Goal: Task Accomplishment & Management: Use online tool/utility

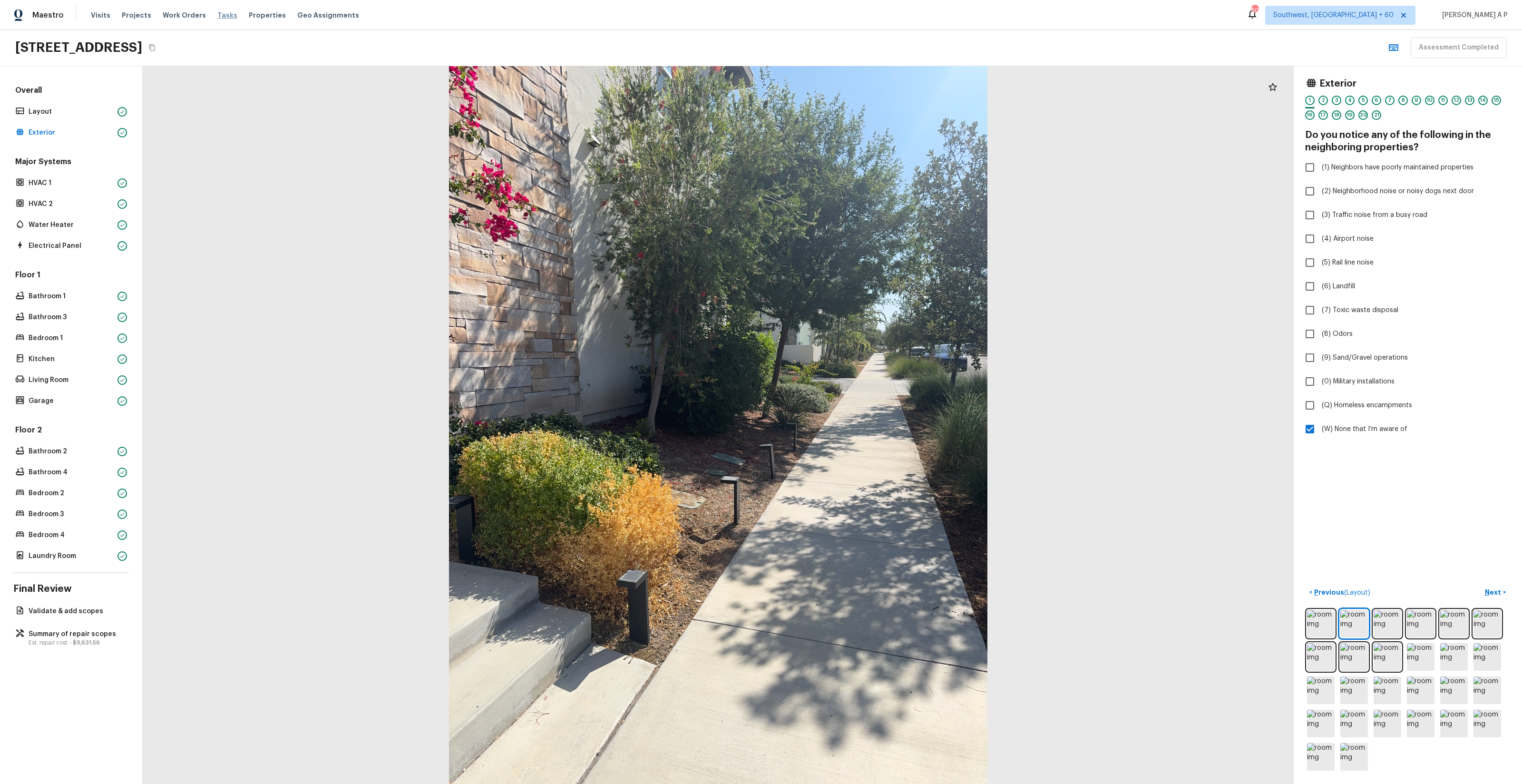
click at [217, 13] on span "Tasks" at bounding box center [227, 15] width 20 height 6
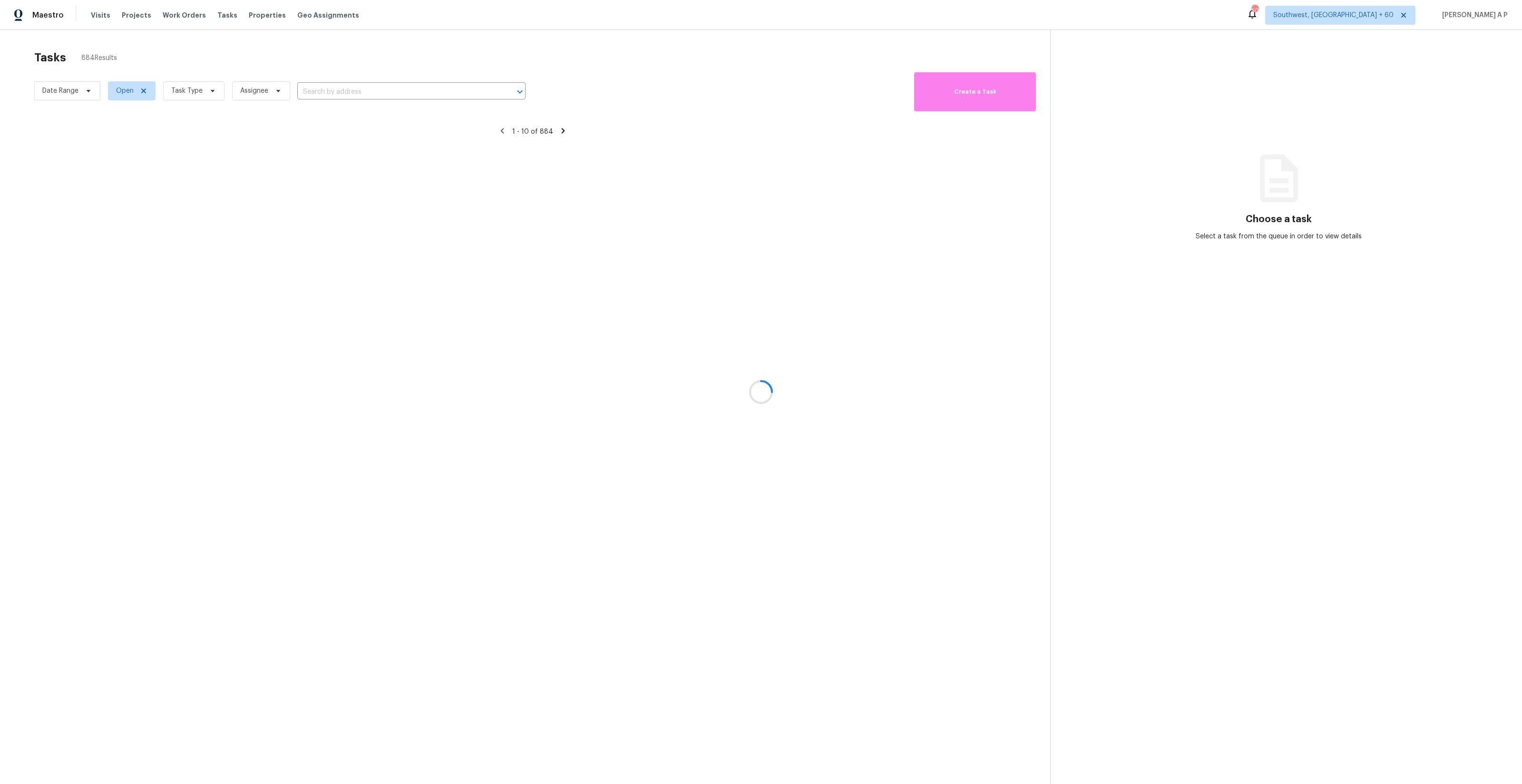
click at [63, 89] on div at bounding box center [761, 392] width 1522 height 784
click at [73, 90] on div at bounding box center [761, 392] width 1522 height 784
click at [94, 94] on div at bounding box center [761, 392] width 1522 height 784
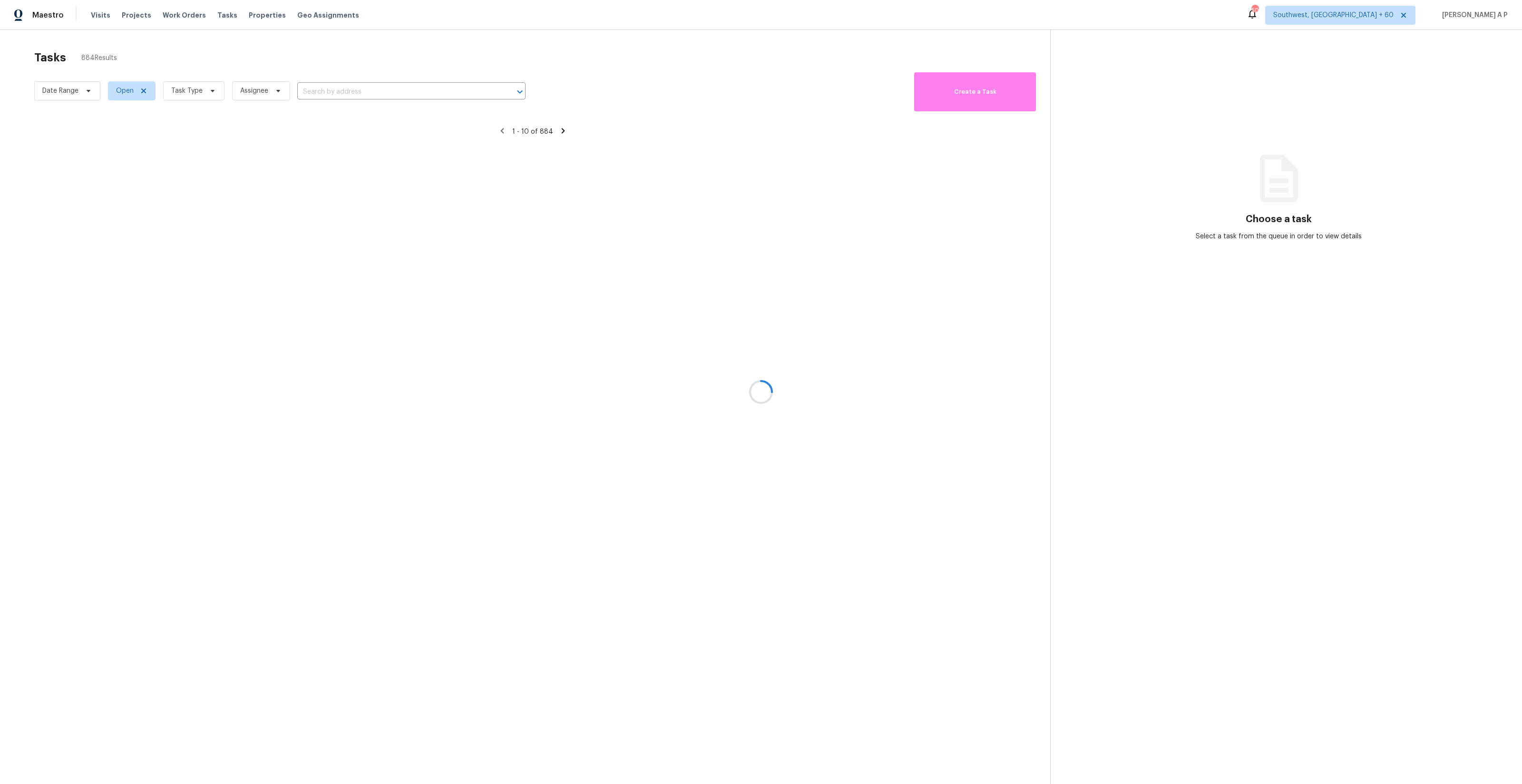
click at [84, 92] on div at bounding box center [761, 392] width 1522 height 784
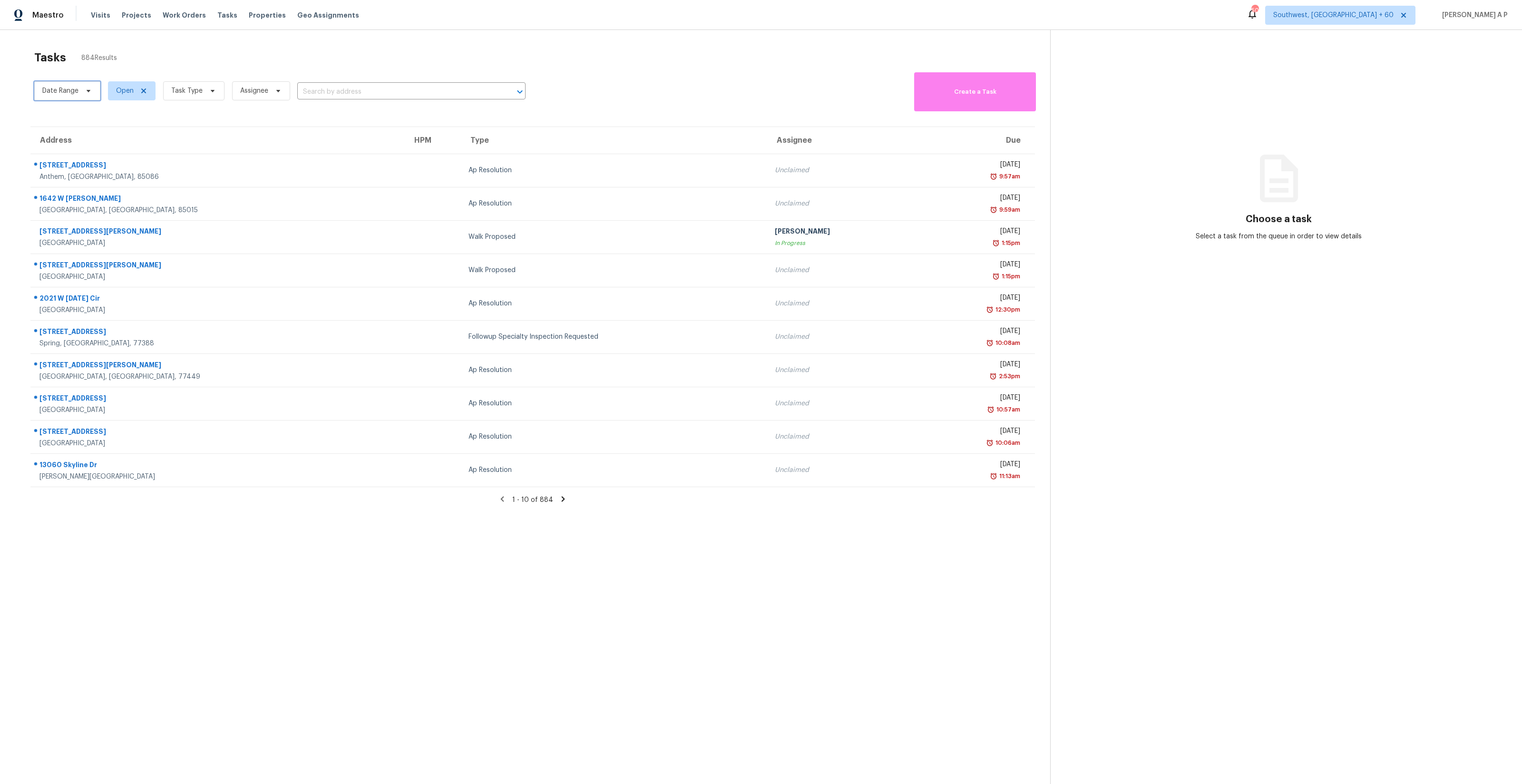
click at [84, 92] on icon at bounding box center [88, 90] width 8 height 8
click at [87, 118] on input "text" at bounding box center [87, 123] width 94 height 19
select select "8"
select select "2025"
select select "9"
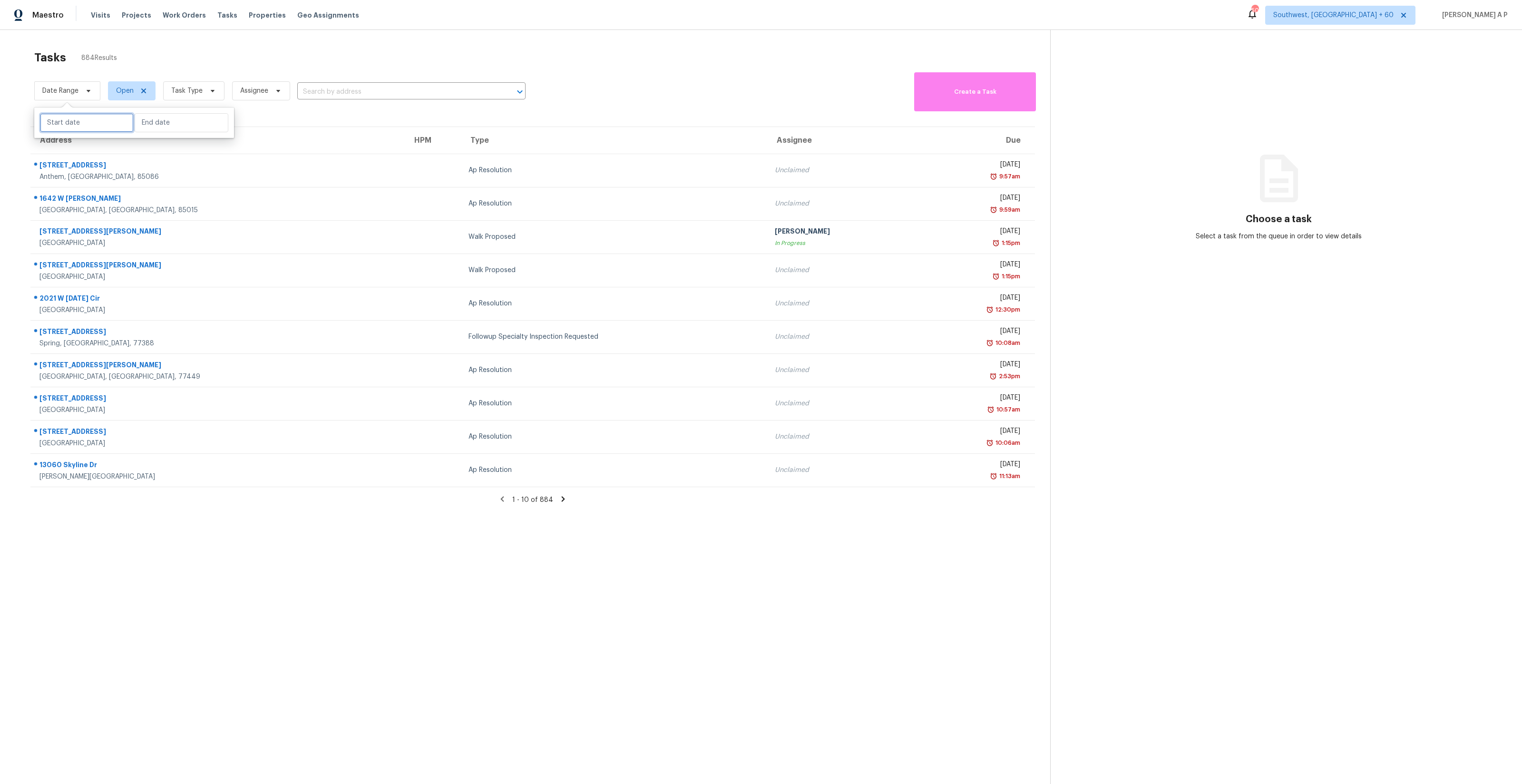
select select "2025"
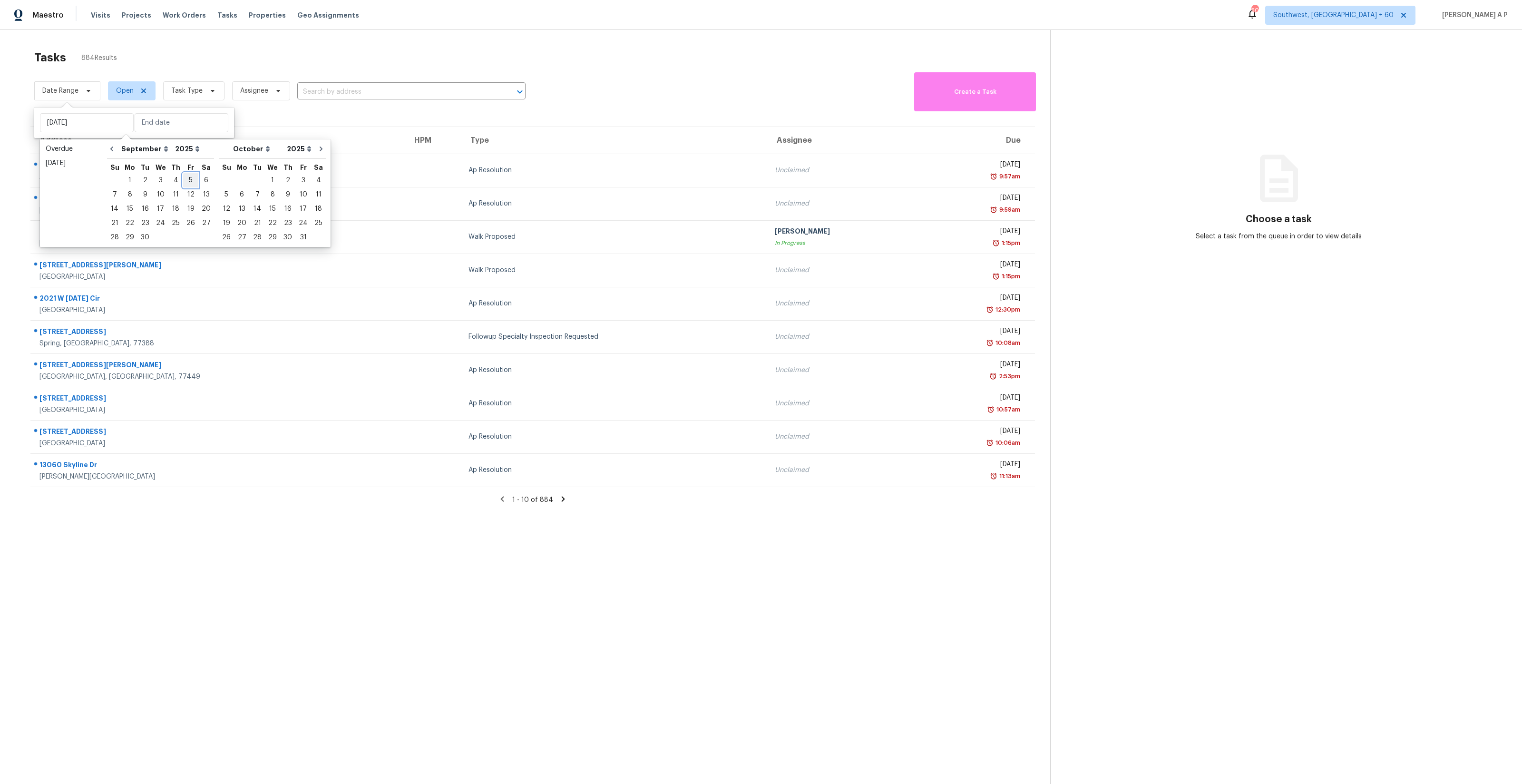
click at [187, 177] on div "5" at bounding box center [191, 180] width 15 height 14
type input "[DATE]"
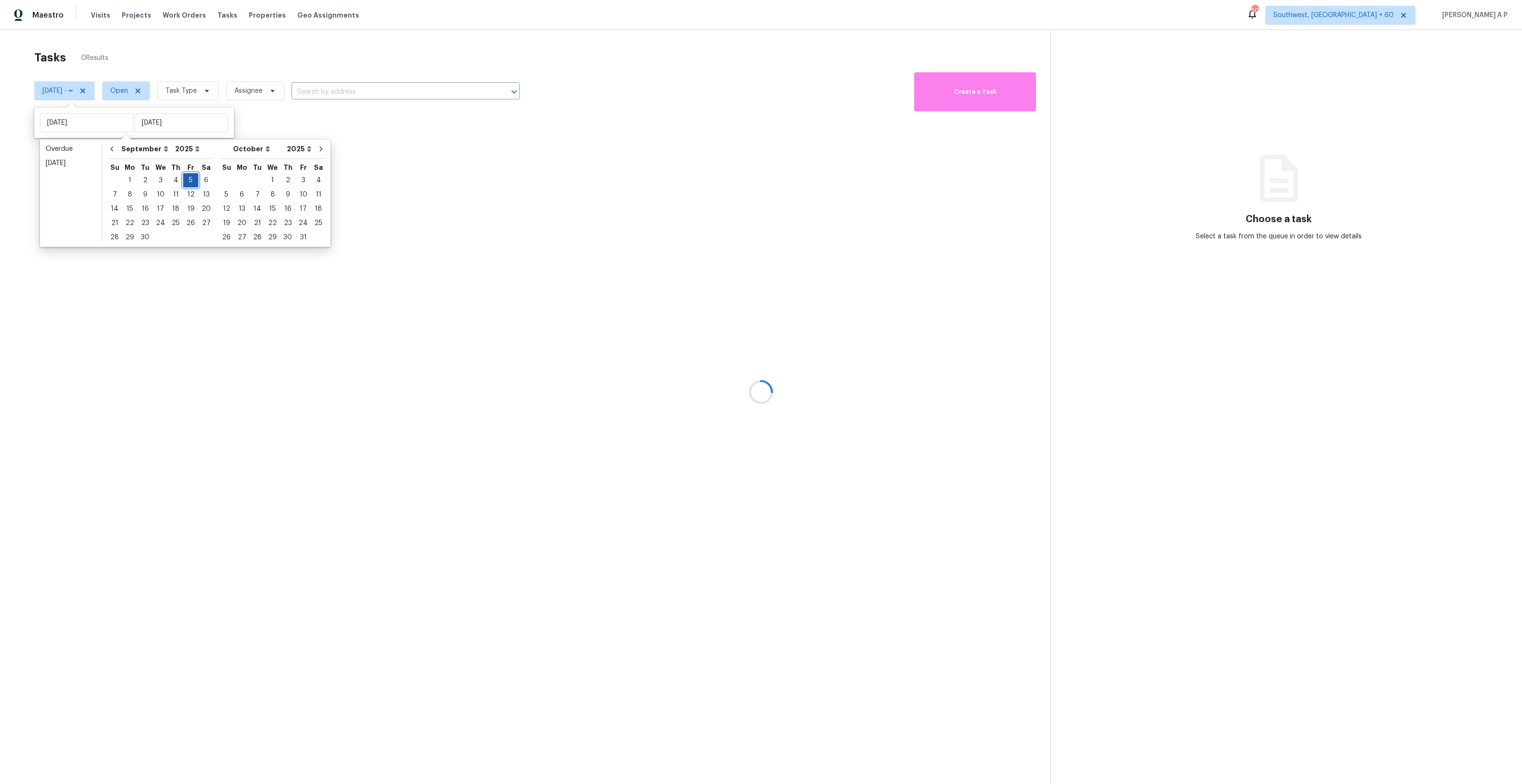
click at [191, 178] on div "5" at bounding box center [191, 180] width 15 height 14
type input "[DATE]"
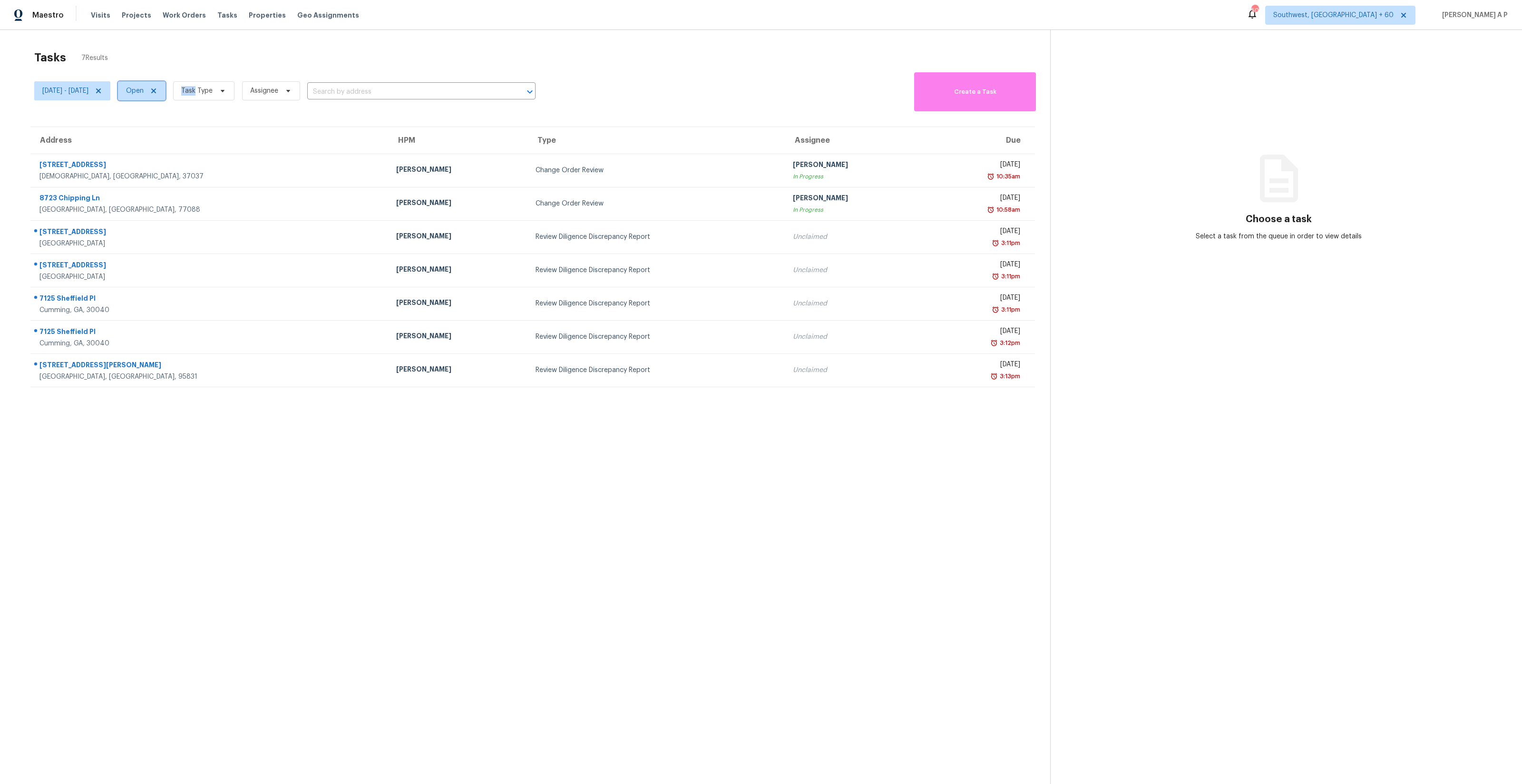
click at [165, 89] on span "Open" at bounding box center [142, 91] width 47 height 19
click at [174, 135] on label "Closed" at bounding box center [168, 131] width 34 height 9
click at [157, 133] on input "Closed" at bounding box center [154, 129] width 6 height 6
checkbox input "true"
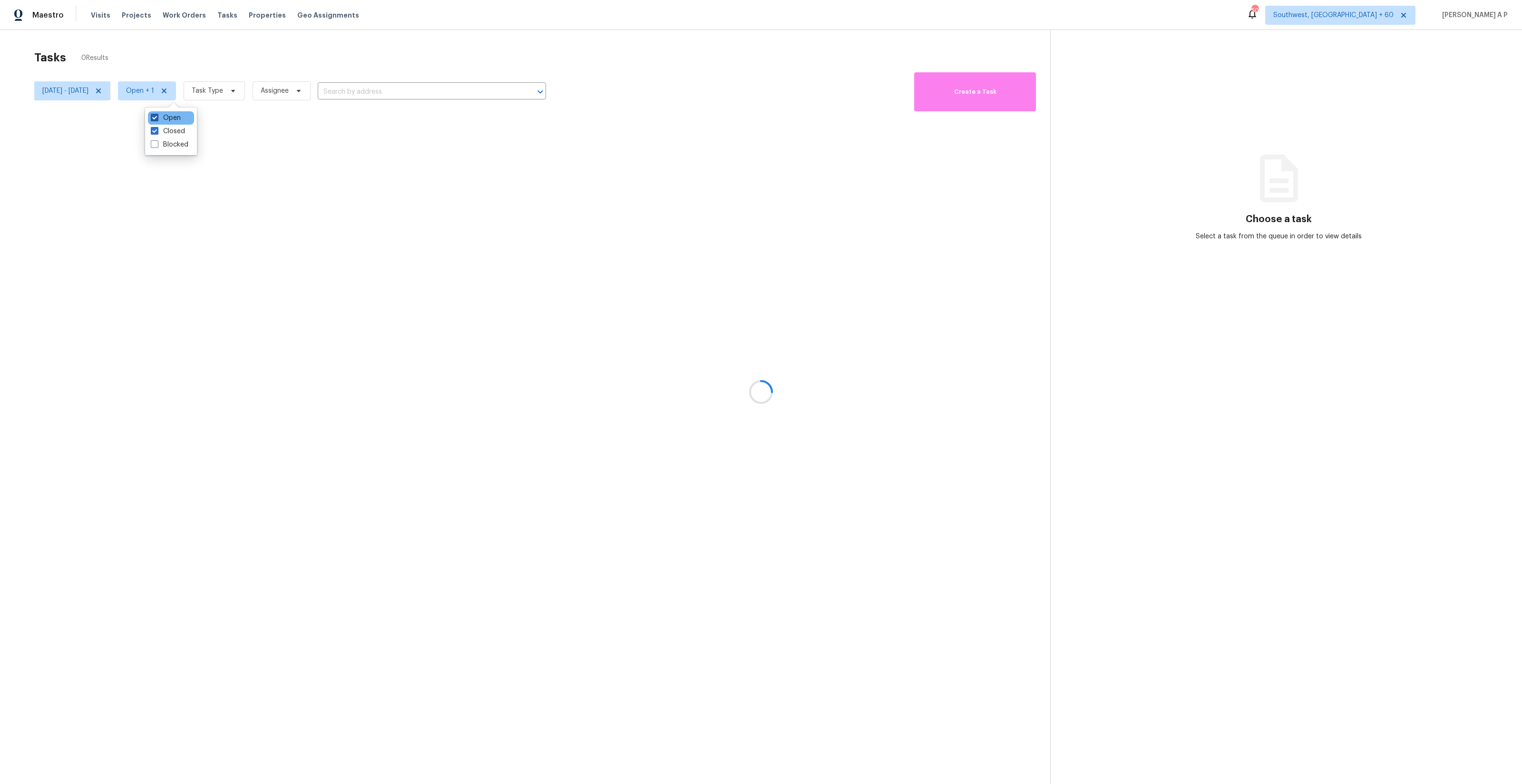
click at [174, 119] on label "Open" at bounding box center [165, 118] width 30 height 9
click at [157, 119] on input "Open" at bounding box center [154, 116] width 6 height 6
checkbox input "false"
click at [249, 89] on div at bounding box center [761, 392] width 1522 height 784
click at [236, 90] on div at bounding box center [761, 392] width 1522 height 784
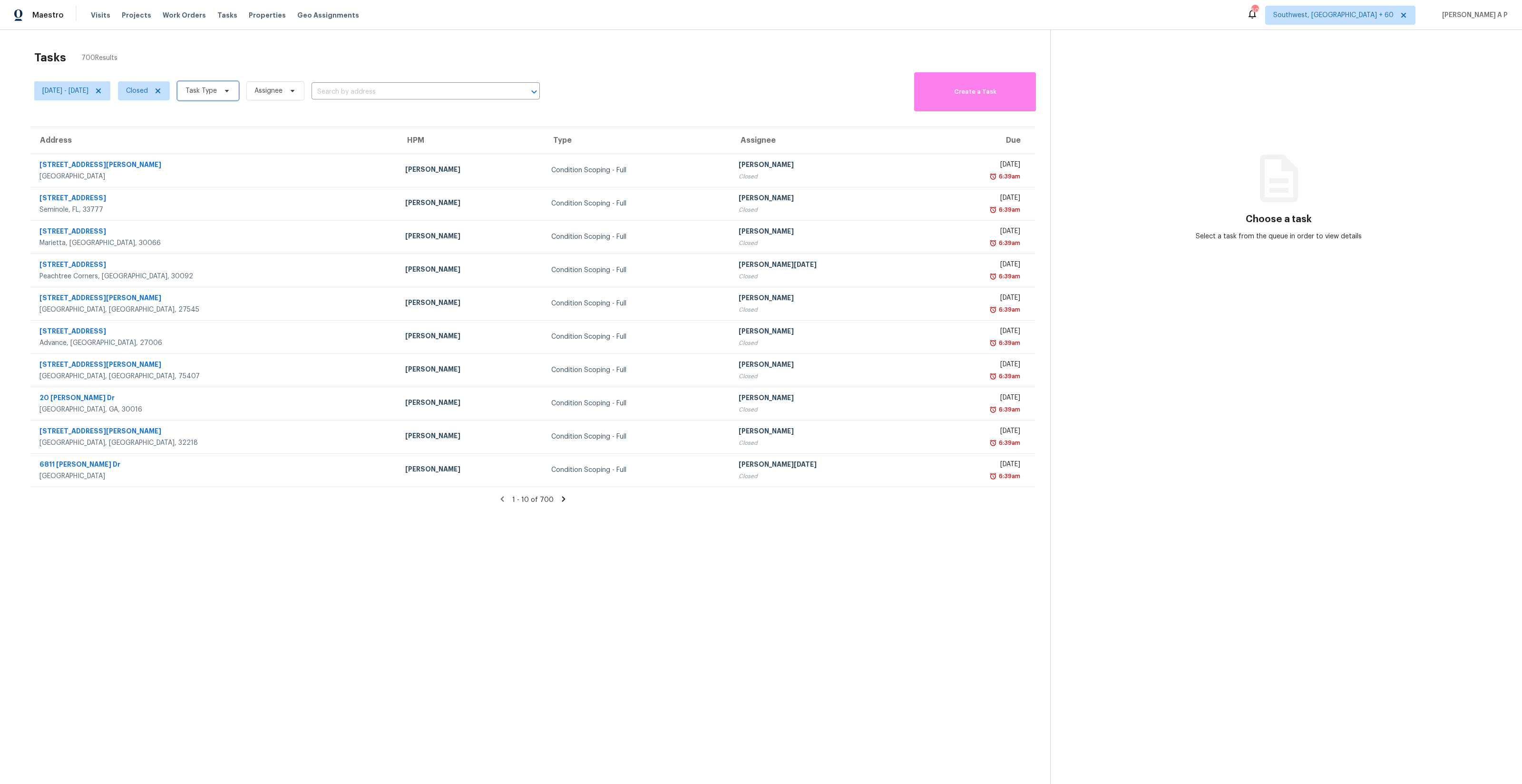
click at [217, 91] on span "Task Type" at bounding box center [201, 91] width 31 height 9
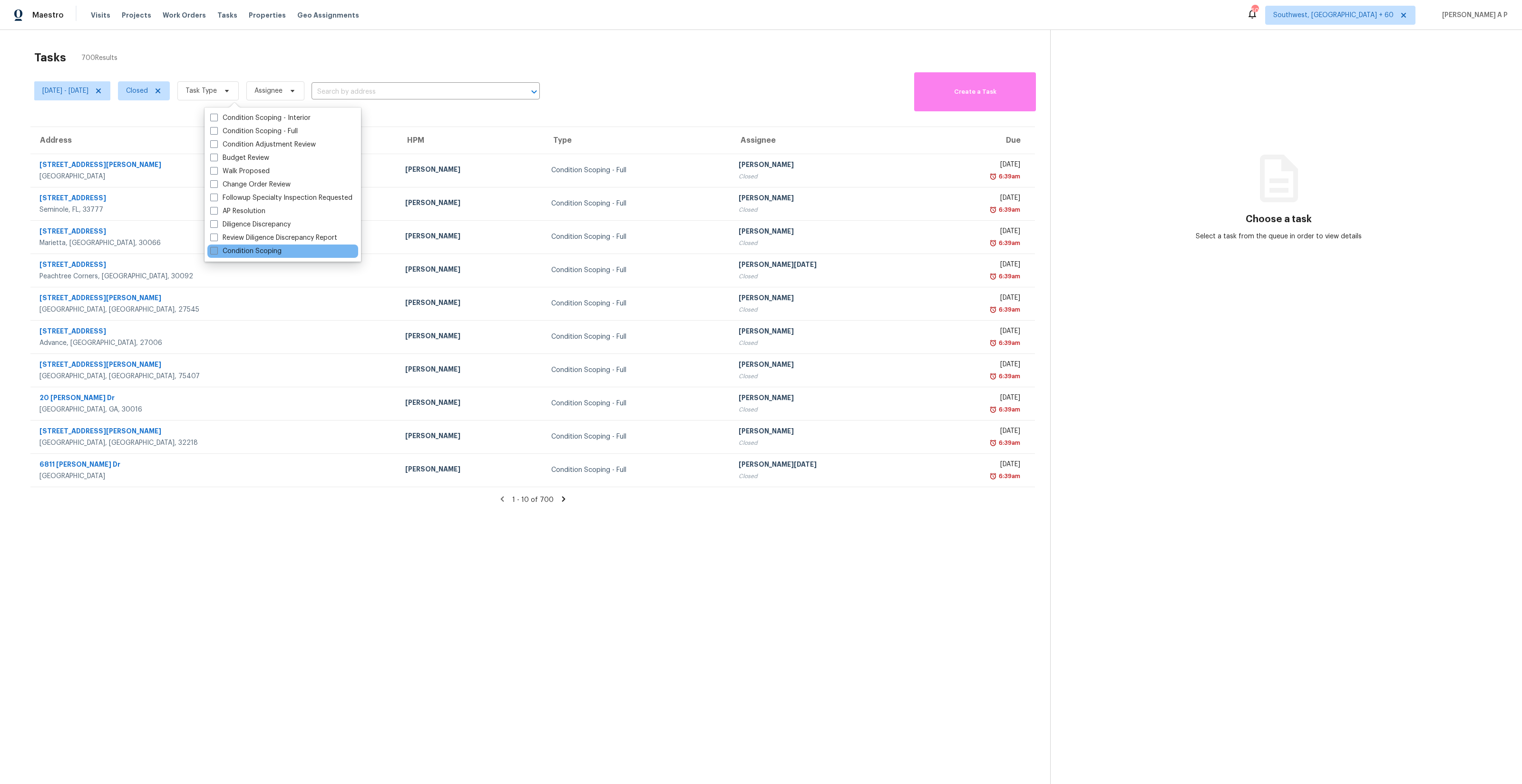
click at [258, 246] on label "Condition Scoping" at bounding box center [246, 251] width 71 height 9
click at [216, 246] on input "Condition Scoping" at bounding box center [213, 249] width 6 height 6
checkbox input "true"
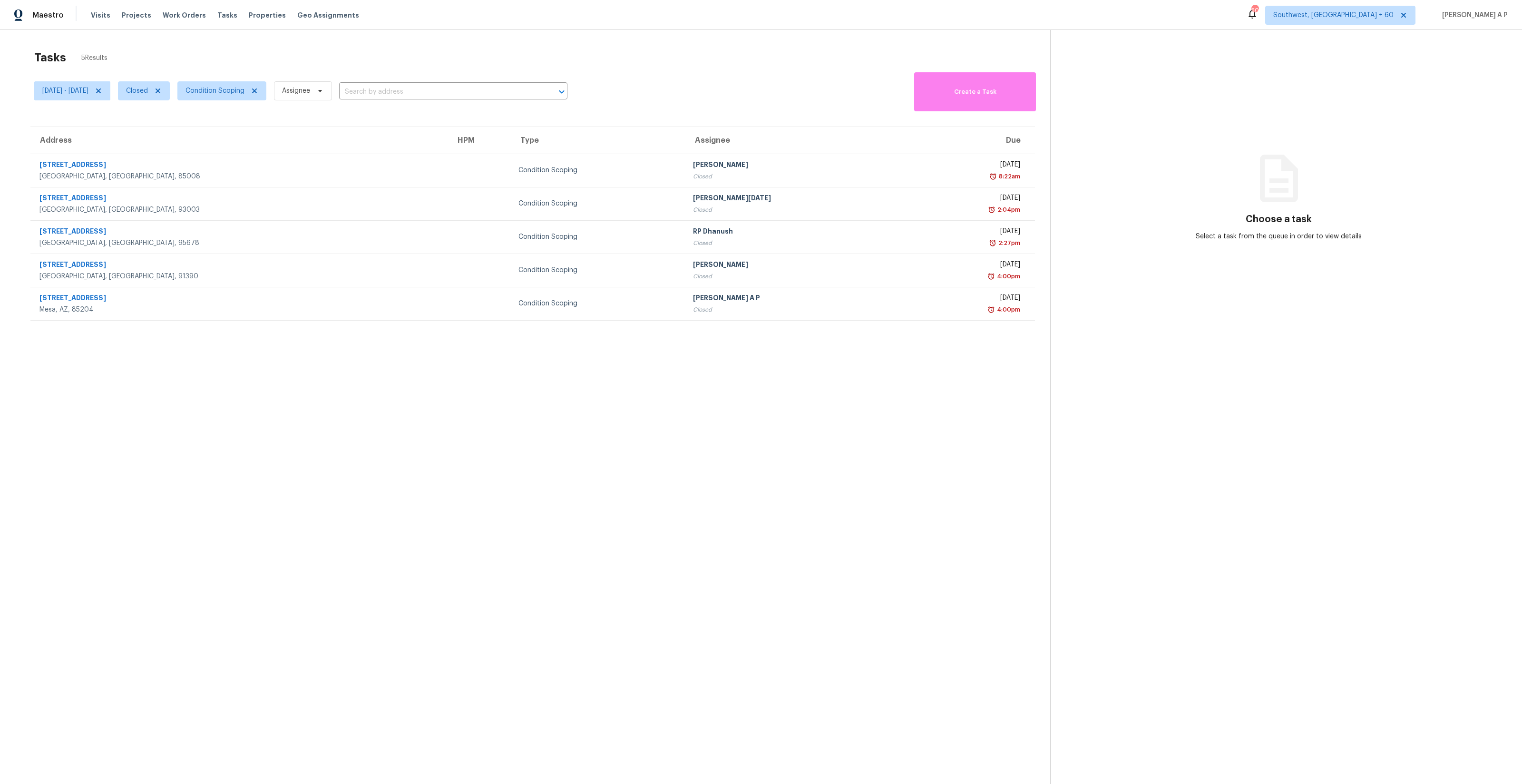
click at [394, 83] on div "[DATE] - [DATE] Closed Condition Scoping Assignee ​" at bounding box center [301, 90] width 533 height 41
click at [392, 89] on input "text" at bounding box center [440, 92] width 201 height 15
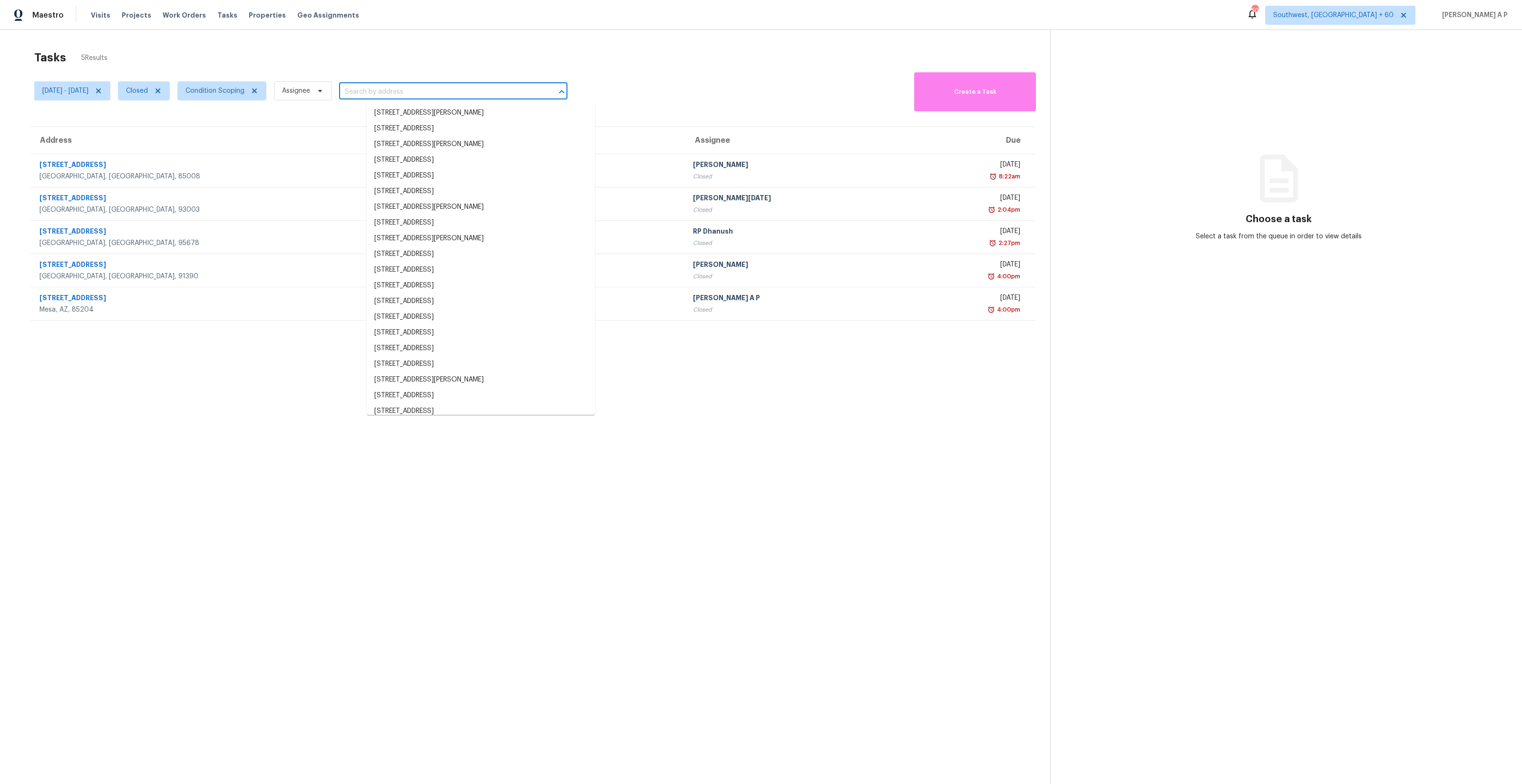
paste input ""[STREET_ADDRESS]""
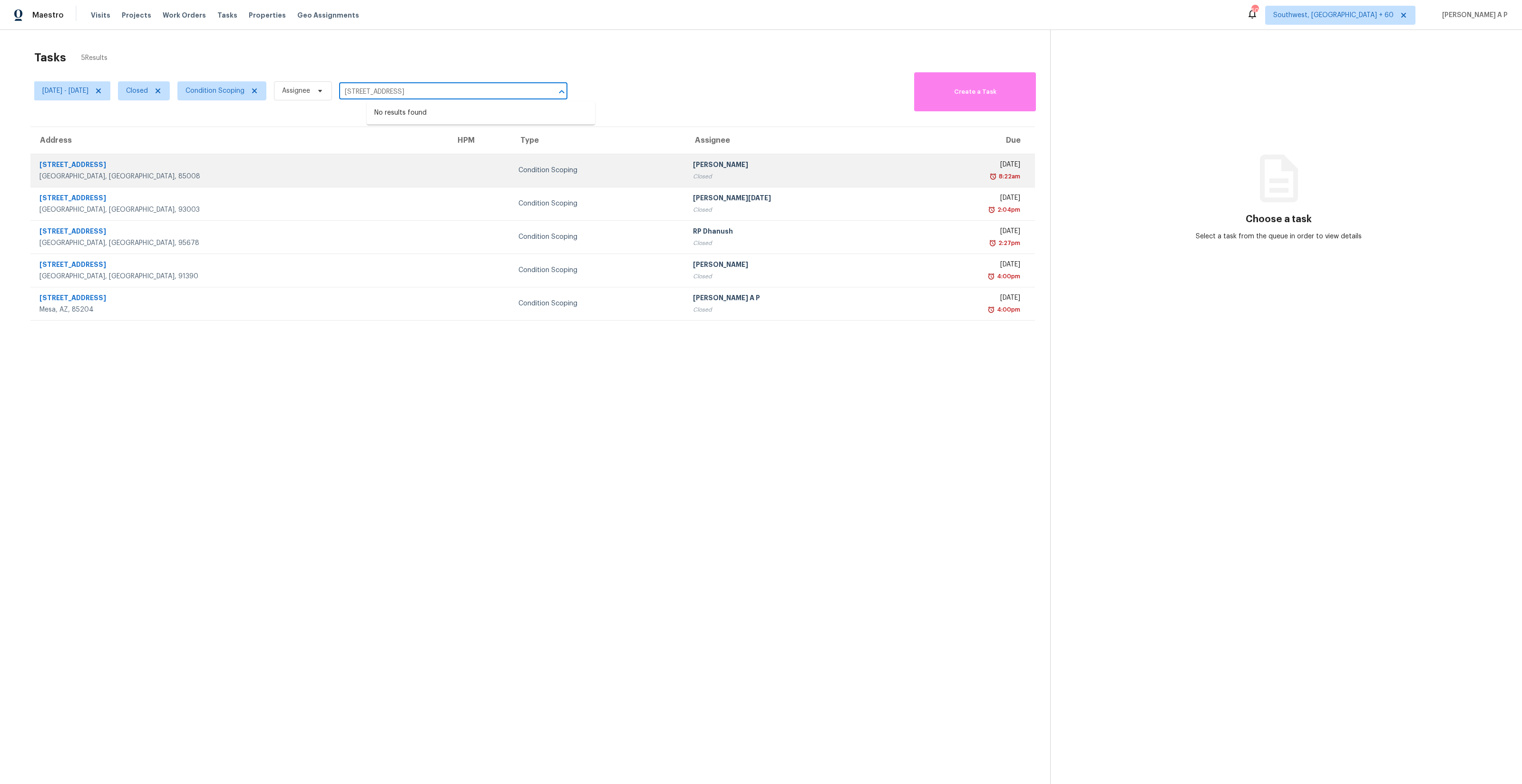
type input "[STREET_ADDRESS]"
click at [448, 168] on td at bounding box center [479, 170] width 63 height 33
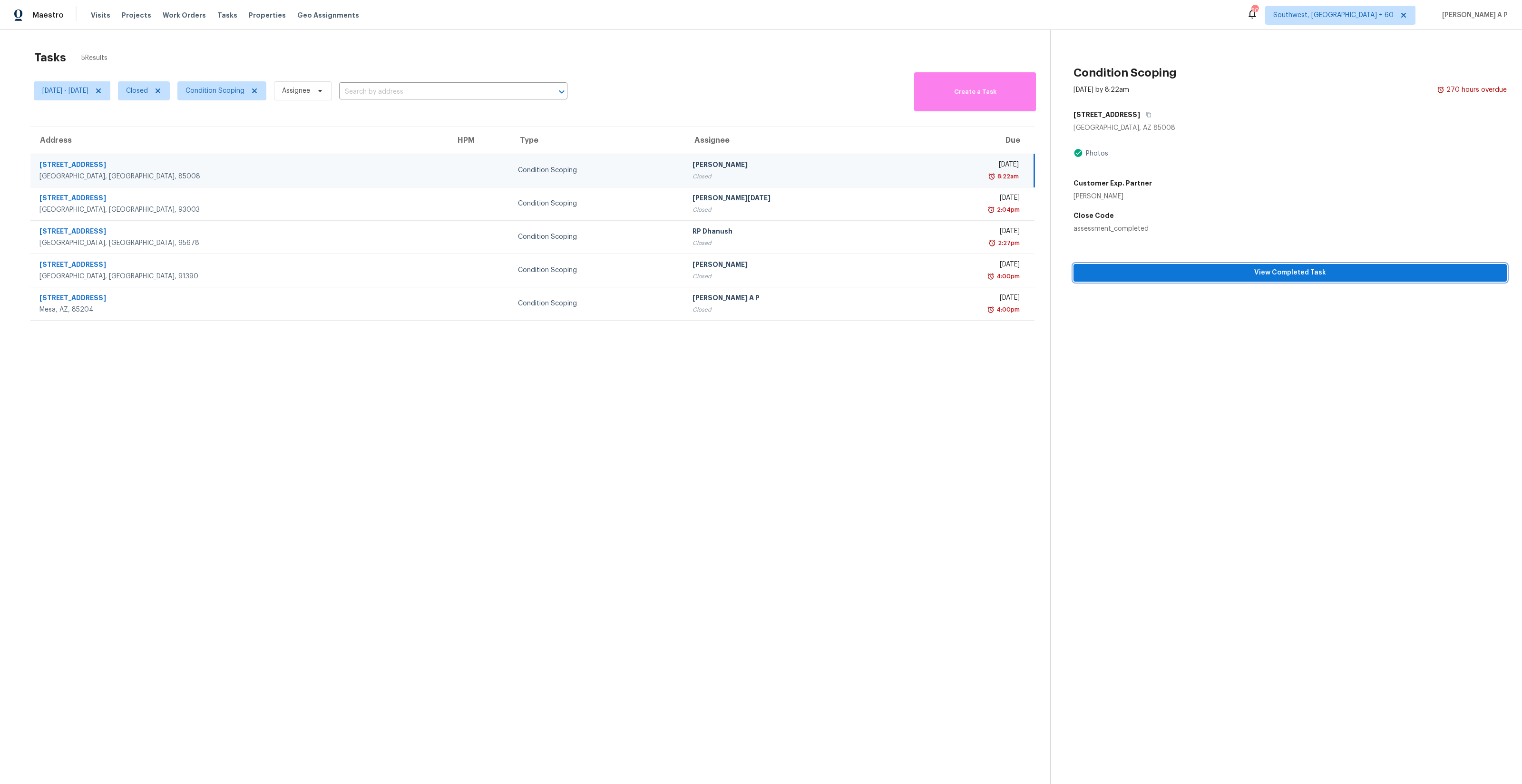
click at [1160, 265] on button "View Completed Task" at bounding box center [1290, 273] width 433 height 18
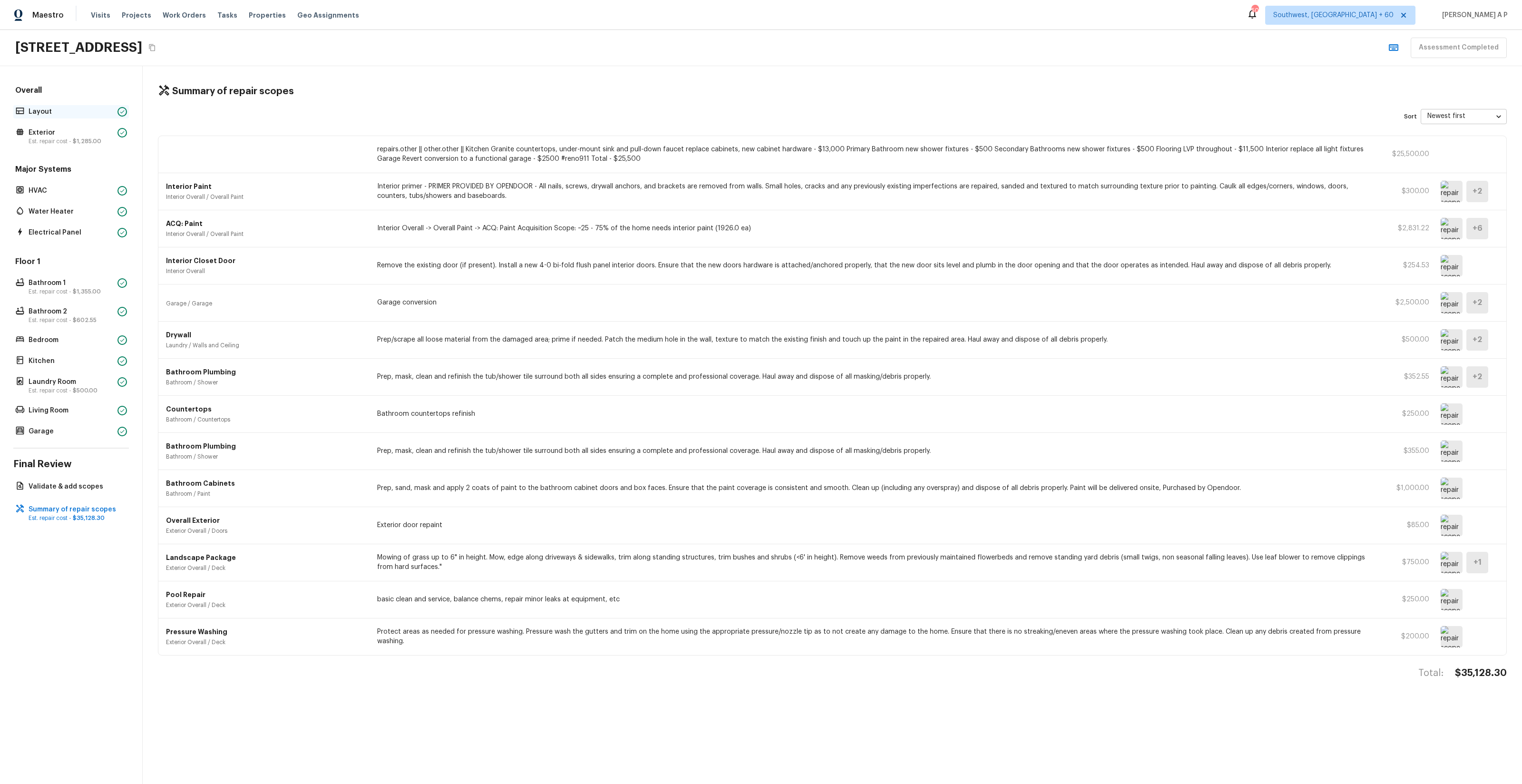
click at [64, 110] on p "Layout" at bounding box center [71, 112] width 85 height 9
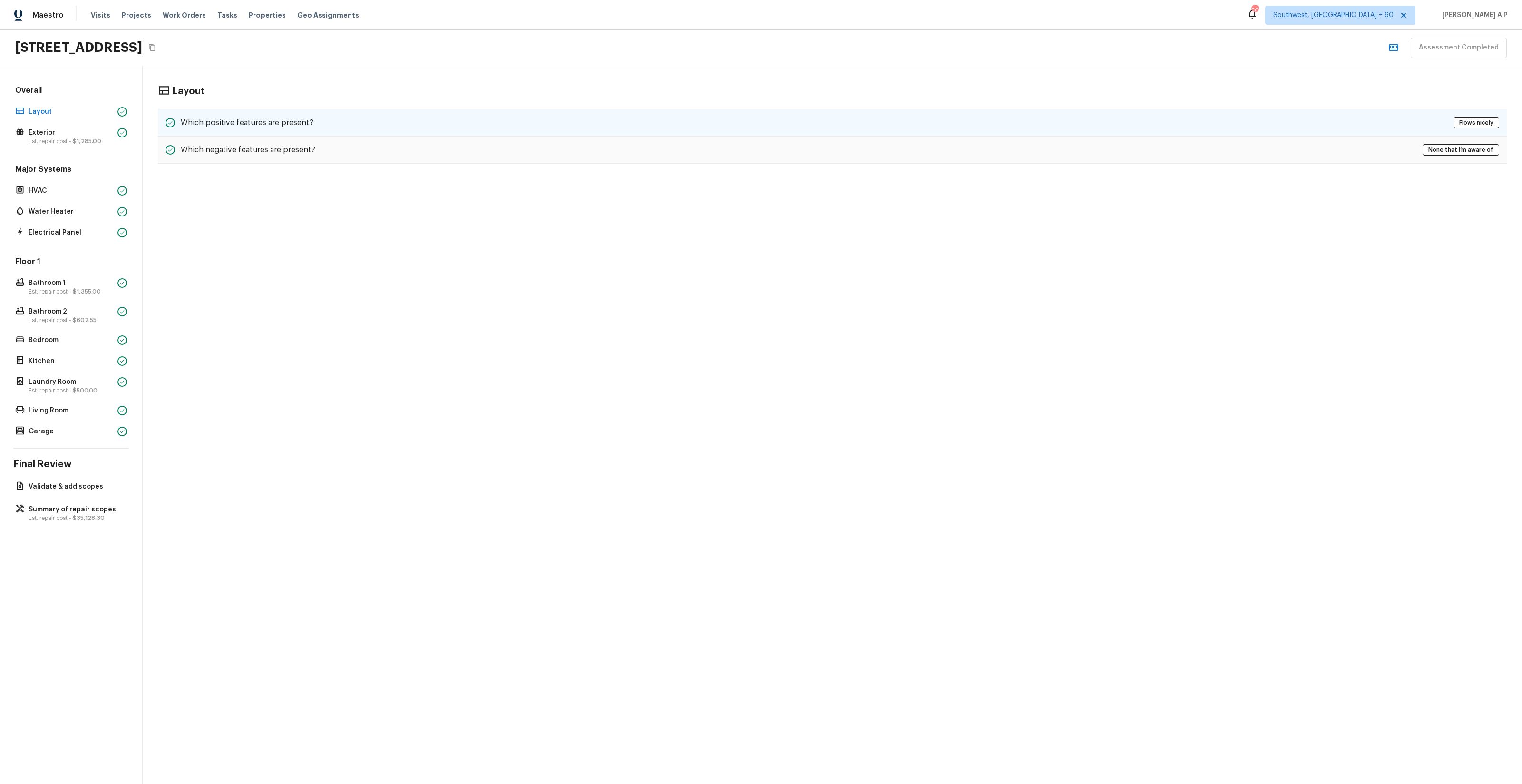
click at [412, 115] on div "Which positive features are present? Flows nicely" at bounding box center [832, 122] width 1349 height 28
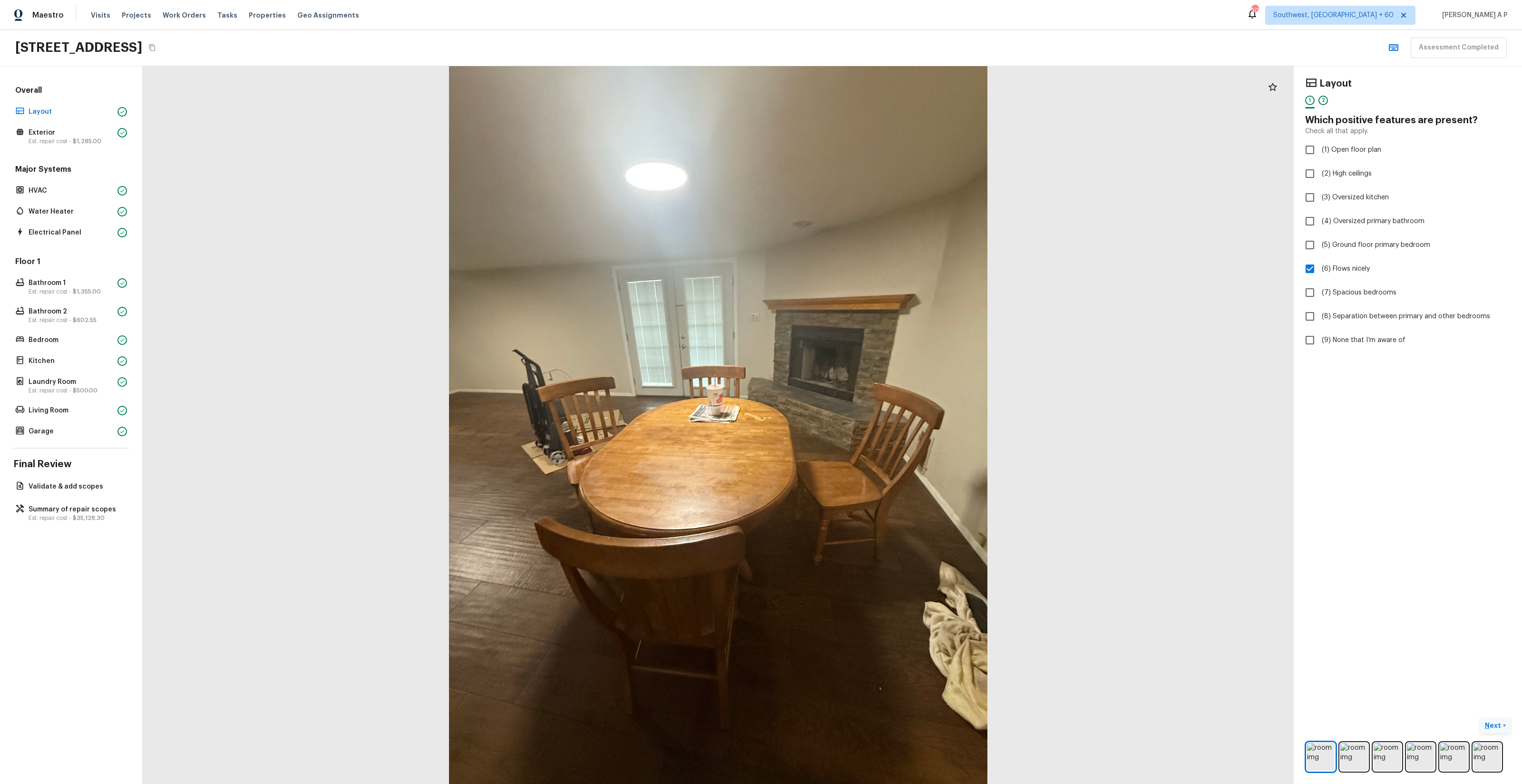
click at [1494, 727] on p "Next" at bounding box center [1494, 726] width 18 height 9
click at [1453, 718] on button "Next ( Exterior ) >" at bounding box center [1481, 726] width 57 height 16
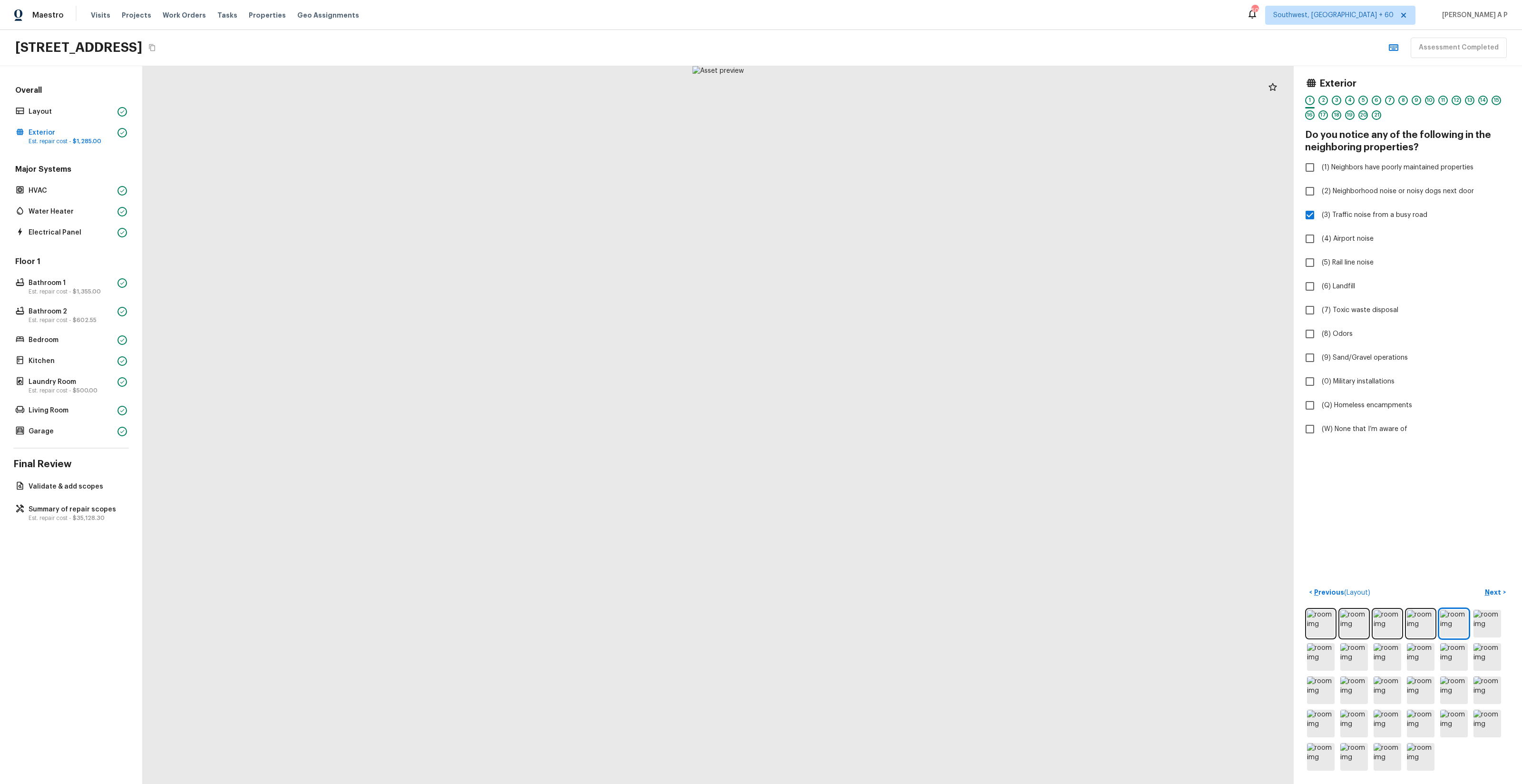
click at [744, 555] on div at bounding box center [718, 425] width 1151 height 718
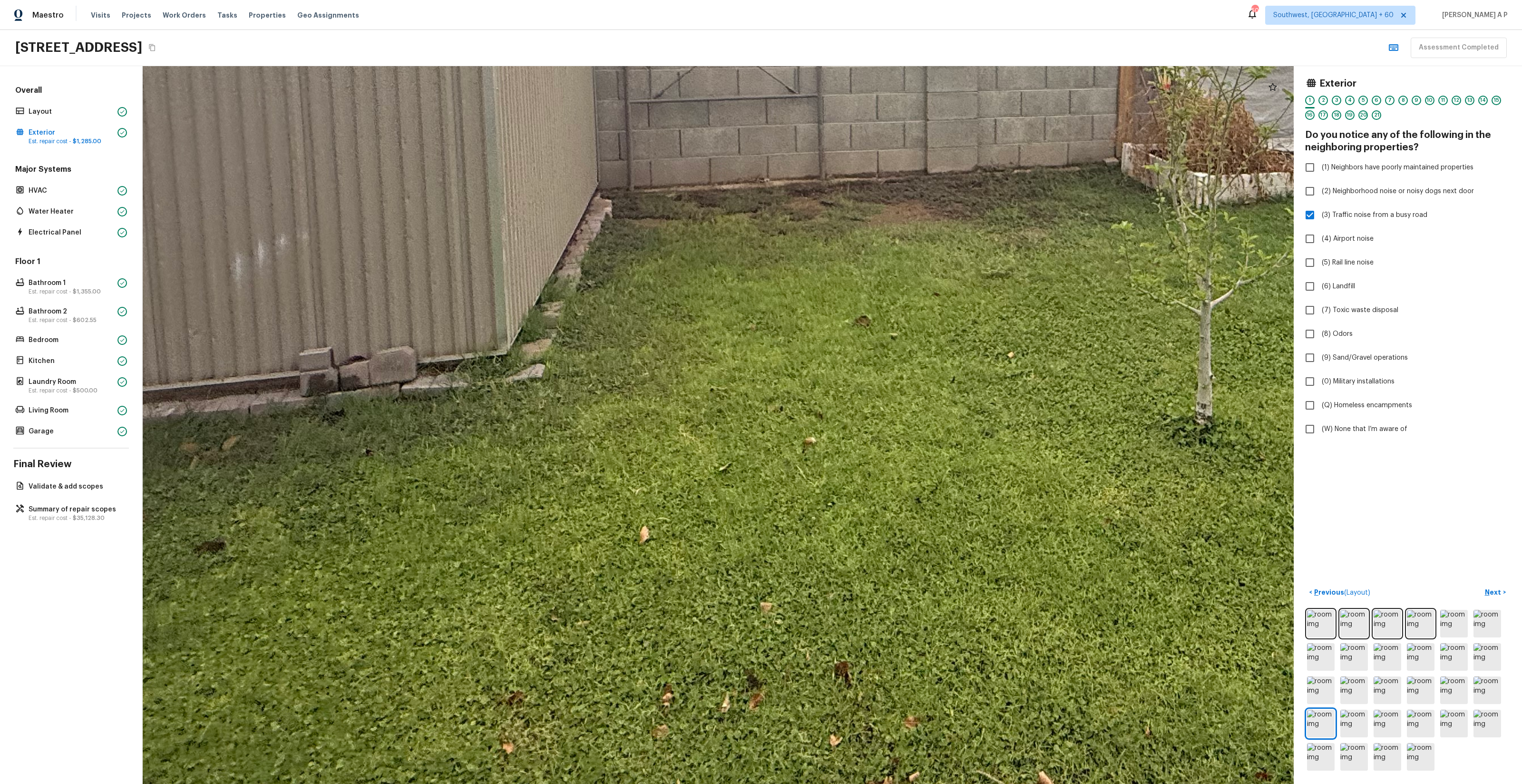
drag, startPoint x: 636, startPoint y: 681, endPoint x: 859, endPoint y: 687, distance: 223.1
click at [858, 687] on div at bounding box center [944, 74] width 2754 height 1717
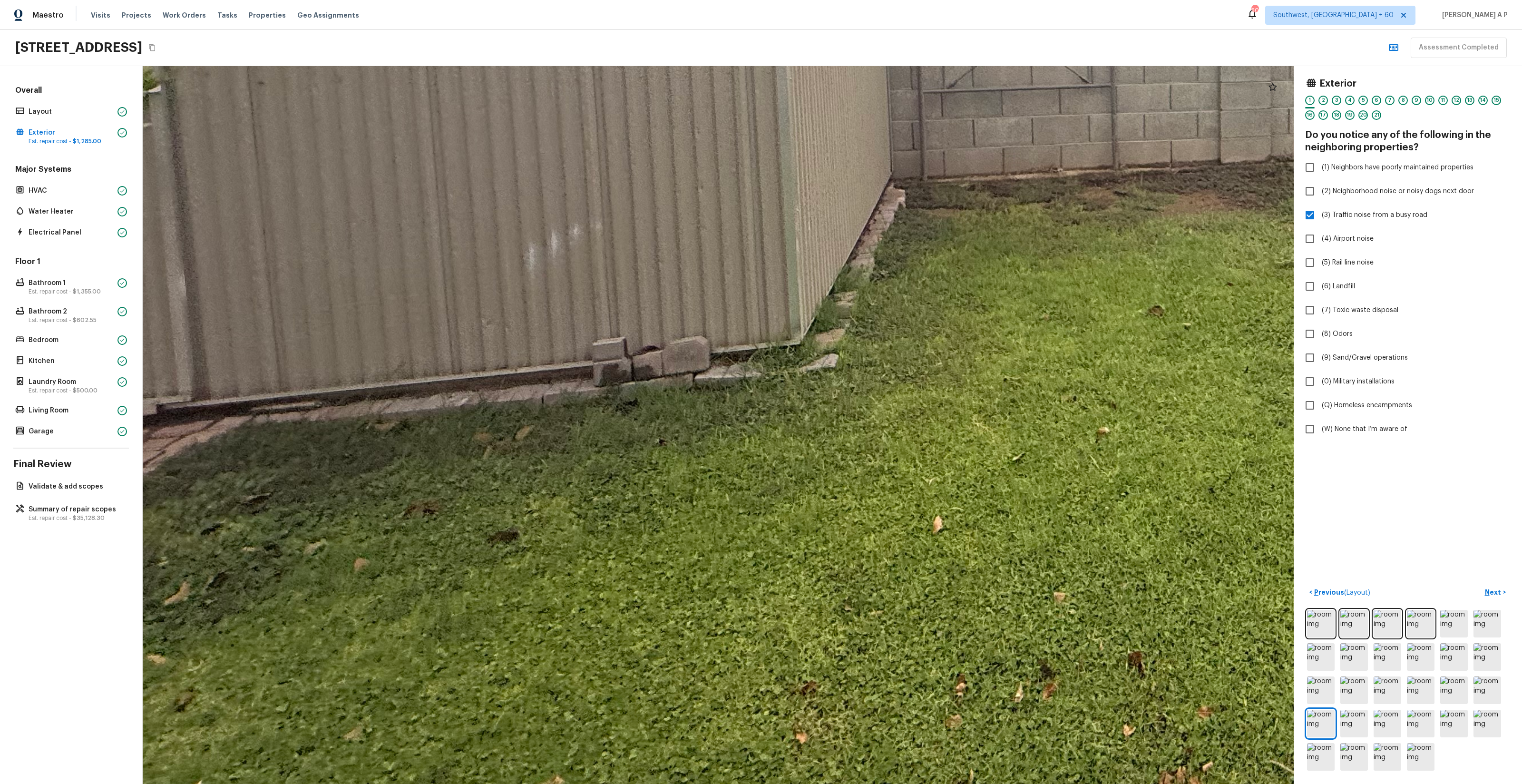
drag, startPoint x: 627, startPoint y: 630, endPoint x: 747, endPoint y: 632, distance: 120.0
click at [745, 632] on div at bounding box center [1238, 63] width 2754 height 1717
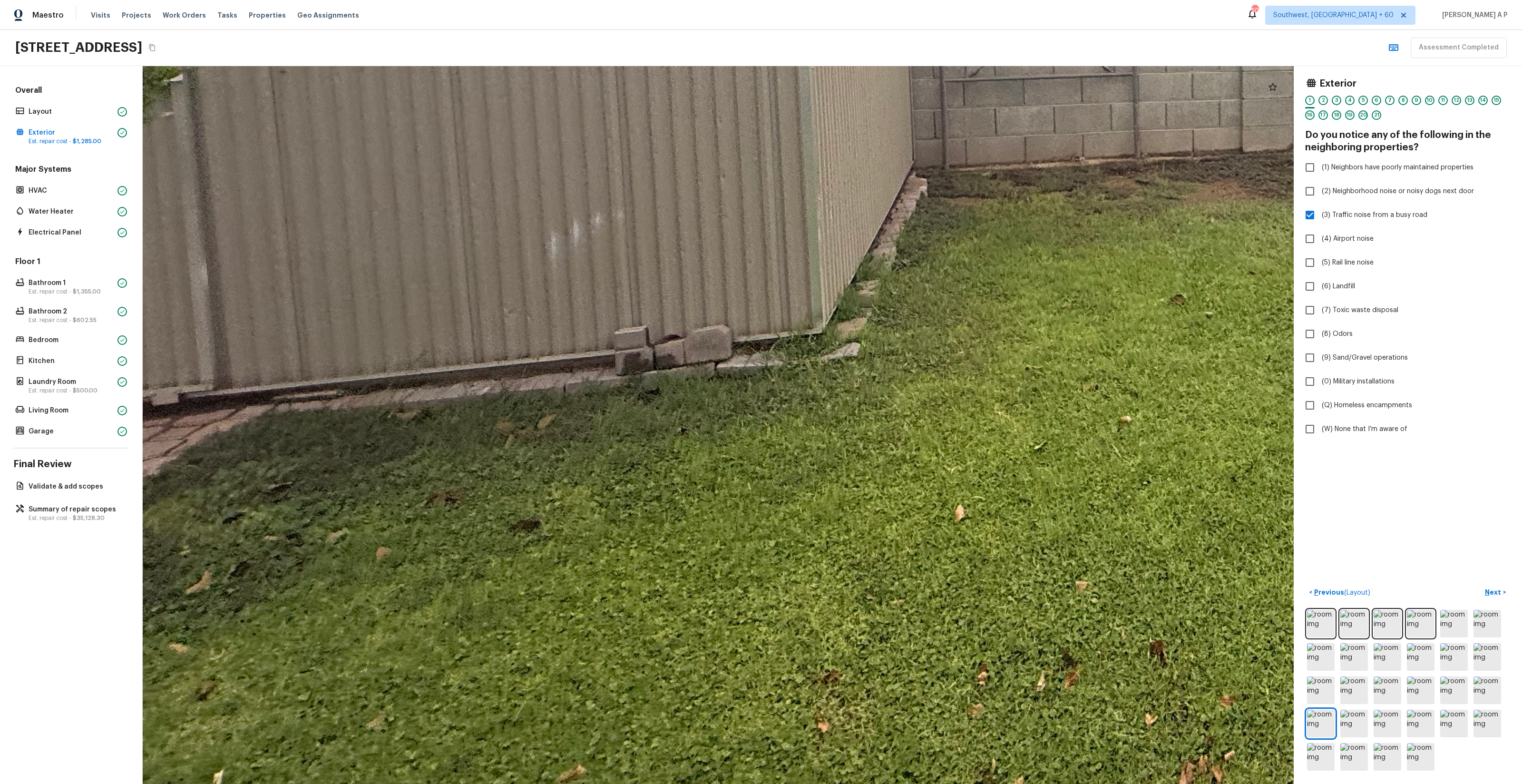
drag, startPoint x: 783, startPoint y: 632, endPoint x: 622, endPoint y: 548, distance: 181.6
click at [622, 548] on div at bounding box center [1260, 53] width 2754 height 1717
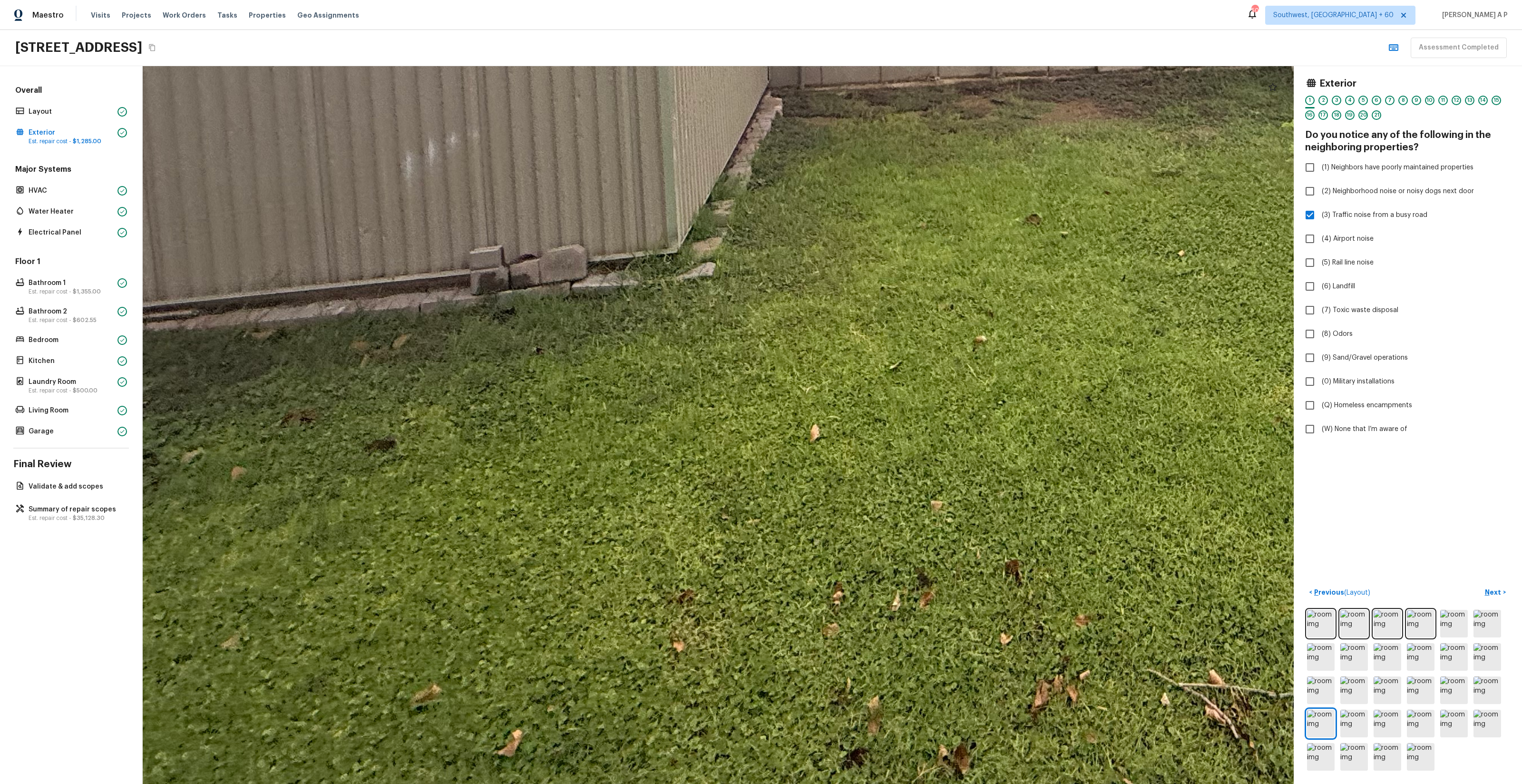
drag, startPoint x: 728, startPoint y: 646, endPoint x: 676, endPoint y: 523, distance: 133.5
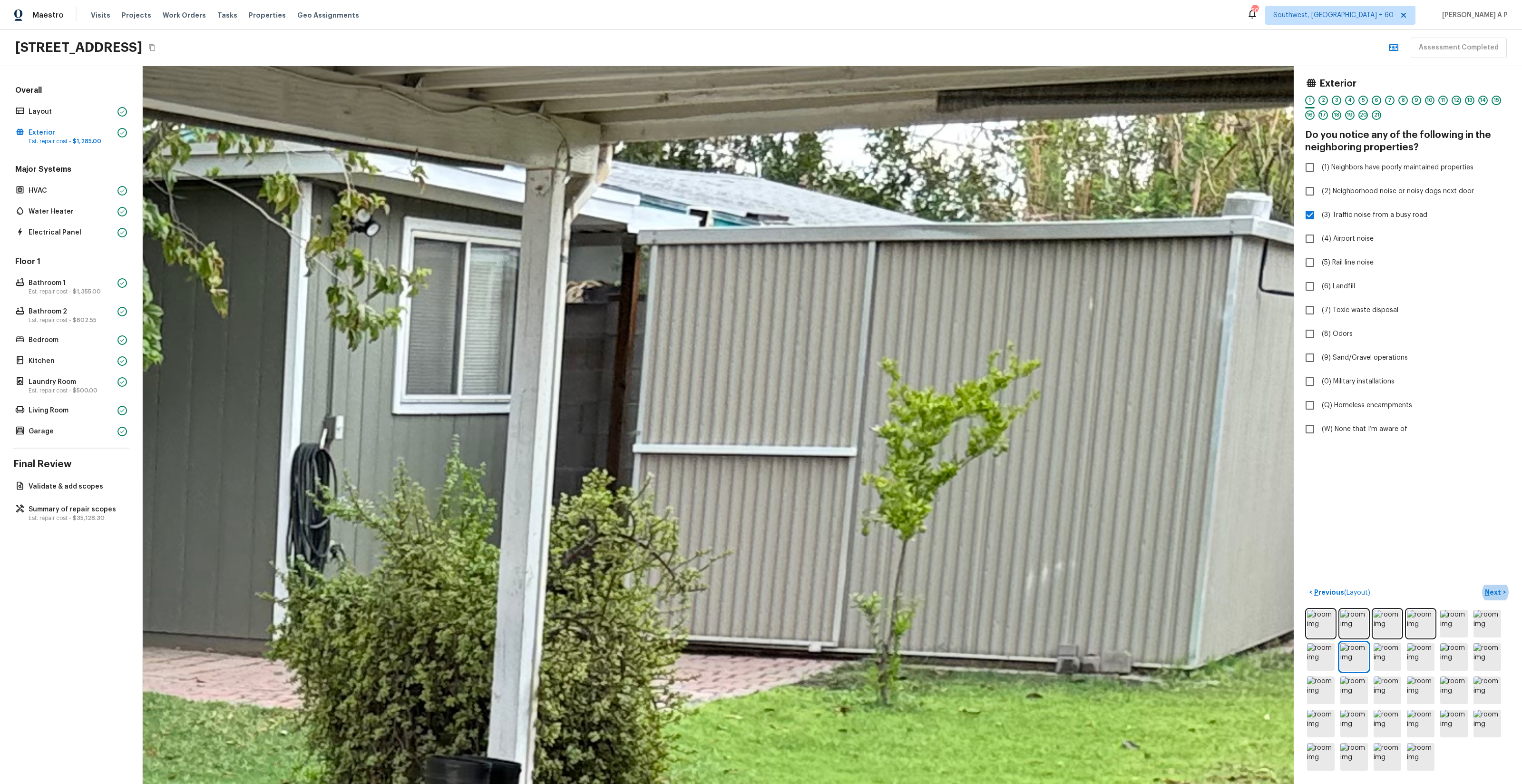
drag, startPoint x: 1046, startPoint y: 276, endPoint x: 1084, endPoint y: 543, distance: 269.7
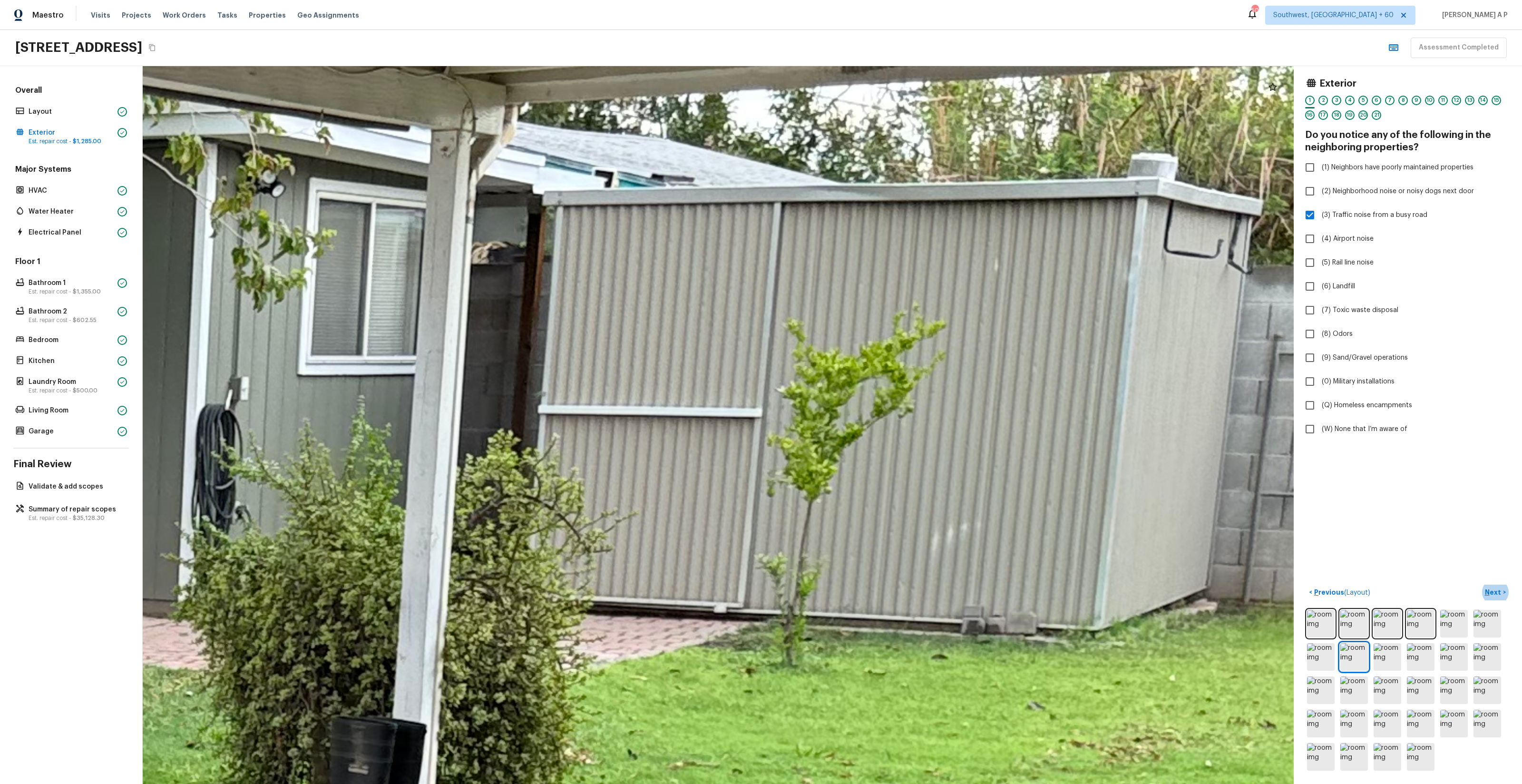
drag, startPoint x: 1084, startPoint y: 543, endPoint x: 990, endPoint y: 503, distance: 102.2
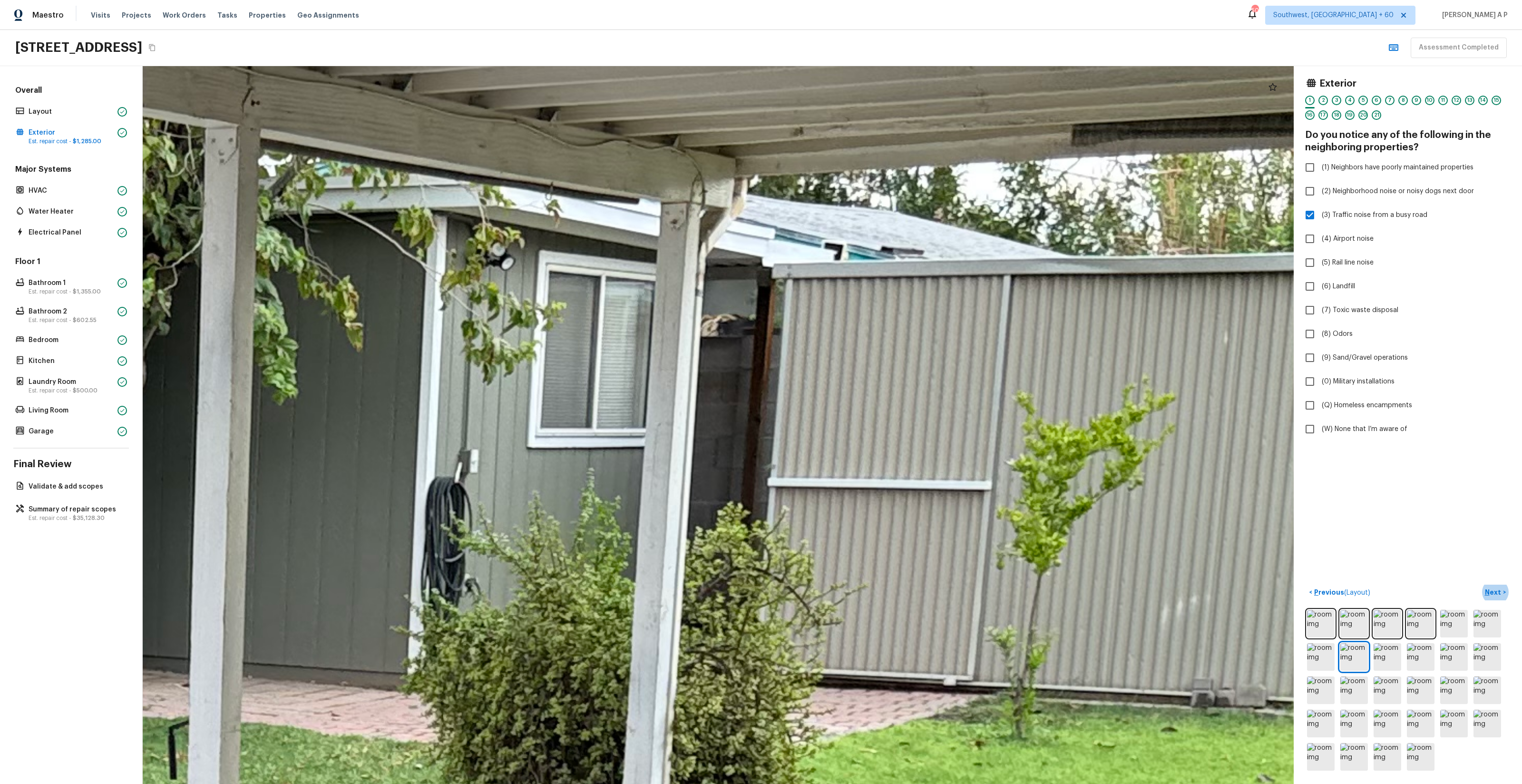
drag, startPoint x: 990, startPoint y: 503, endPoint x: 1257, endPoint y: 580, distance: 277.9
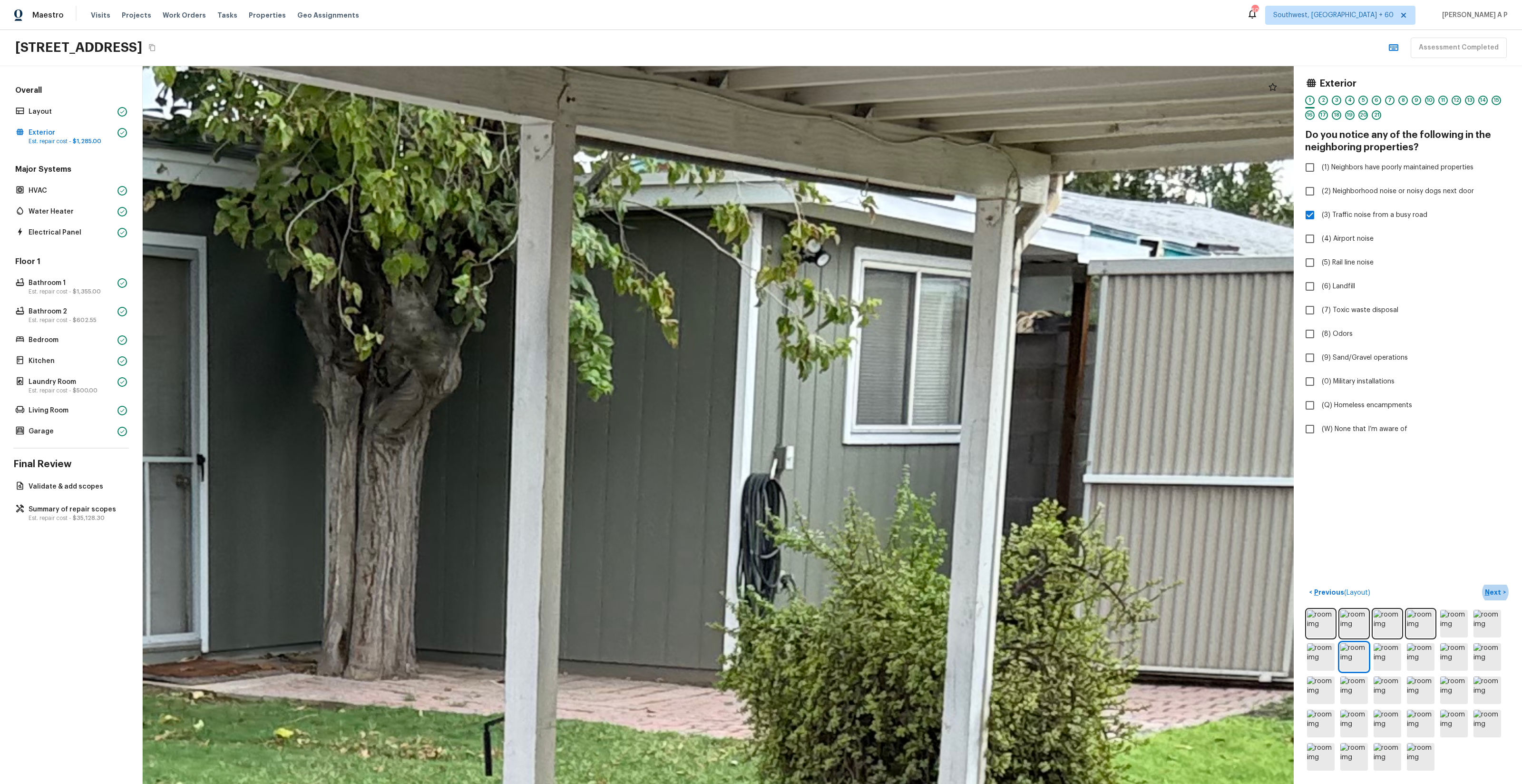
drag, startPoint x: 1152, startPoint y: 523, endPoint x: 1445, endPoint y: 523, distance: 293.0
click at [1445, 523] on div "Exterior 1 2 3 4 5 6 7 8 9 10 11 12 13 14 15 16 17 18 19 20 21 Do you notice an…" at bounding box center [832, 425] width 1379 height 718
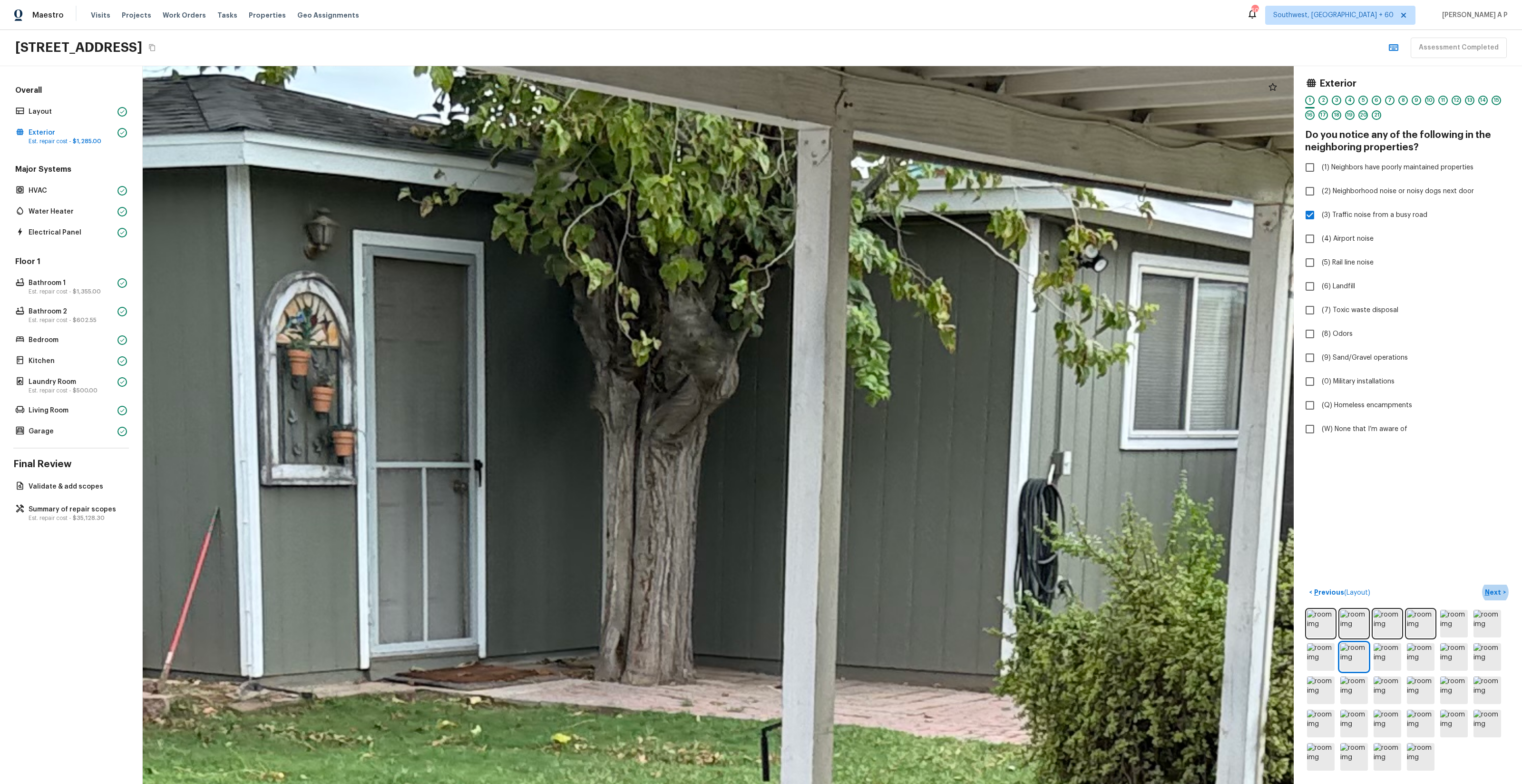
drag, startPoint x: 1174, startPoint y: 502, endPoint x: 1433, endPoint y: 492, distance: 259.2
click at [1433, 492] on div "Exterior 1 2 3 4 5 6 7 8 9 10 11 12 13 14 15 16 17 18 19 20 21 Do you notice an…" at bounding box center [832, 425] width 1379 height 718
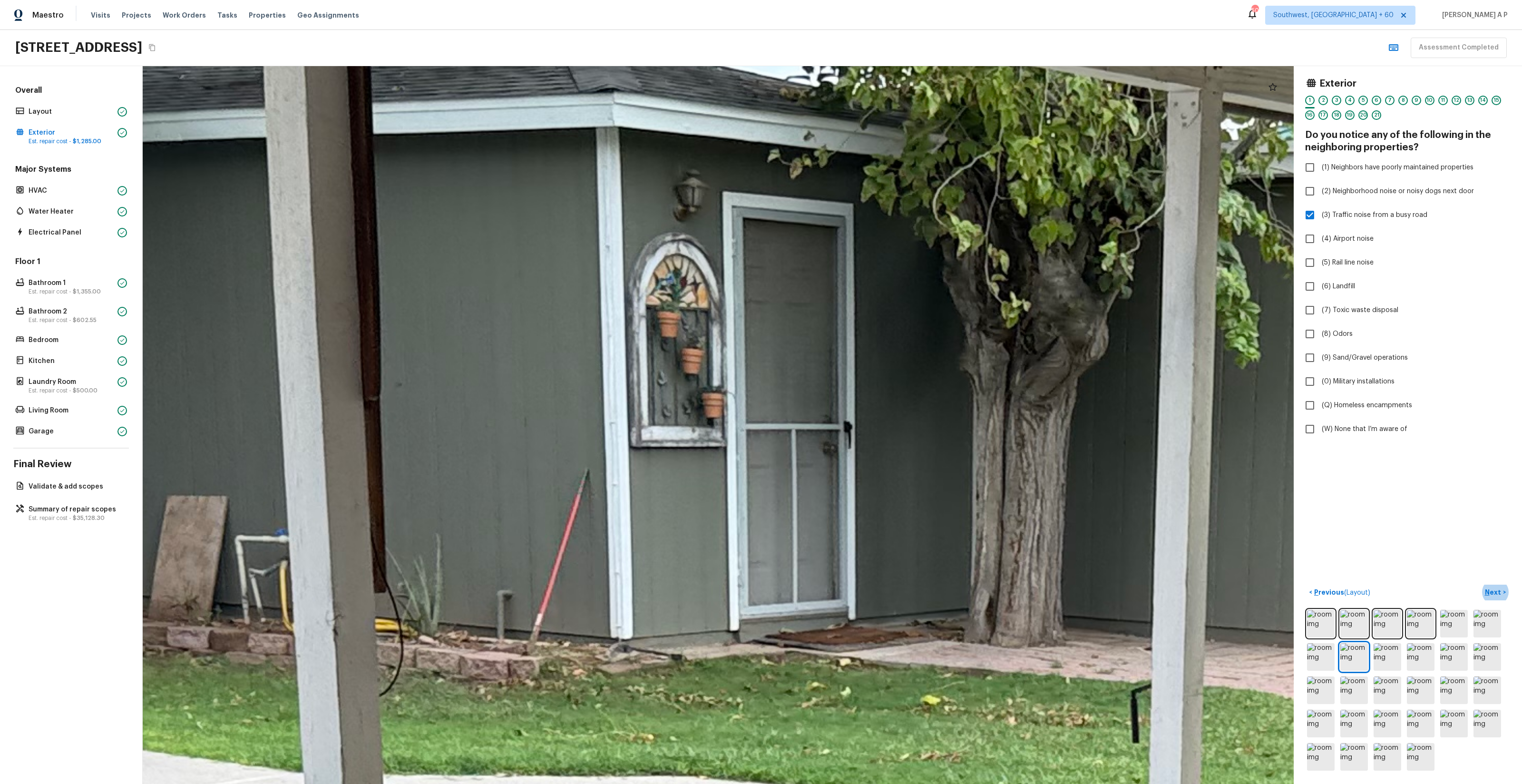
drag, startPoint x: 1066, startPoint y: 489, endPoint x: 1407, endPoint y: 460, distance: 342.2
click at [1407, 460] on div "Exterior 1 2 3 4 5 6 7 8 9 10 11 12 13 14 15 16 17 18 19 20 21 Do you notice an…" at bounding box center [832, 425] width 1379 height 718
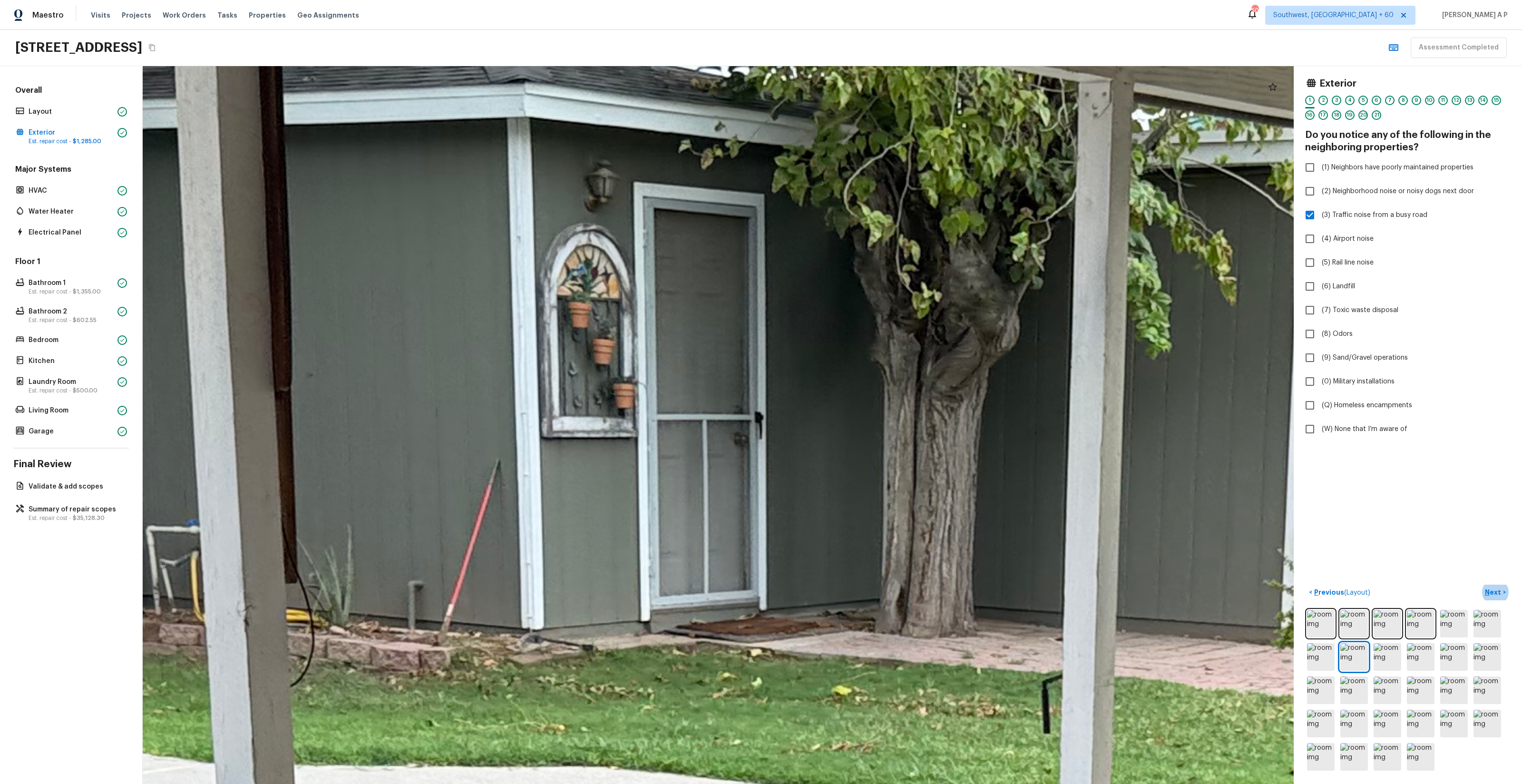
drag, startPoint x: 772, startPoint y: 320, endPoint x: 679, endPoint y: 311, distance: 93.4
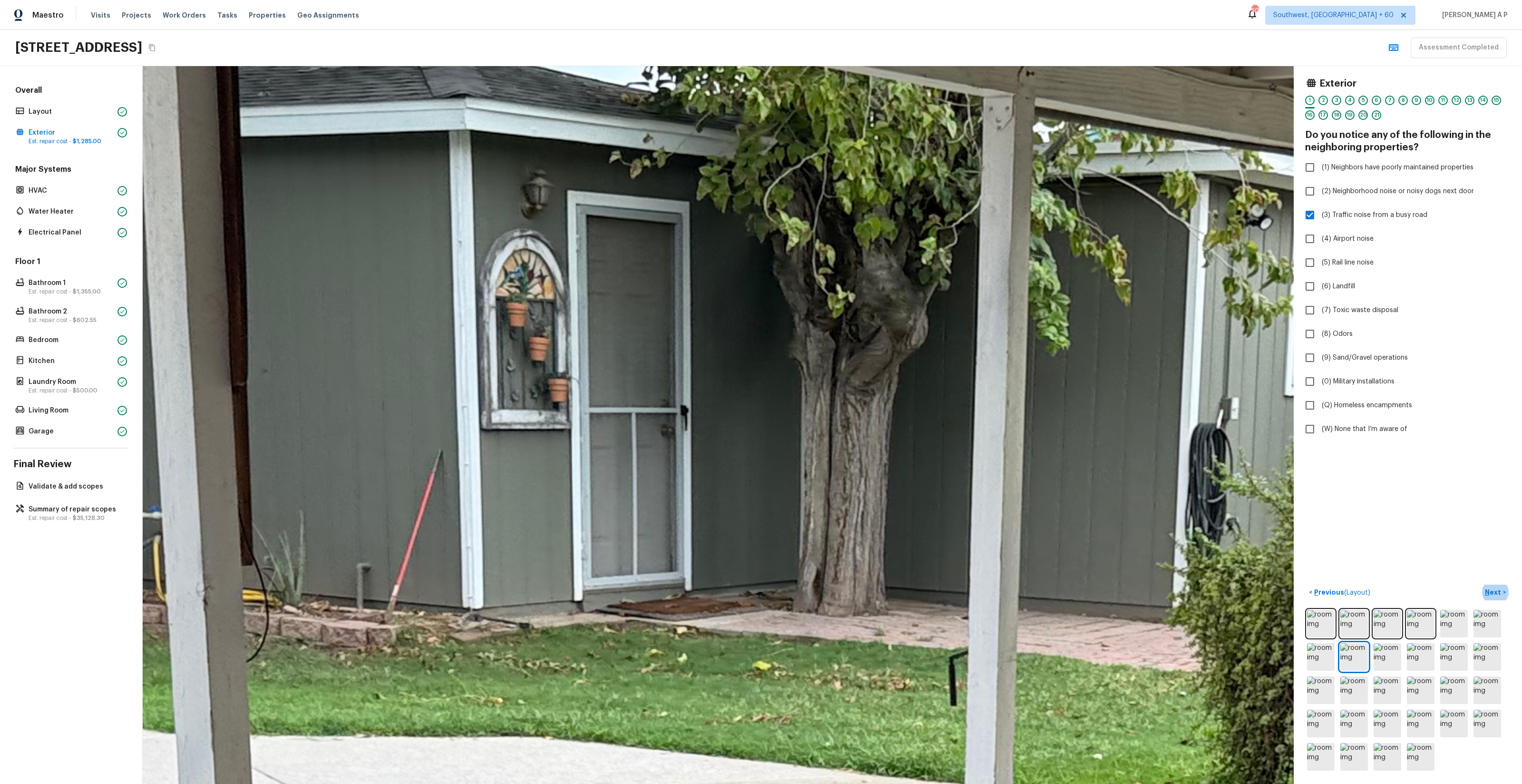
drag, startPoint x: 679, startPoint y: 311, endPoint x: 718, endPoint y: 548, distance: 240.2
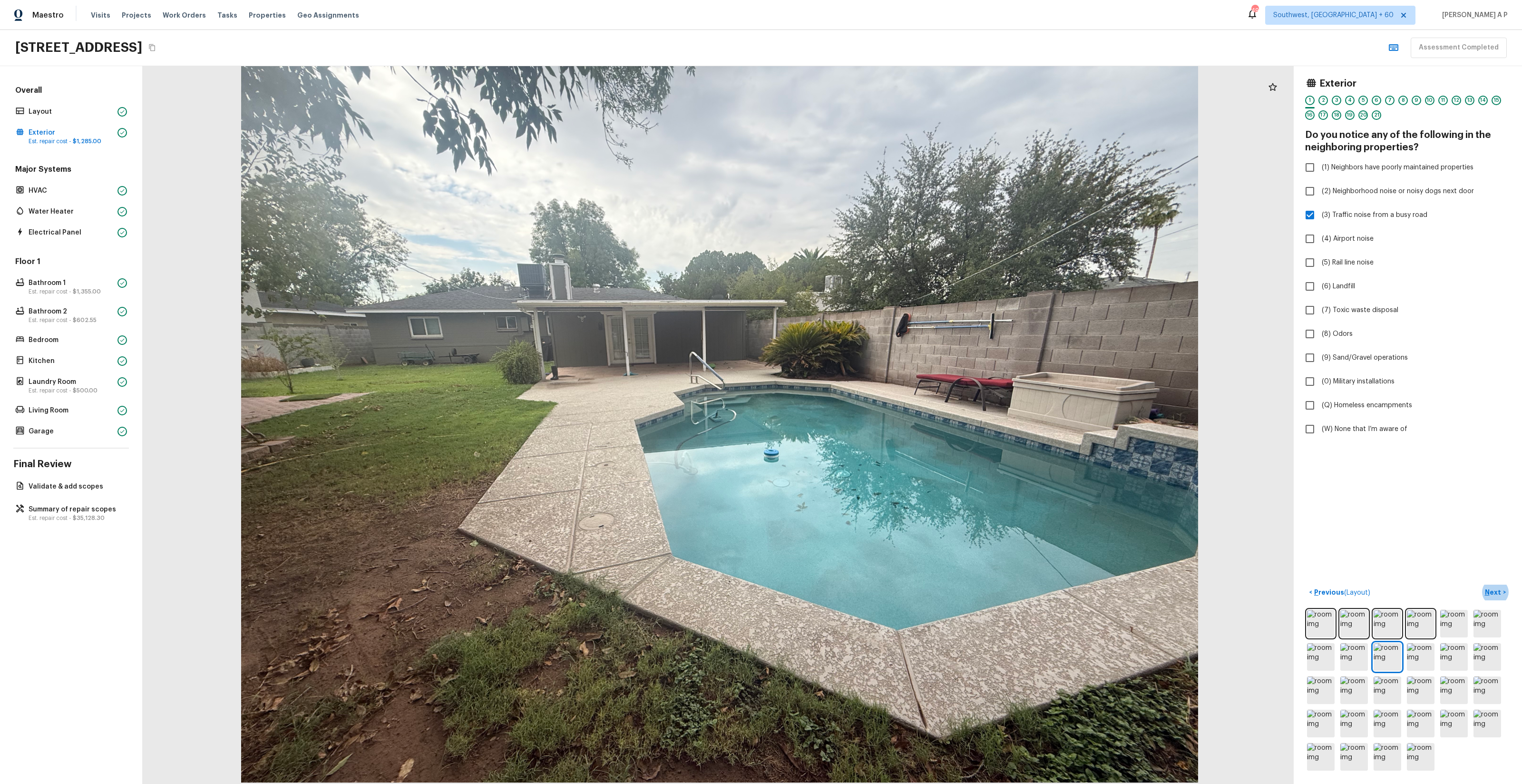
drag, startPoint x: 1115, startPoint y: 357, endPoint x: 1120, endPoint y: 356, distance: 5.1
click at [1118, 355] on div at bounding box center [720, 423] width 1151 height 718
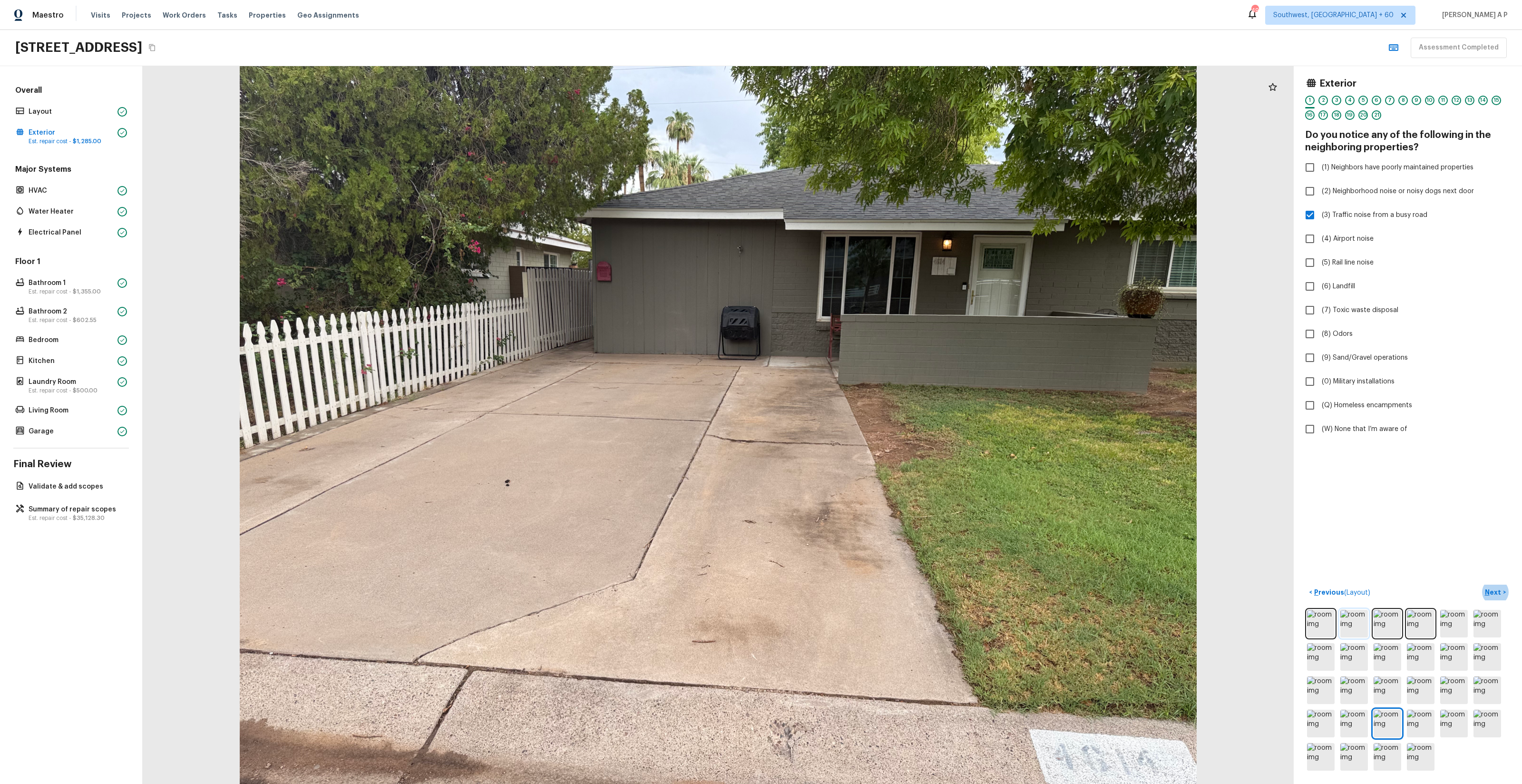
click at [1360, 626] on img at bounding box center [1354, 623] width 28 height 28
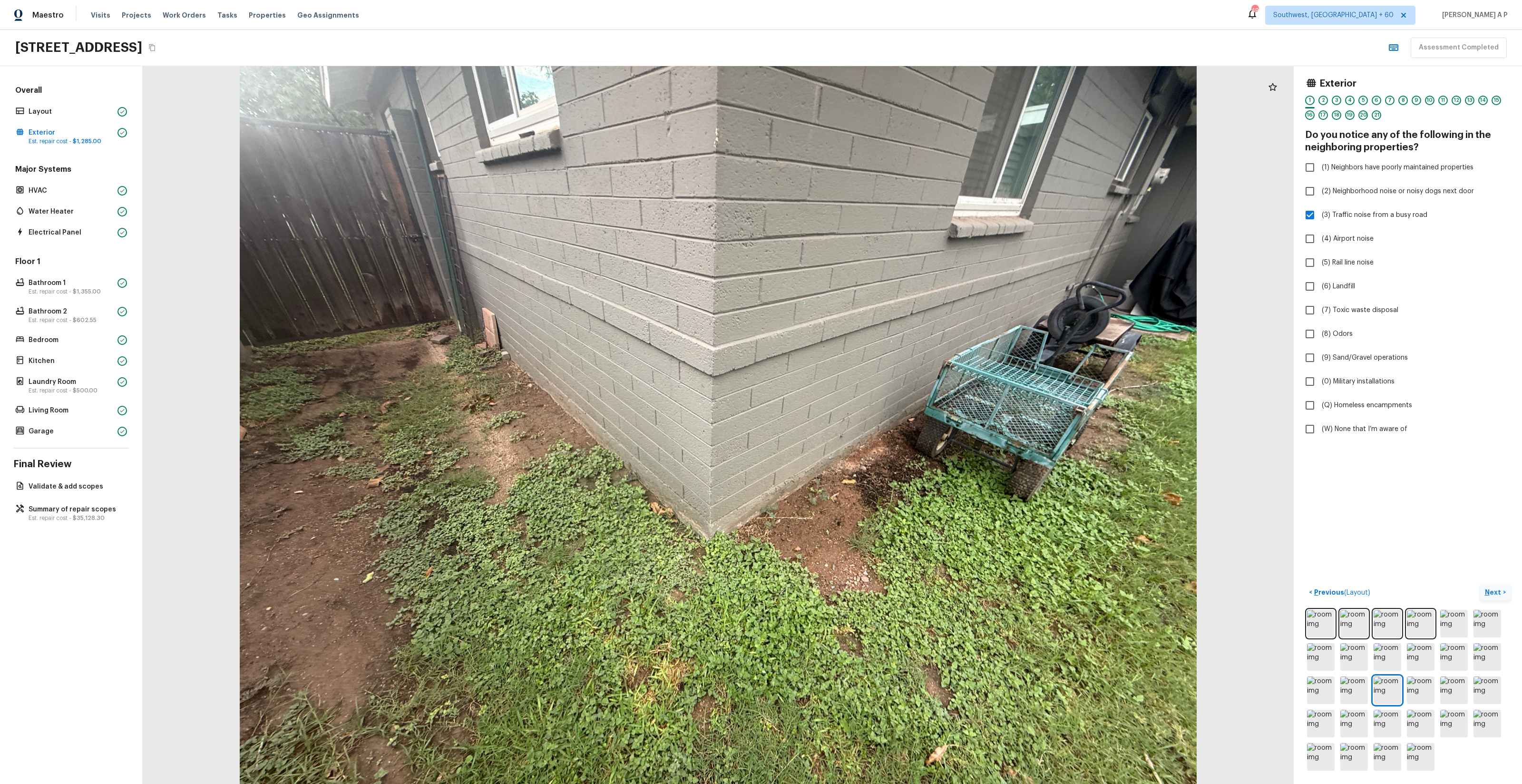
click at [1495, 593] on p "Next" at bounding box center [1494, 592] width 18 height 9
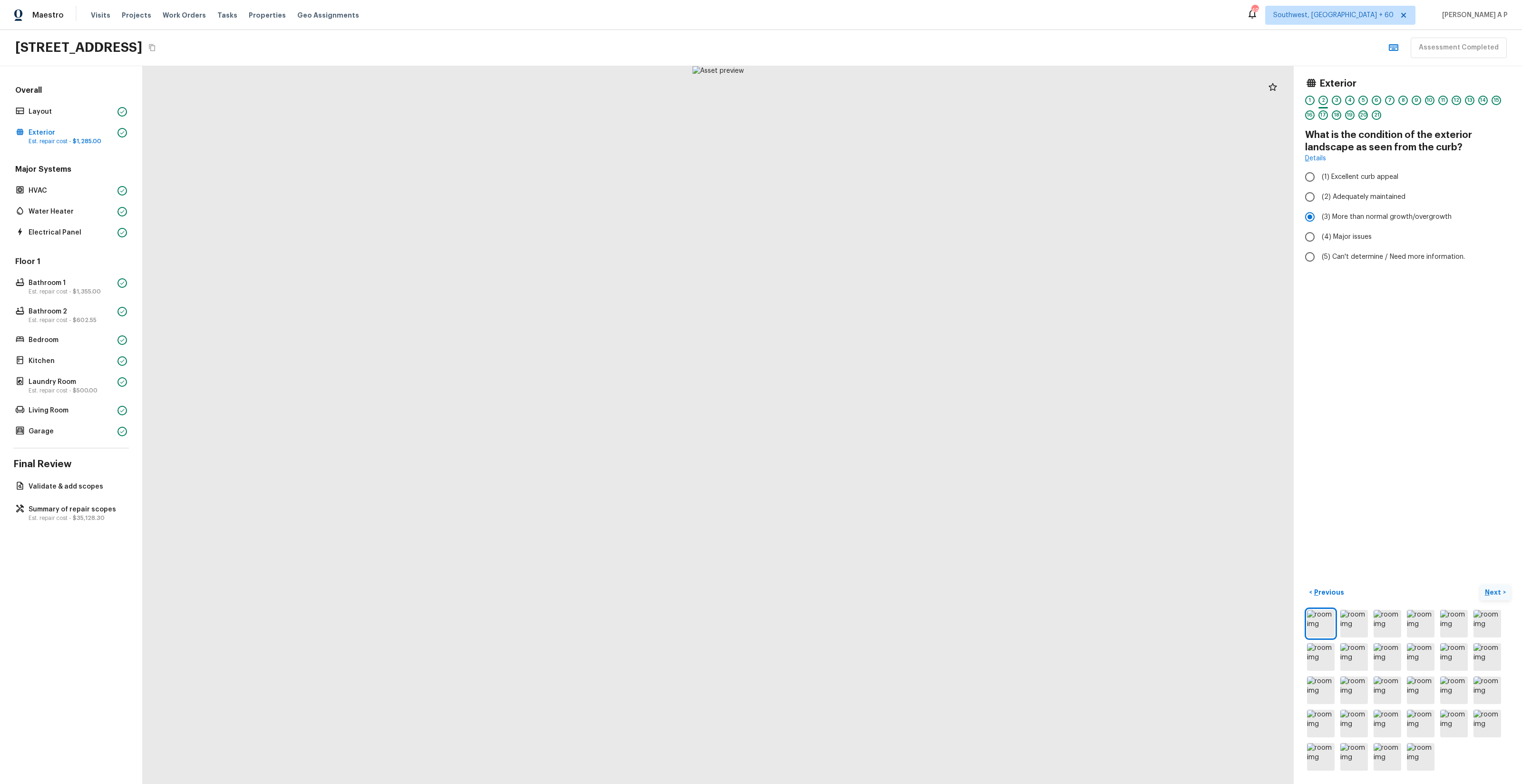
click at [1480, 584] on button "Next >" at bounding box center [1495, 592] width 31 height 16
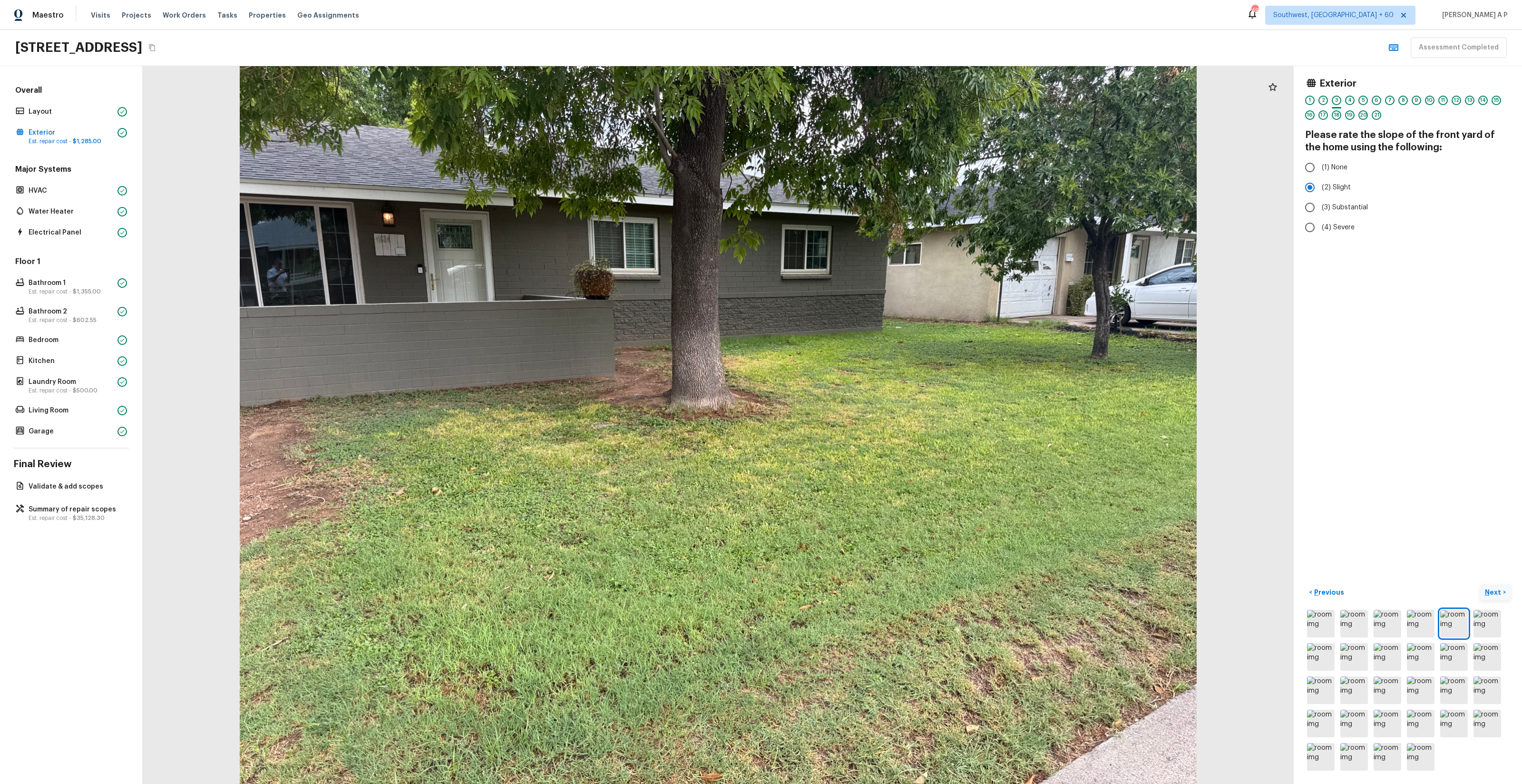
click at [1480, 584] on button "Next >" at bounding box center [1495, 592] width 31 height 16
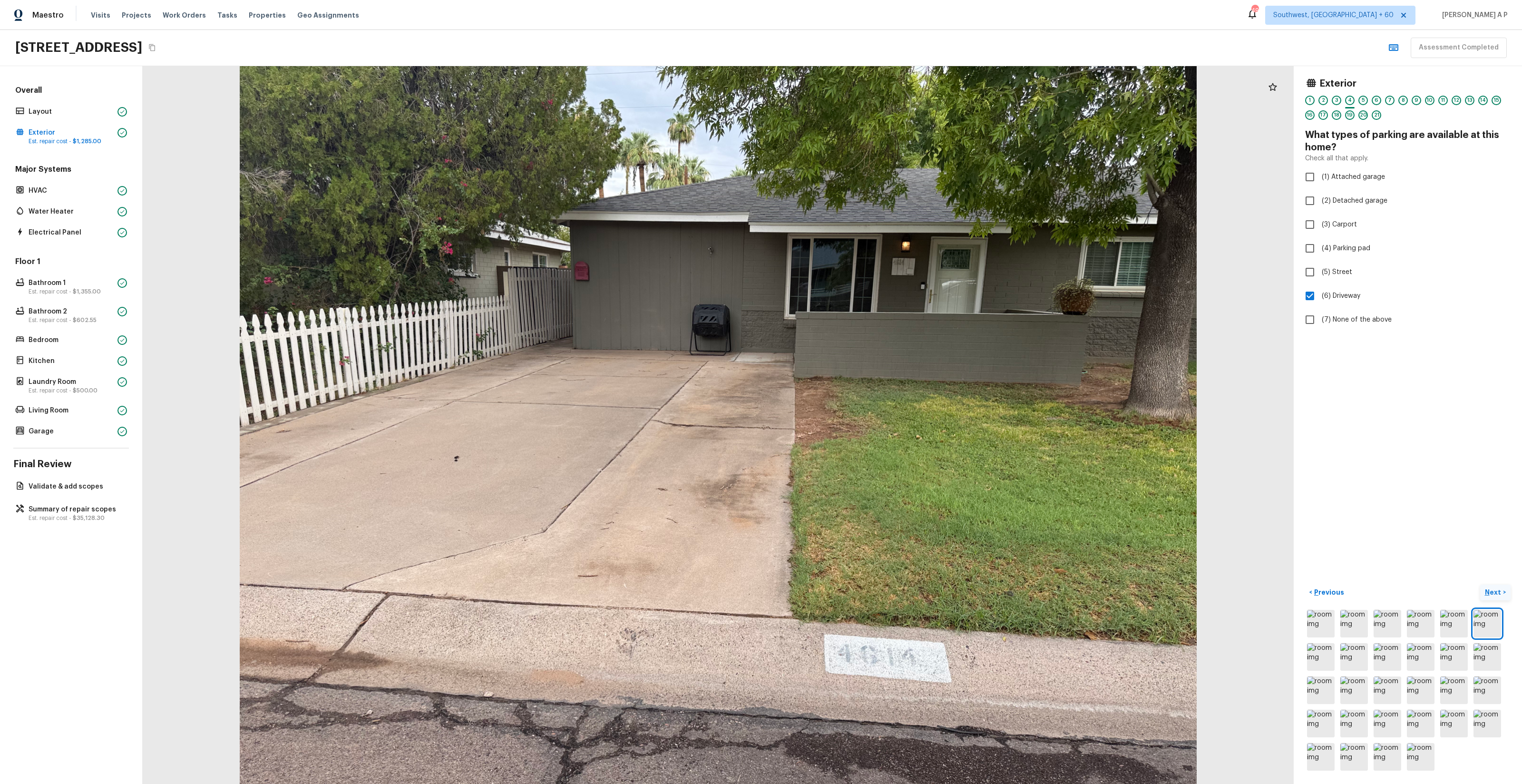
click at [1480, 584] on button "Next >" at bounding box center [1495, 592] width 31 height 16
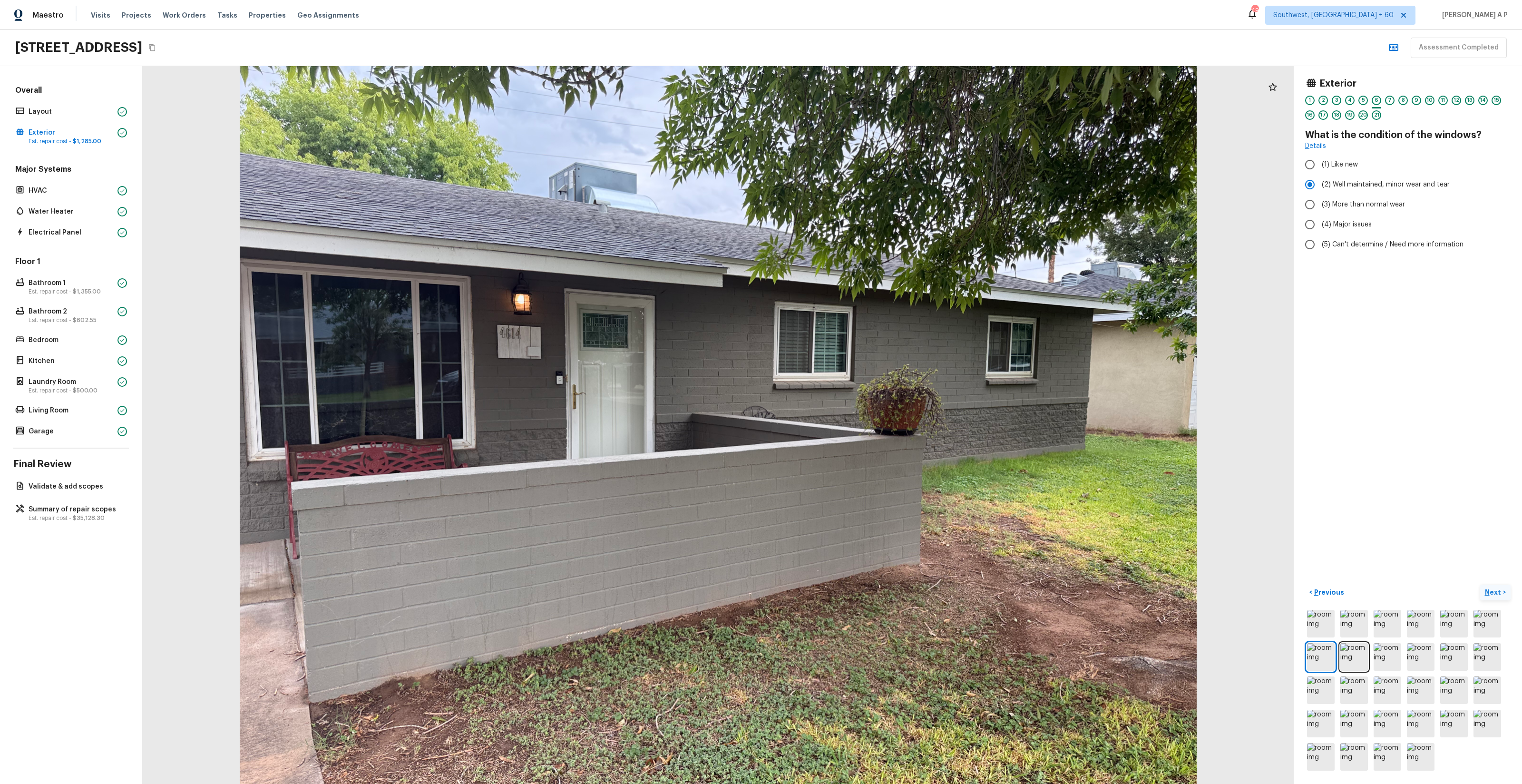
click at [1480, 584] on button "Next >" at bounding box center [1495, 592] width 31 height 16
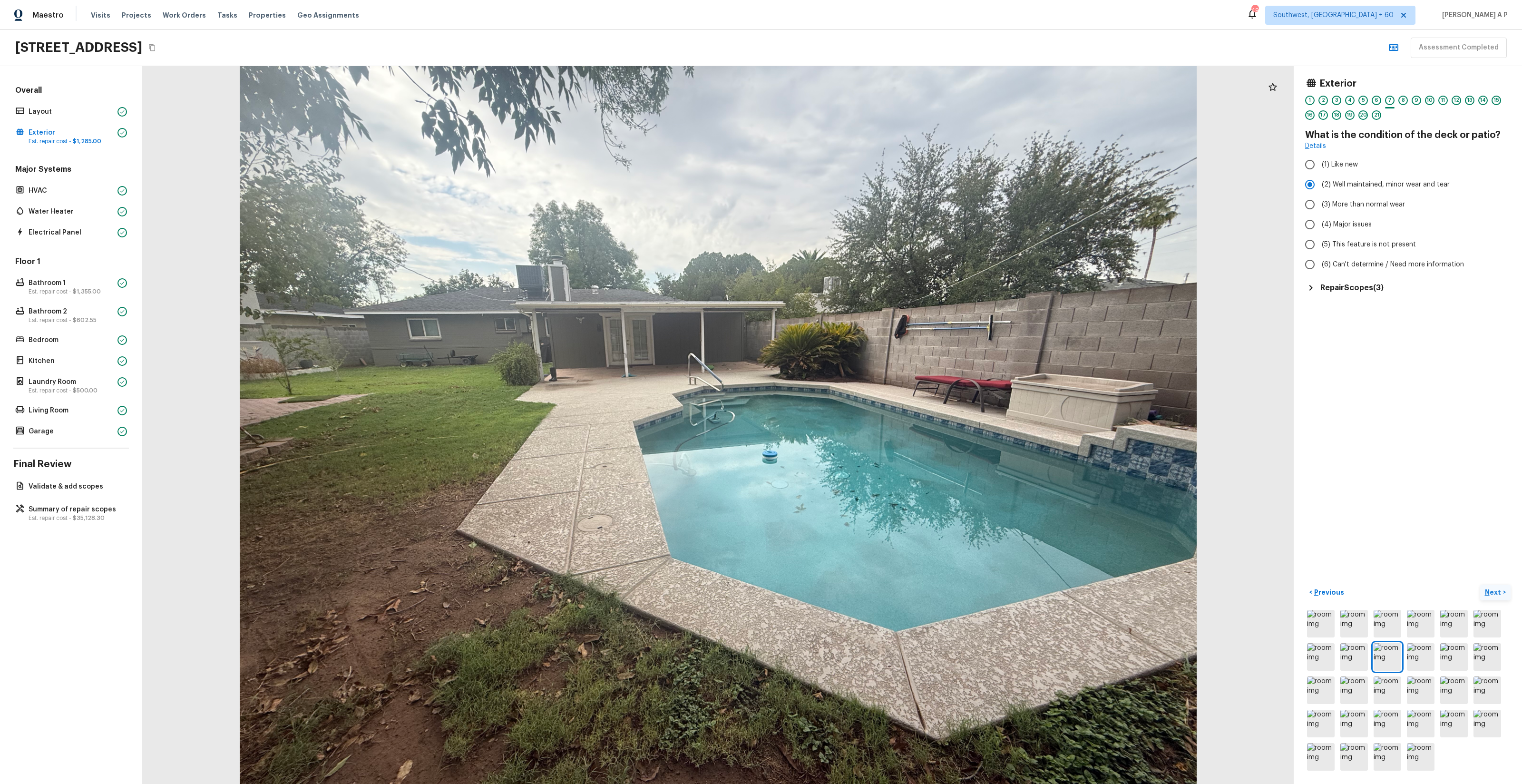
click at [1480, 584] on button "Next >" at bounding box center [1495, 592] width 31 height 16
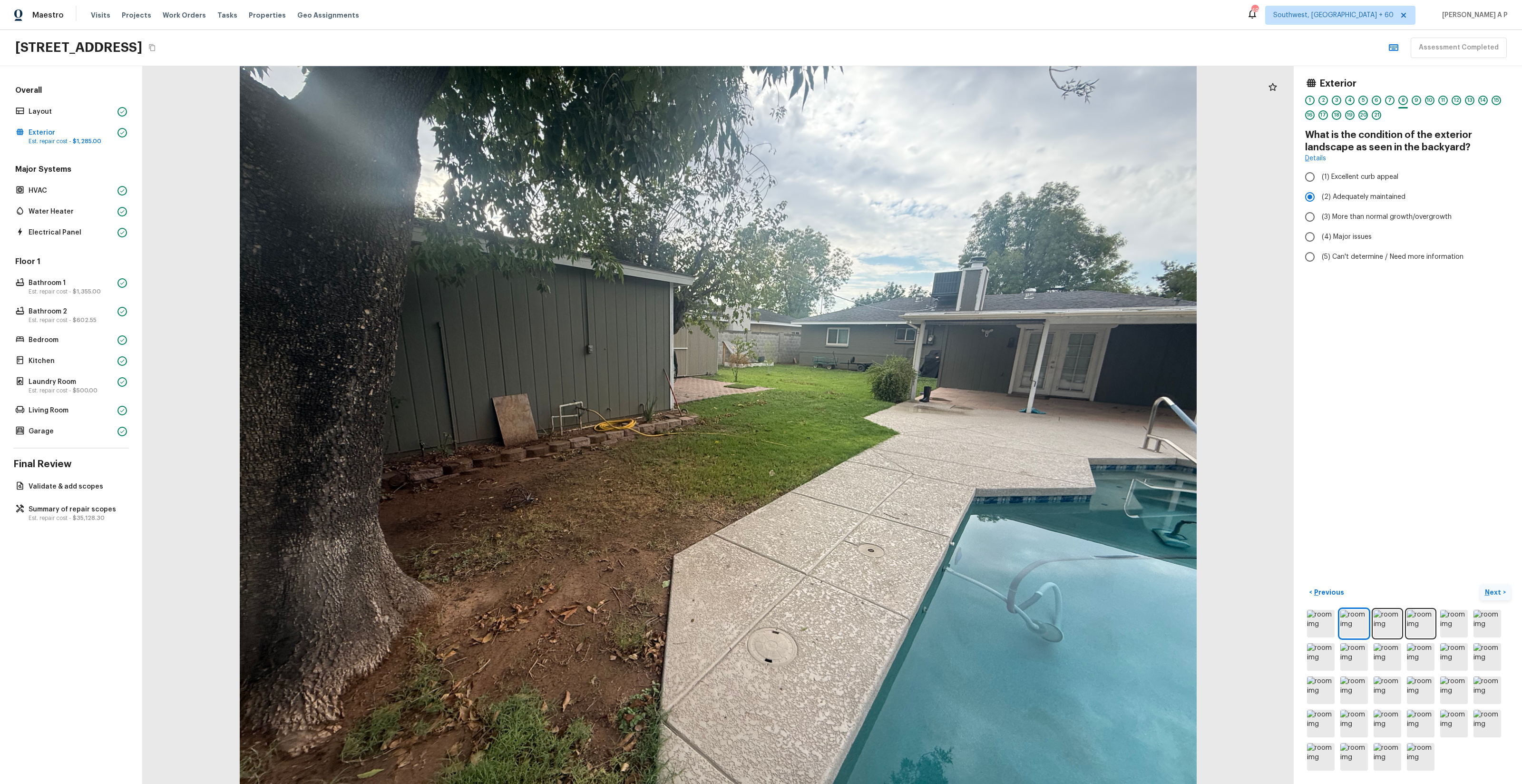
click at [1480, 584] on button "Next >" at bounding box center [1495, 592] width 31 height 16
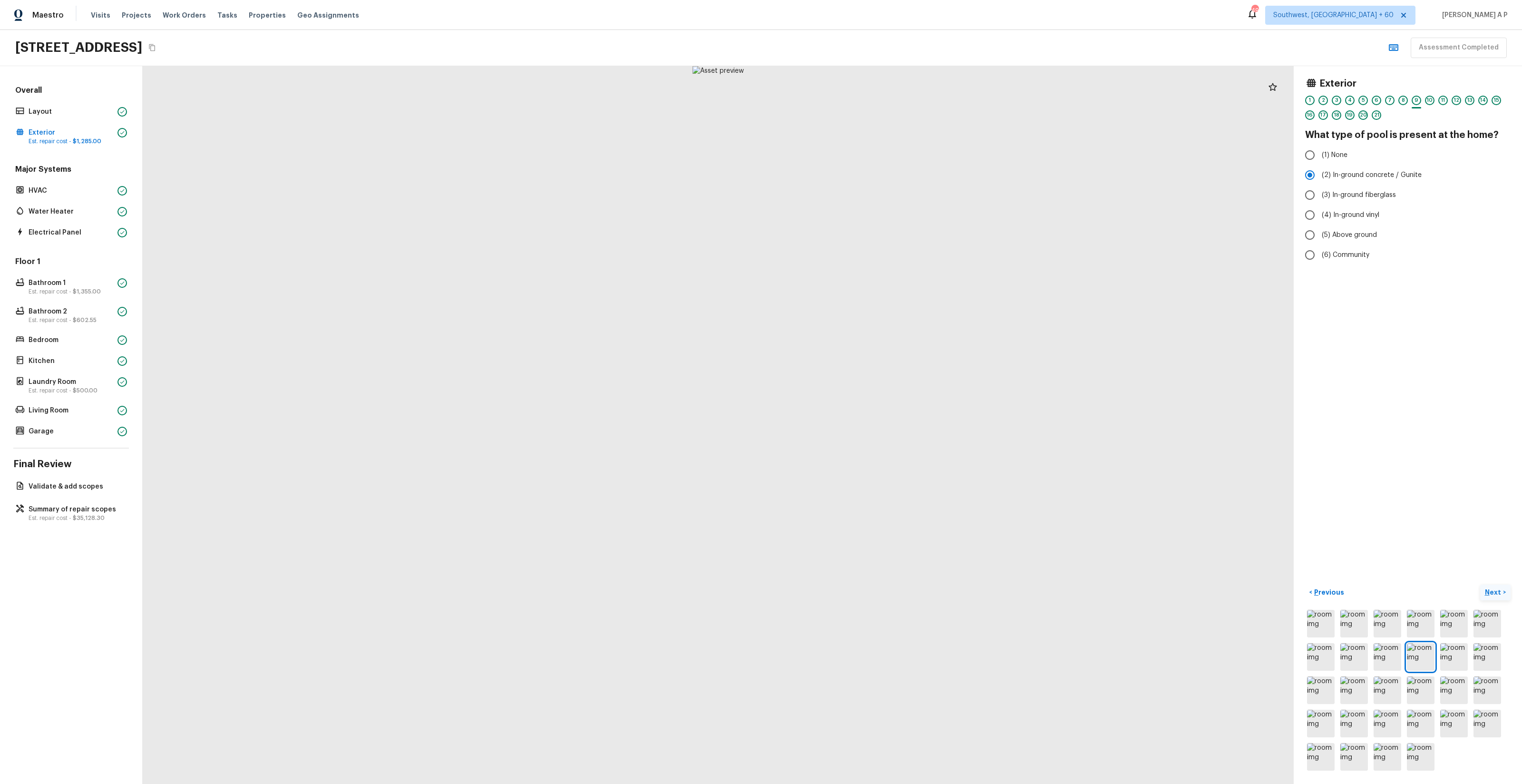
click at [1480, 584] on button "Next >" at bounding box center [1495, 592] width 31 height 16
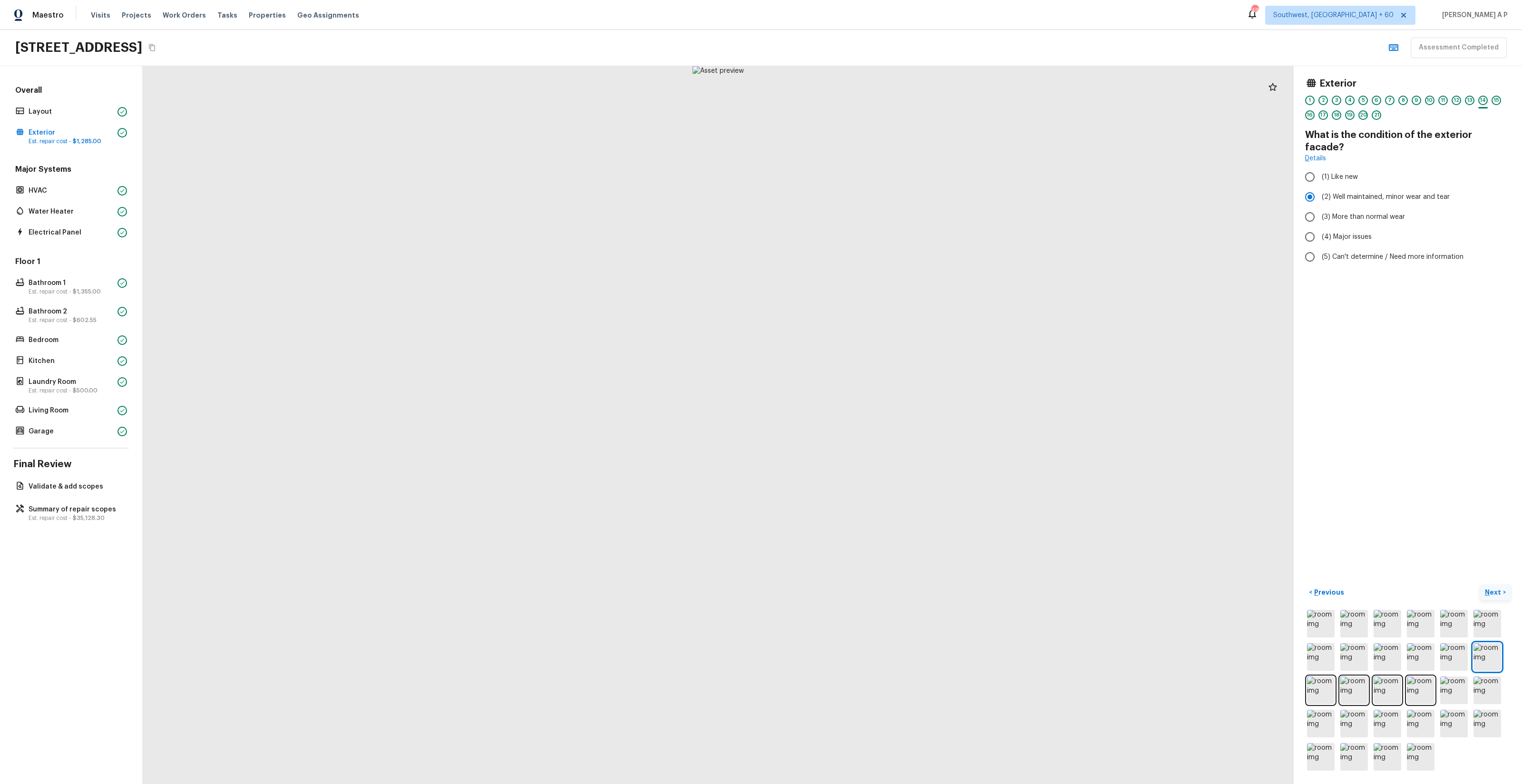
click at [1480, 584] on button "Next >" at bounding box center [1495, 592] width 31 height 16
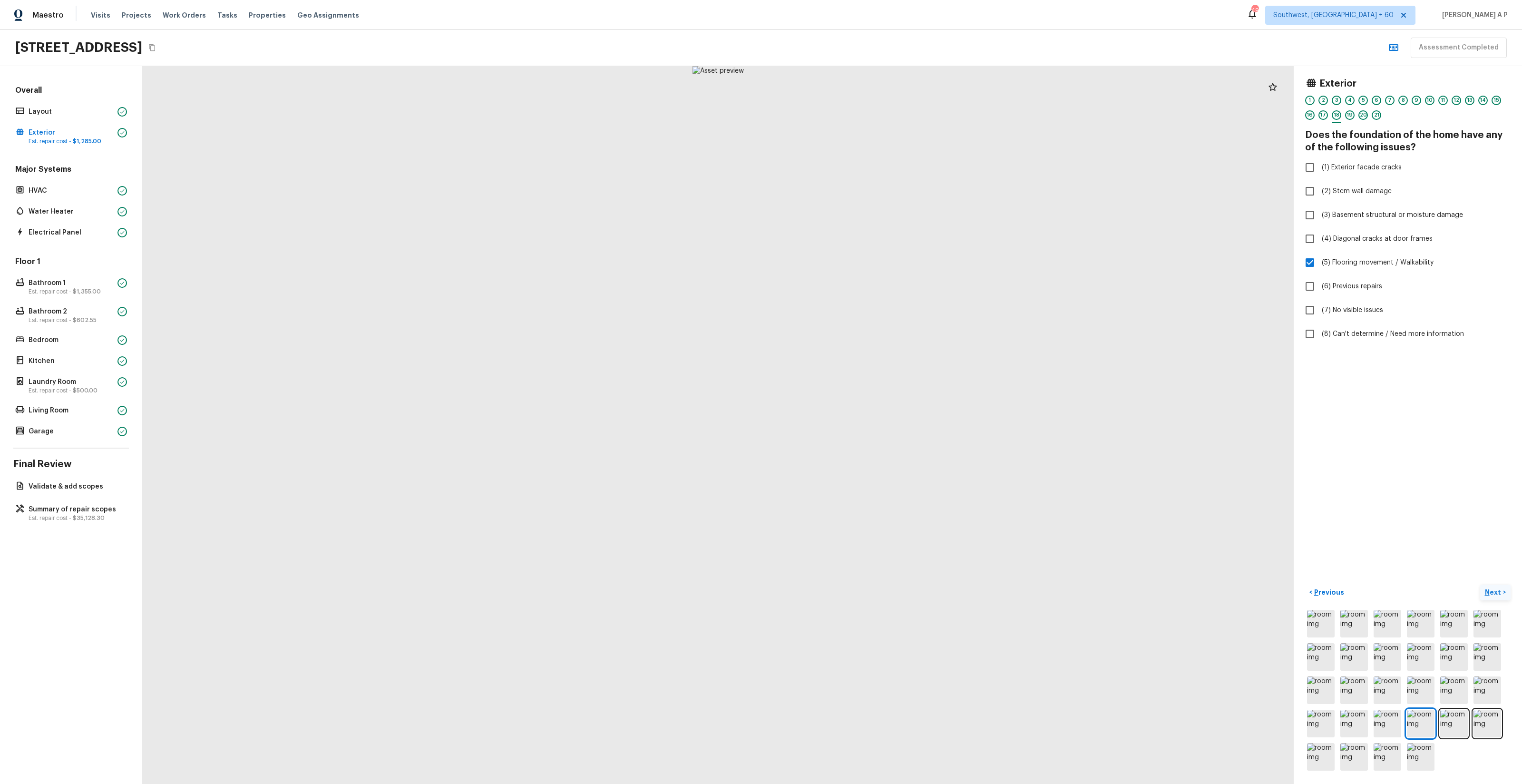
click at [1480, 584] on button "Next >" at bounding box center [1495, 592] width 31 height 16
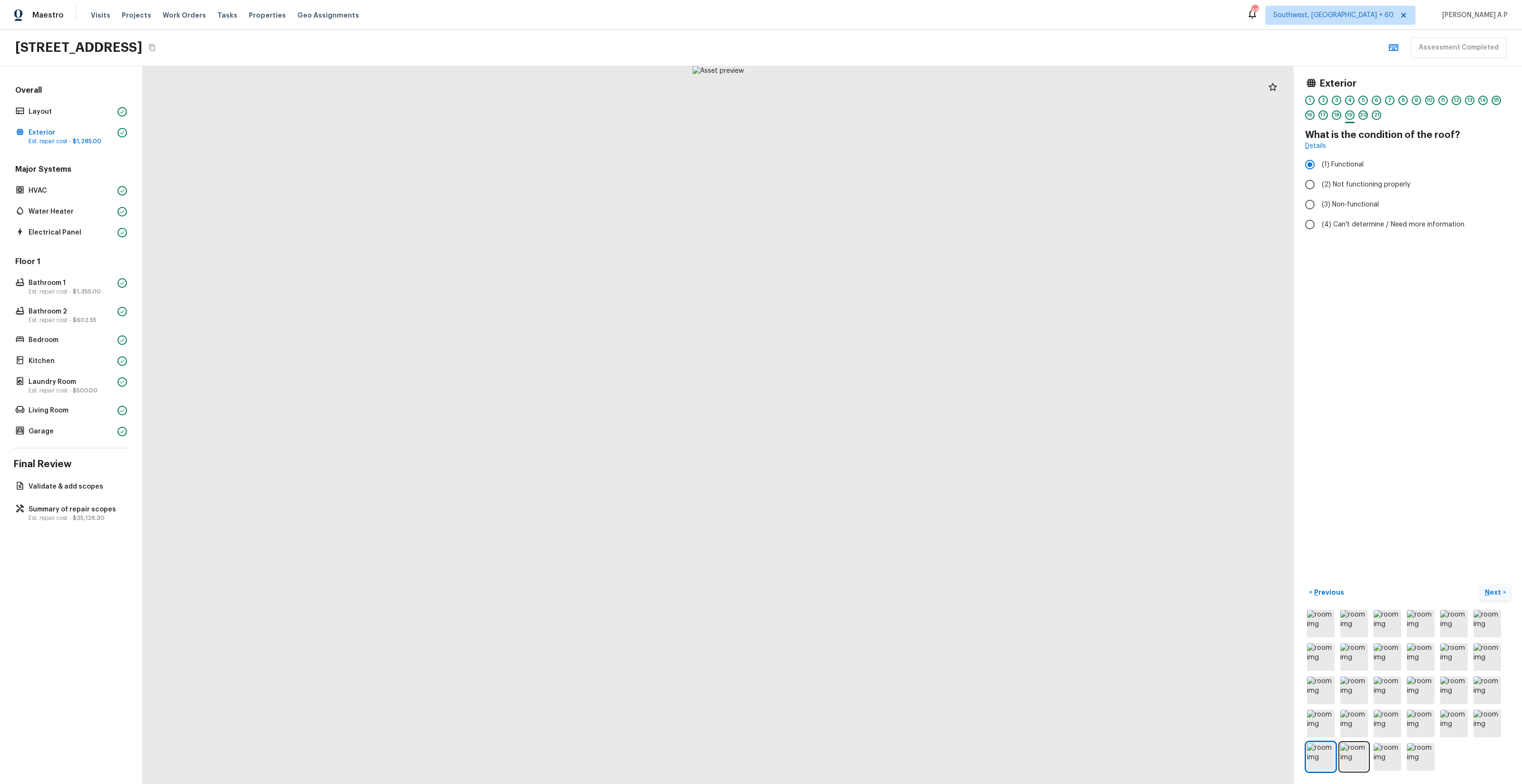
click at [1480, 584] on button "Next >" at bounding box center [1495, 592] width 31 height 16
click at [1460, 584] on button "Next ( HVAC ) >" at bounding box center [1485, 592] width 50 height 16
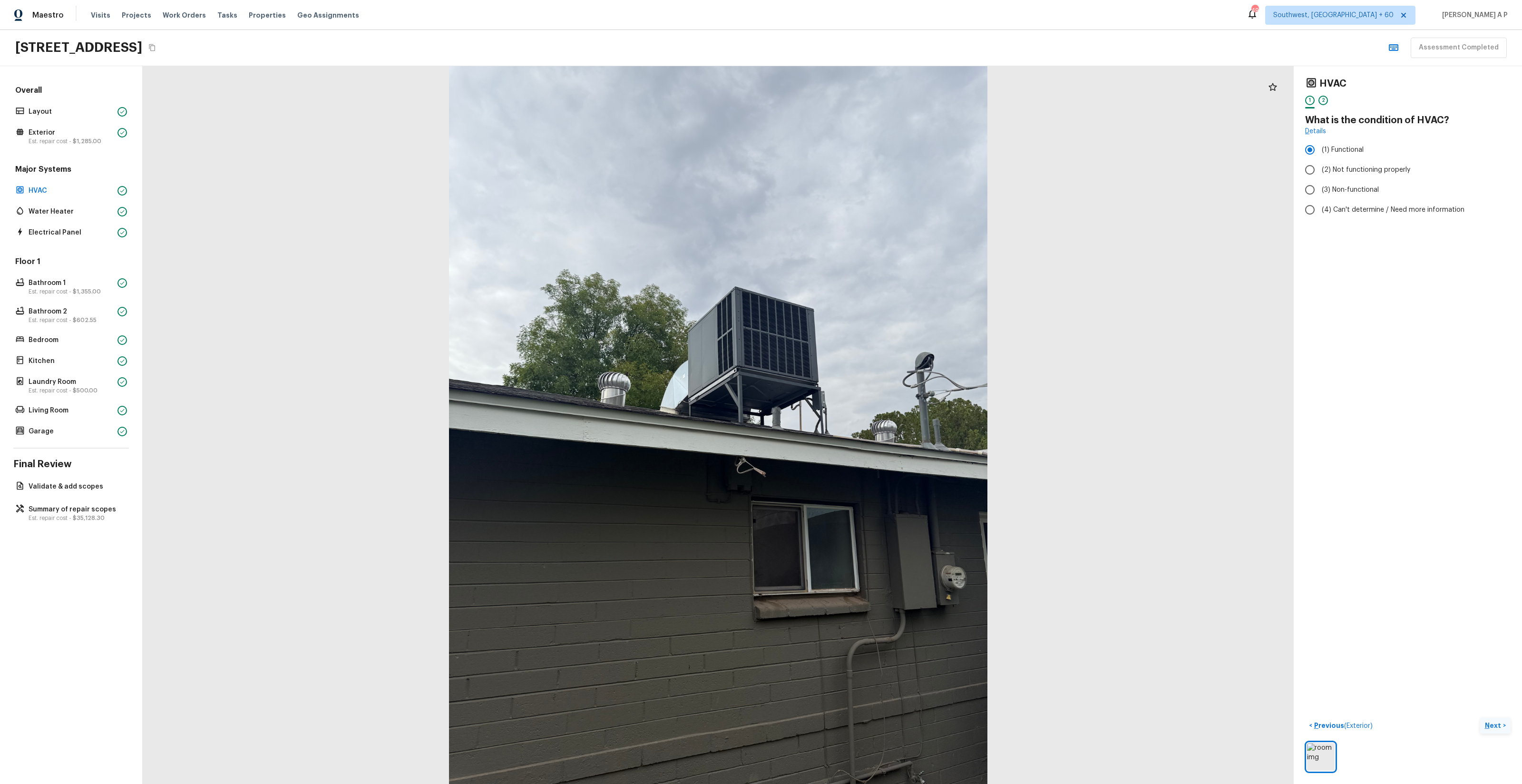
click at [1480, 718] on button "Next >" at bounding box center [1495, 726] width 31 height 16
click at [1435, 718] on button "Next ( Water Heater ) >" at bounding box center [1473, 726] width 76 height 16
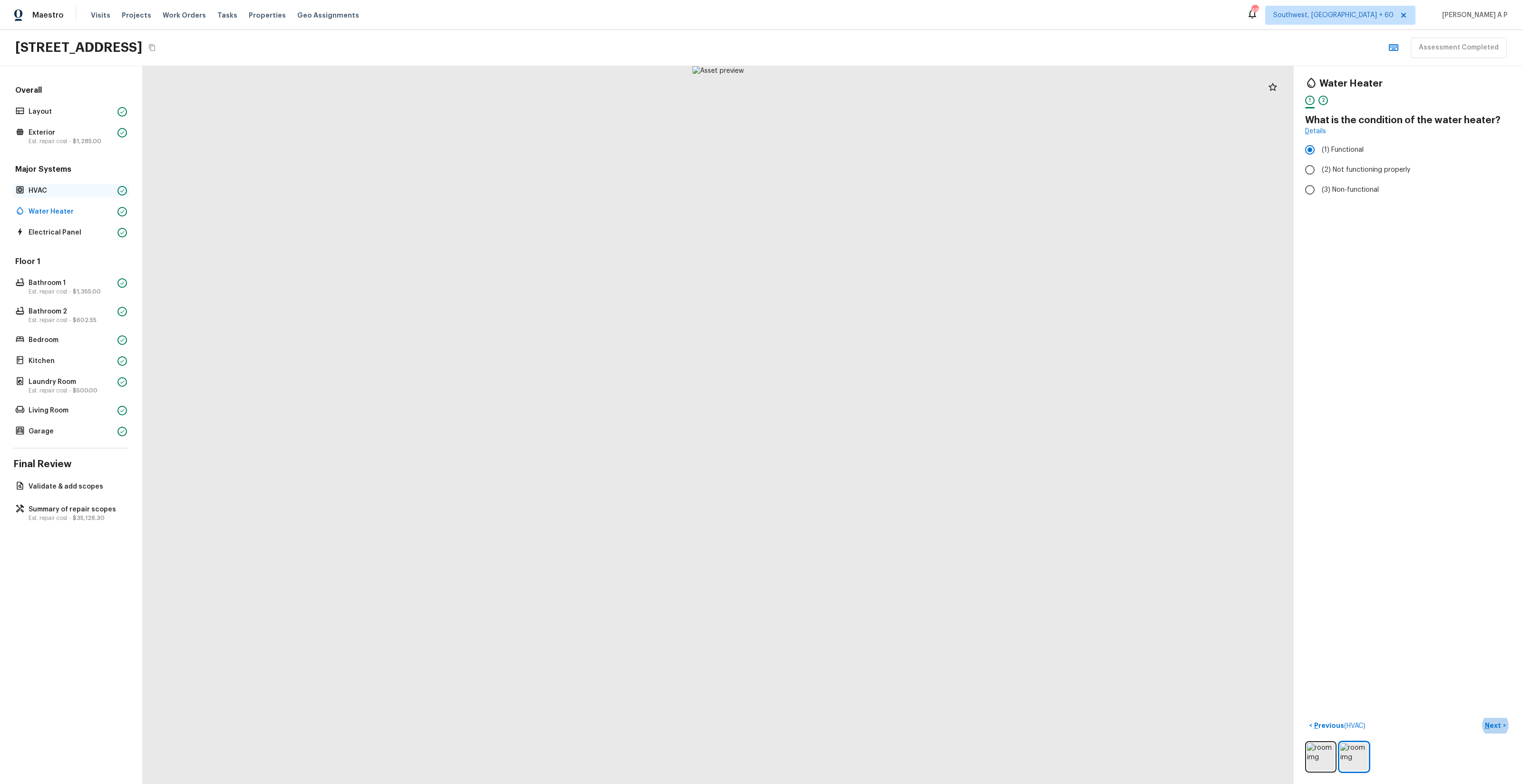
click at [84, 188] on p "HVAC" at bounding box center [71, 191] width 85 height 9
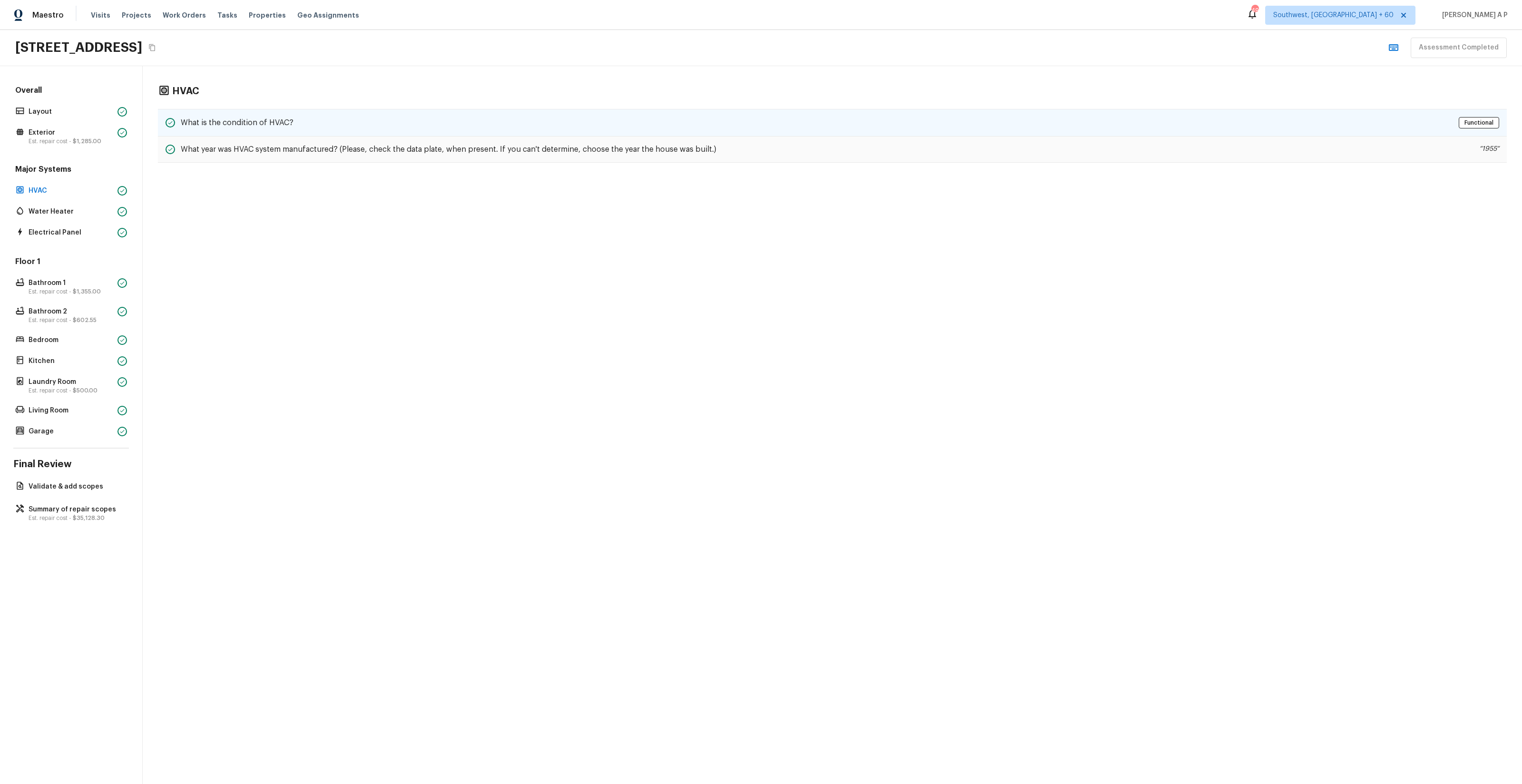
click at [294, 128] on div "What is the condition of HVAC? Functional" at bounding box center [832, 122] width 1349 height 28
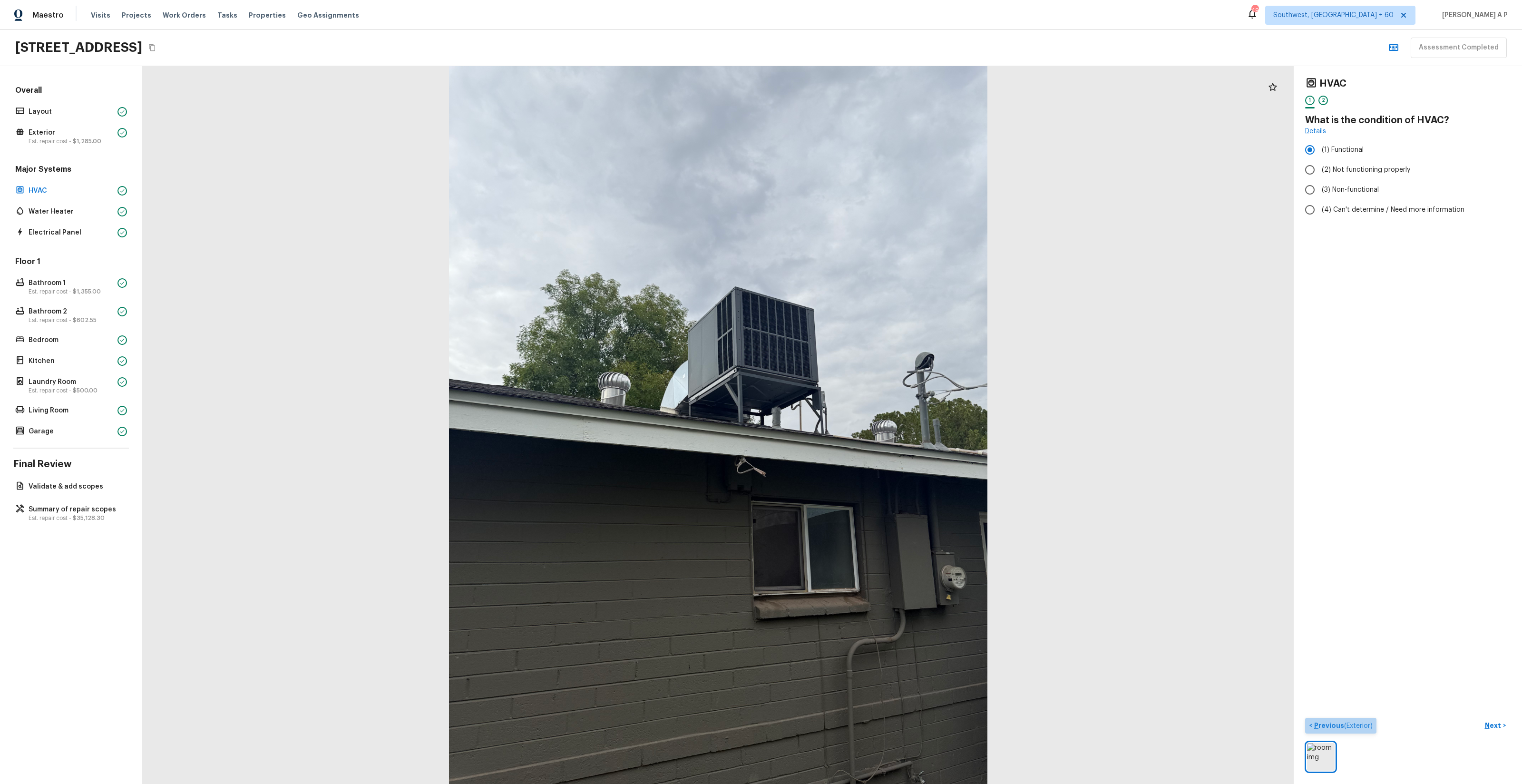
click at [1365, 730] on p "Previous ( Exterior )" at bounding box center [1342, 726] width 60 height 10
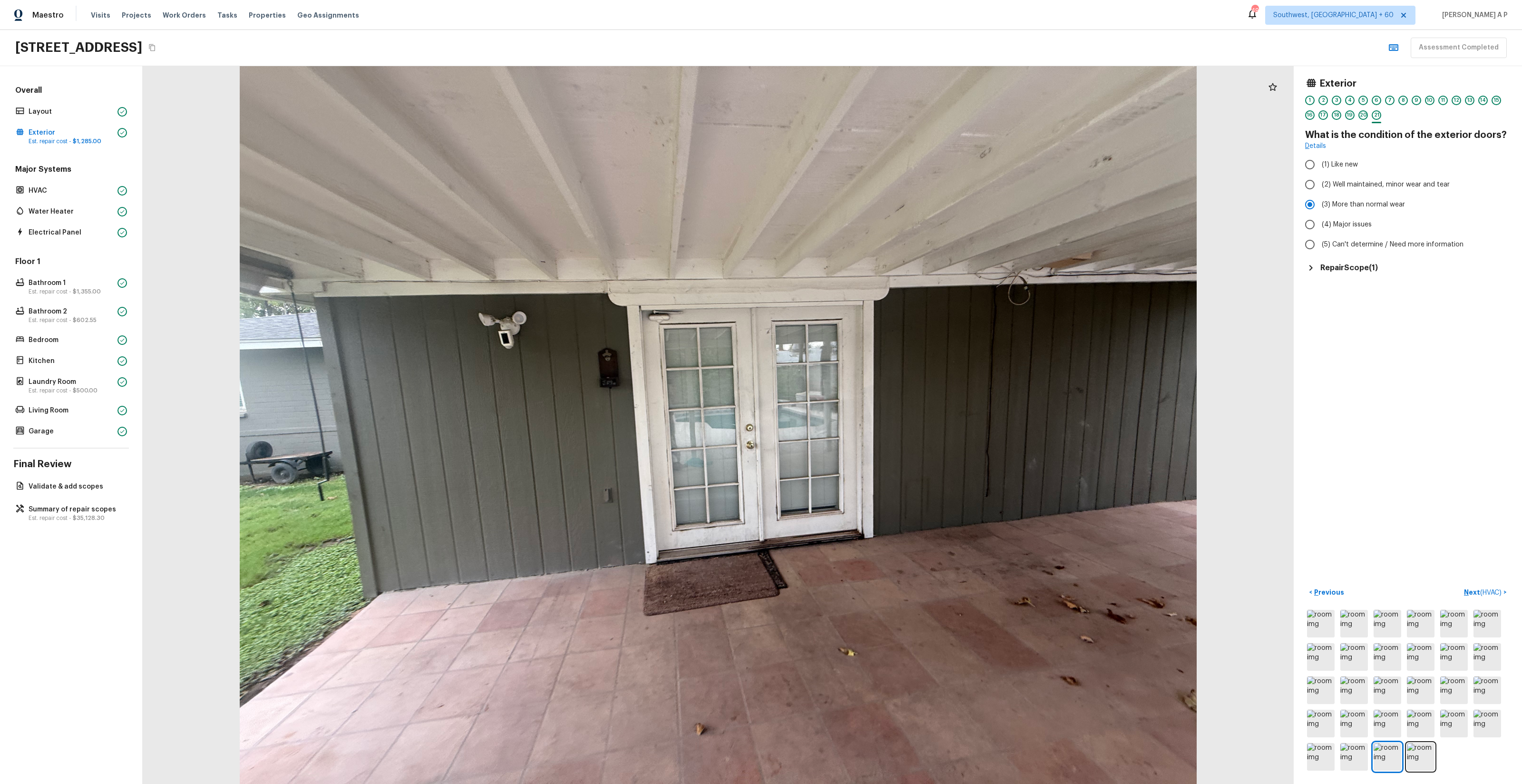
click at [1357, 272] on h5 "Repair Scope ( 1 )" at bounding box center [1349, 268] width 57 height 11
click at [1494, 589] on span "( HVAC )" at bounding box center [1491, 592] width 21 height 6
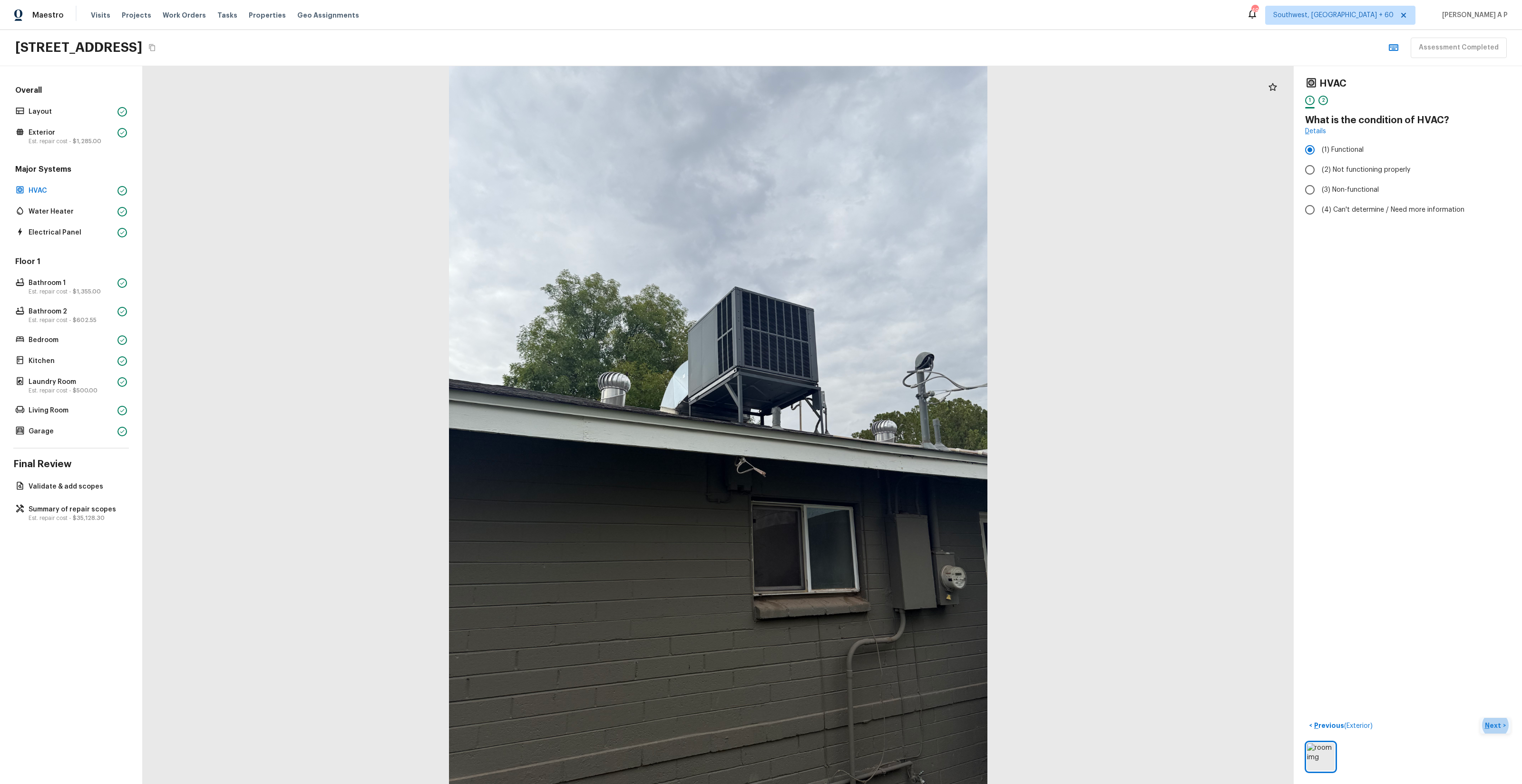
click at [1500, 724] on p "Next" at bounding box center [1494, 726] width 18 height 9
click at [1495, 741] on div at bounding box center [1408, 756] width 206 height 31
click at [1494, 733] on button "Next ( Water Heater ) >" at bounding box center [1473, 726] width 76 height 16
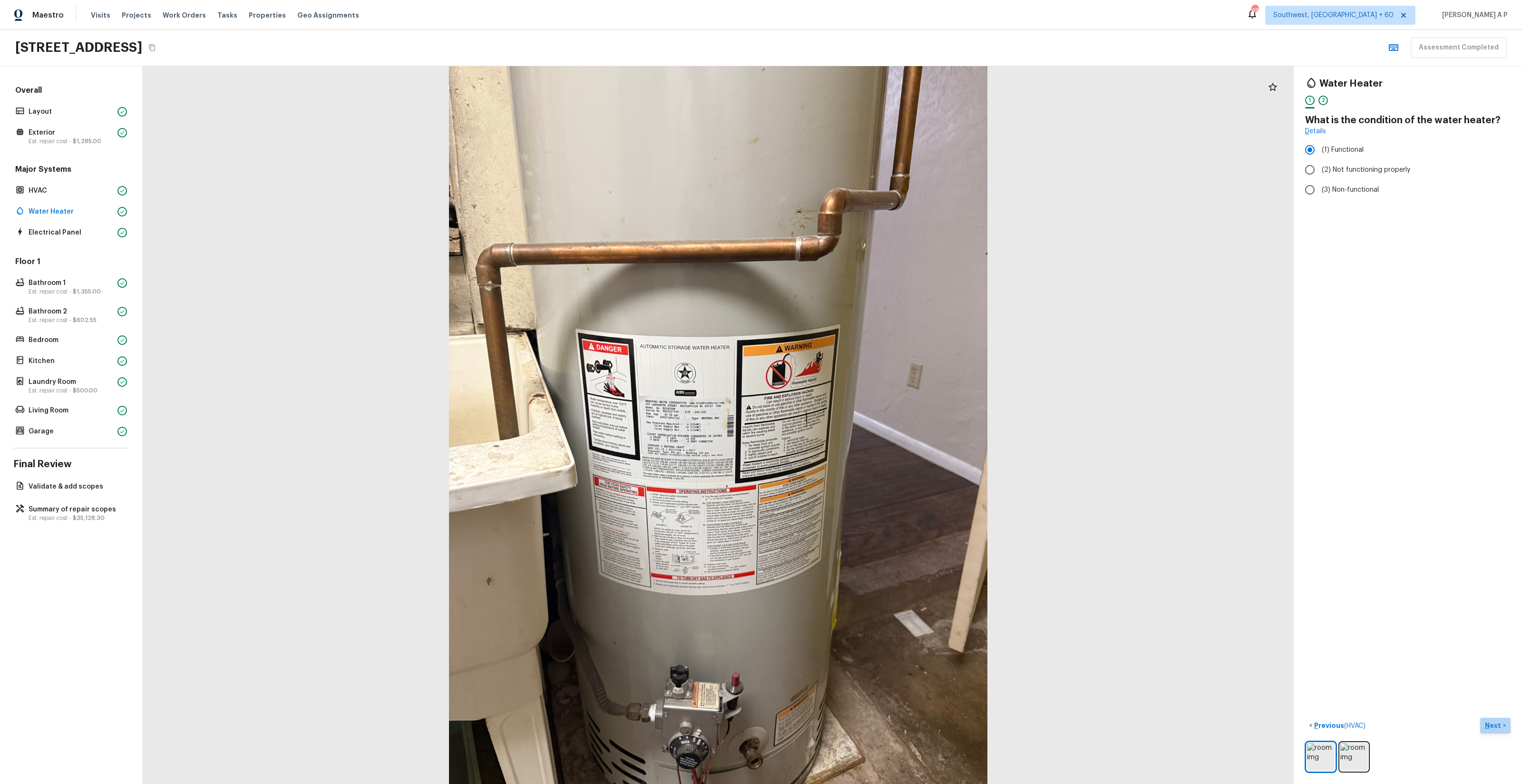
click at [1501, 732] on button "Next >" at bounding box center [1495, 726] width 31 height 16
click at [1501, 730] on p "Next ( Electrical Panel )" at bounding box center [1469, 726] width 70 height 10
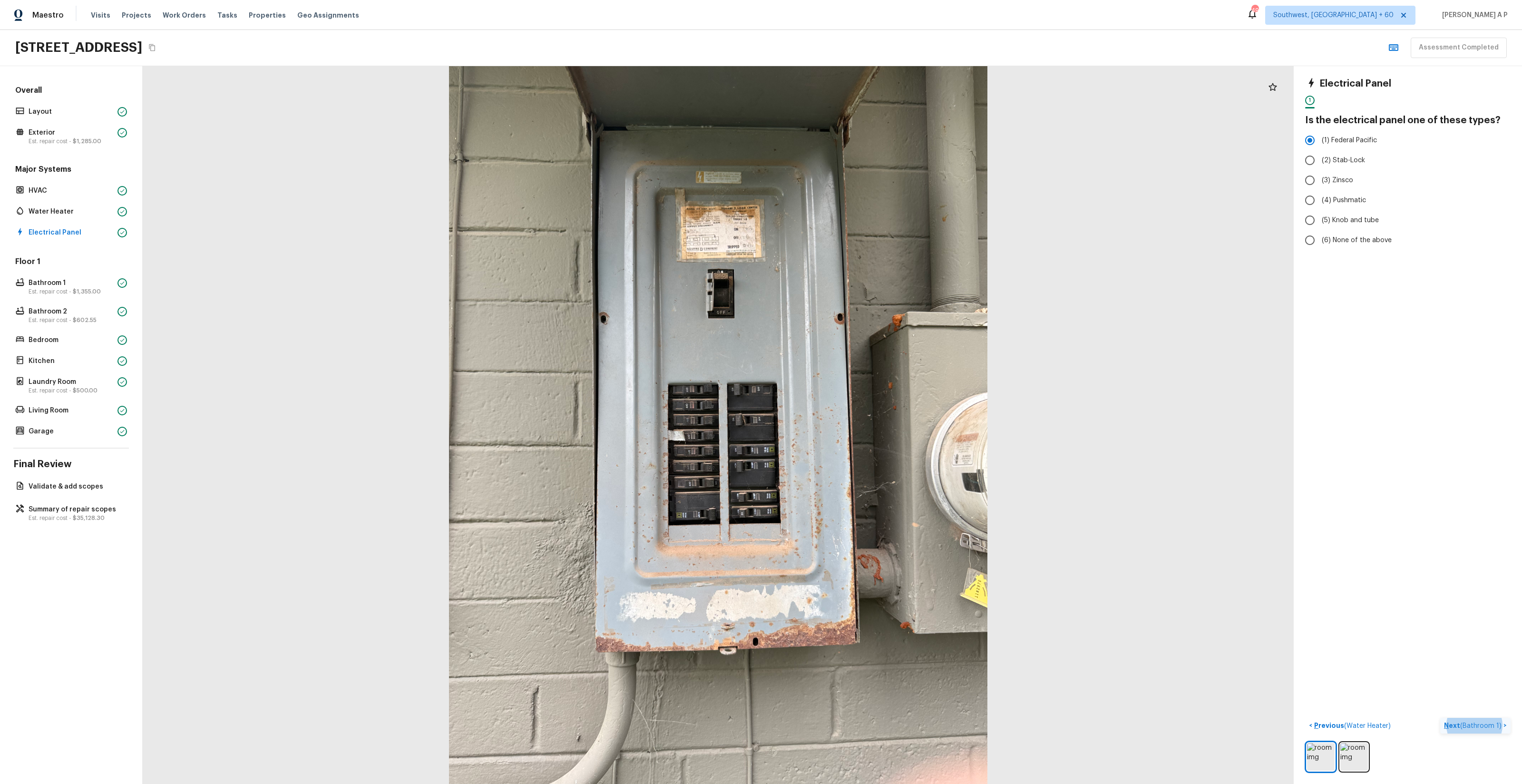
click at [1468, 726] on span "( Bathroom 1 )" at bounding box center [1481, 726] width 41 height 6
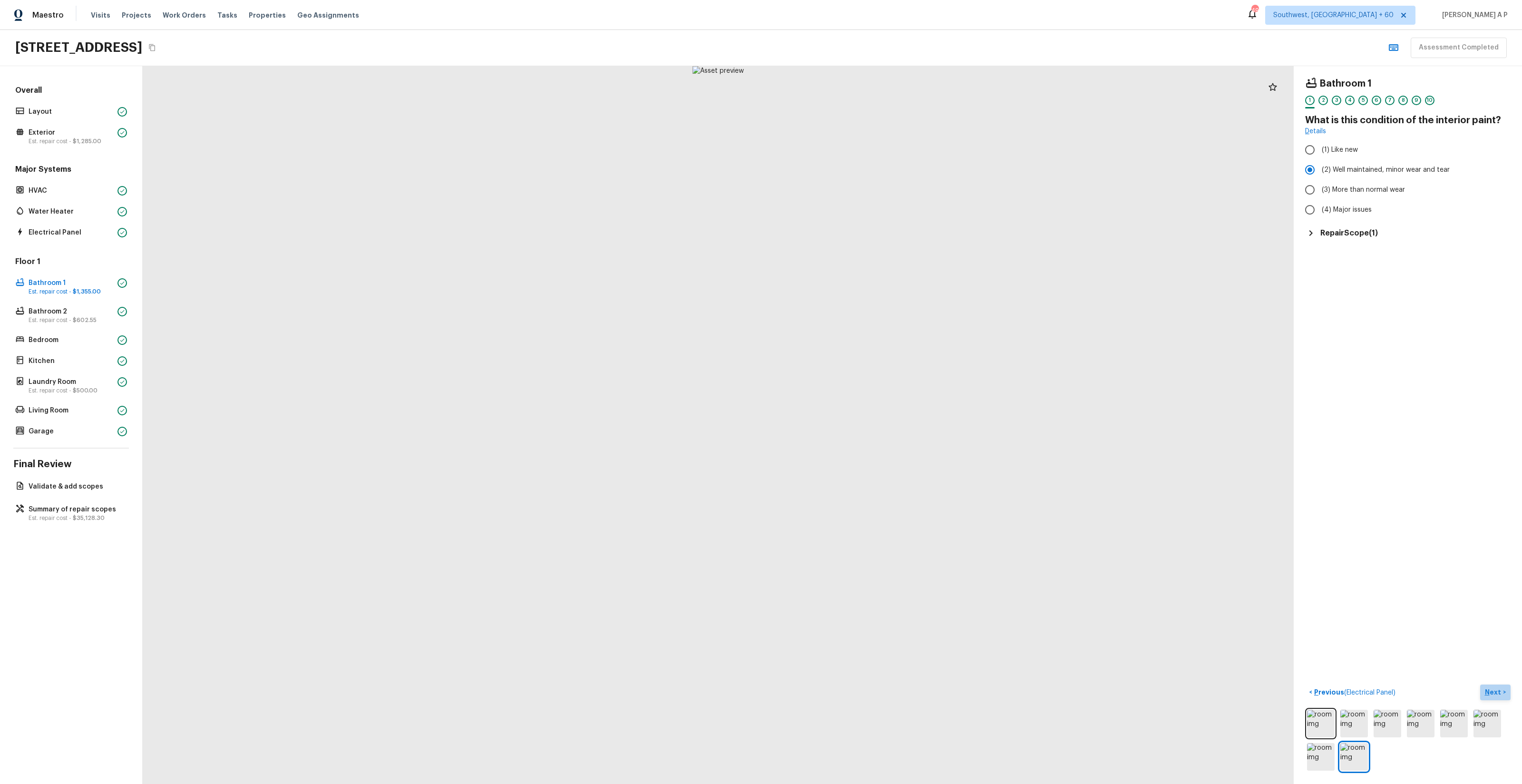
click at [1493, 692] on p "Next" at bounding box center [1494, 692] width 18 height 9
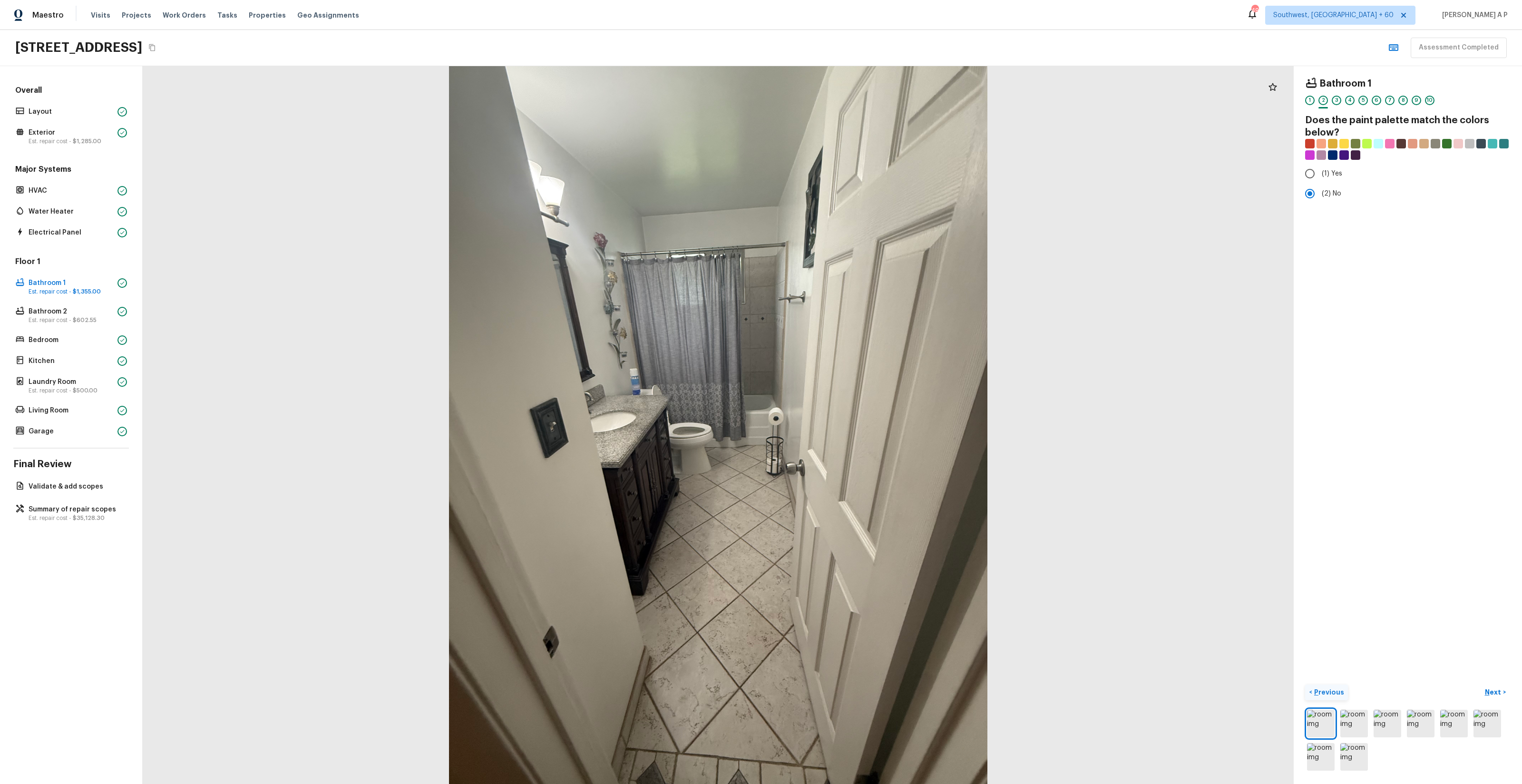
click at [1325, 691] on p "Previous" at bounding box center [1328, 692] width 32 height 9
click at [1351, 238] on h5 "Repair Scope ( 1 )" at bounding box center [1349, 233] width 57 height 11
click at [1351, 238] on div "Repair Scope ( 1 )" at bounding box center [1408, 233] width 206 height 11
click at [1503, 697] on button "Next >" at bounding box center [1495, 692] width 31 height 16
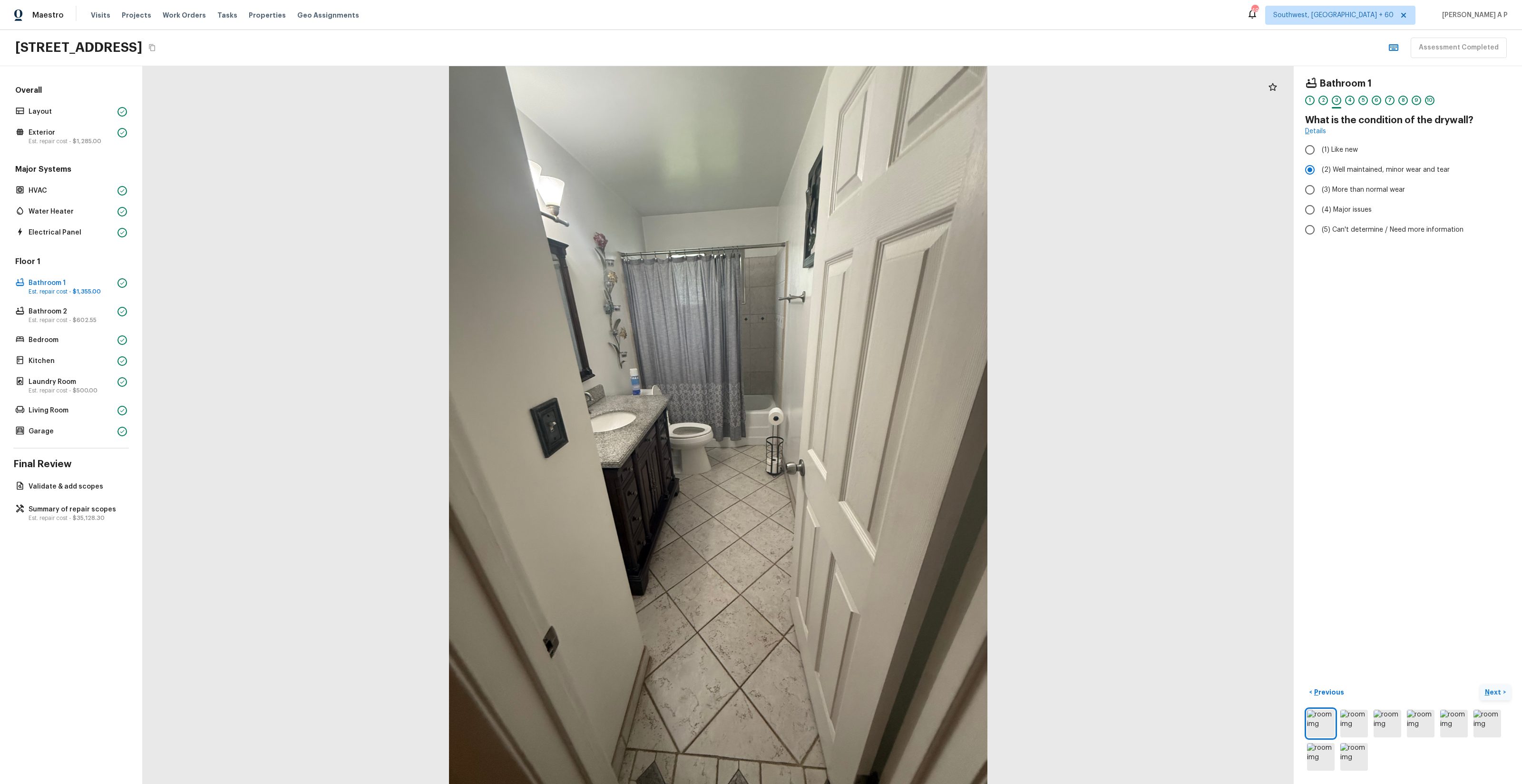
click at [1503, 697] on button "Next >" at bounding box center [1495, 692] width 31 height 16
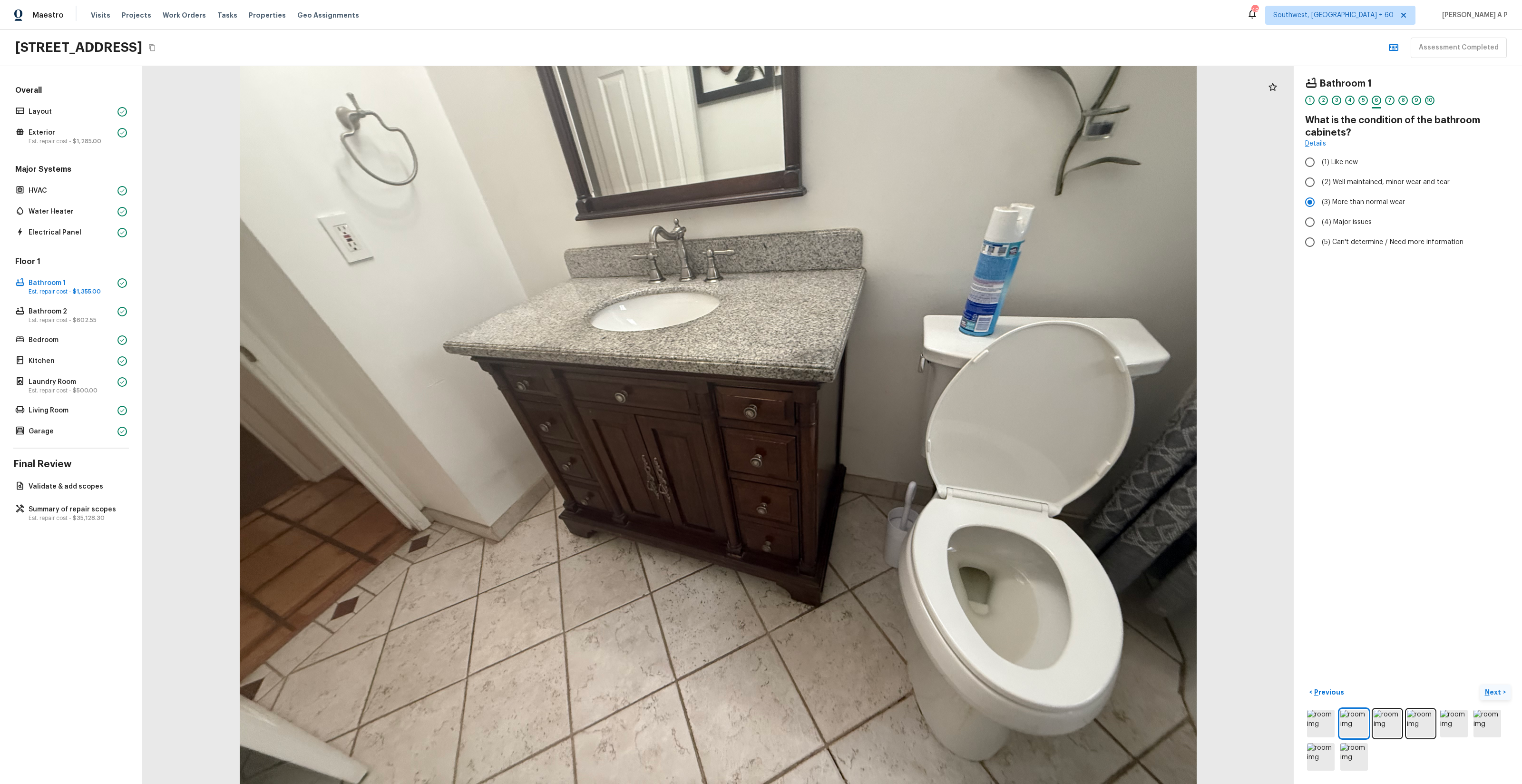
click at [1503, 697] on button "Next >" at bounding box center [1495, 692] width 31 height 16
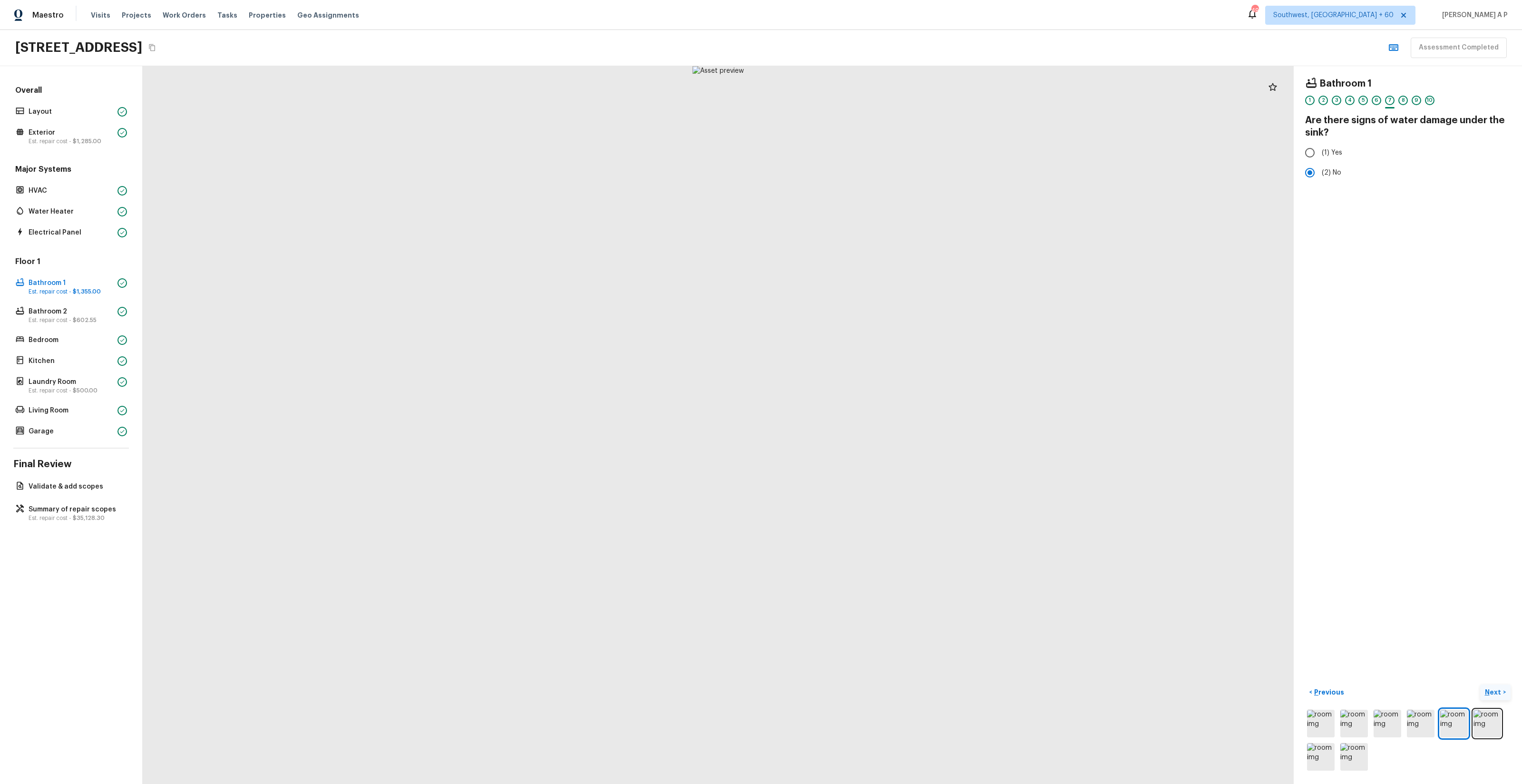
click at [1503, 697] on button "Next >" at bounding box center [1495, 692] width 31 height 16
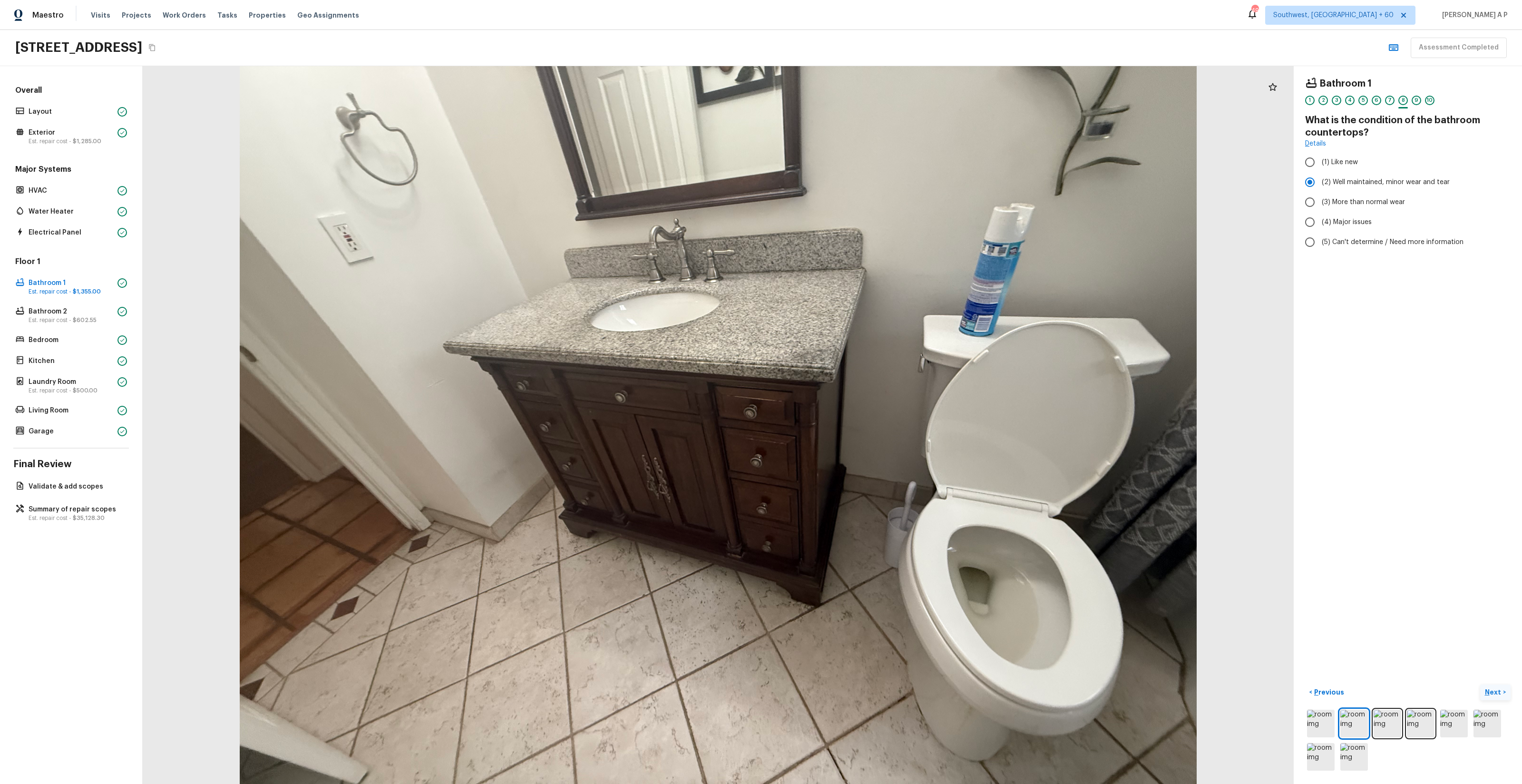
click at [1503, 697] on button "Next >" at bounding box center [1495, 692] width 31 height 16
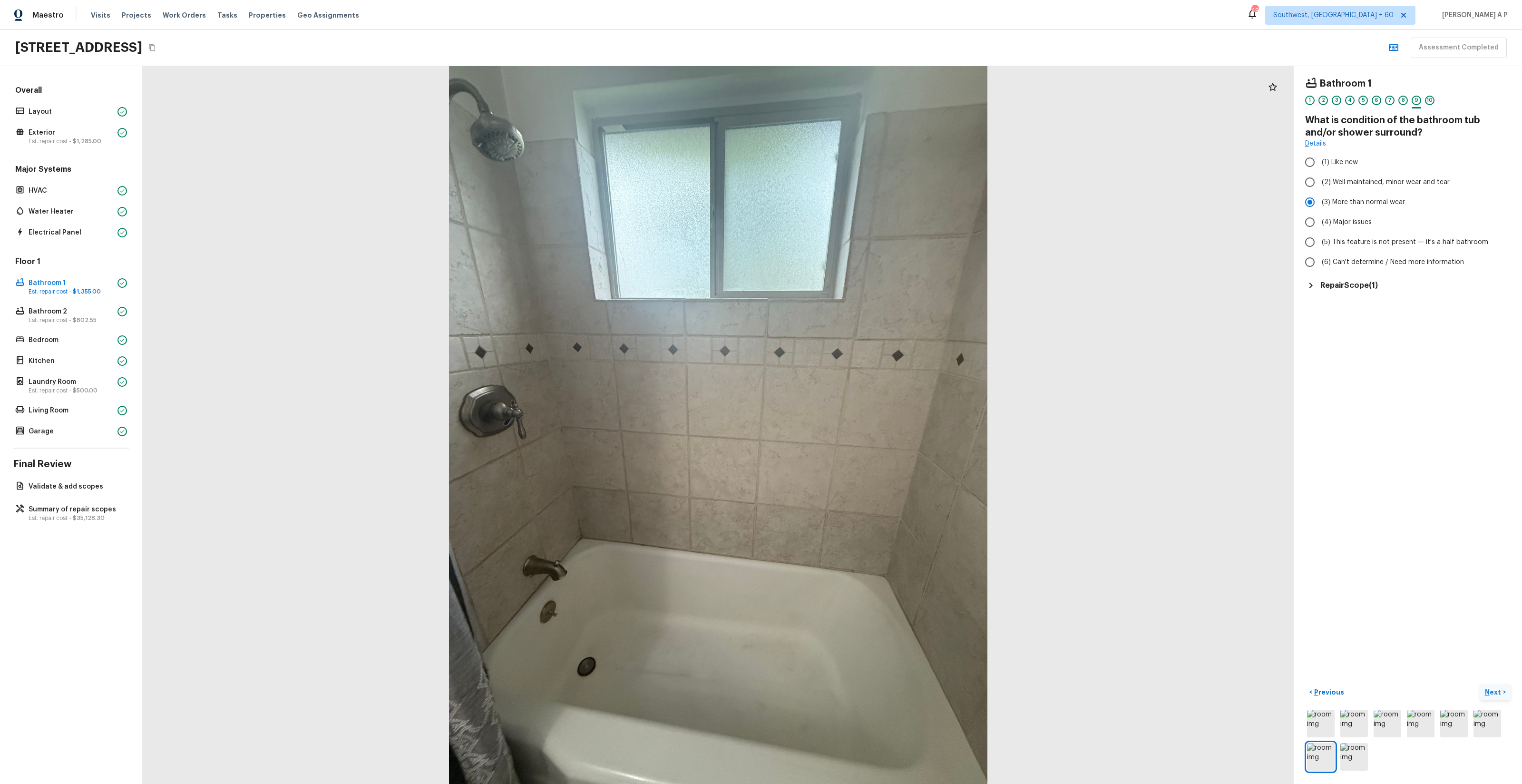
click at [1503, 697] on button "Next >" at bounding box center [1495, 692] width 31 height 16
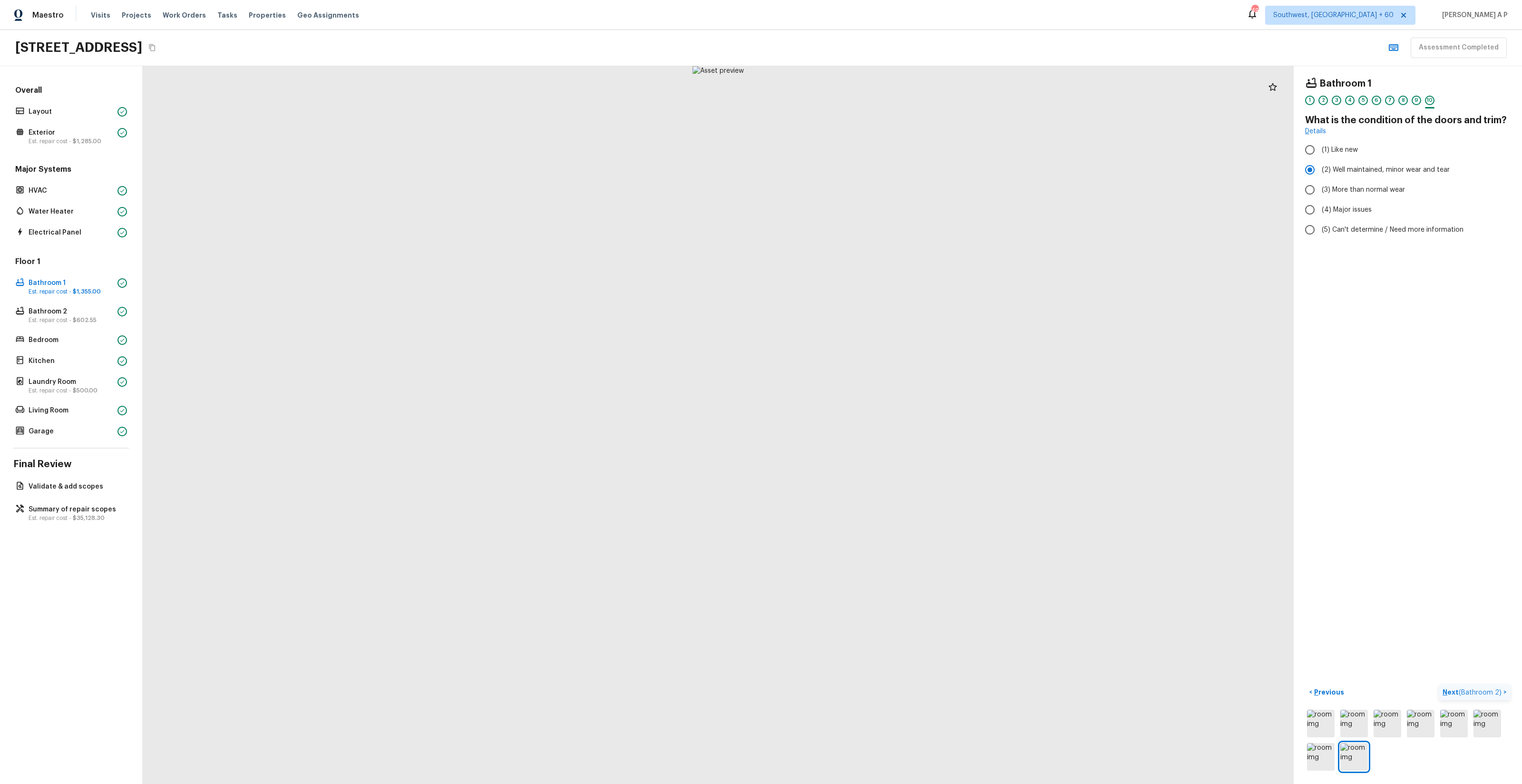
click at [1503, 697] on p "Next ( Bathroom 2 )" at bounding box center [1473, 692] width 61 height 10
click at [1355, 695] on span "( Bathroom 1 )" at bounding box center [1365, 692] width 41 height 6
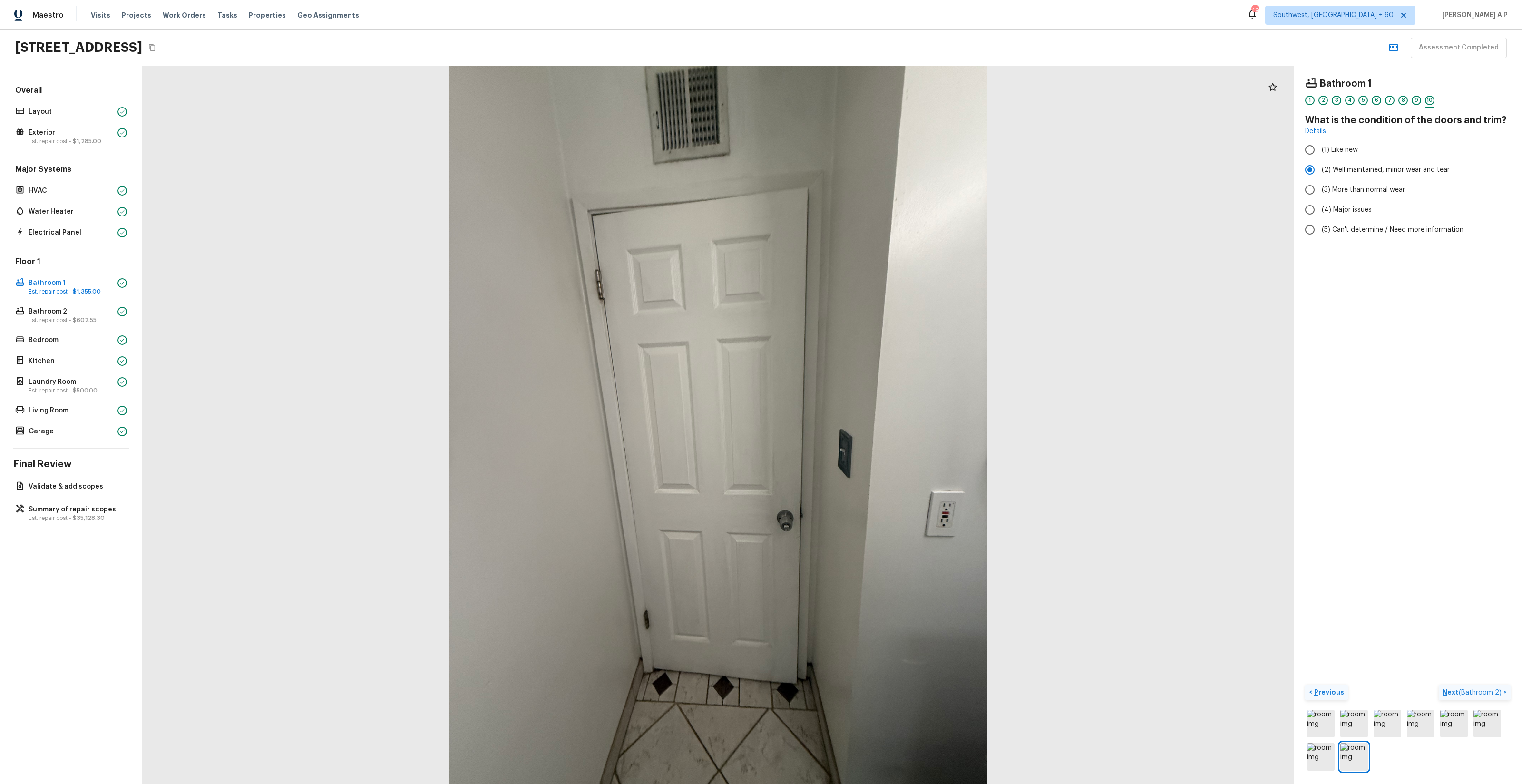
click at [1491, 688] on p "Next ( Bathroom 2 )" at bounding box center [1473, 692] width 61 height 10
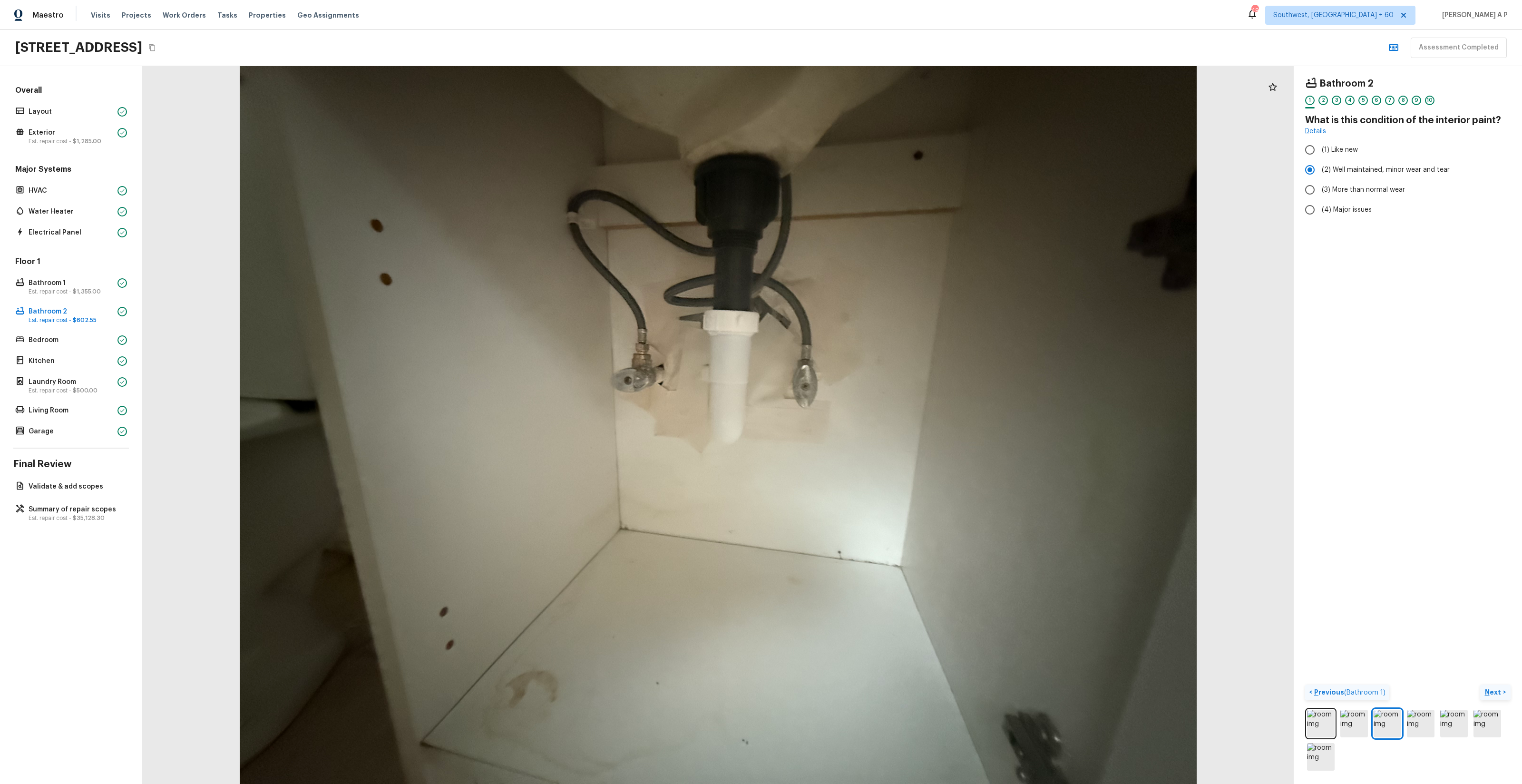
click at [1504, 690] on button "Next >" at bounding box center [1495, 692] width 31 height 16
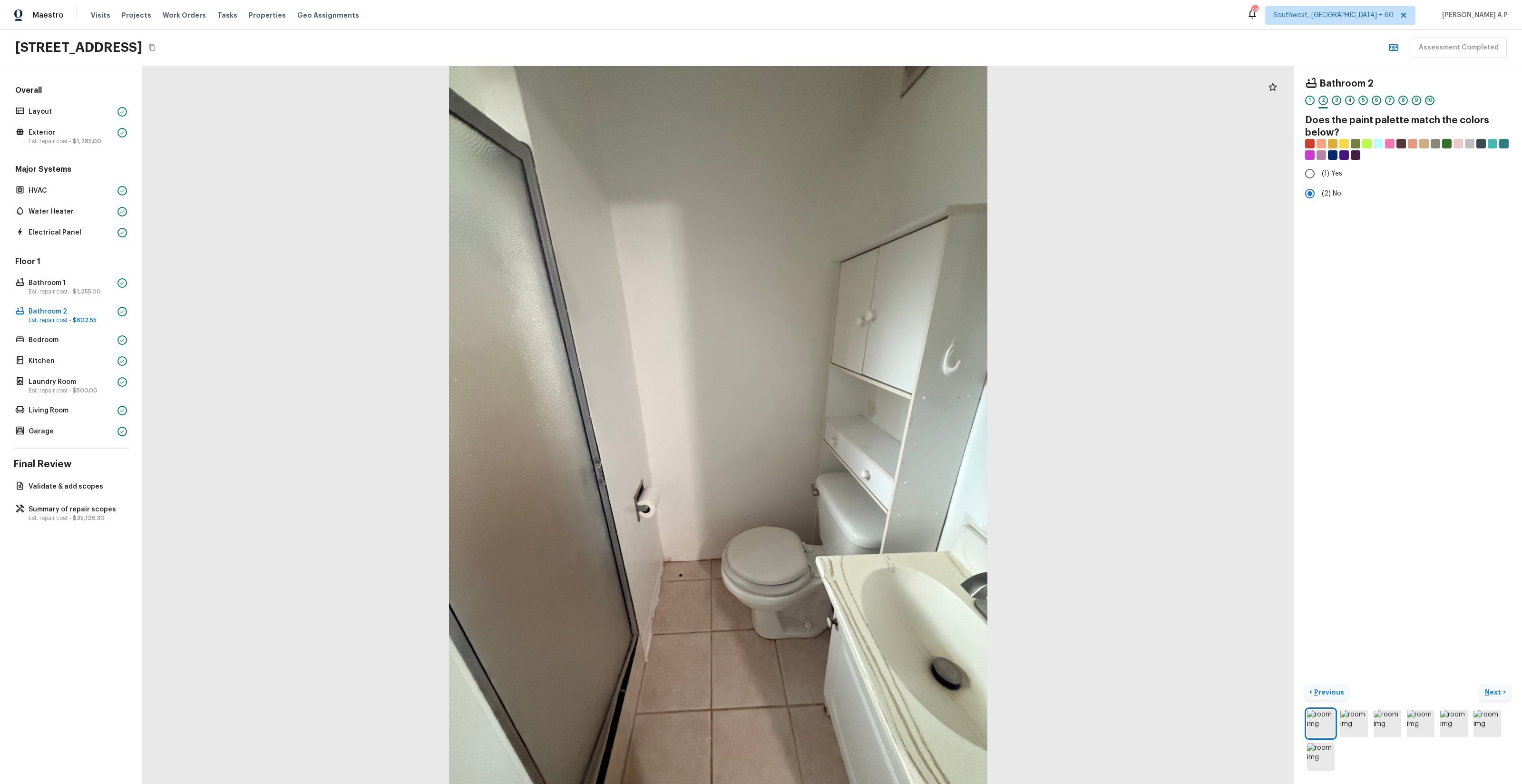
click at [1504, 690] on button "Next >" at bounding box center [1495, 692] width 31 height 16
click at [1504, 691] on button "Next >" at bounding box center [1495, 692] width 31 height 16
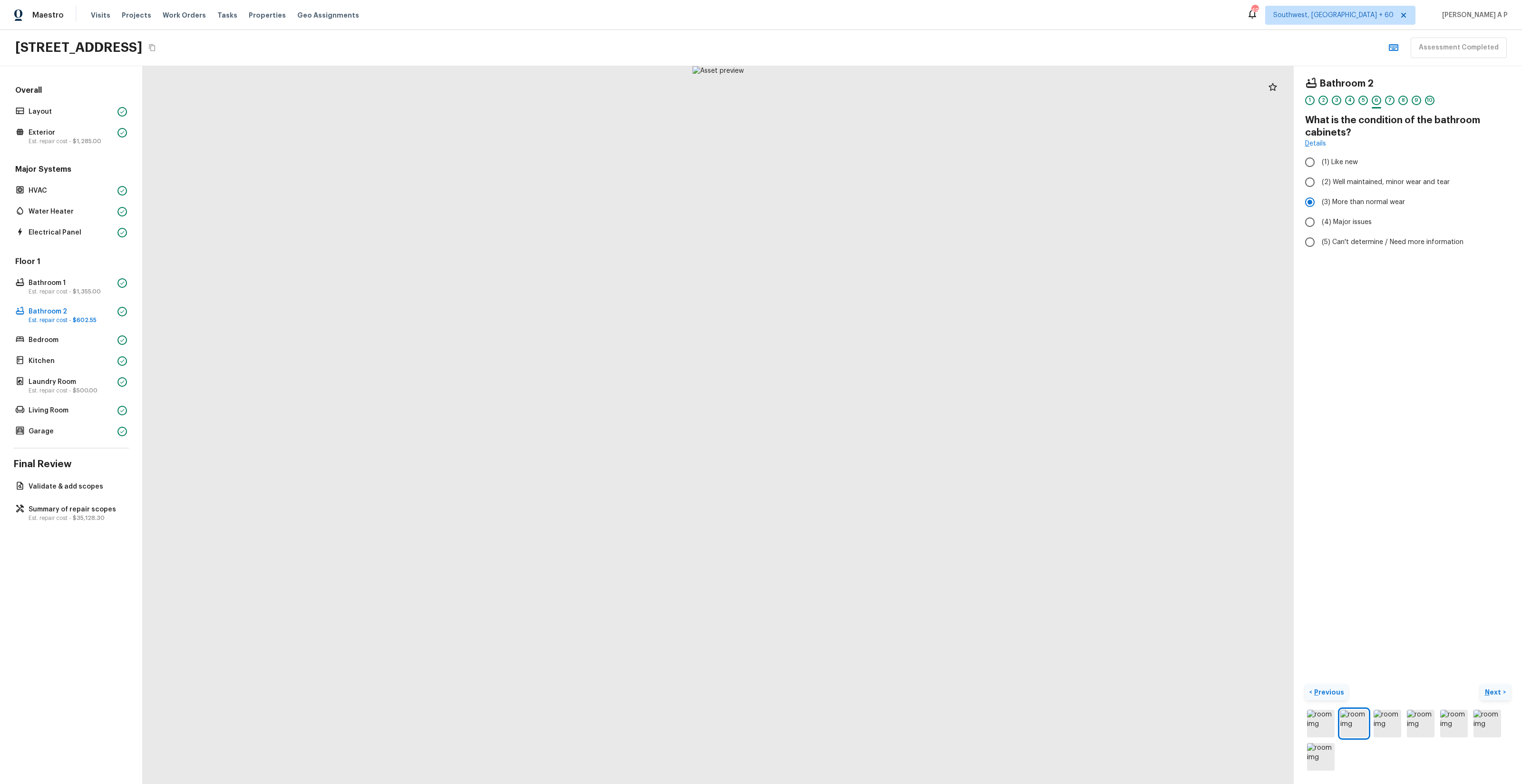
click at [1504, 691] on button "Next >" at bounding box center [1495, 692] width 31 height 16
click at [1359, 284] on h5 "Repair Scope ( 1 )" at bounding box center [1349, 285] width 57 height 11
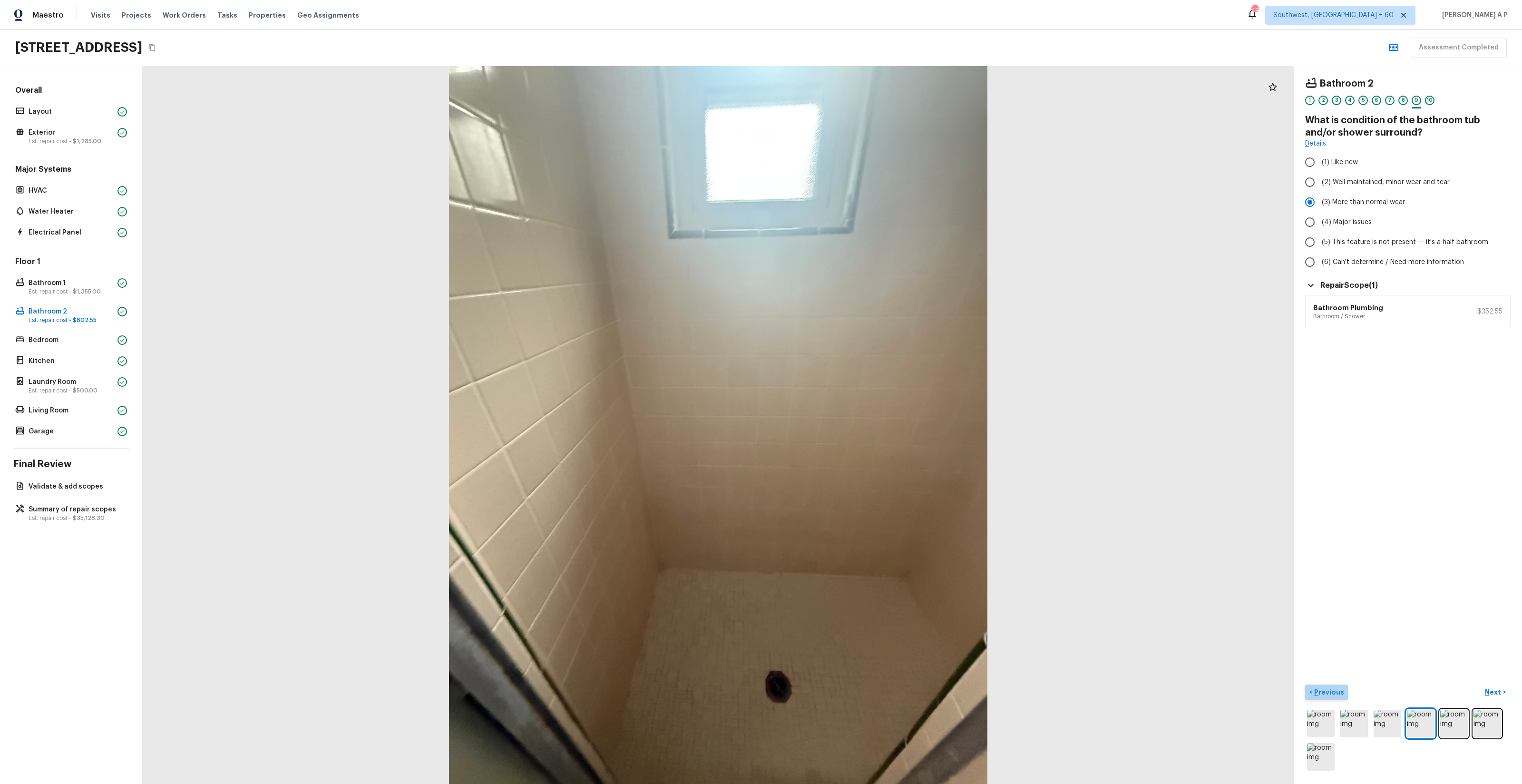
click at [1339, 695] on p "Previous" at bounding box center [1328, 692] width 32 height 9
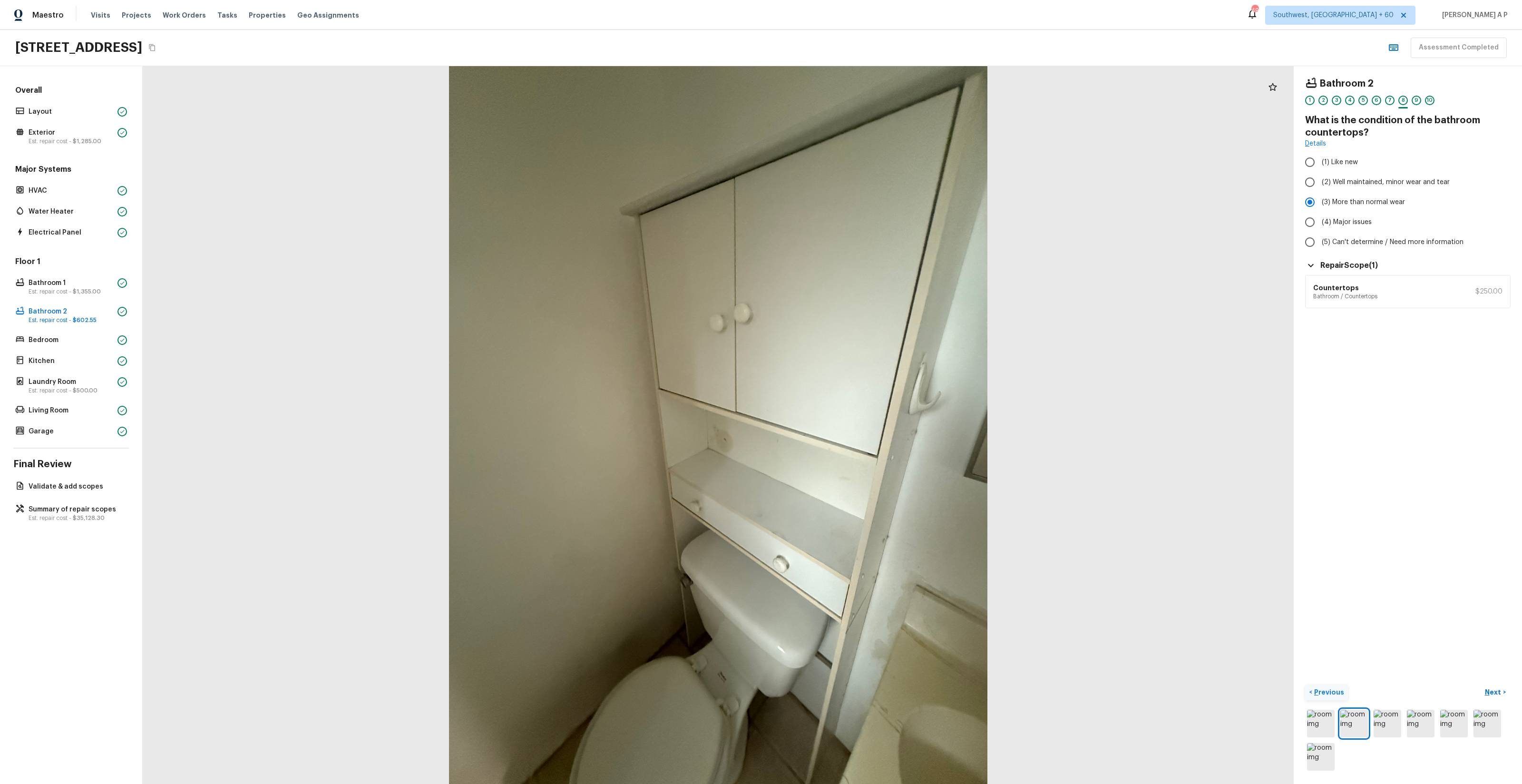
click at [1339, 695] on p "Previous" at bounding box center [1328, 692] width 32 height 9
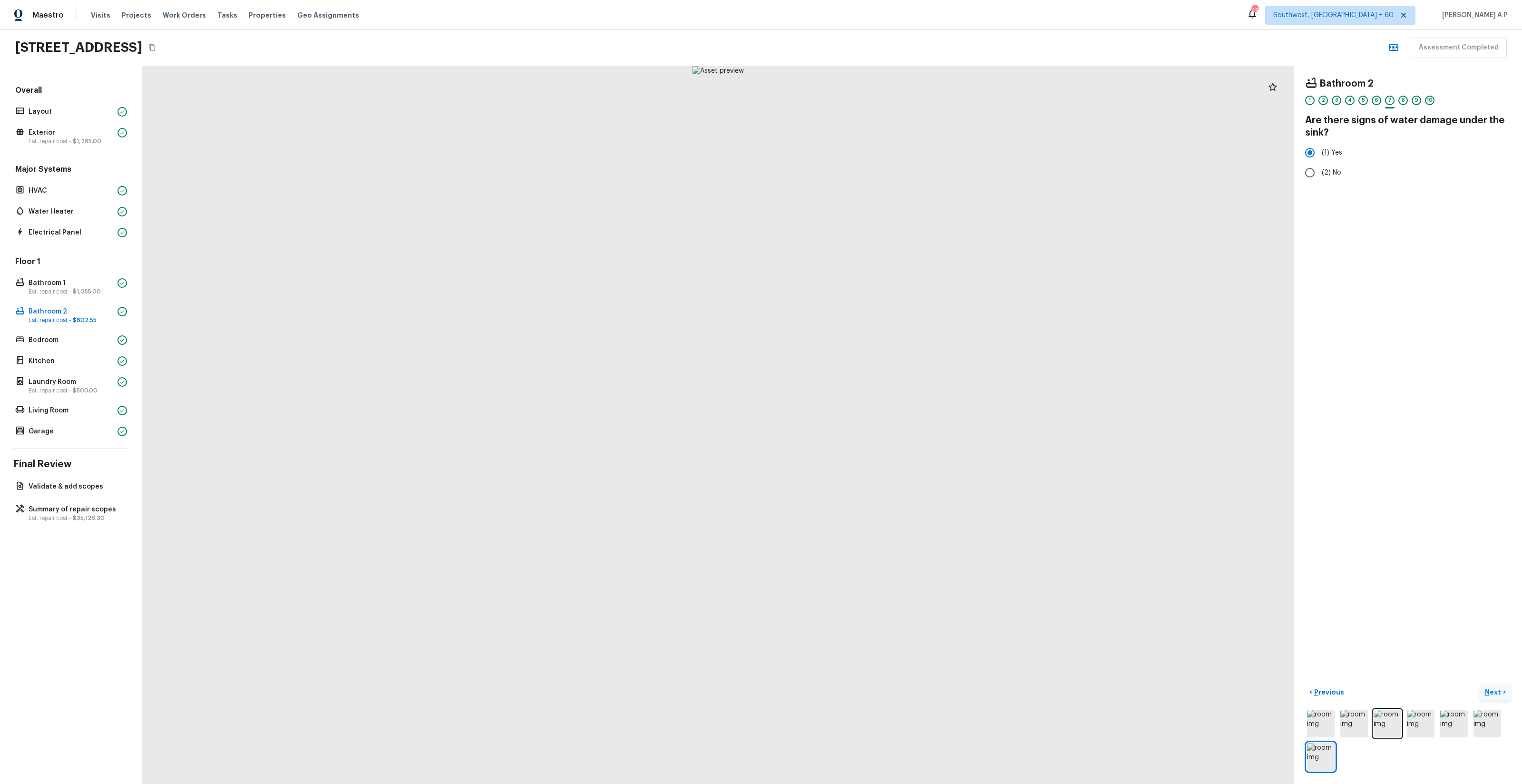
click at [1494, 690] on p "Next" at bounding box center [1494, 692] width 18 height 9
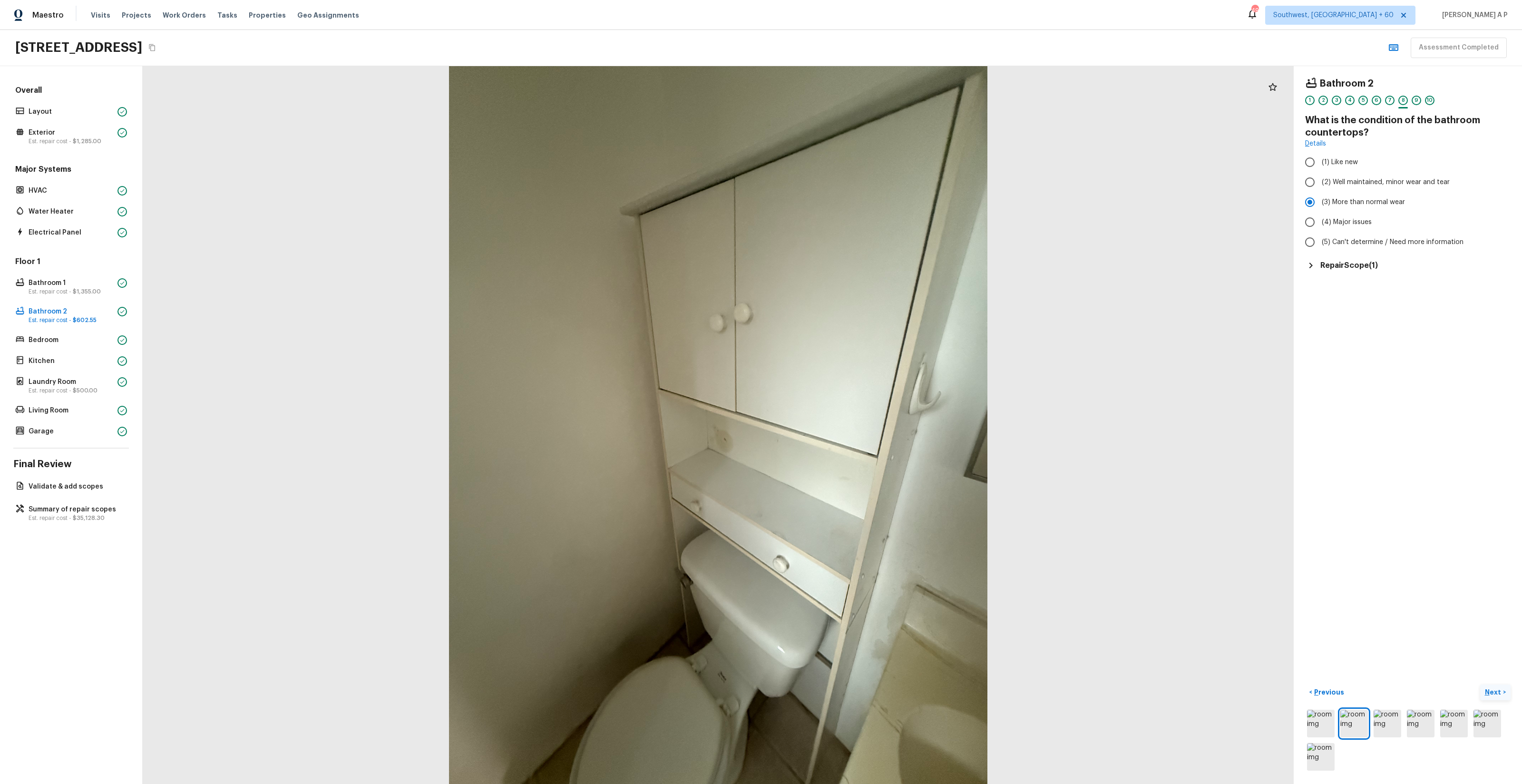
click at [1494, 690] on p "Next" at bounding box center [1494, 692] width 18 height 9
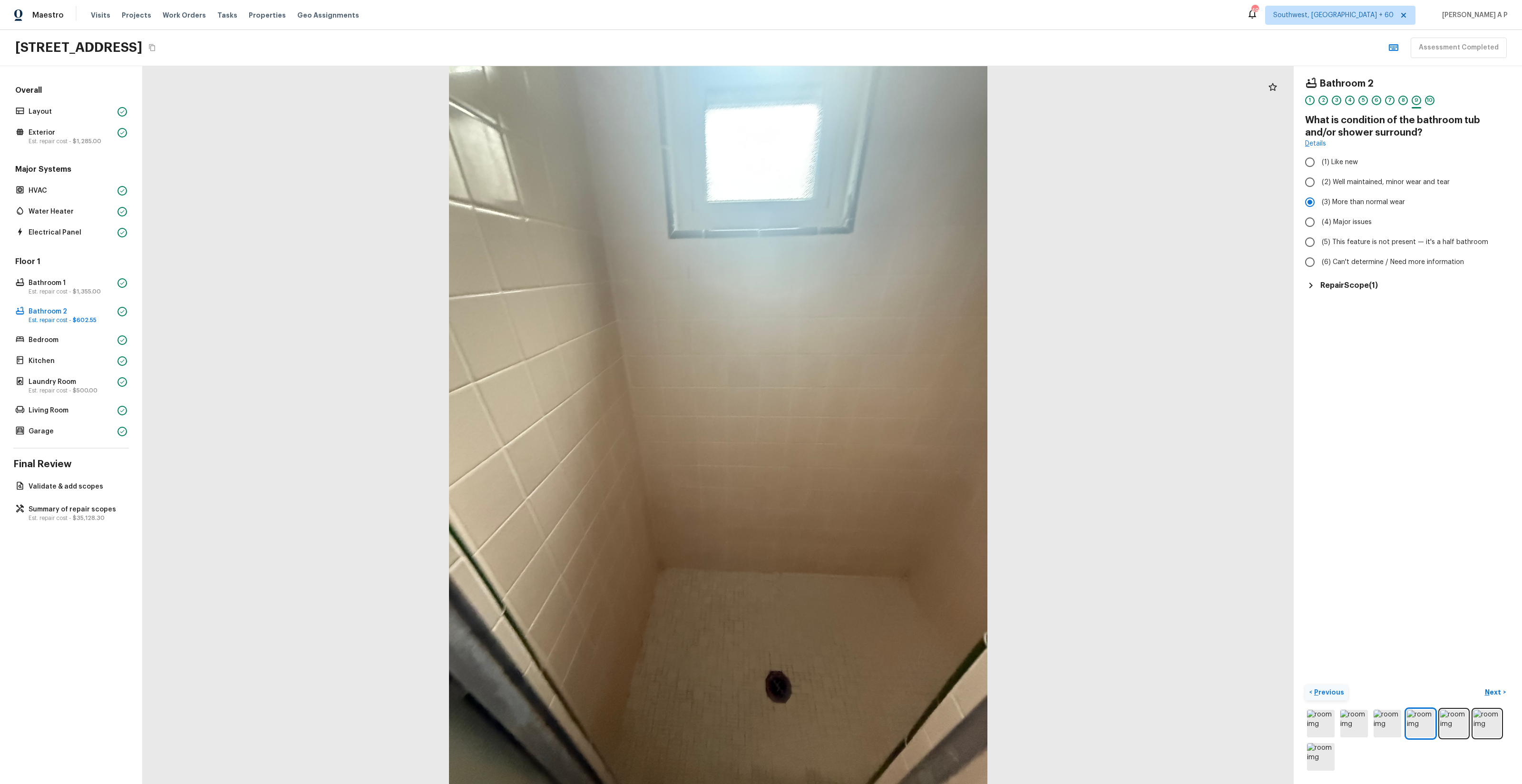
click at [1326, 695] on p "Previous" at bounding box center [1328, 692] width 32 height 9
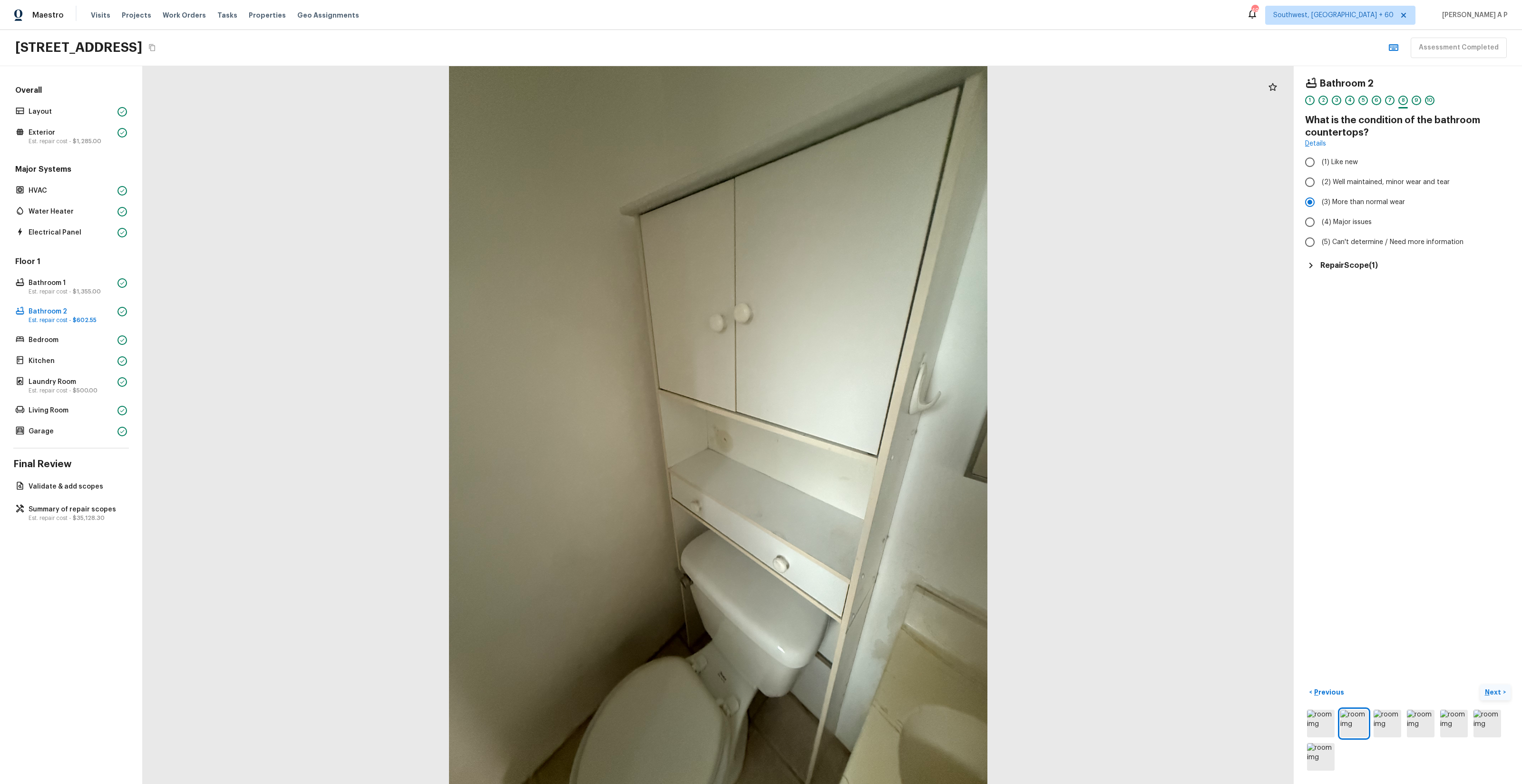
click at [1501, 687] on button "Next >" at bounding box center [1495, 692] width 31 height 16
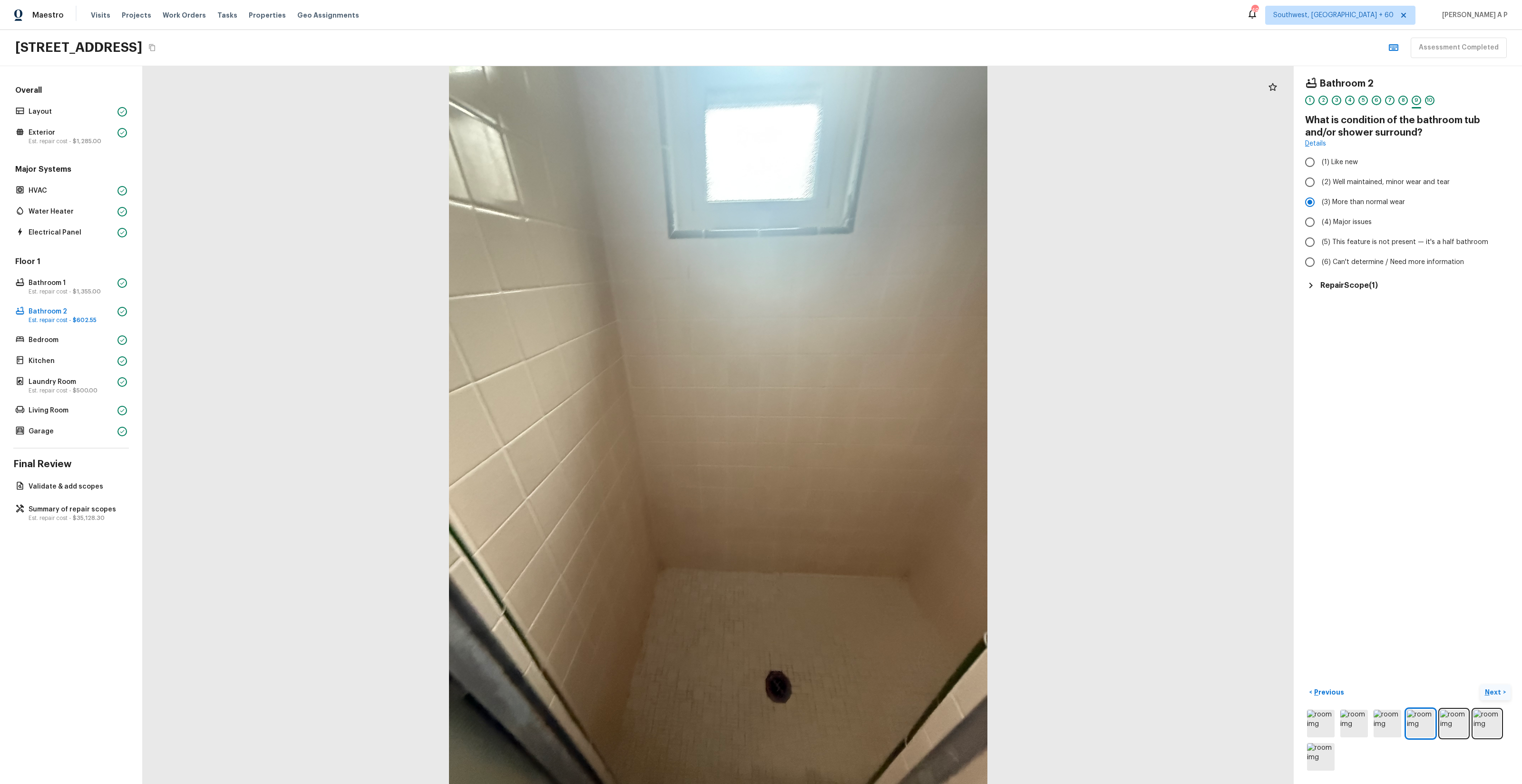
click at [1501, 687] on button "Next >" at bounding box center [1495, 692] width 31 height 16
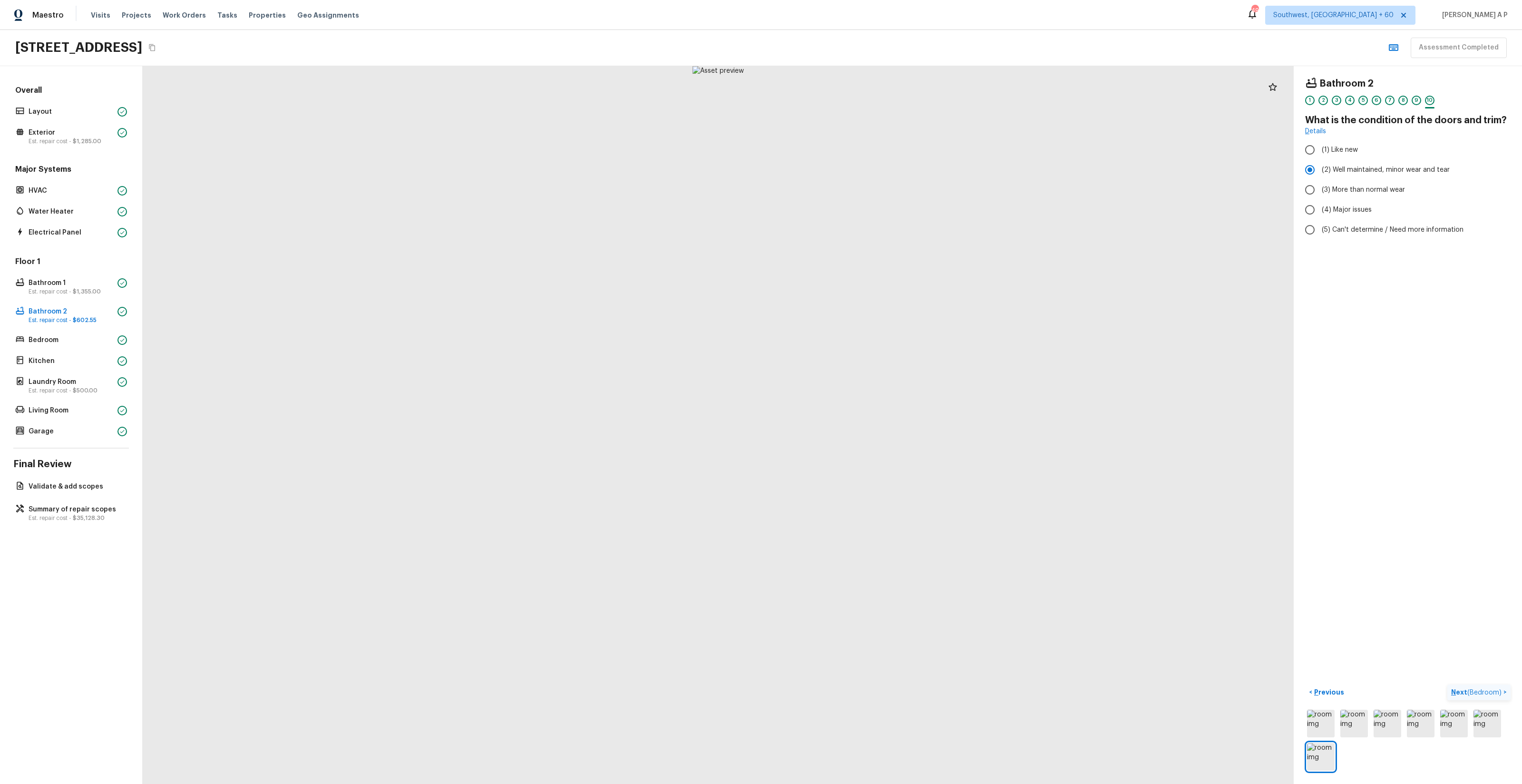
click at [1501, 687] on button "Next ( Bedroom ) >" at bounding box center [1479, 692] width 63 height 16
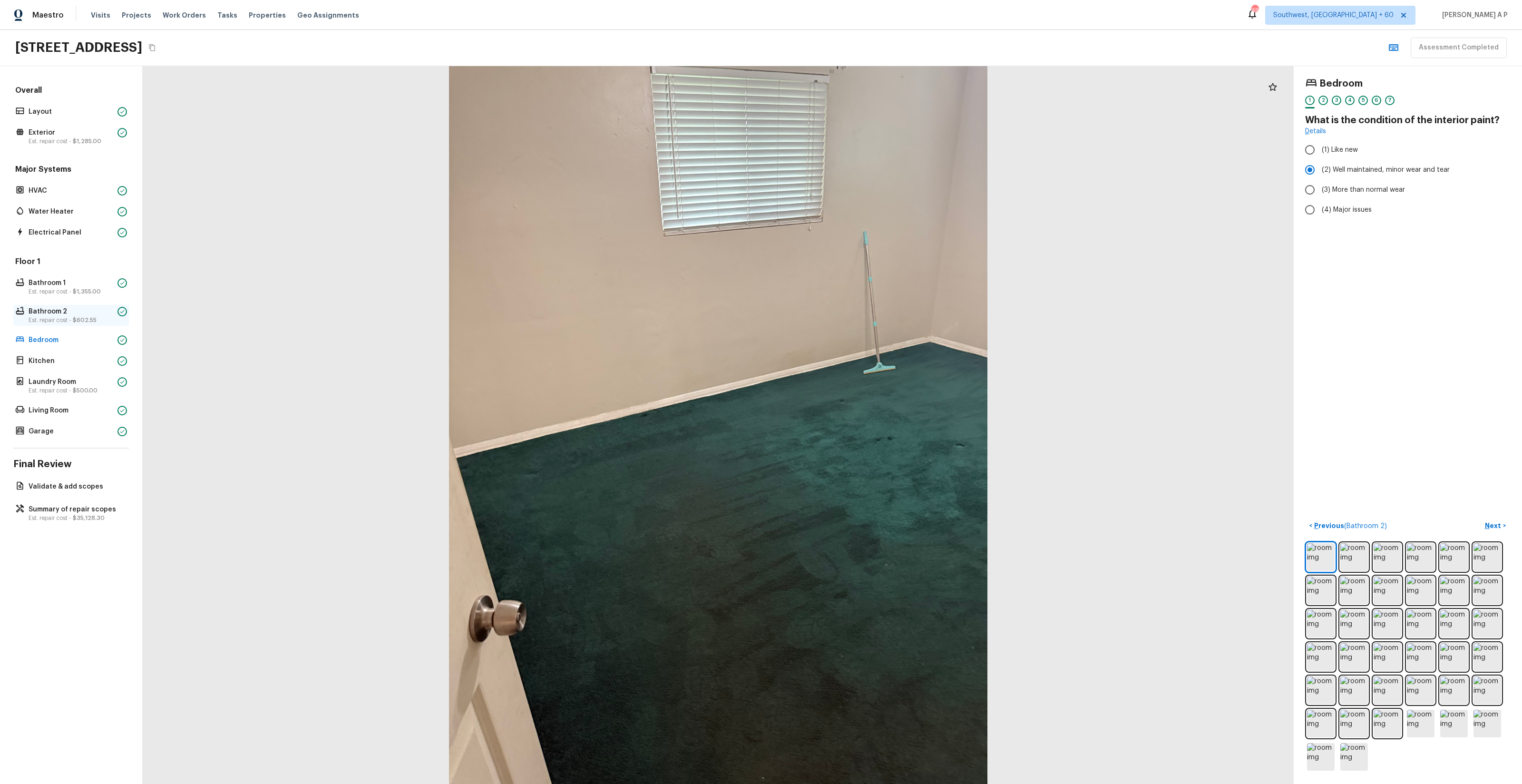
click at [96, 314] on p "Bathroom 2" at bounding box center [71, 311] width 85 height 9
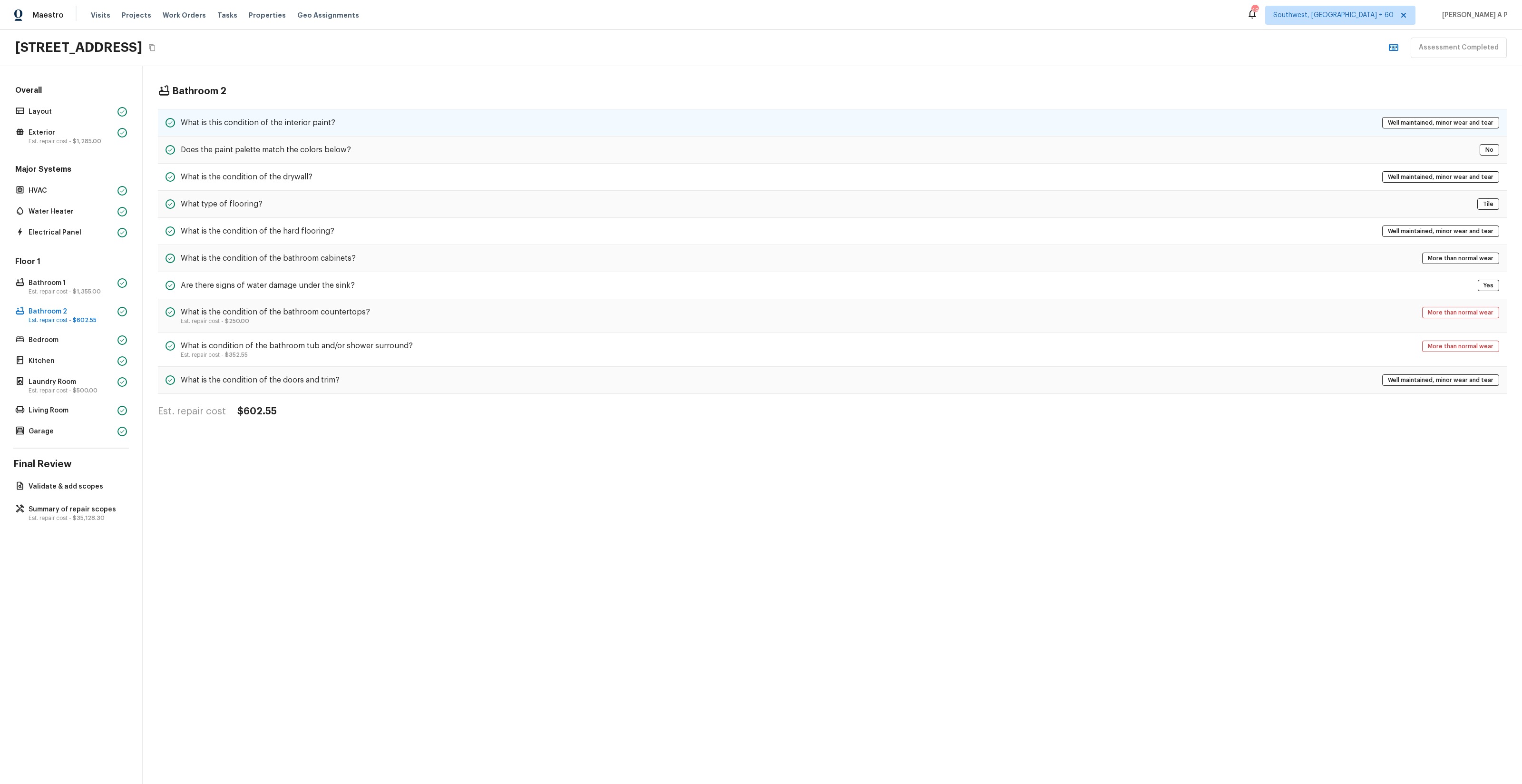
click at [348, 122] on div "What is this condition of the interior paint? Well maintained, minor wear and t…" at bounding box center [832, 122] width 1349 height 28
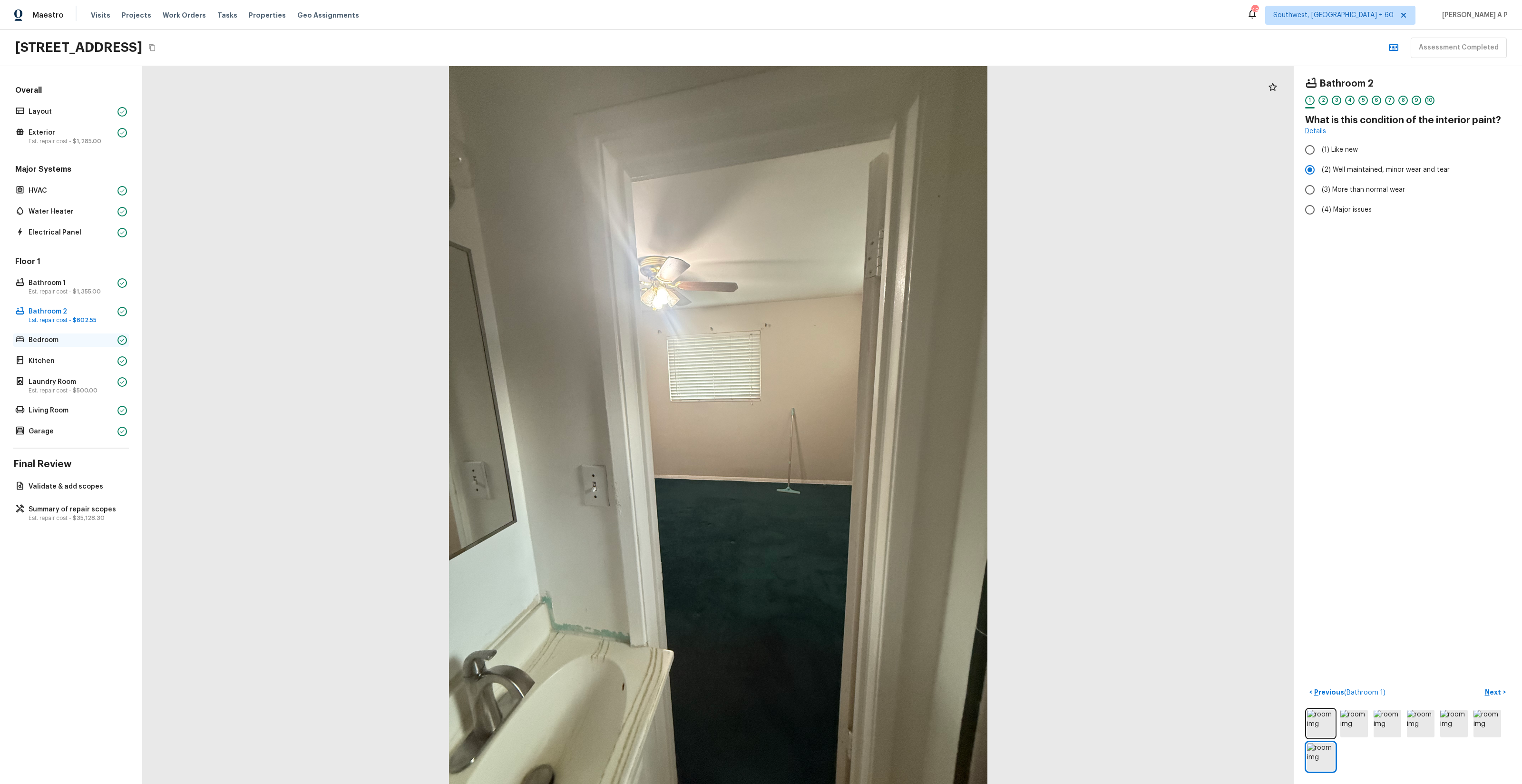
click at [92, 345] on div "Bedroom" at bounding box center [71, 340] width 116 height 14
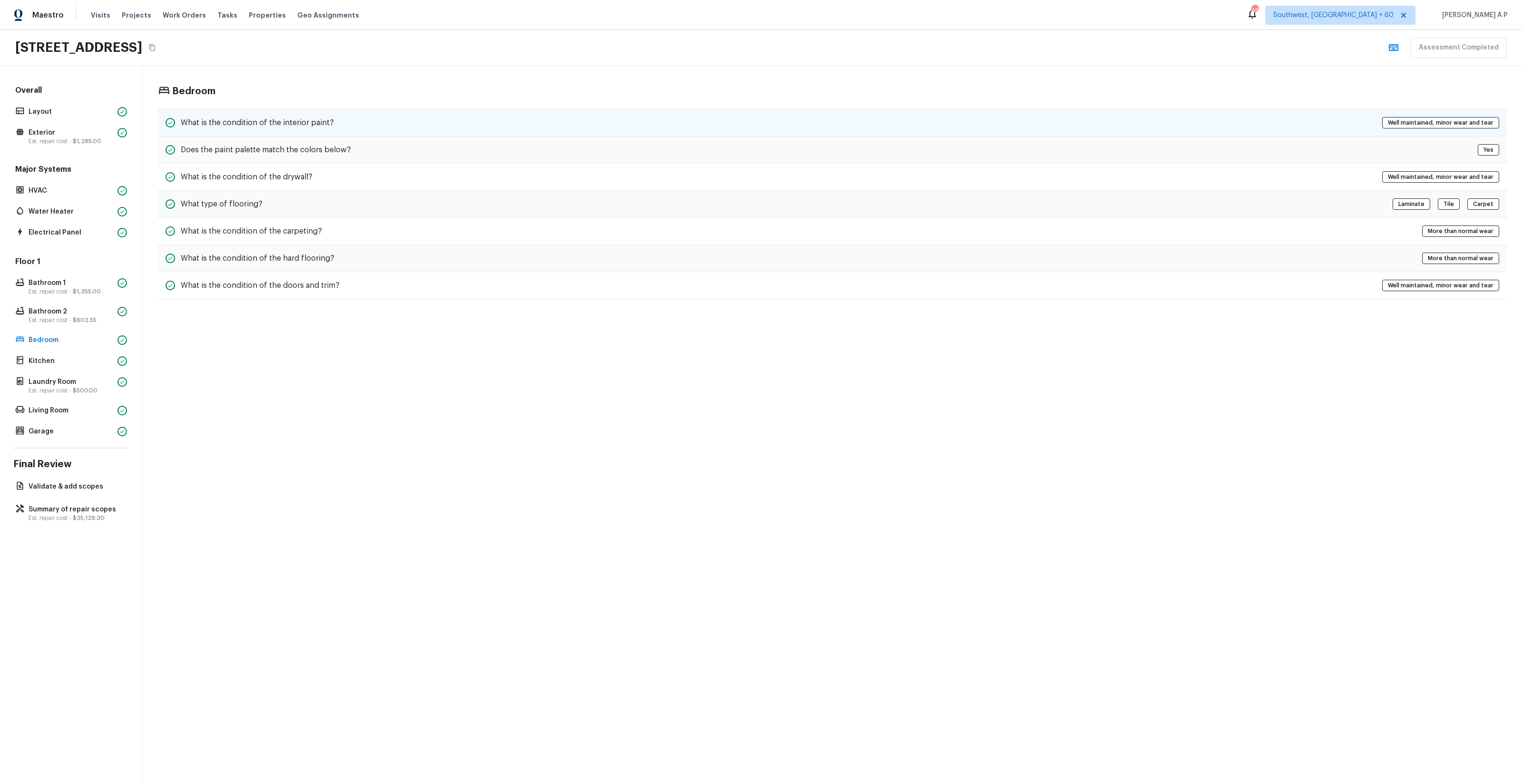
click at [373, 128] on div "What is the condition of the interior paint? Well maintained, minor wear and te…" at bounding box center [832, 122] width 1349 height 28
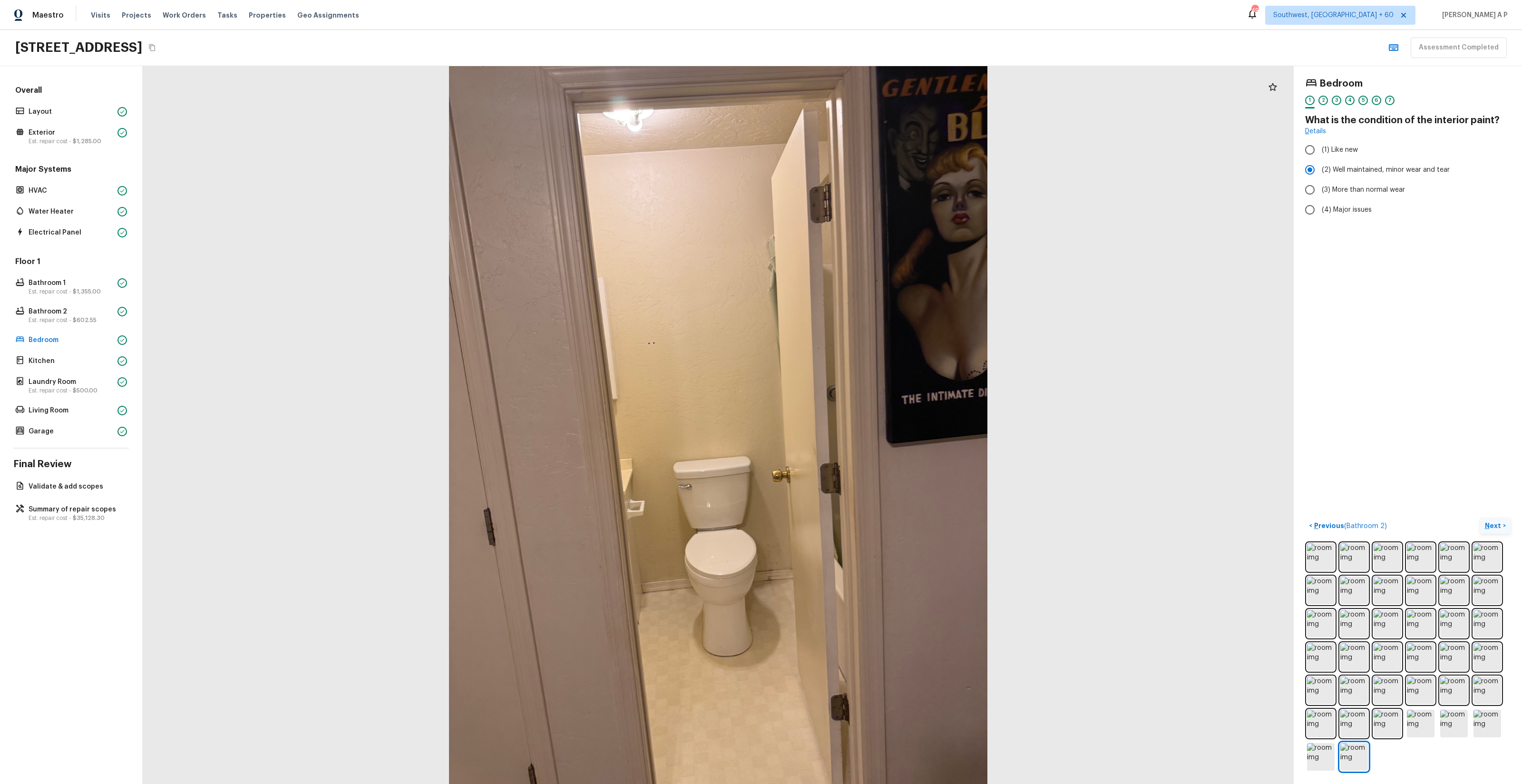
click at [1499, 523] on p "Next" at bounding box center [1494, 525] width 18 height 9
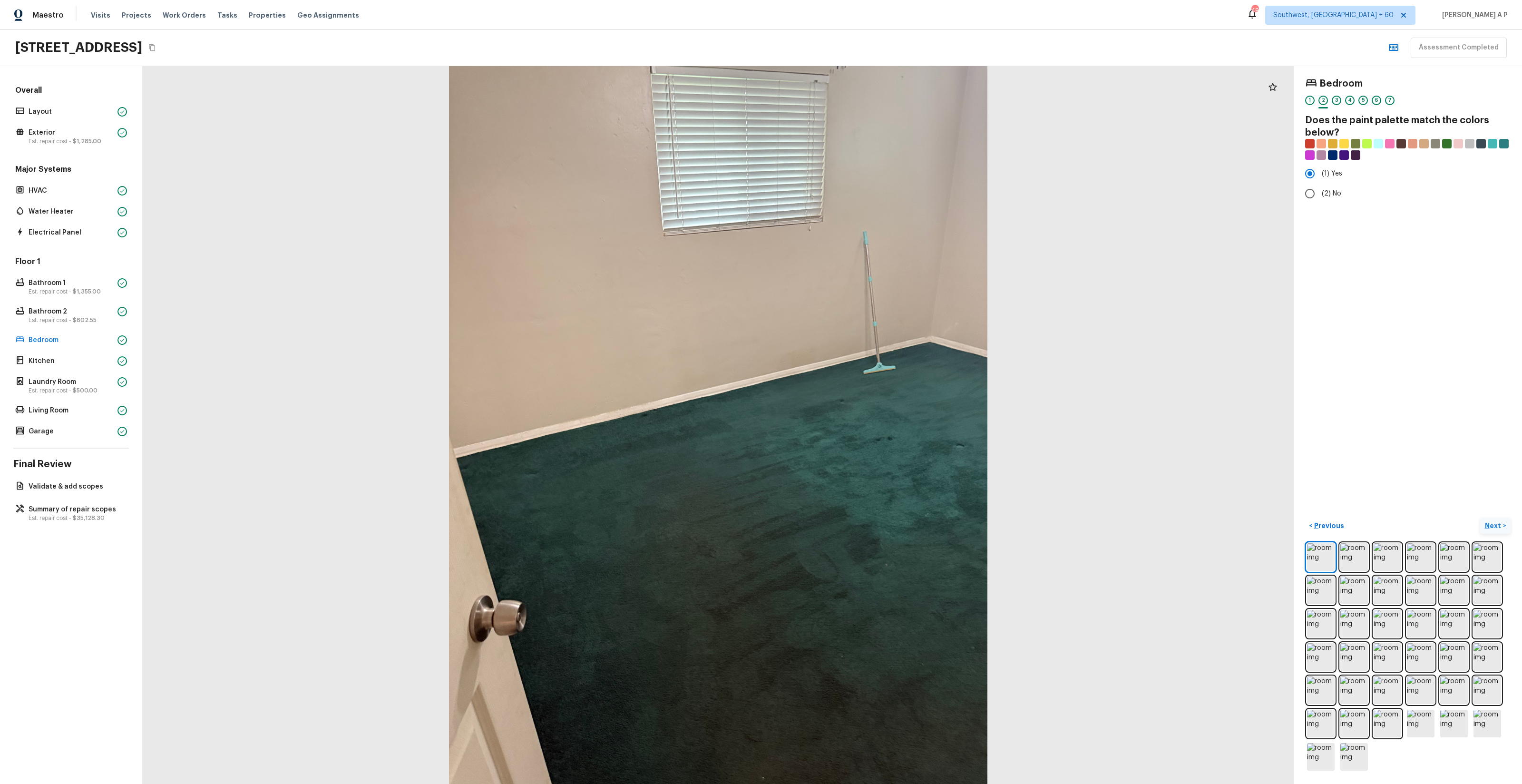
click at [1499, 523] on p "Next" at bounding box center [1494, 525] width 18 height 9
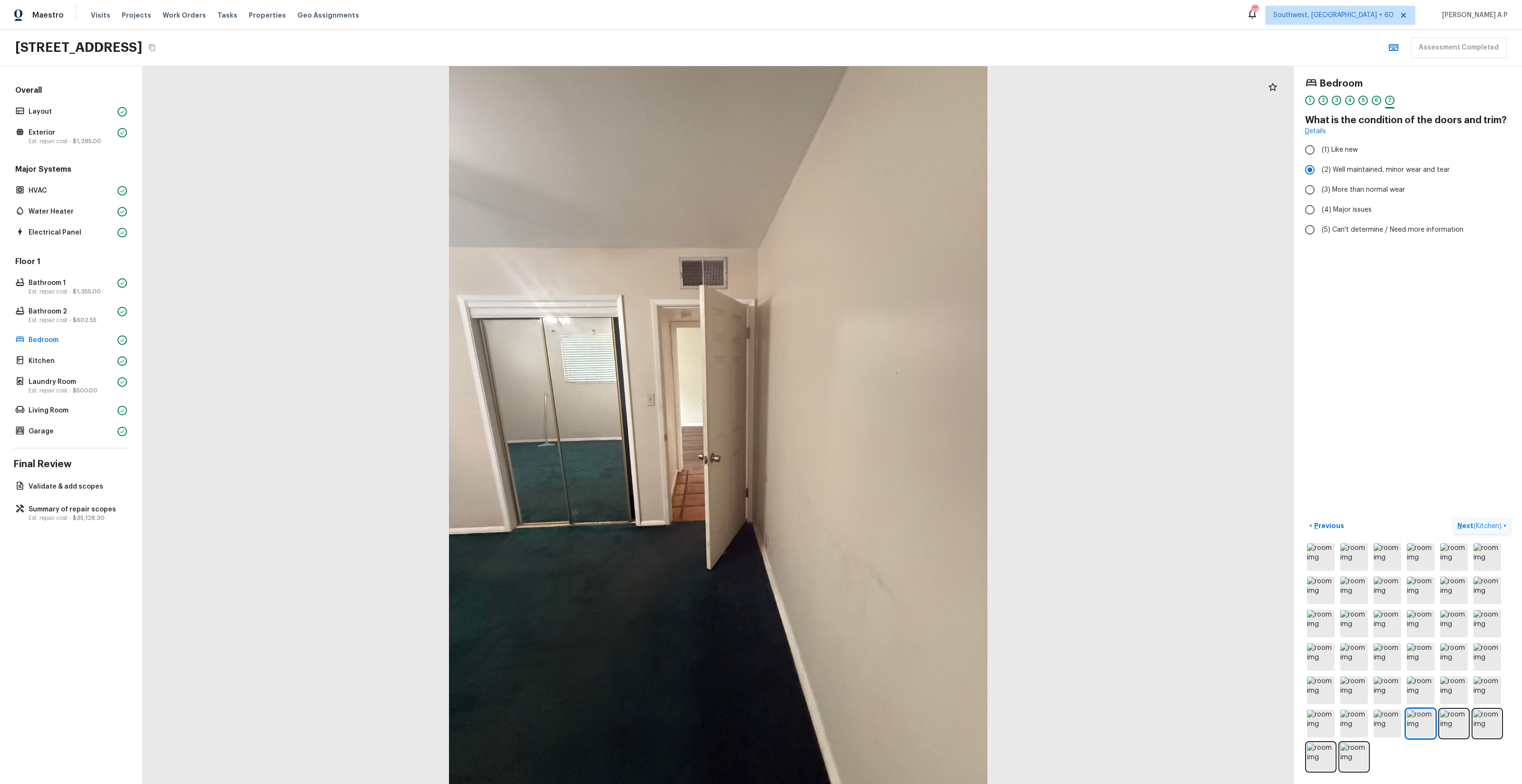
click at [1499, 523] on span "( Kitchen )" at bounding box center [1487, 526] width 28 height 6
click at [1499, 523] on div "Bedroom 1 2 3 4 5 6 7 What is the condition of the doors and trim? Details (1) …" at bounding box center [1408, 425] width 228 height 718
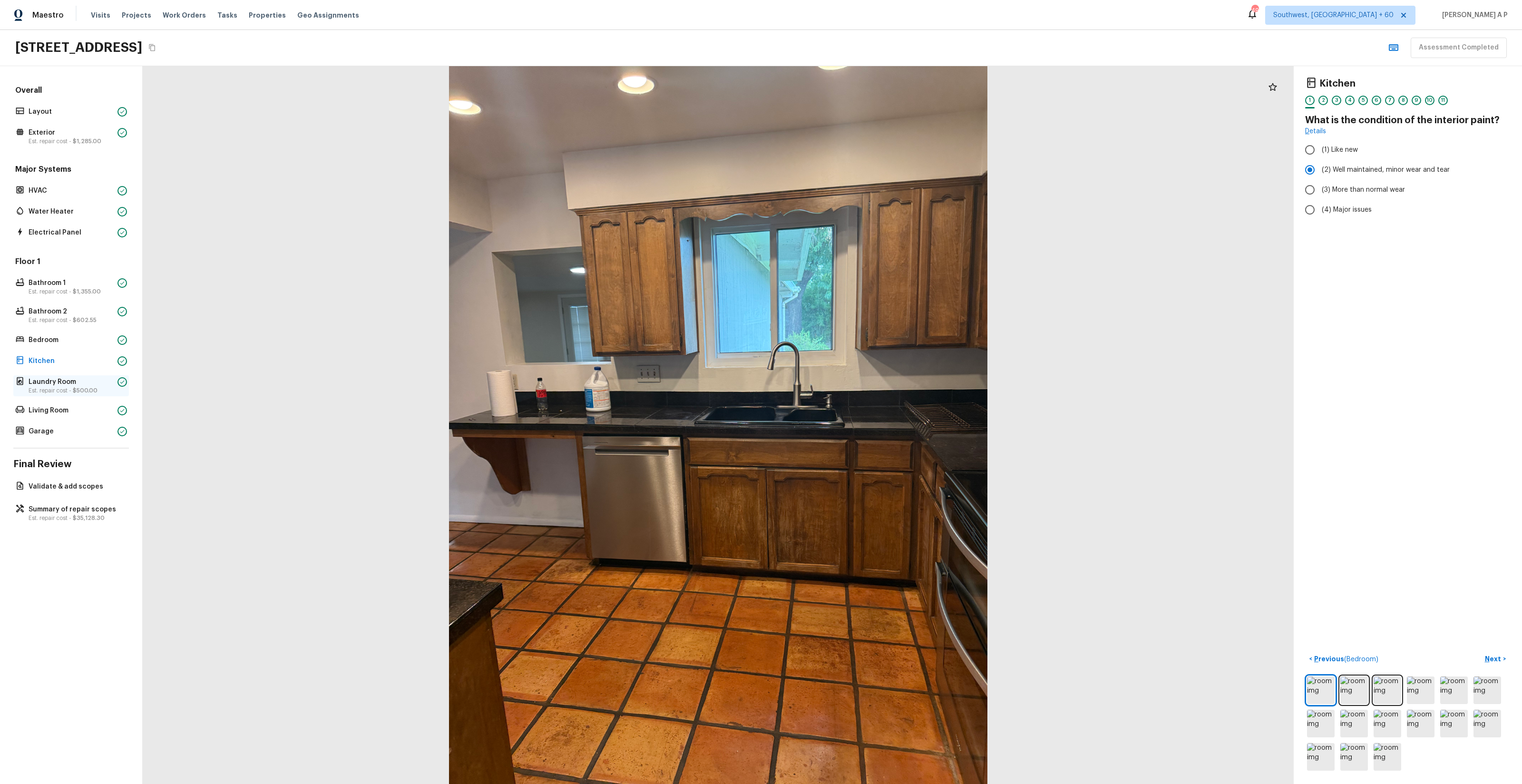
click at [70, 382] on p "Laundry Room" at bounding box center [71, 382] width 85 height 9
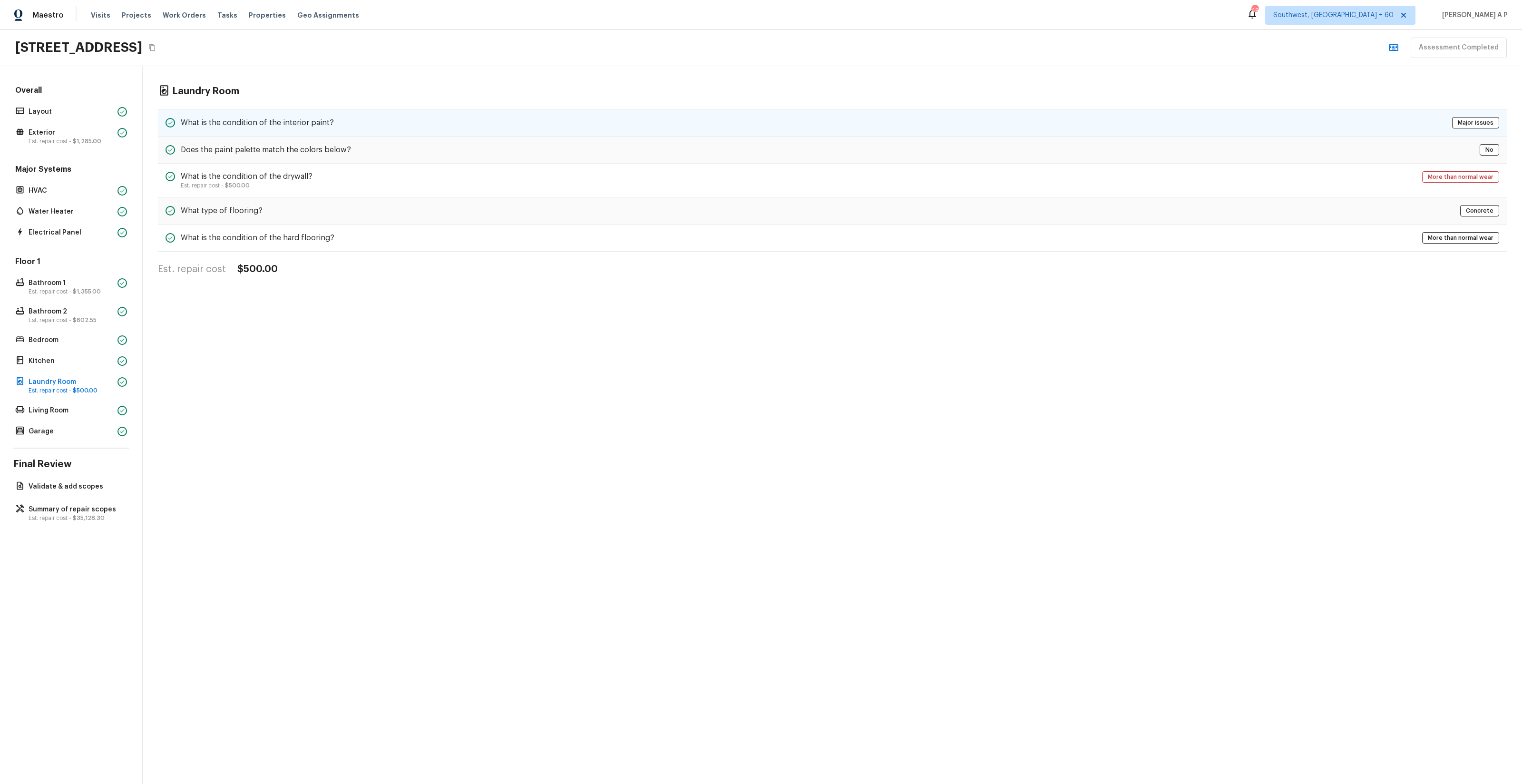
click at [223, 130] on div "What is the condition of the interior paint? Major issues" at bounding box center [832, 122] width 1349 height 28
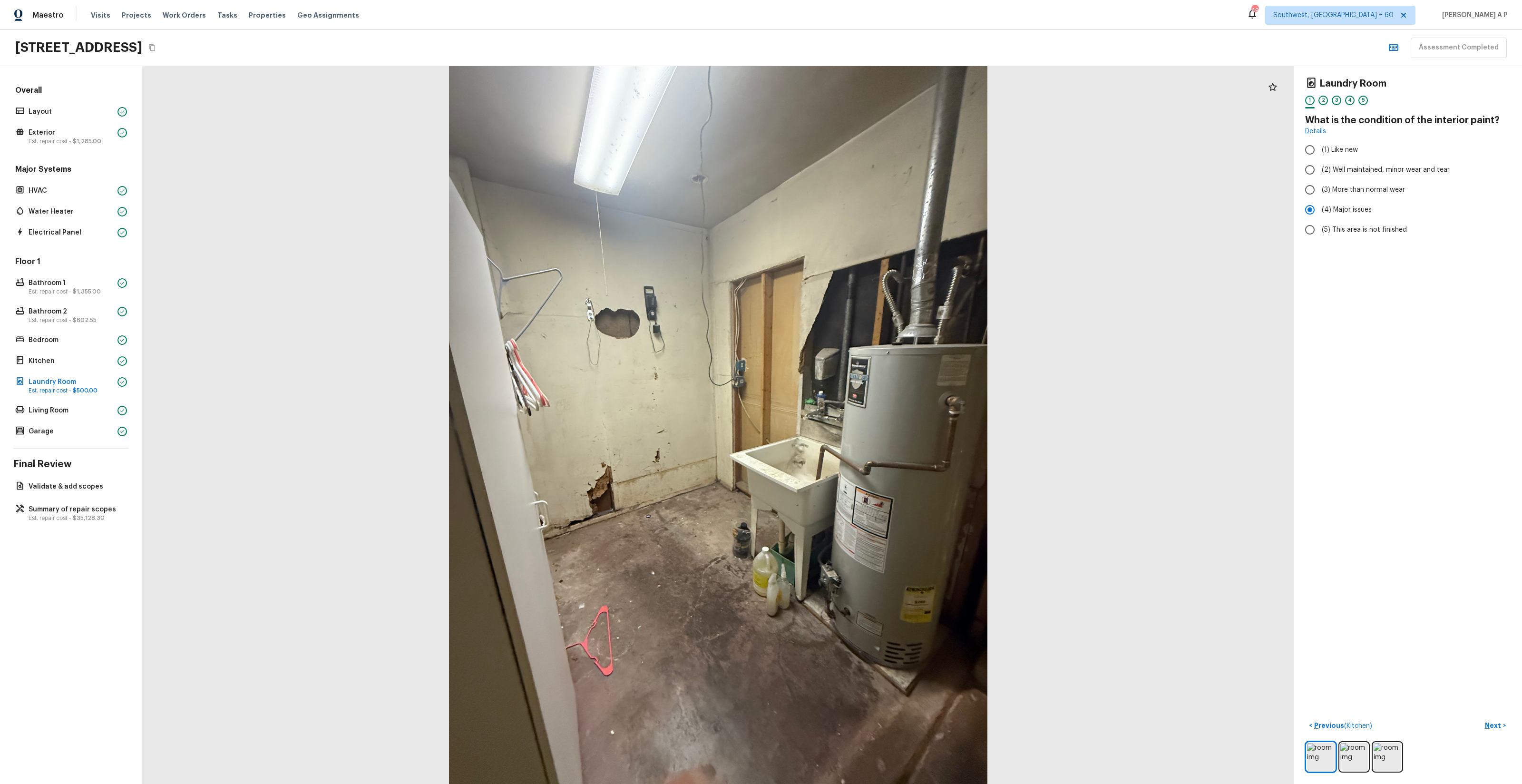
click at [1494, 717] on div "Laundry Room 1 2 3 4 5 What is the condition of the interior paint? Details (1)…" at bounding box center [1408, 425] width 228 height 718
click at [1490, 721] on p "Next" at bounding box center [1494, 726] width 18 height 9
click at [1331, 720] on button "< Previous" at bounding box center [1326, 726] width 43 height 16
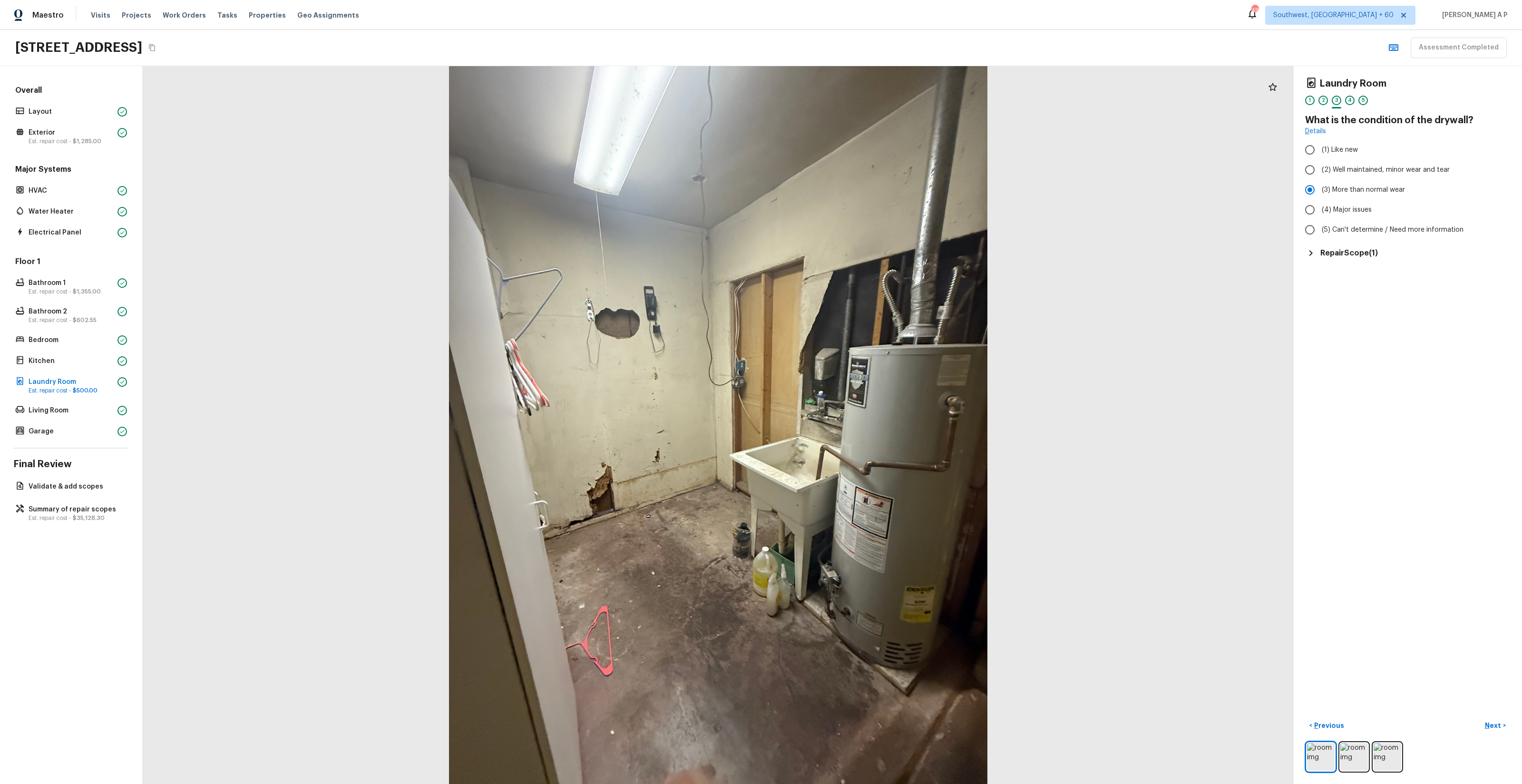
click at [1362, 258] on h5 "Repair Scope ( 1 )" at bounding box center [1349, 253] width 57 height 11
click at [1494, 723] on p "Next" at bounding box center [1494, 726] width 18 height 9
click at [1494, 723] on span "( Living Room )" at bounding box center [1480, 726] width 43 height 6
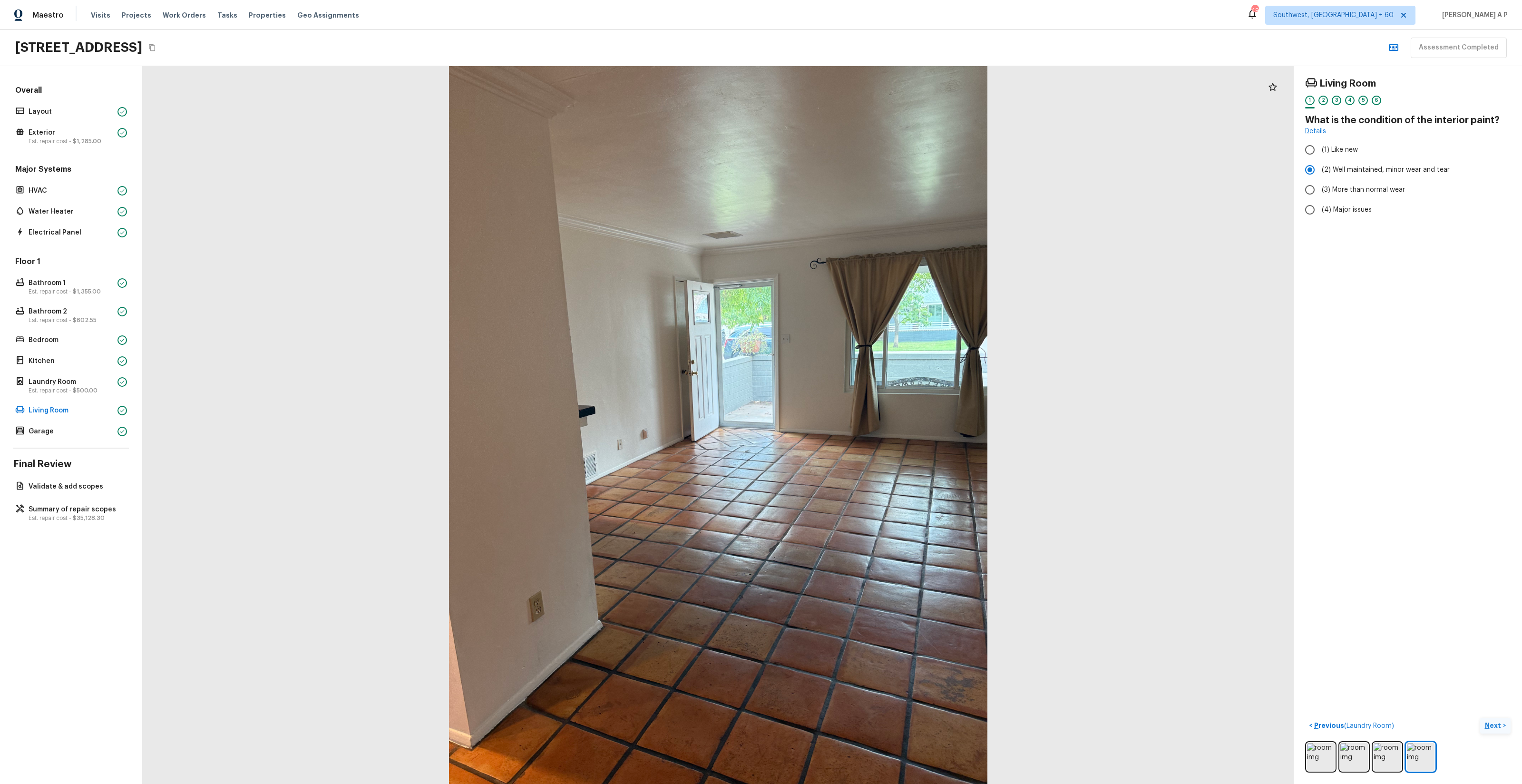
click at [1494, 723] on p "Next" at bounding box center [1494, 726] width 18 height 9
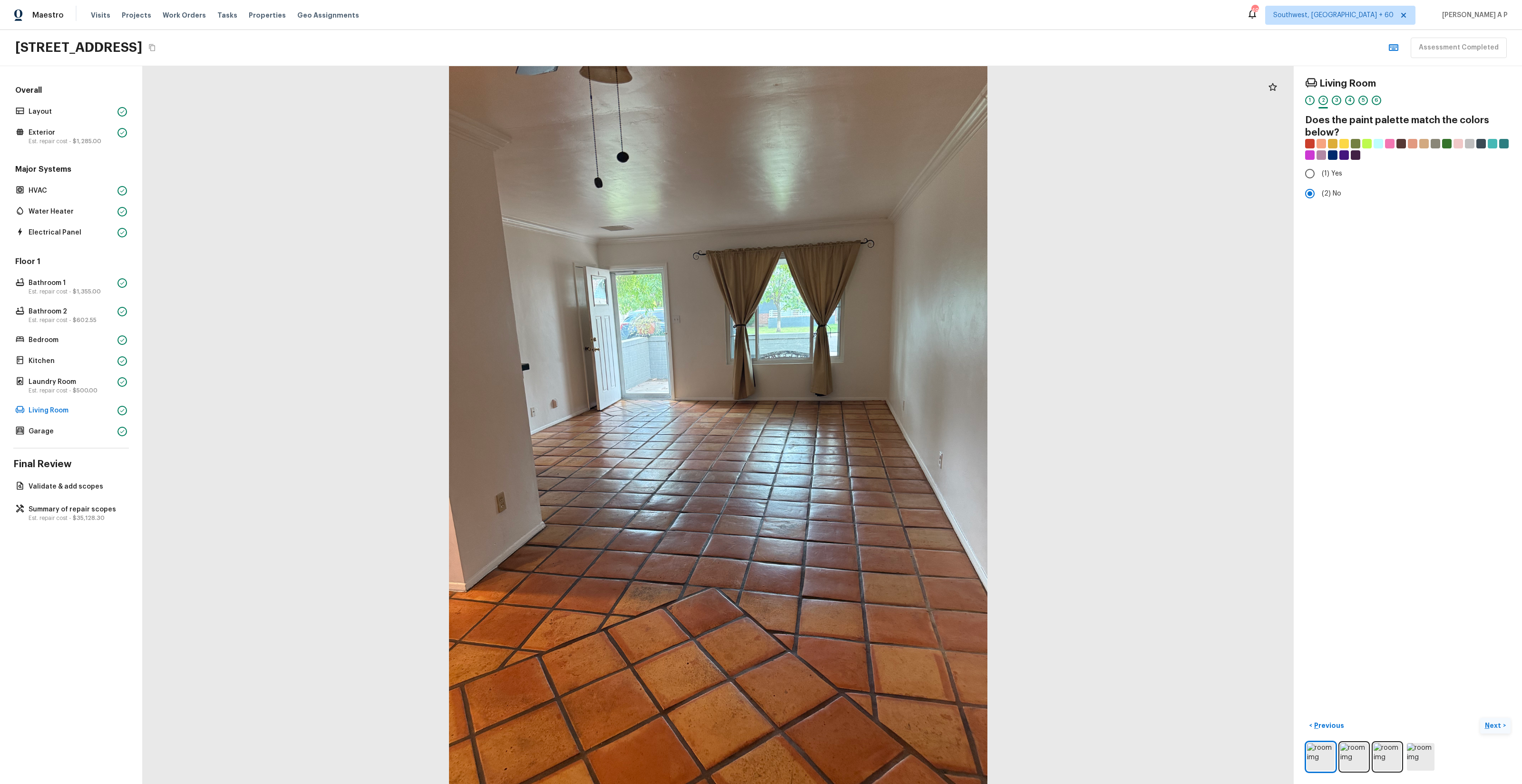
click at [1494, 723] on p "Next" at bounding box center [1494, 726] width 18 height 9
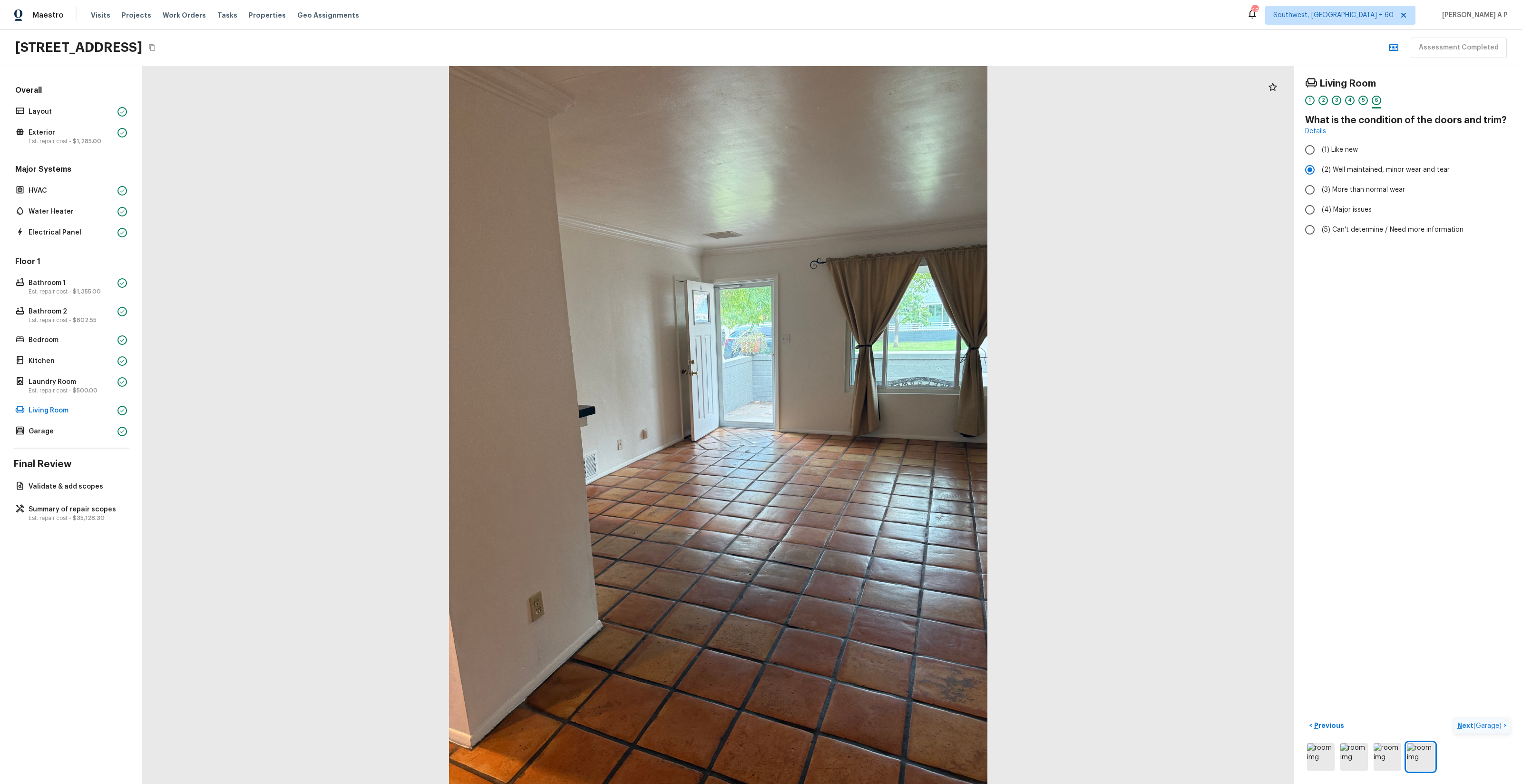
click at [1494, 723] on span "( Garage )" at bounding box center [1487, 726] width 28 height 6
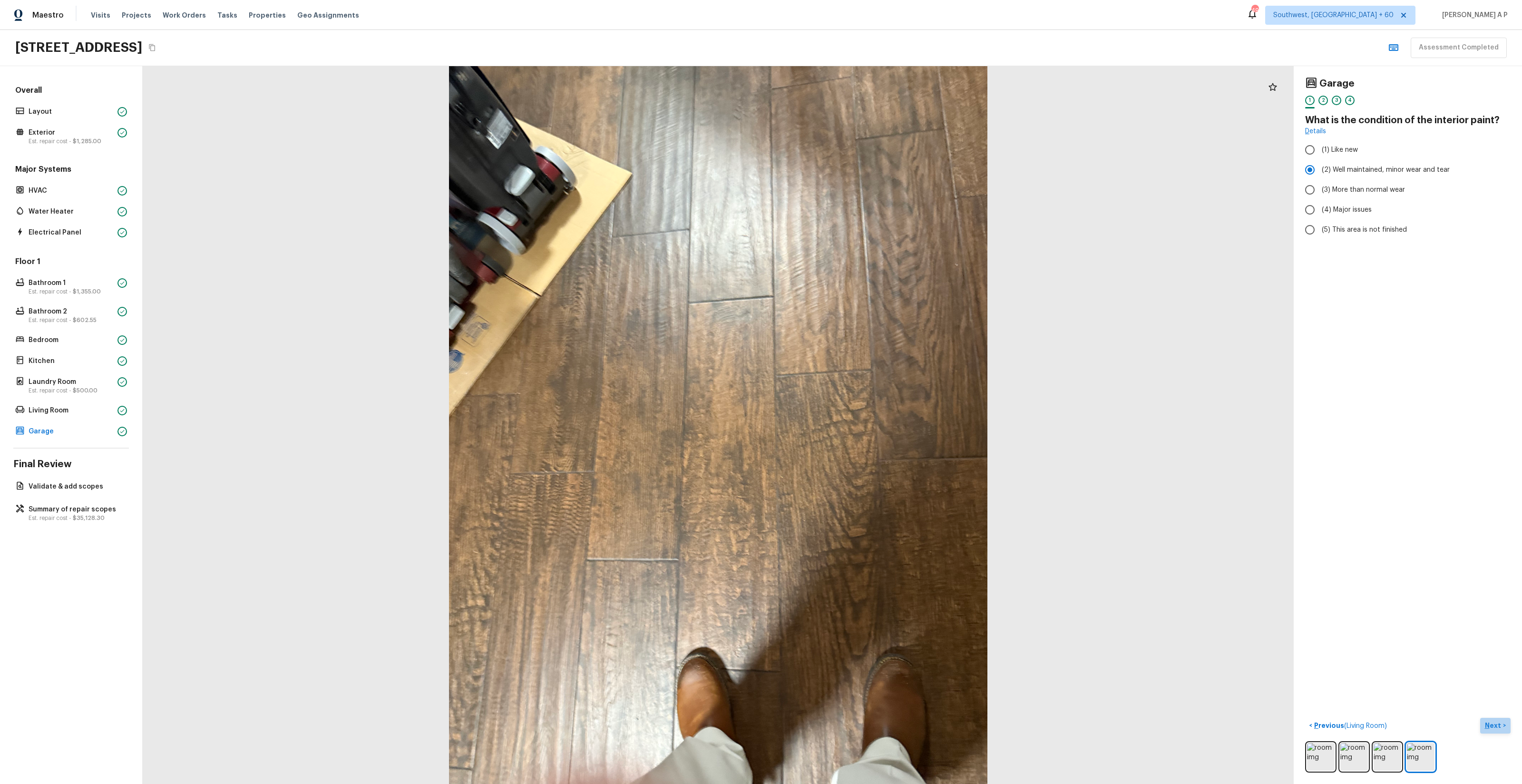
click at [1504, 727] on button "Next >" at bounding box center [1495, 726] width 31 height 16
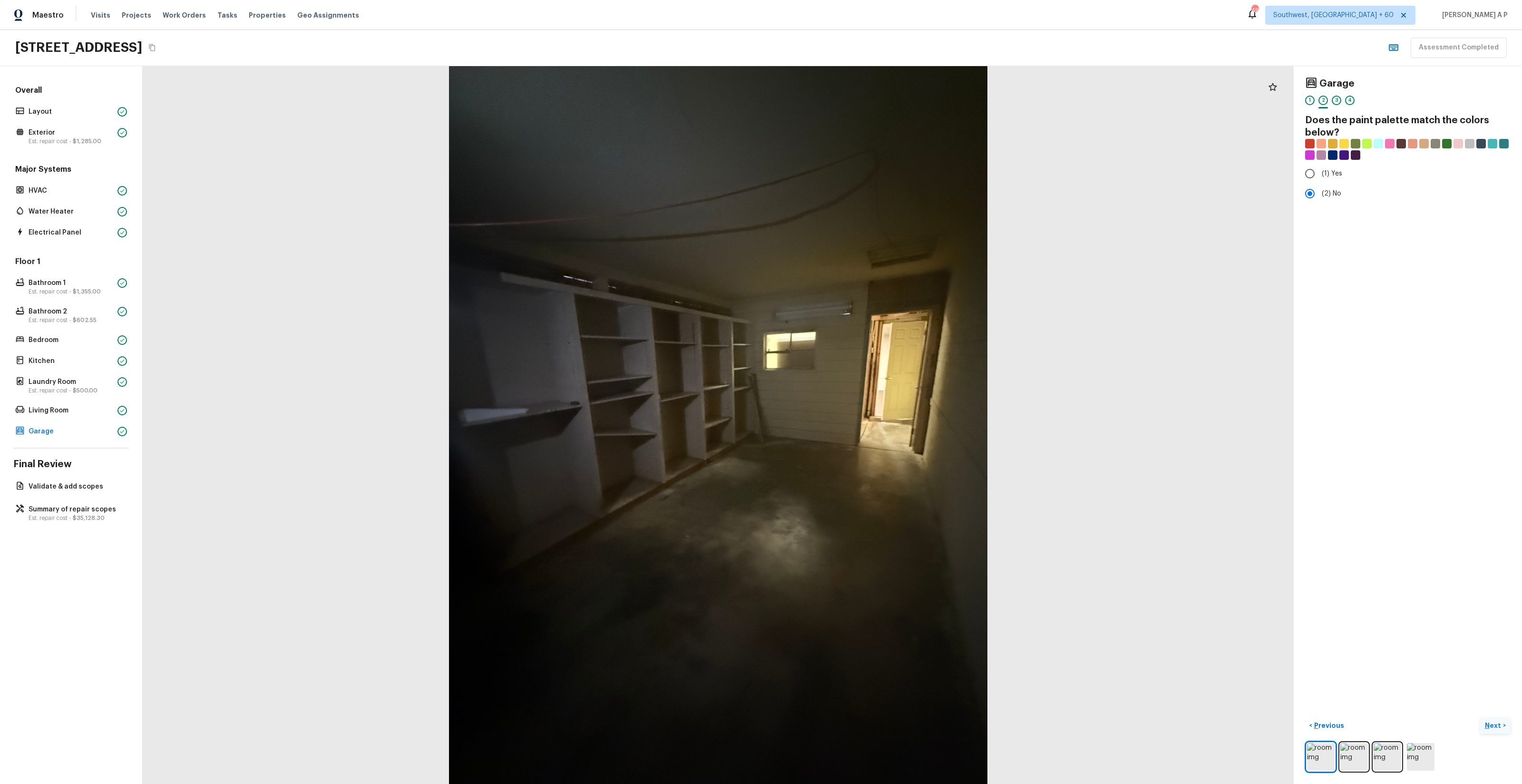
click at [1504, 727] on button "Next >" at bounding box center [1495, 726] width 31 height 16
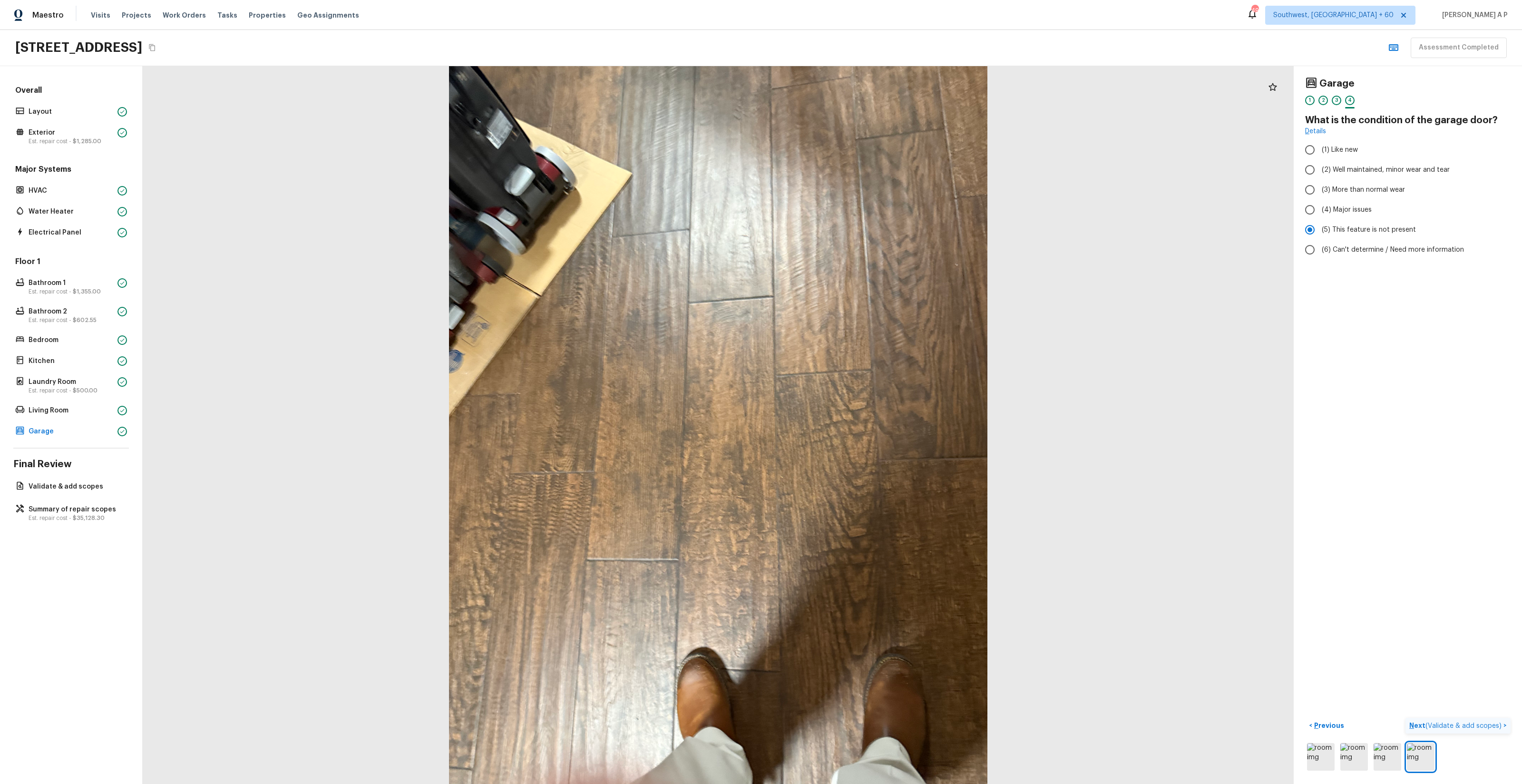
click at [1504, 727] on button "Next ( Validate & add scopes ) >" at bounding box center [1458, 726] width 105 height 16
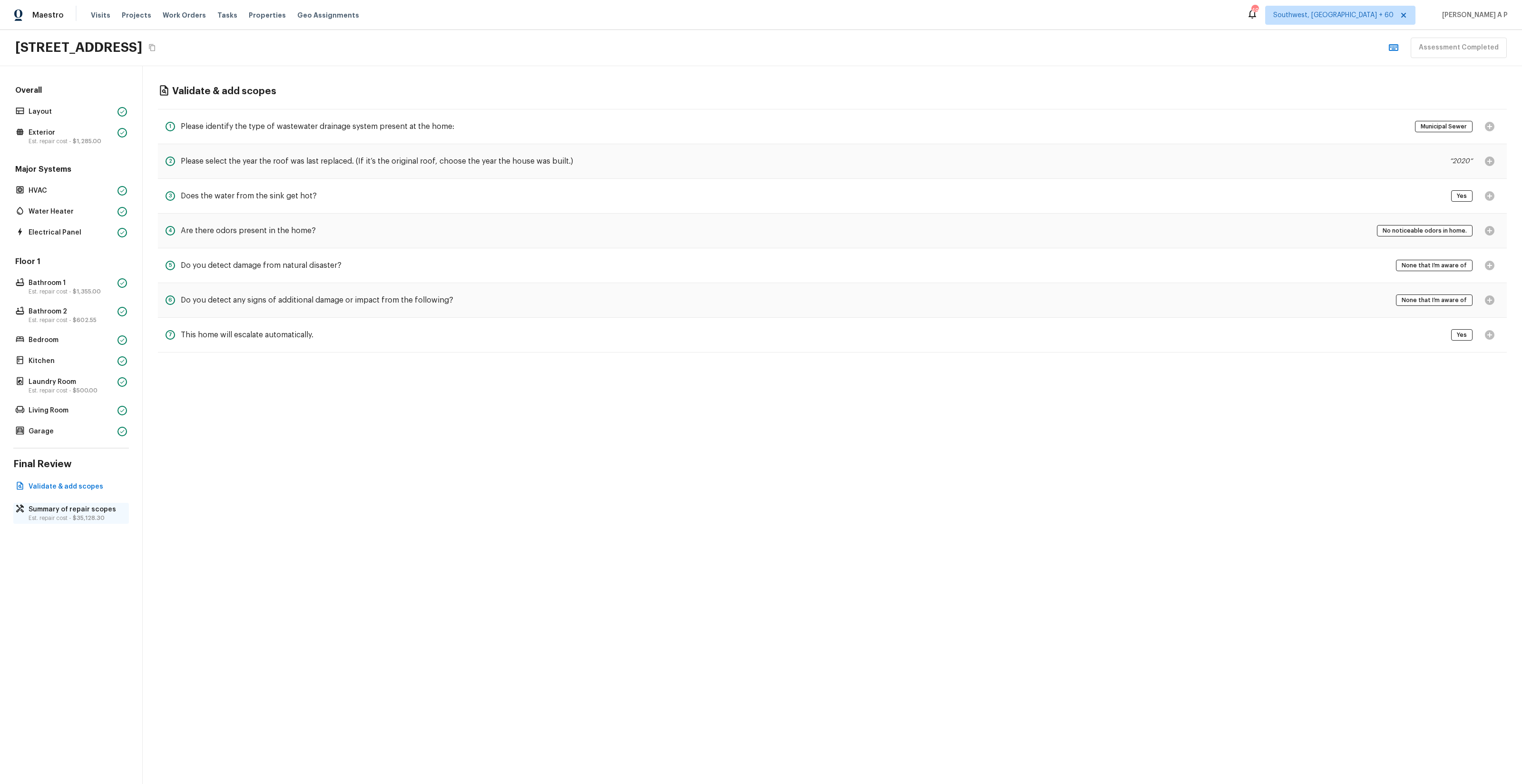
click at [82, 510] on p "Summary of repair scopes" at bounding box center [76, 509] width 95 height 9
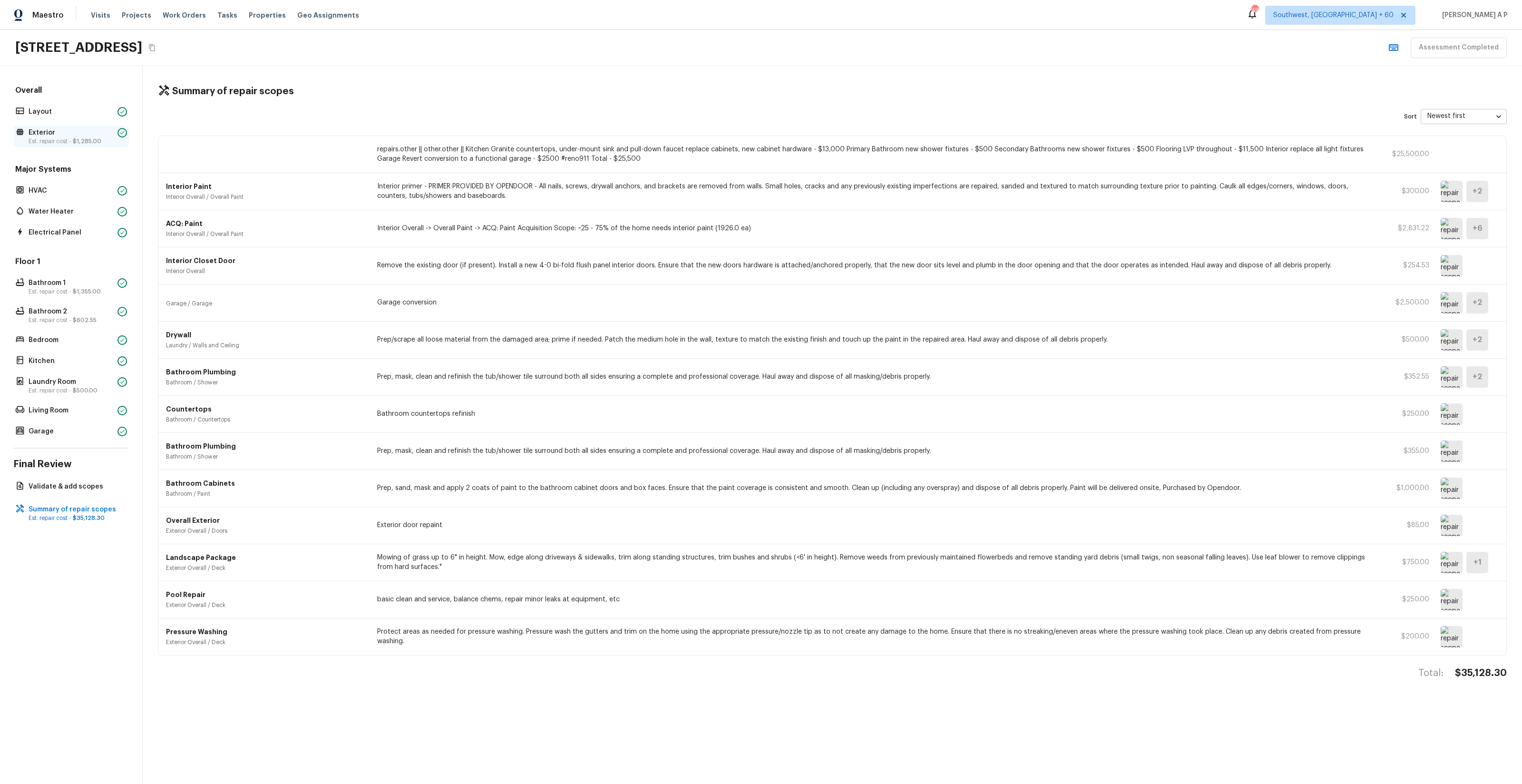
click at [126, 134] on div at bounding box center [122, 133] width 9 height 9
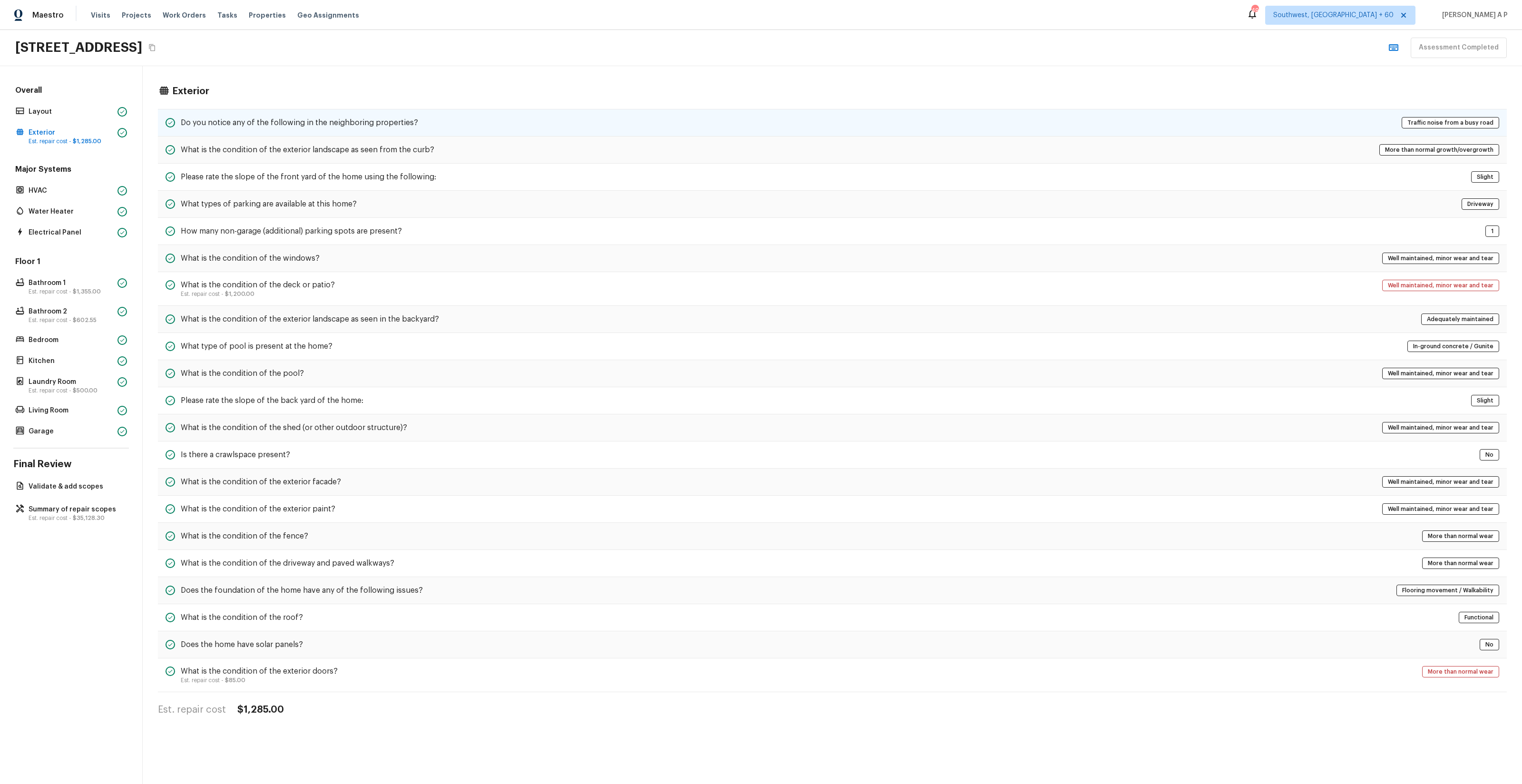
click at [534, 123] on div "Do you notice any of the following in the neighboring properties? Traffic noise…" at bounding box center [832, 122] width 1349 height 28
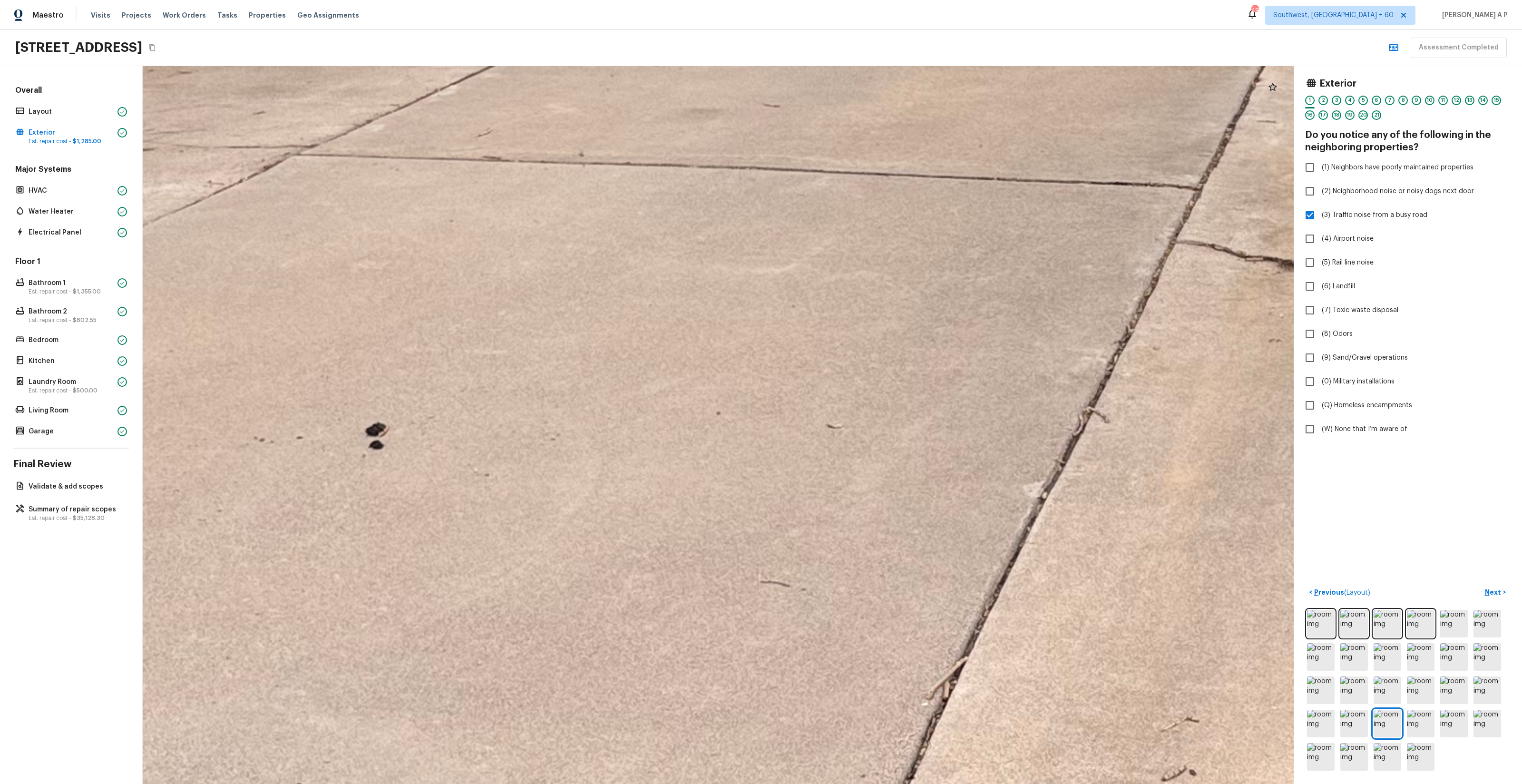
drag, startPoint x: 462, startPoint y: 469, endPoint x: 683, endPoint y: 610, distance: 262.1
click at [683, 609] on div at bounding box center [1228, 201] width 4657 height 2904
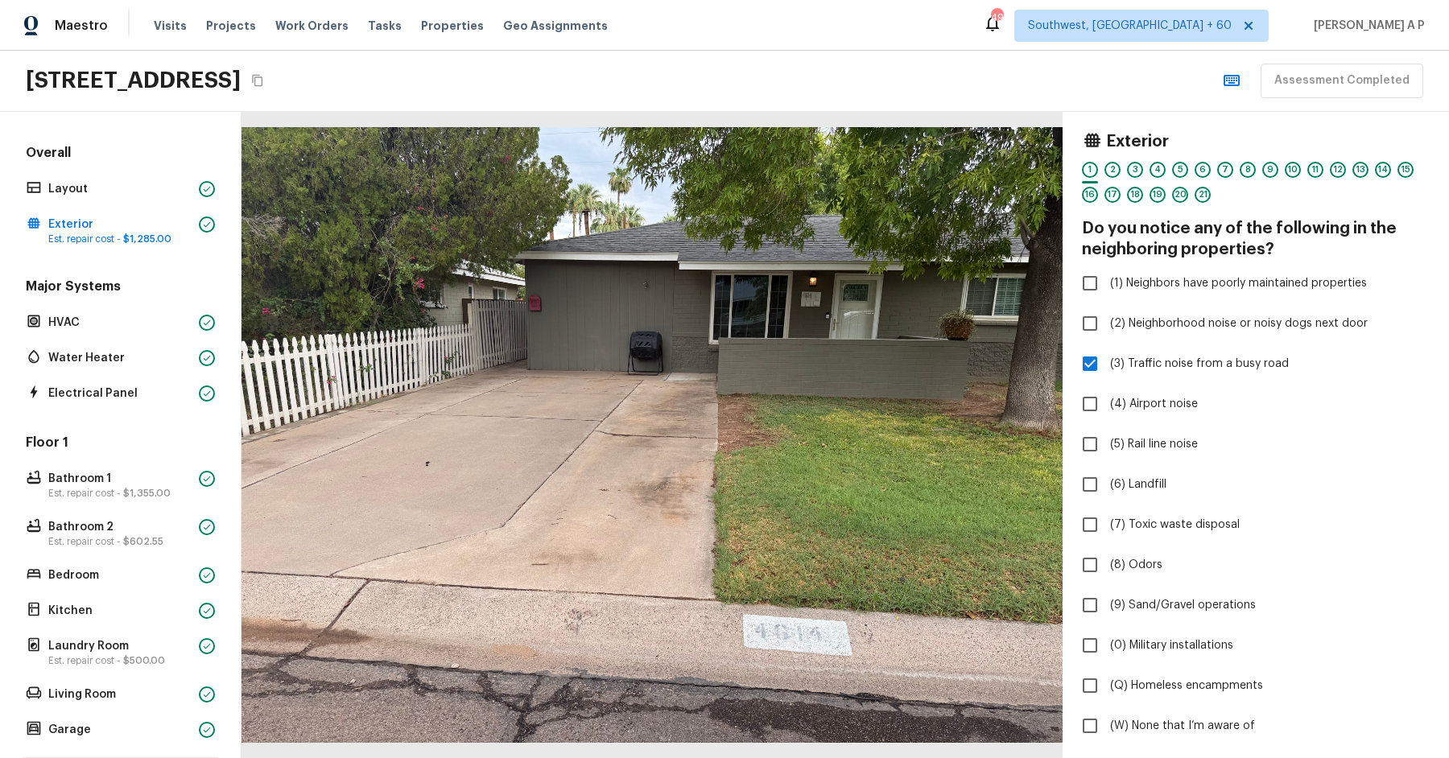
click at [157, 202] on div "Overall Layout Exterior Est. repair cost - $1,285.00" at bounding box center [121, 196] width 196 height 105
click at [165, 191] on p "Layout" at bounding box center [120, 189] width 144 height 16
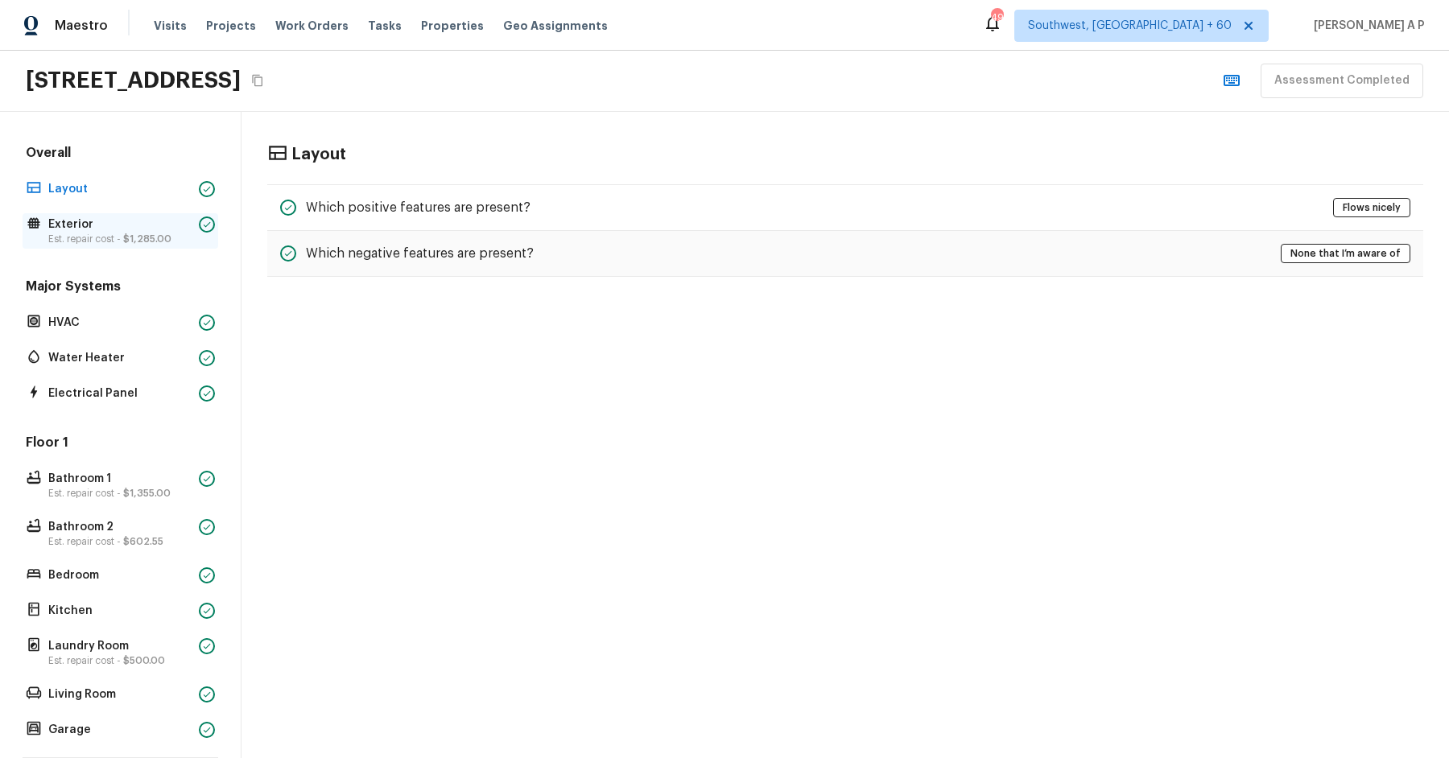
click at [151, 241] on span "$1,285.00" at bounding box center [147, 239] width 48 height 10
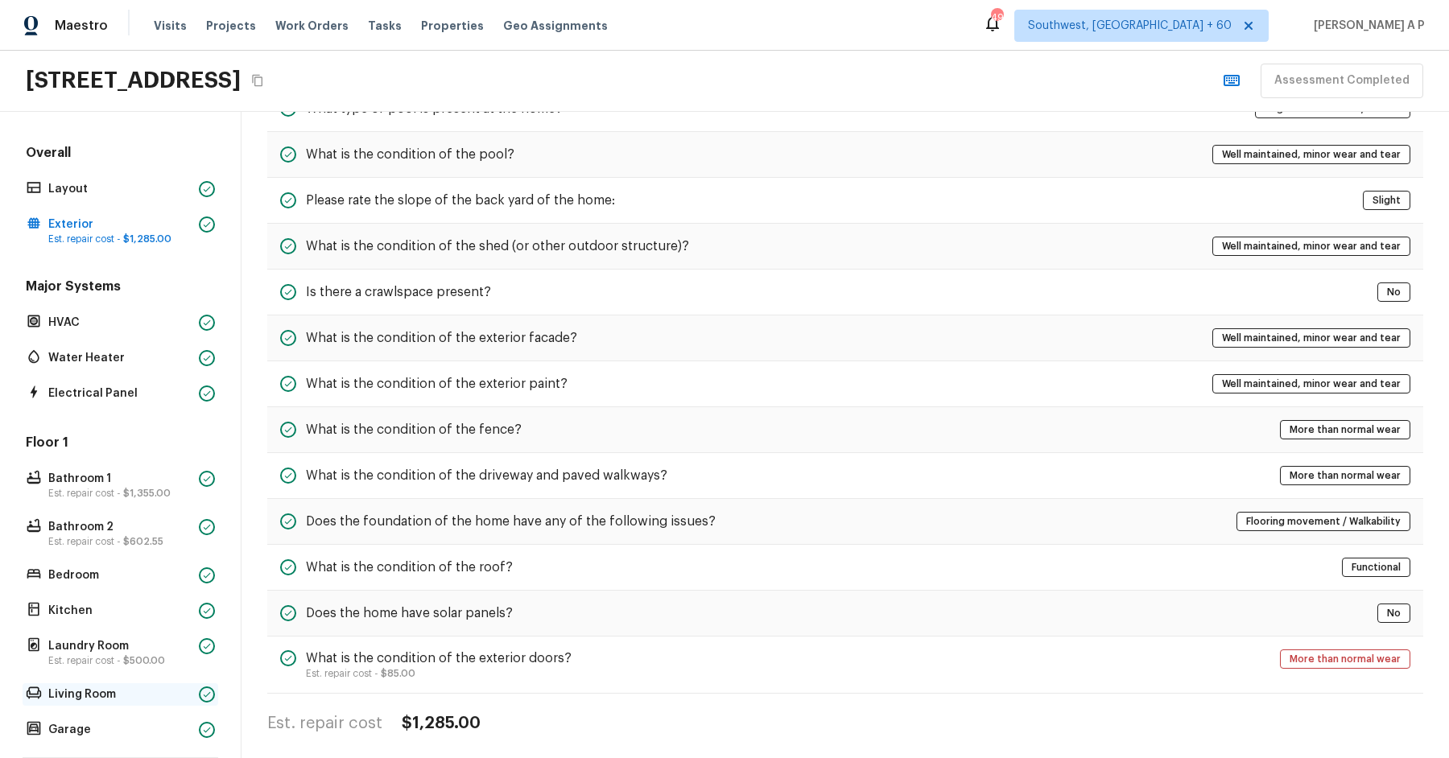
scroll to position [159, 0]
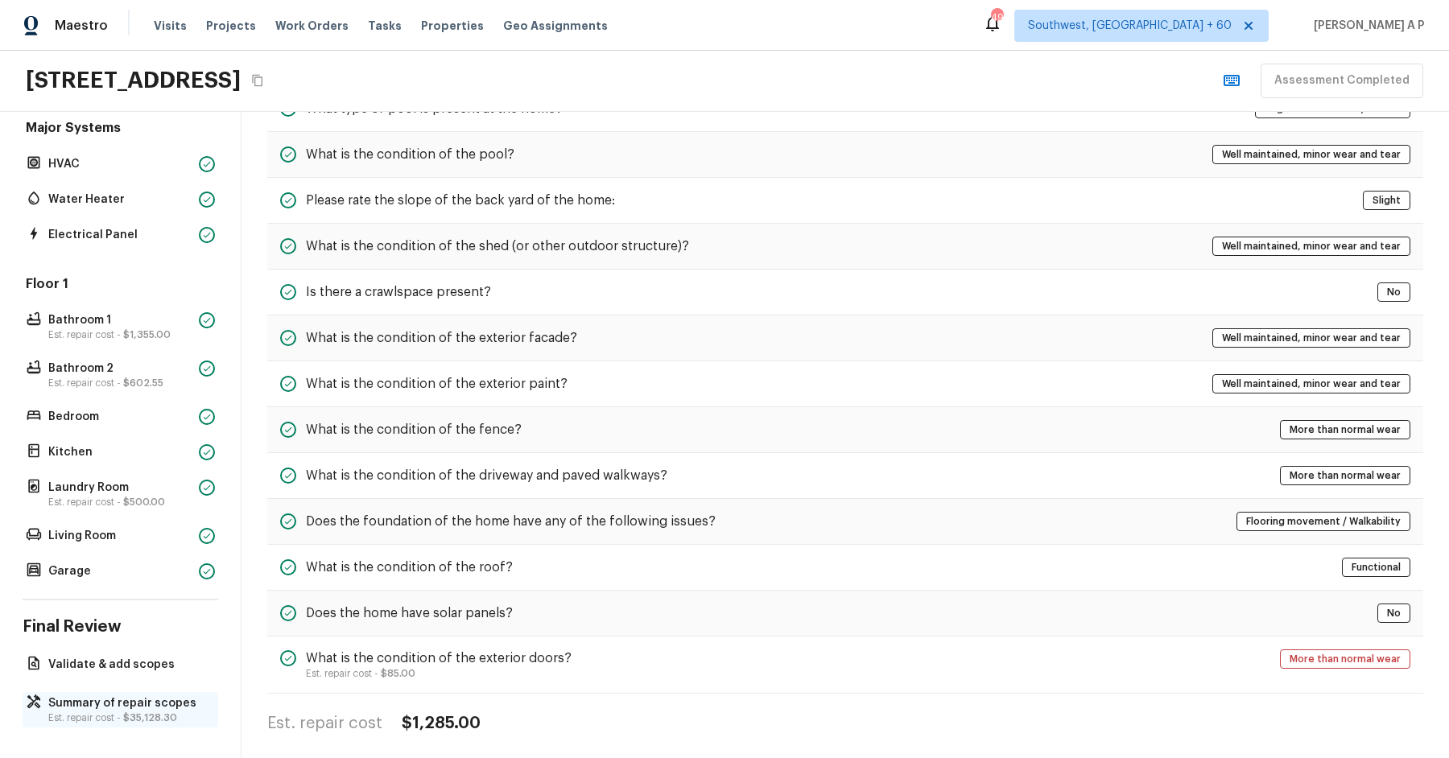
click at [103, 708] on p "Summary of repair scopes" at bounding box center [128, 704] width 160 height 16
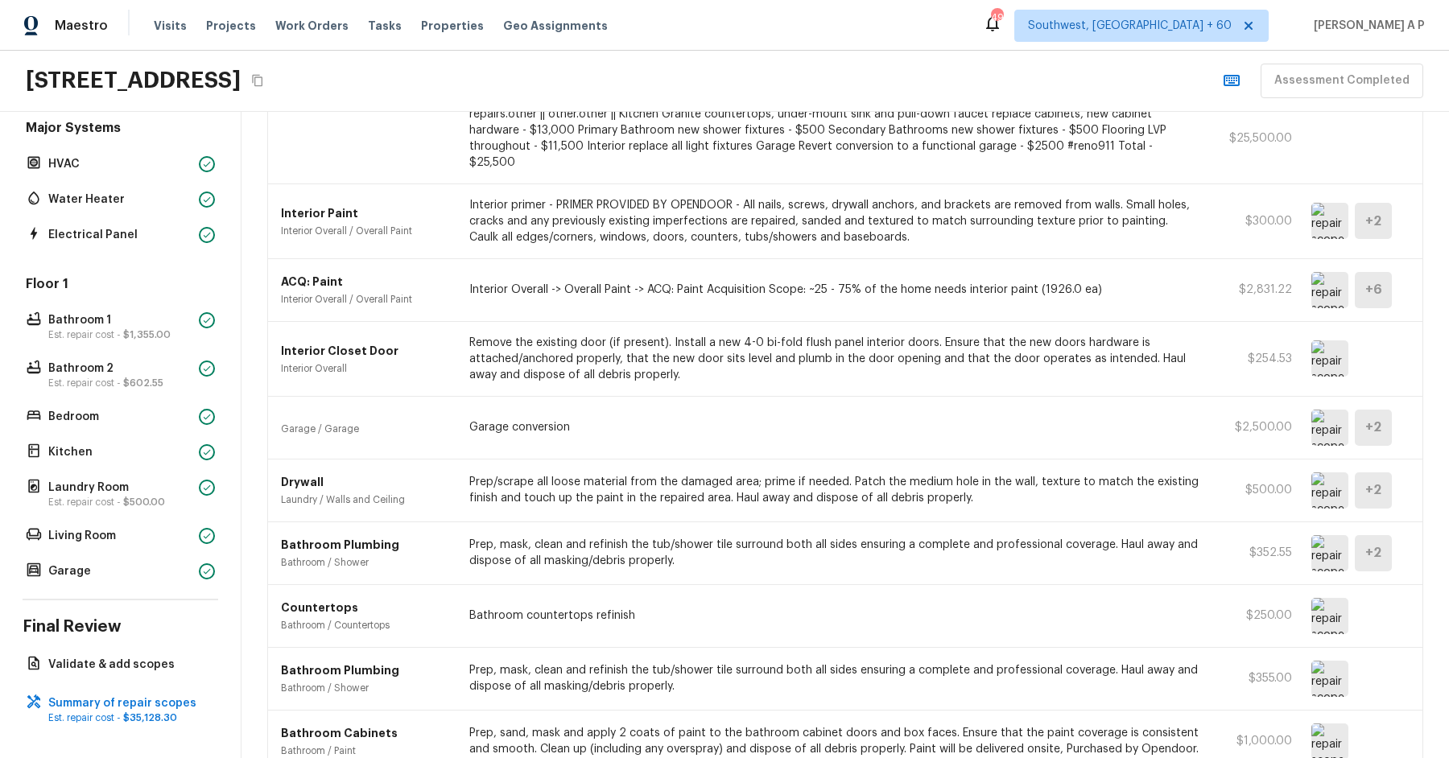
scroll to position [0, 0]
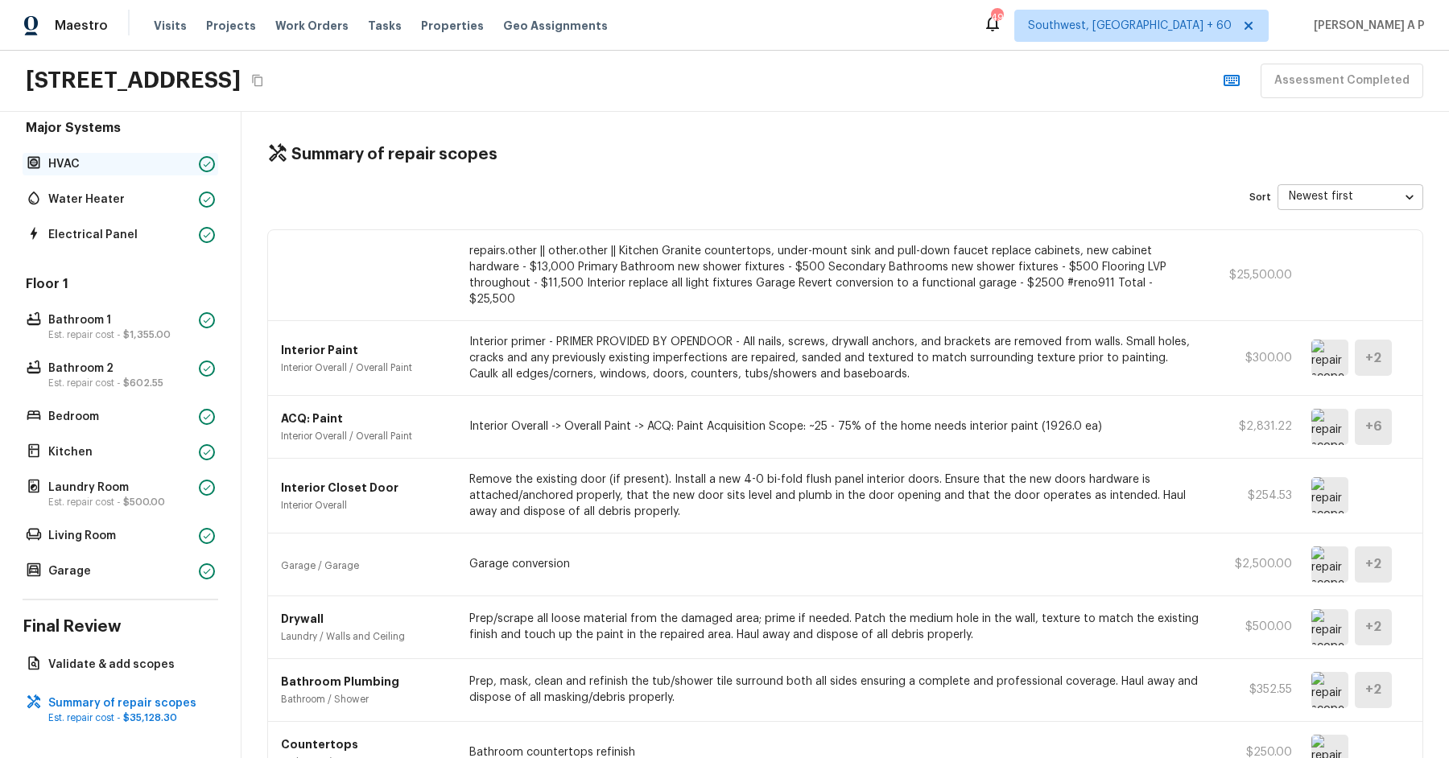
click at [200, 162] on div at bounding box center [207, 164] width 16 height 16
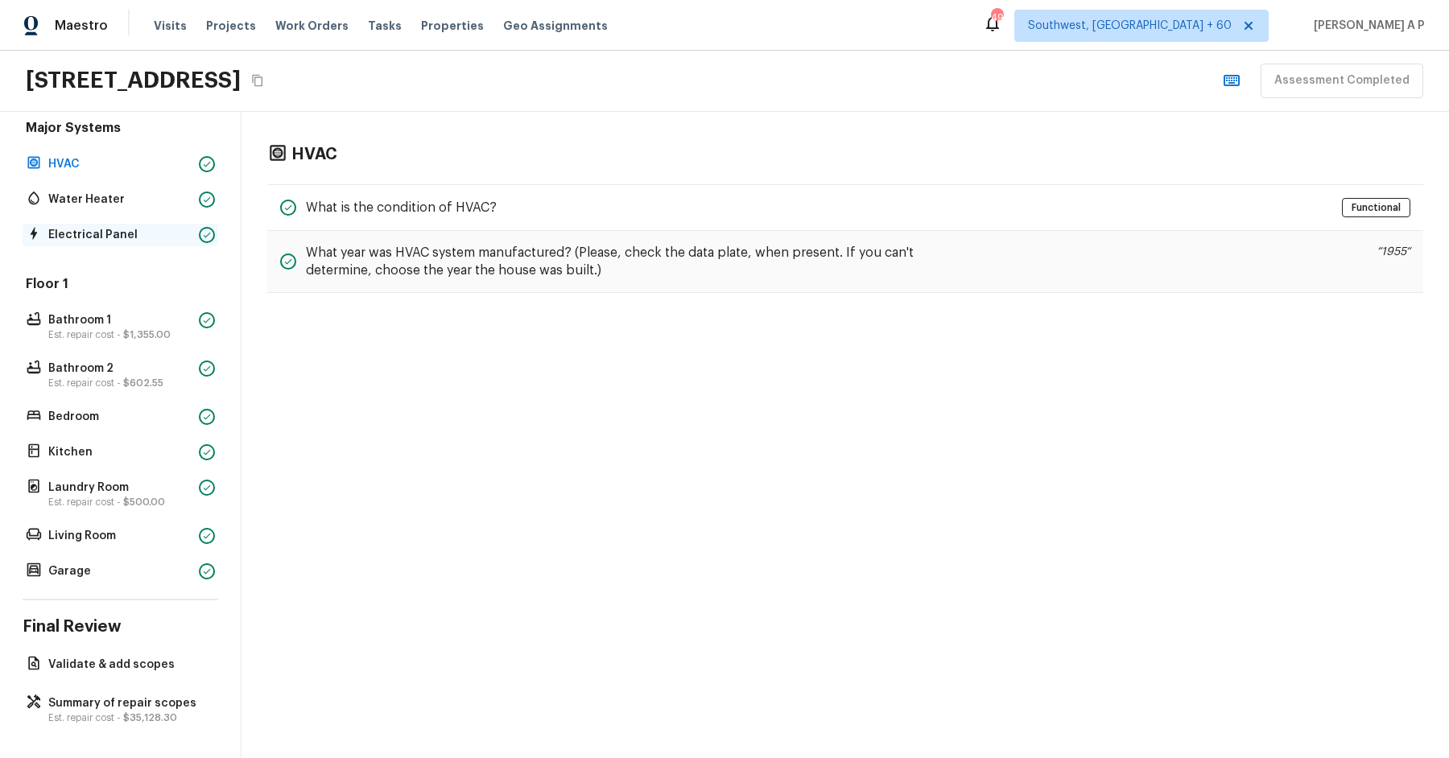
click at [165, 235] on p "Electrical Panel" at bounding box center [120, 235] width 144 height 16
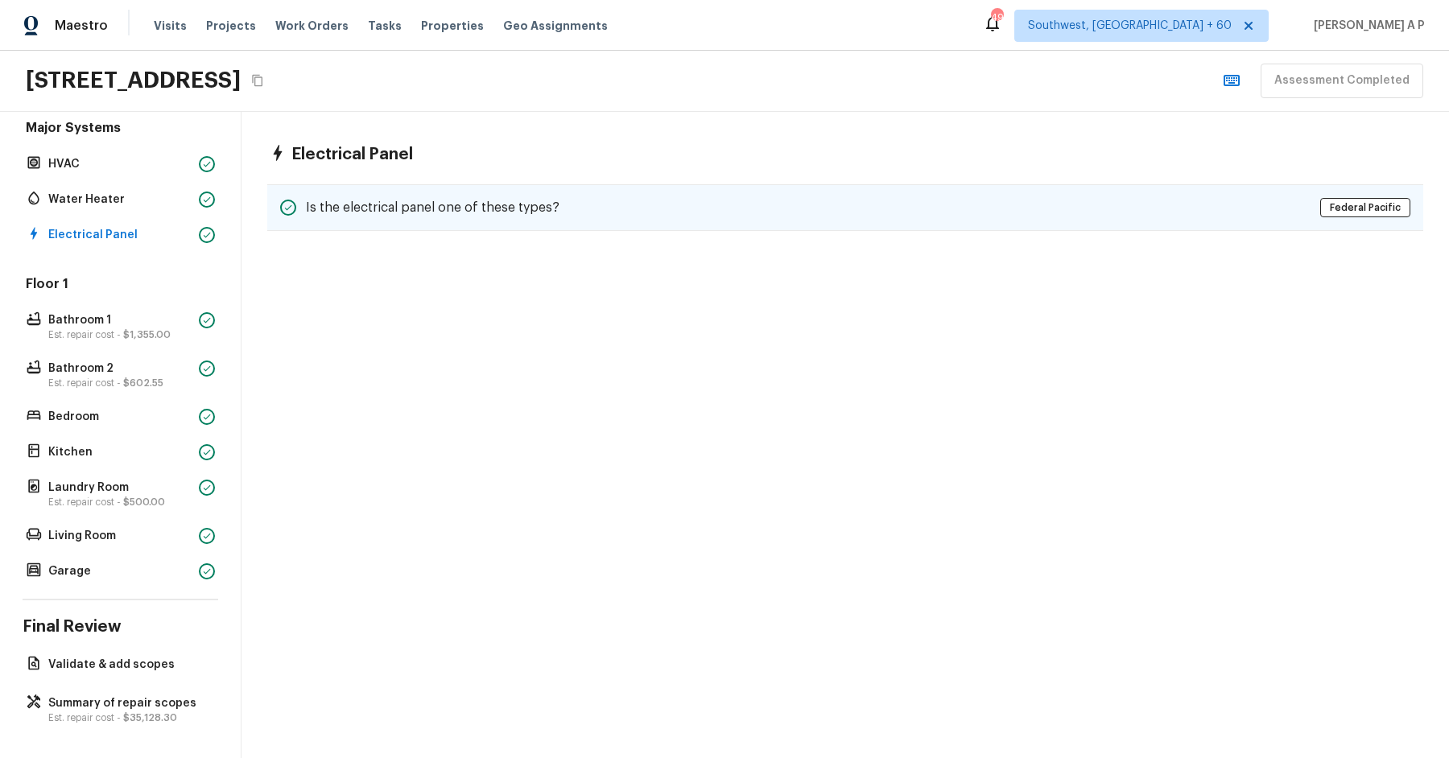
click at [500, 212] on h5 "Is the electrical panel one of these types?" at bounding box center [433, 208] width 254 height 18
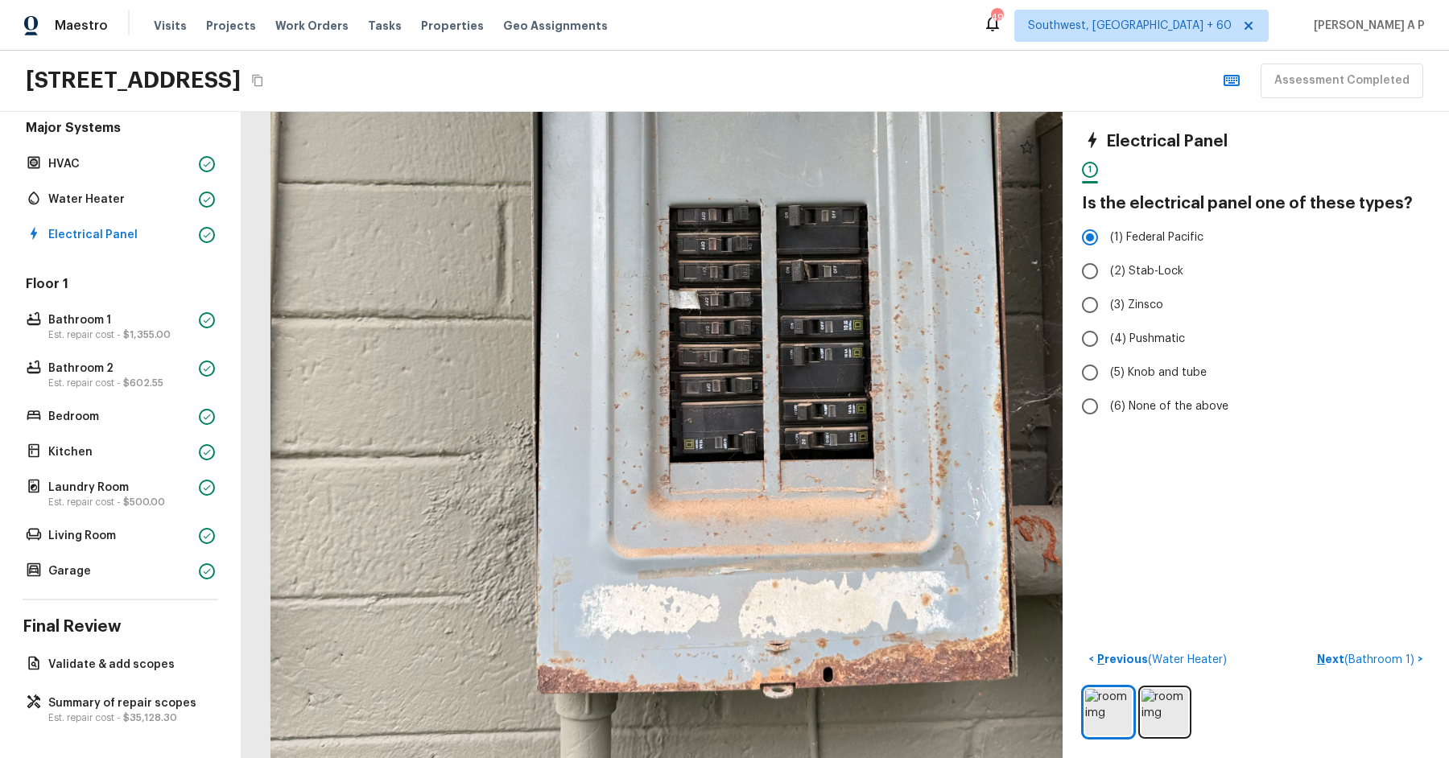
drag, startPoint x: 584, startPoint y: 414, endPoint x: 624, endPoint y: 231, distance: 187.1
click at [624, 231] on div at bounding box center [760, 280] width 1659 height 1307
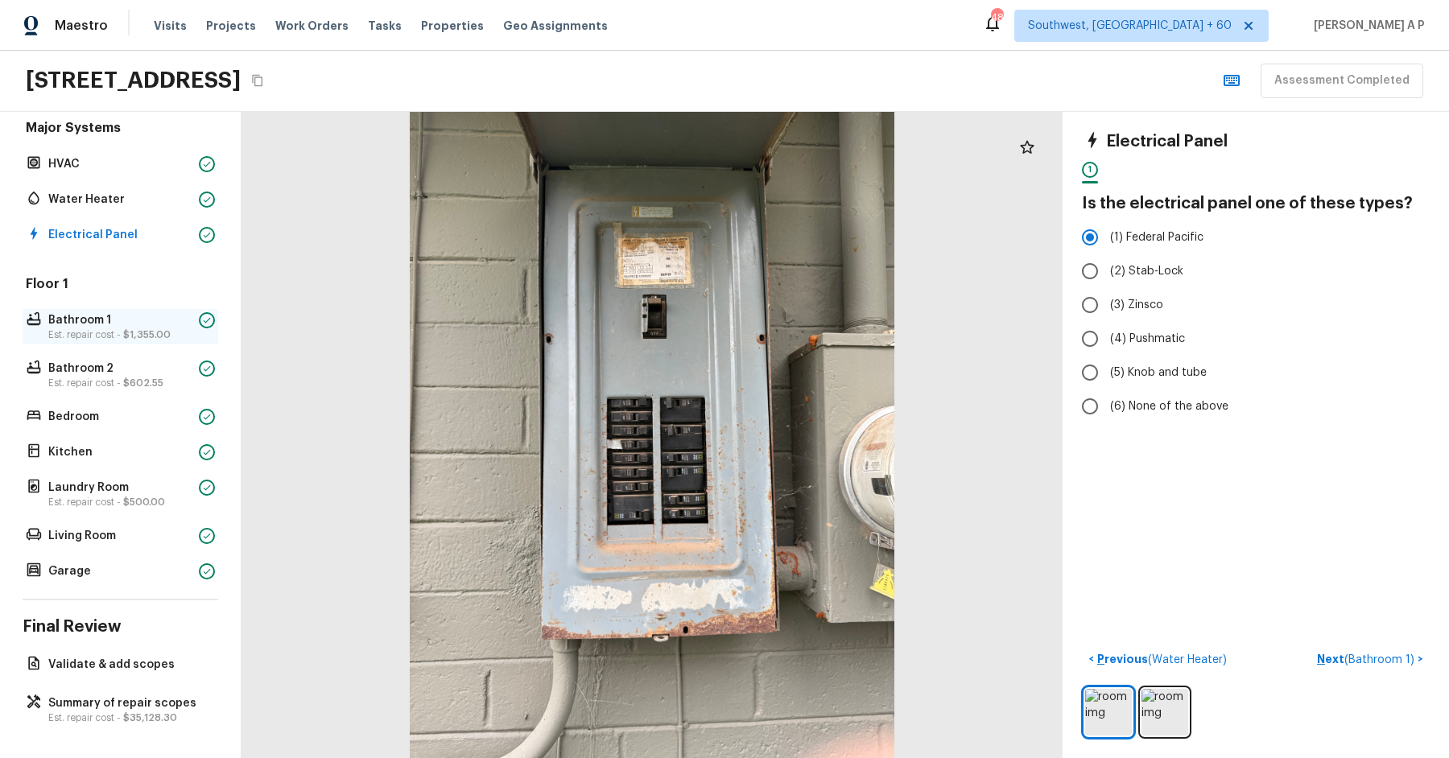
click at [109, 317] on p "Bathroom 1" at bounding box center [120, 320] width 144 height 16
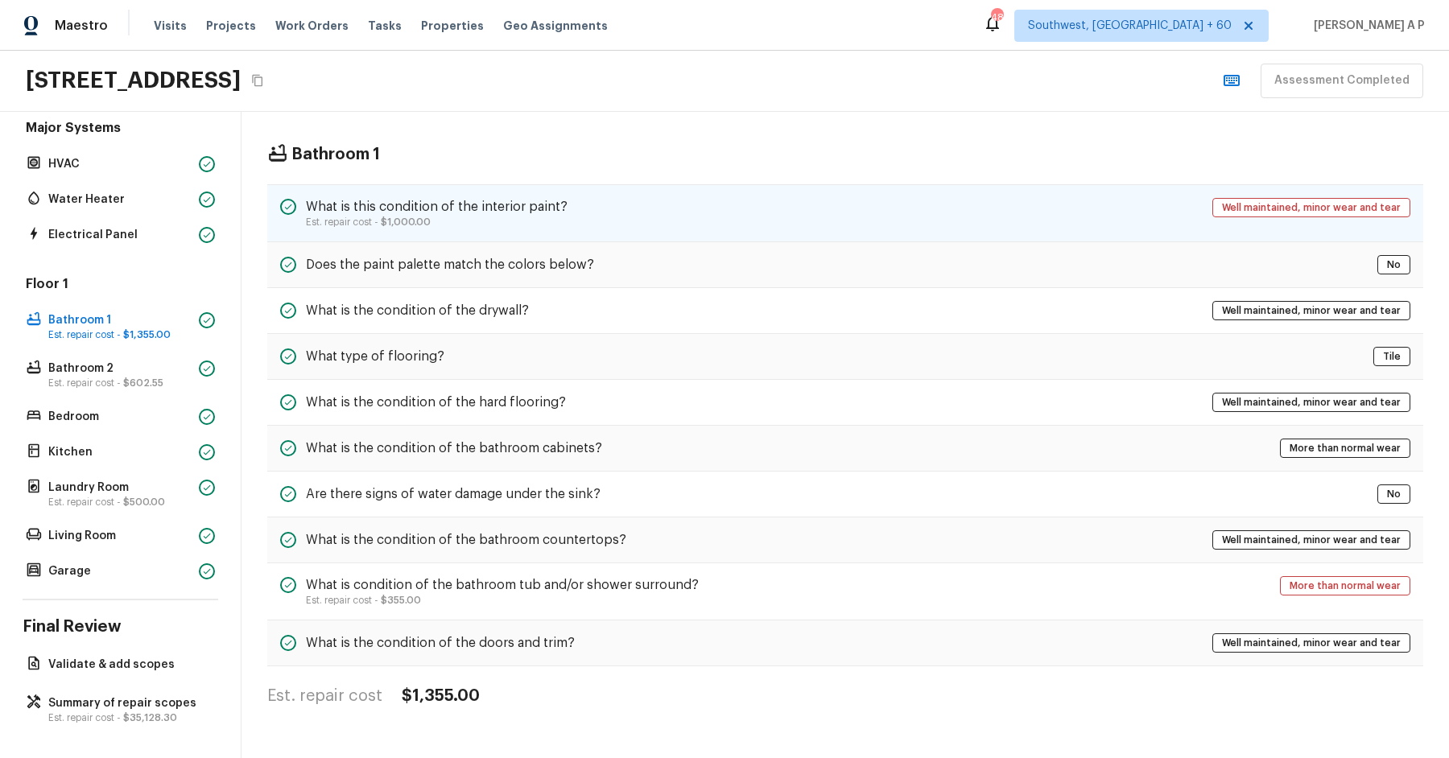
click at [511, 223] on p "Est. repair cost - $1,000.00" at bounding box center [437, 222] width 262 height 13
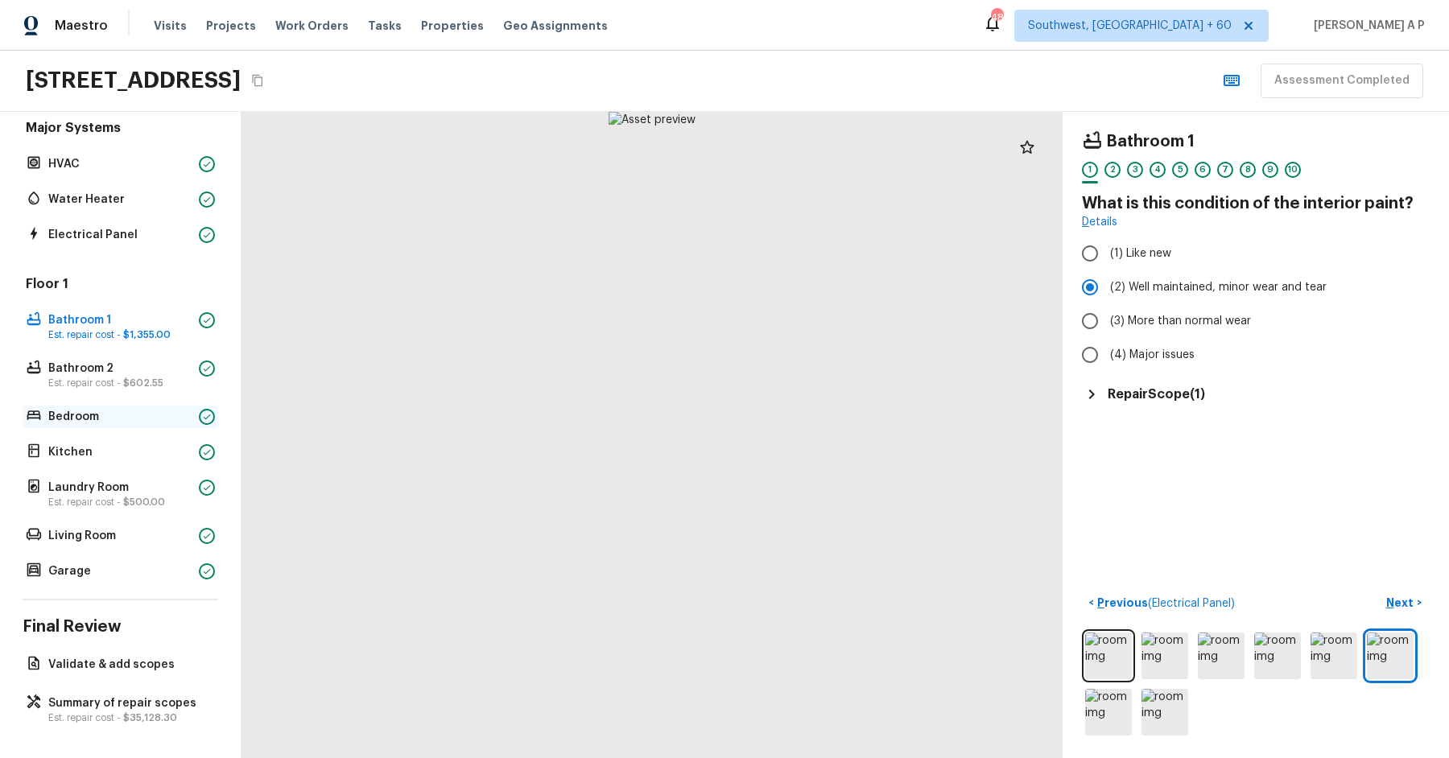
click at [158, 411] on p "Bedroom" at bounding box center [120, 417] width 144 height 16
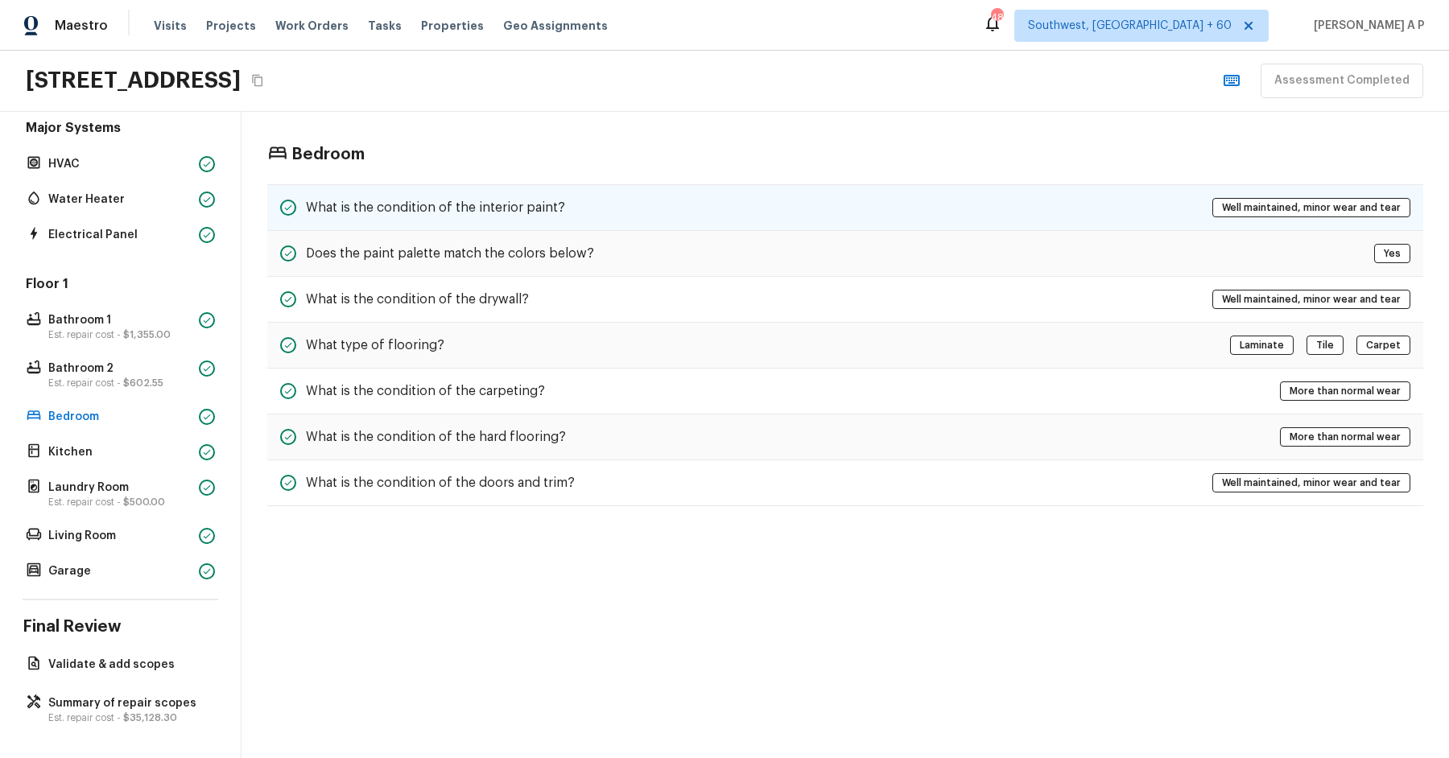
click at [509, 204] on h5 "What is the condition of the interior paint?" at bounding box center [435, 208] width 259 height 18
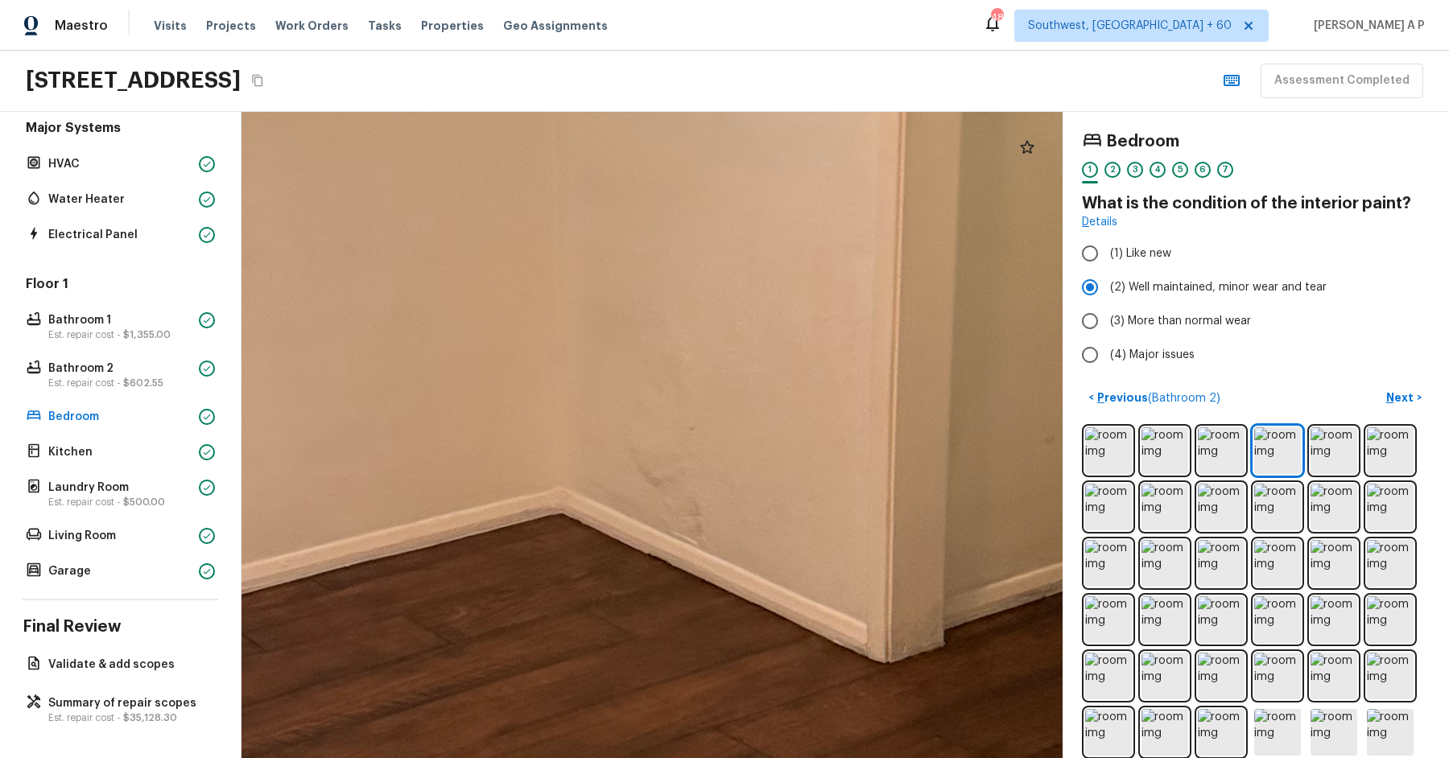
drag, startPoint x: 860, startPoint y: 444, endPoint x: 568, endPoint y: 417, distance: 293.4
click at [568, 417] on div at bounding box center [496, 431] width 3536 height 2784
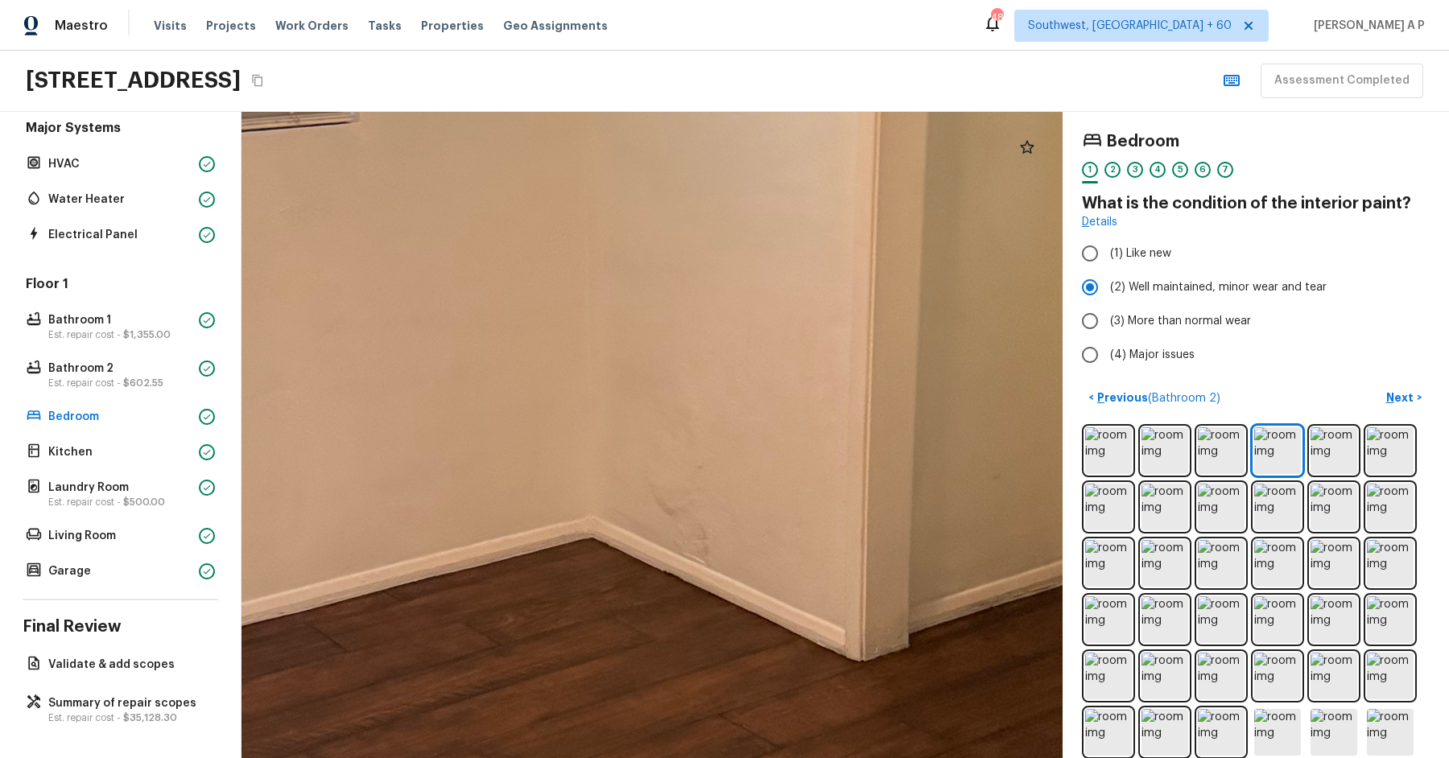
drag, startPoint x: 707, startPoint y: 391, endPoint x: 706, endPoint y: 486, distance: 95.0
click at [706, 486] on div at bounding box center [538, 469] width 2926 height 2304
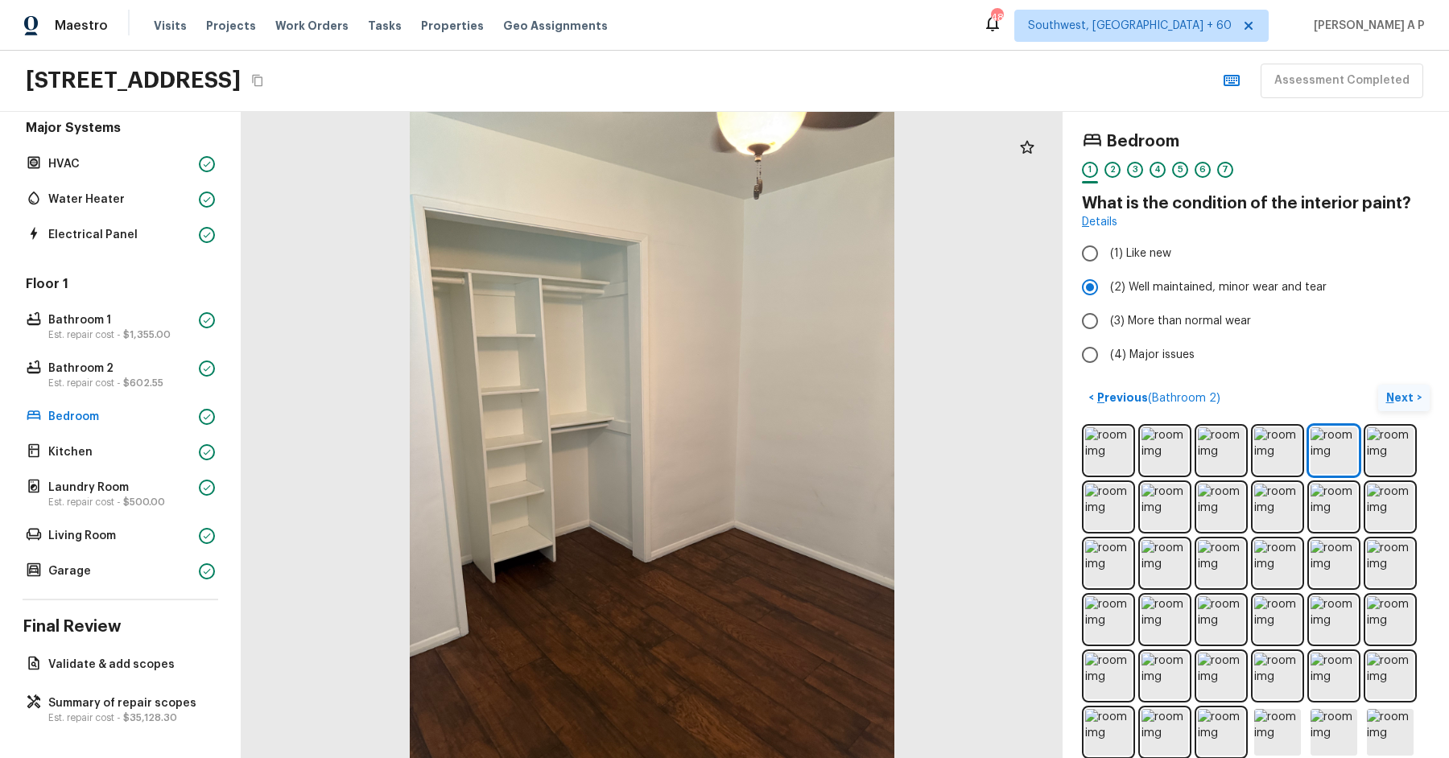
click at [1417, 392] on button "Next >" at bounding box center [1404, 398] width 52 height 27
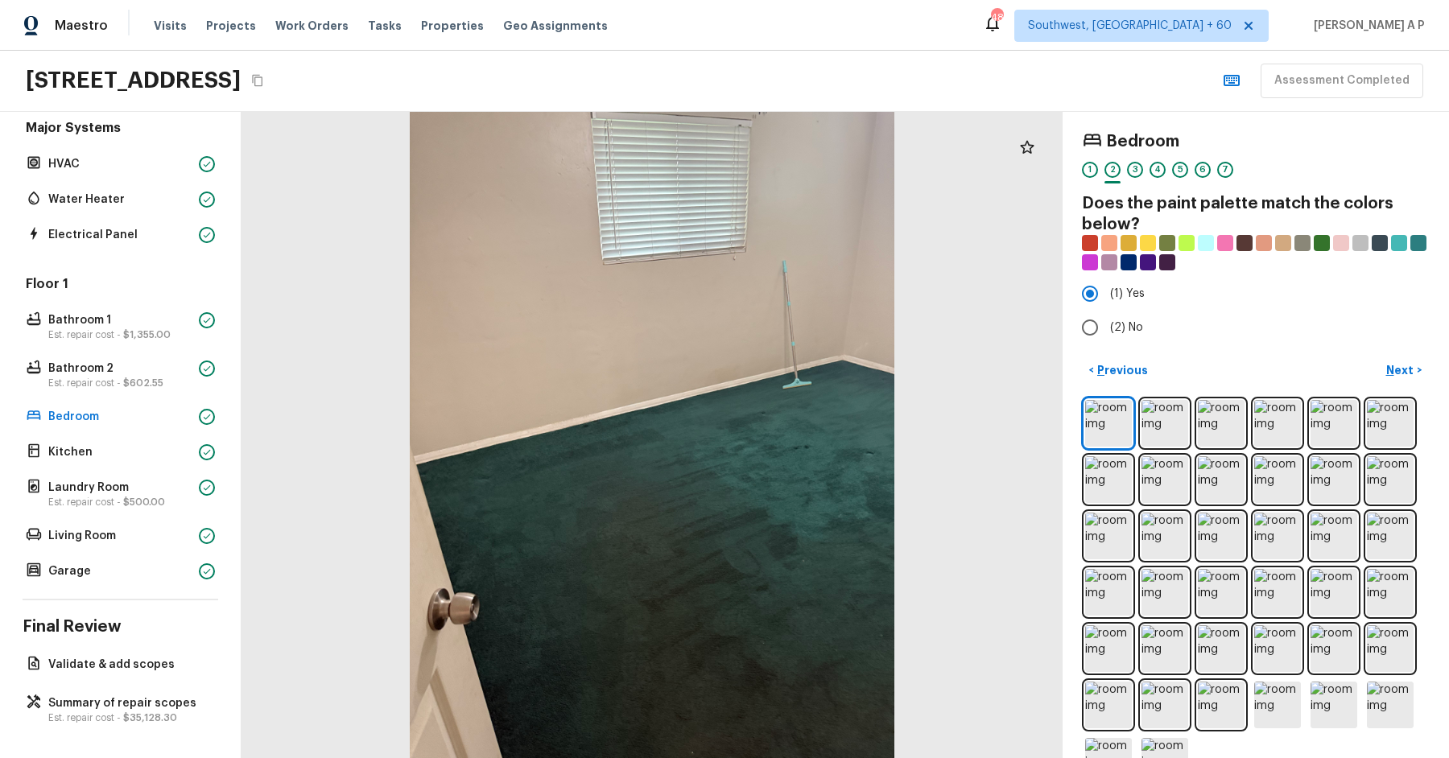
click at [132, 221] on div "Major Systems HVAC Water Heater Electrical Panel" at bounding box center [121, 182] width 196 height 127
click at [132, 224] on div "Electrical Panel" at bounding box center [121, 235] width 196 height 23
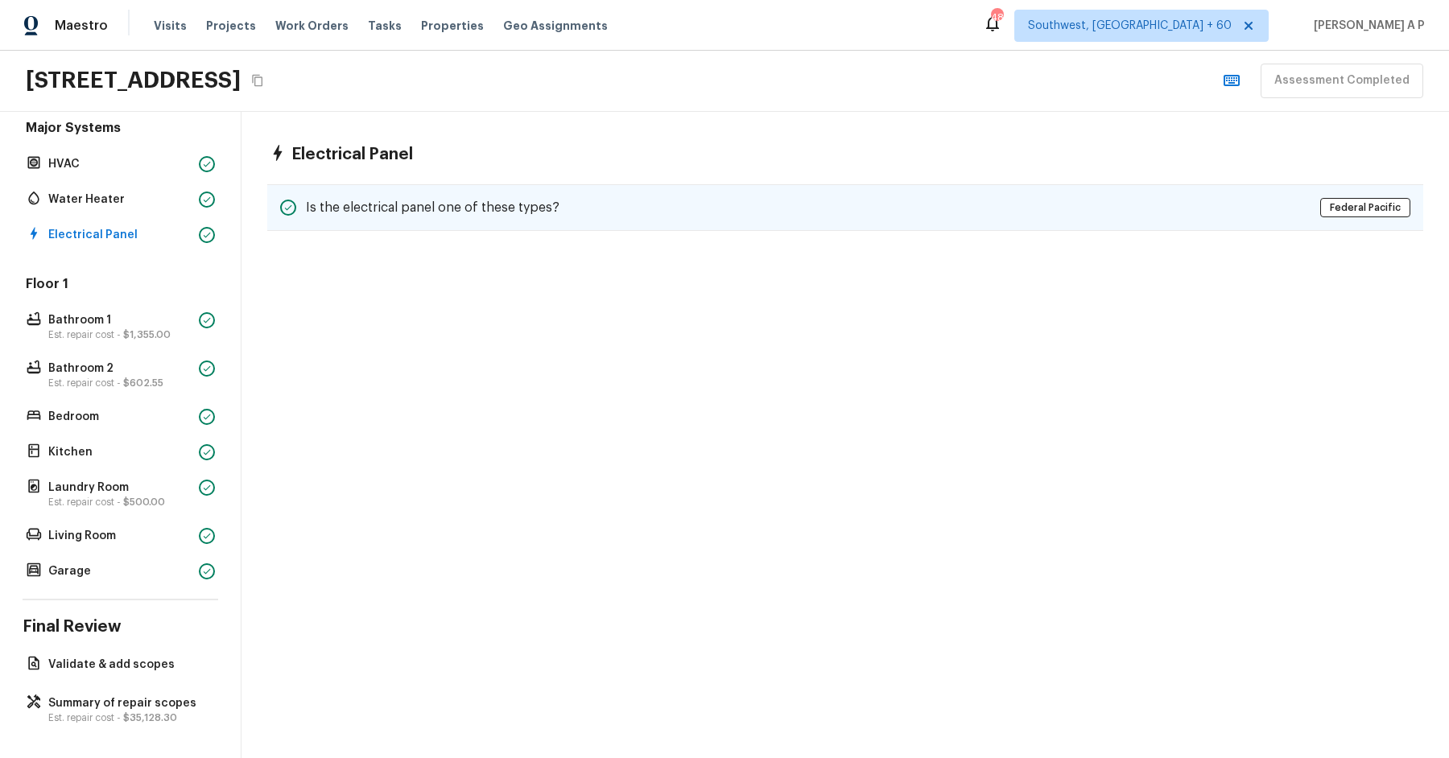
click at [545, 203] on h5 "Is the electrical panel one of these types?" at bounding box center [433, 208] width 254 height 18
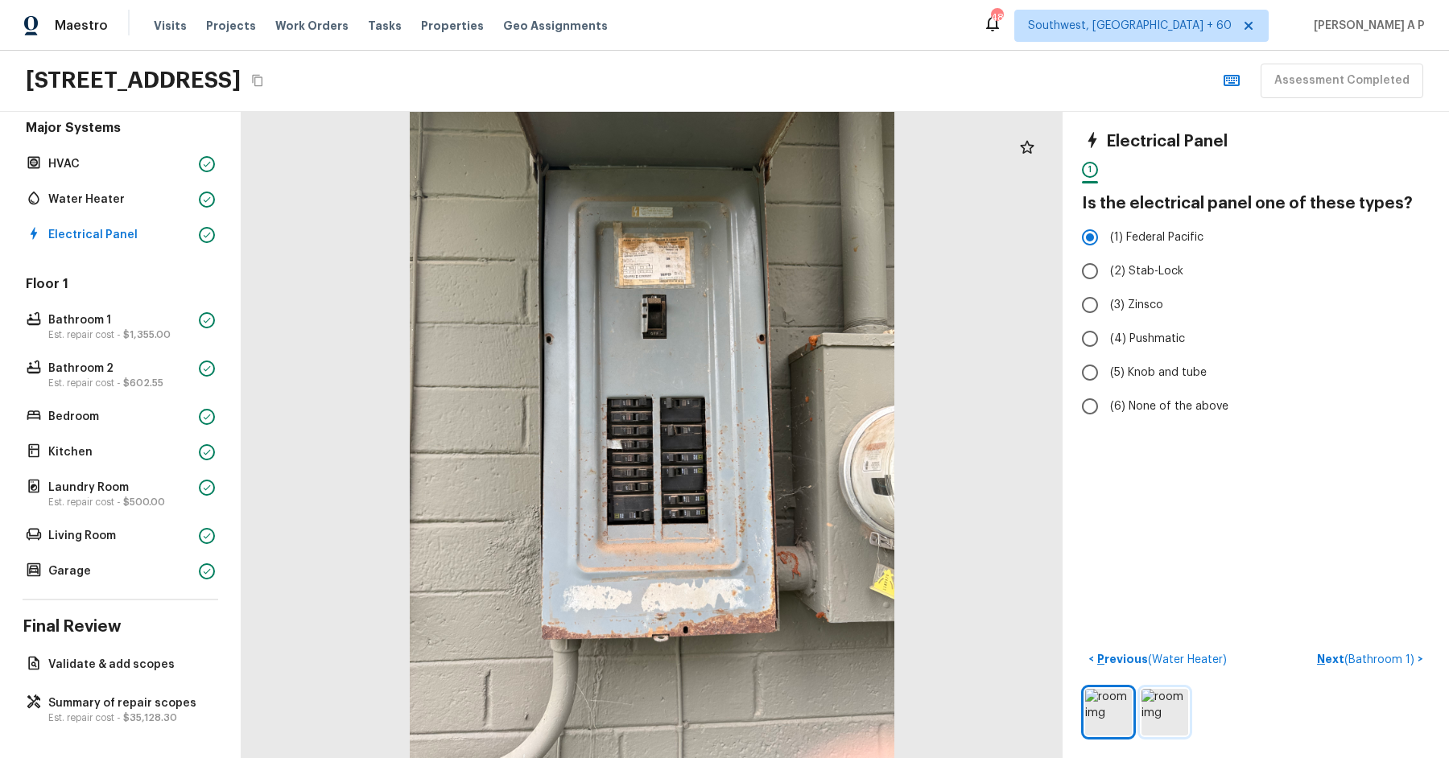
click at [1172, 708] on img at bounding box center [1164, 712] width 47 height 47
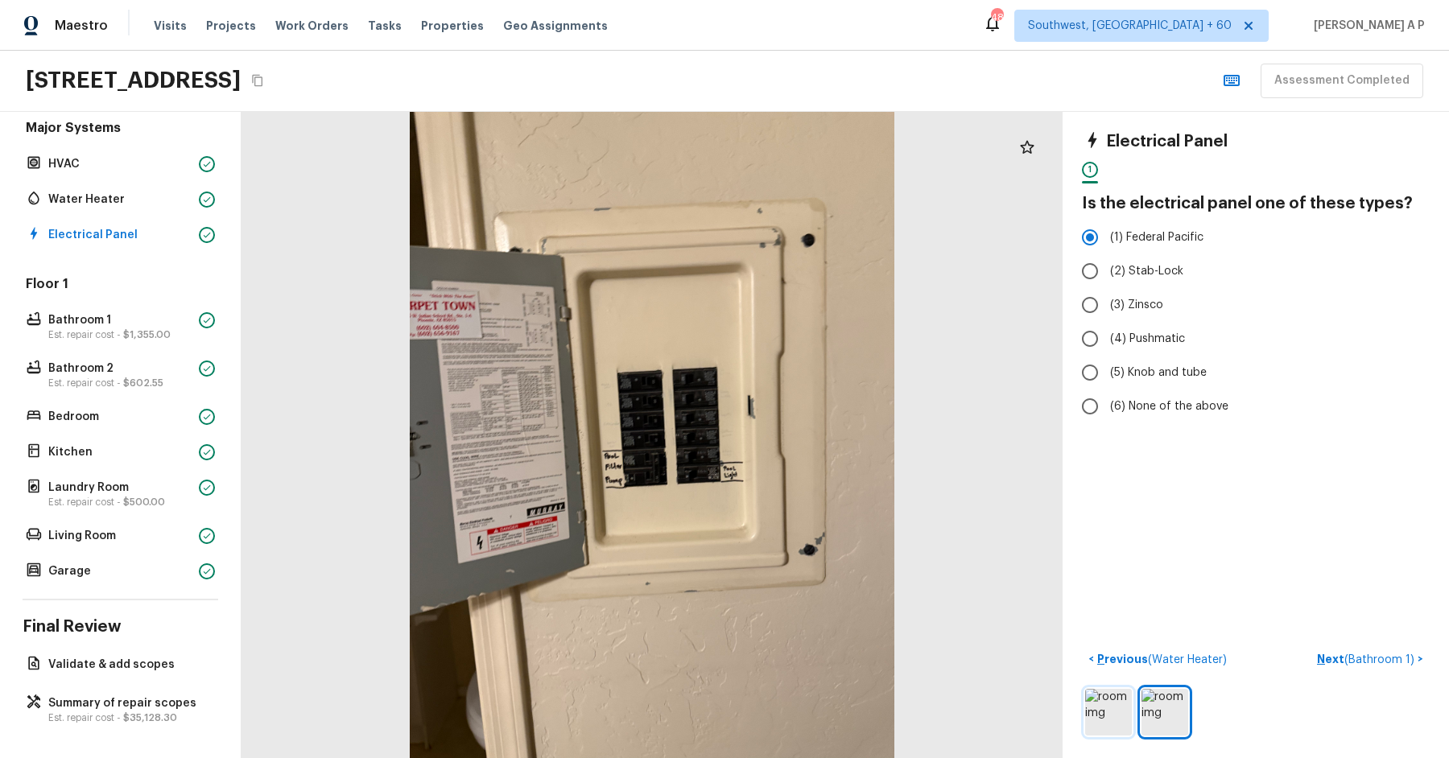
click at [1108, 711] on img at bounding box center [1108, 712] width 47 height 47
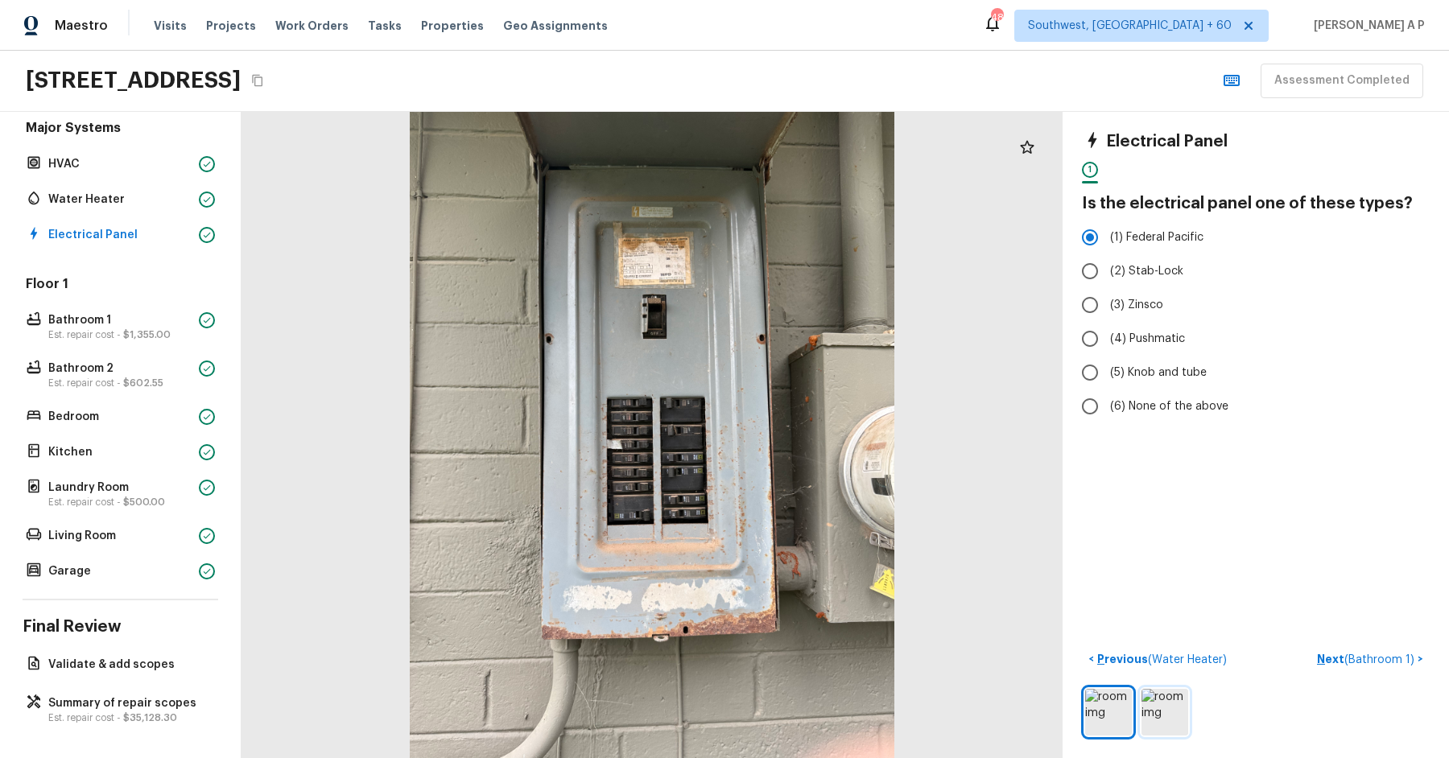
click at [1150, 704] on img at bounding box center [1164, 712] width 47 height 47
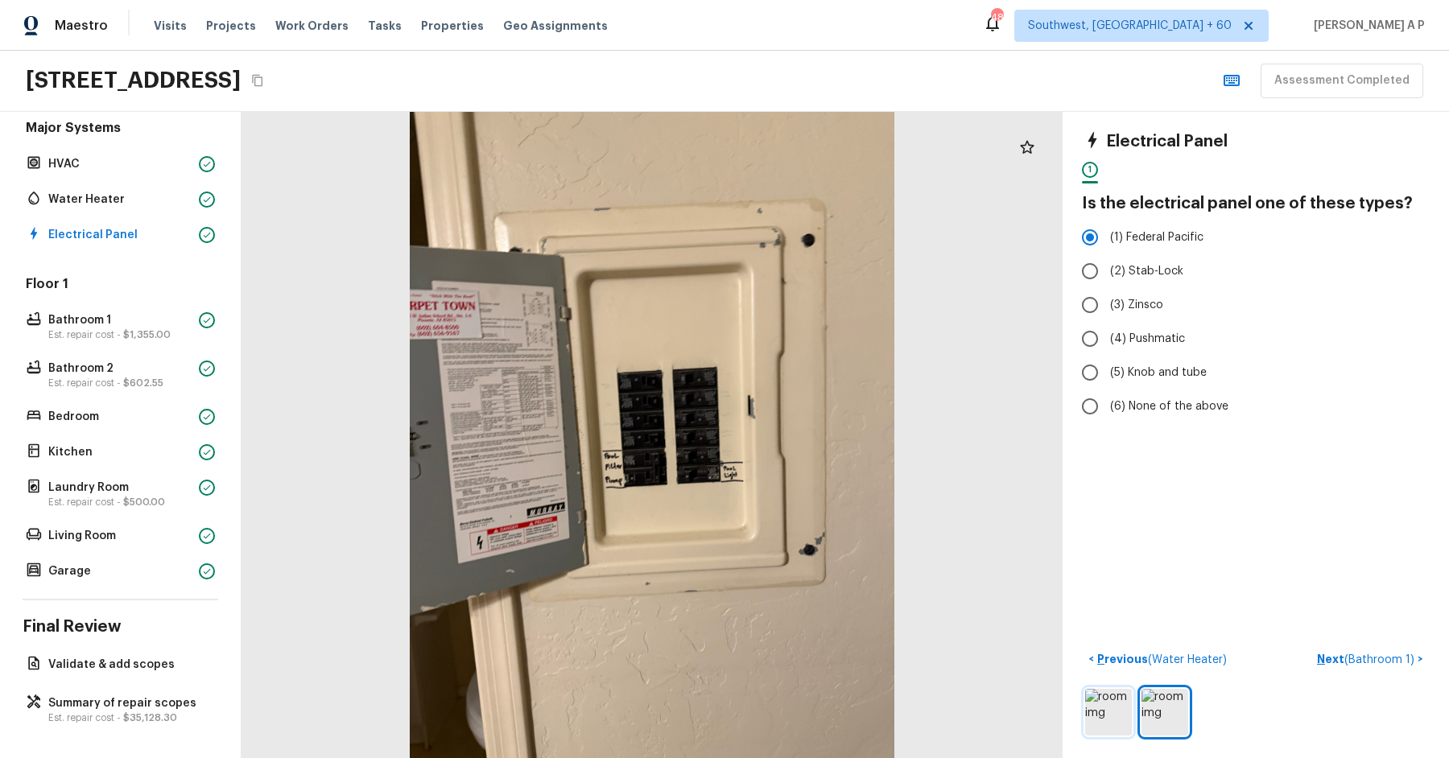
click at [1120, 704] on img at bounding box center [1108, 712] width 47 height 47
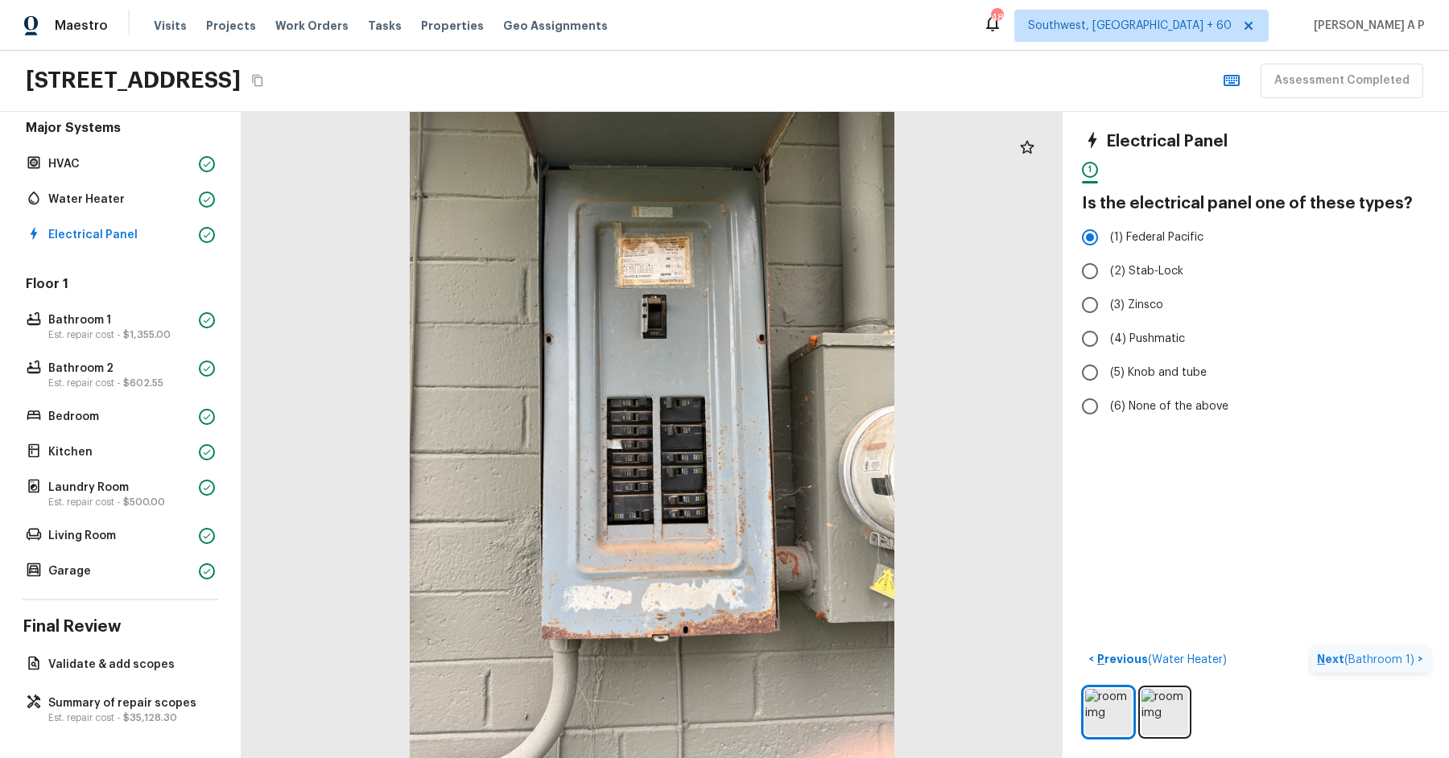
click at [1356, 658] on span "( Bathroom 1 )" at bounding box center [1379, 659] width 70 height 11
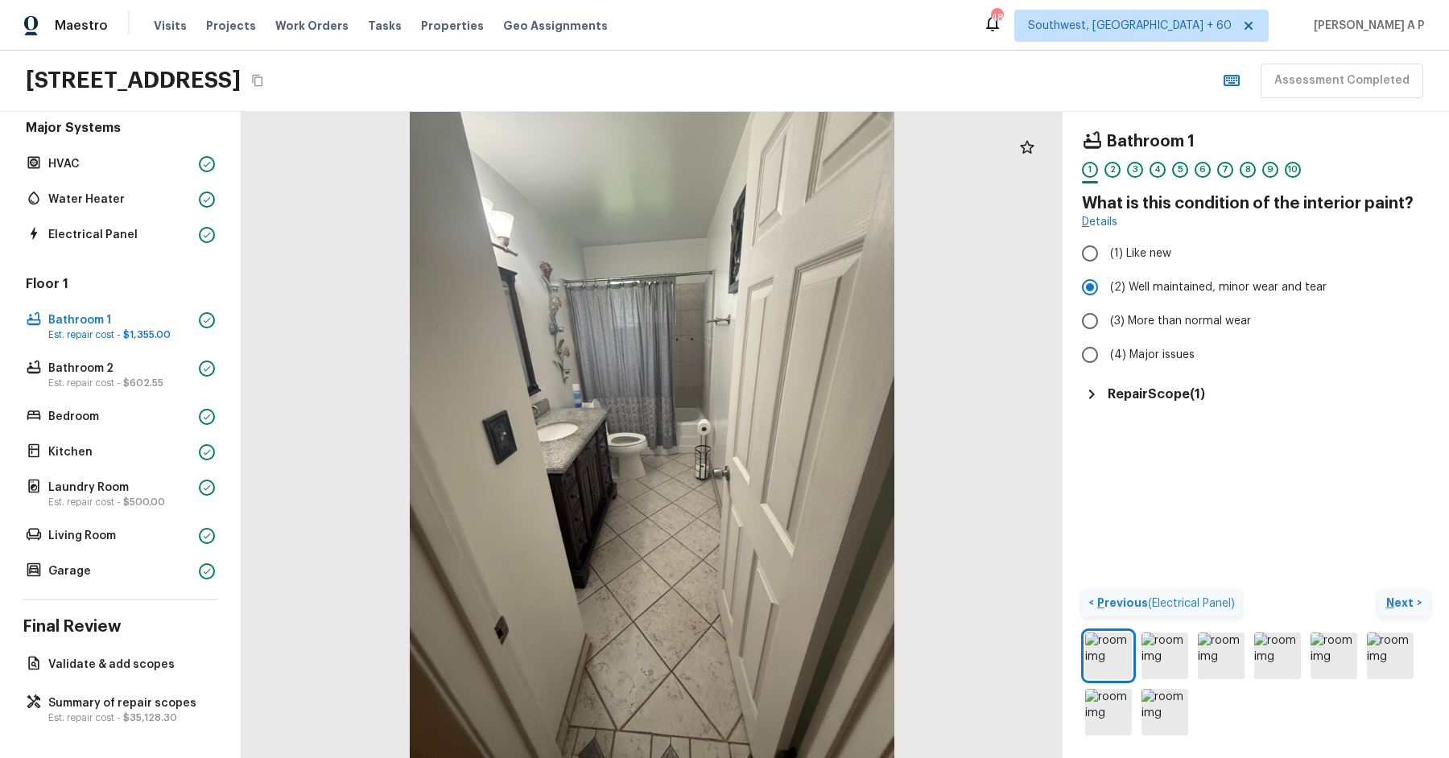
click at [1183, 606] on span "( Electrical Panel )" at bounding box center [1191, 603] width 87 height 11
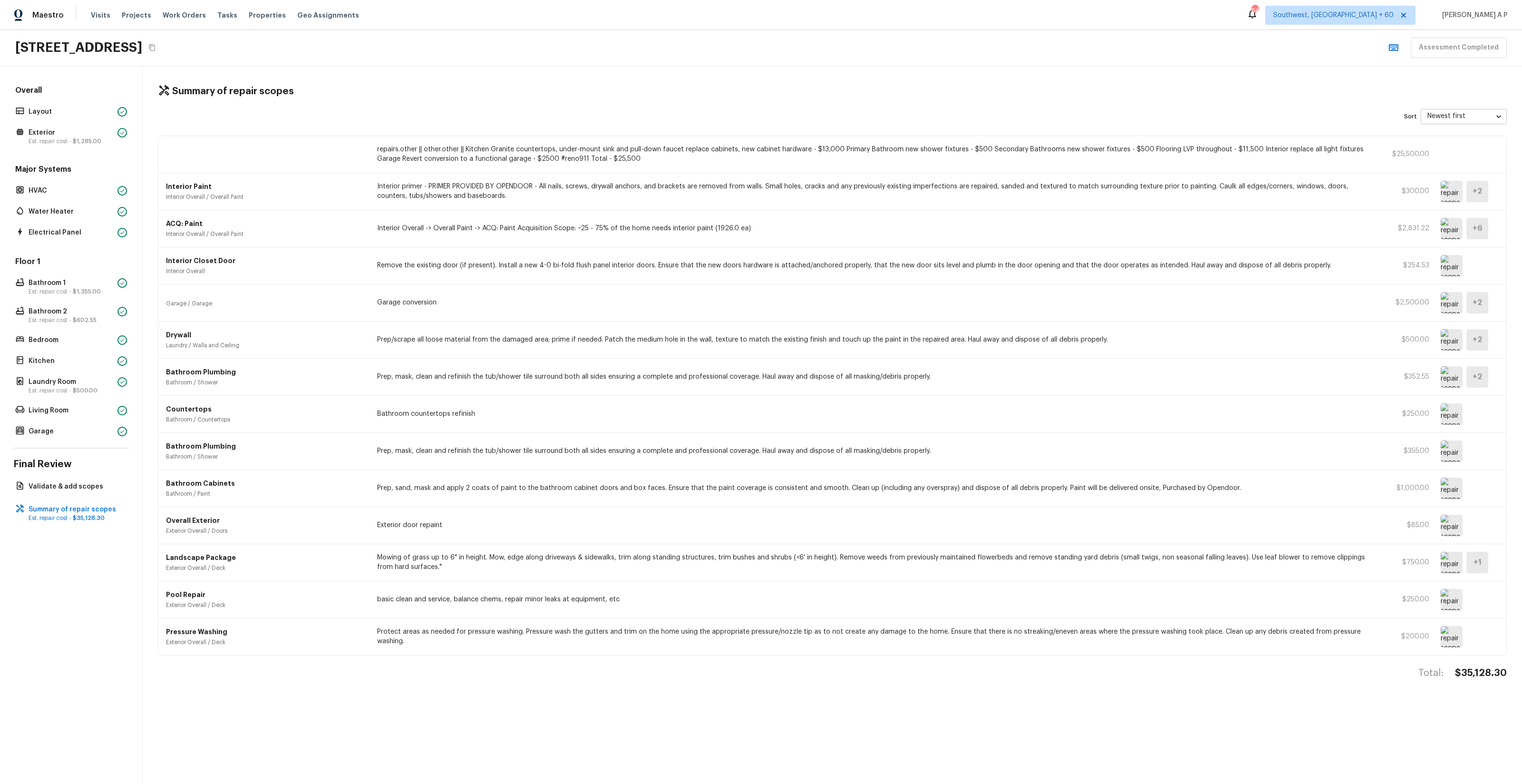
click at [1452, 377] on img at bounding box center [1451, 377] width 22 height 21
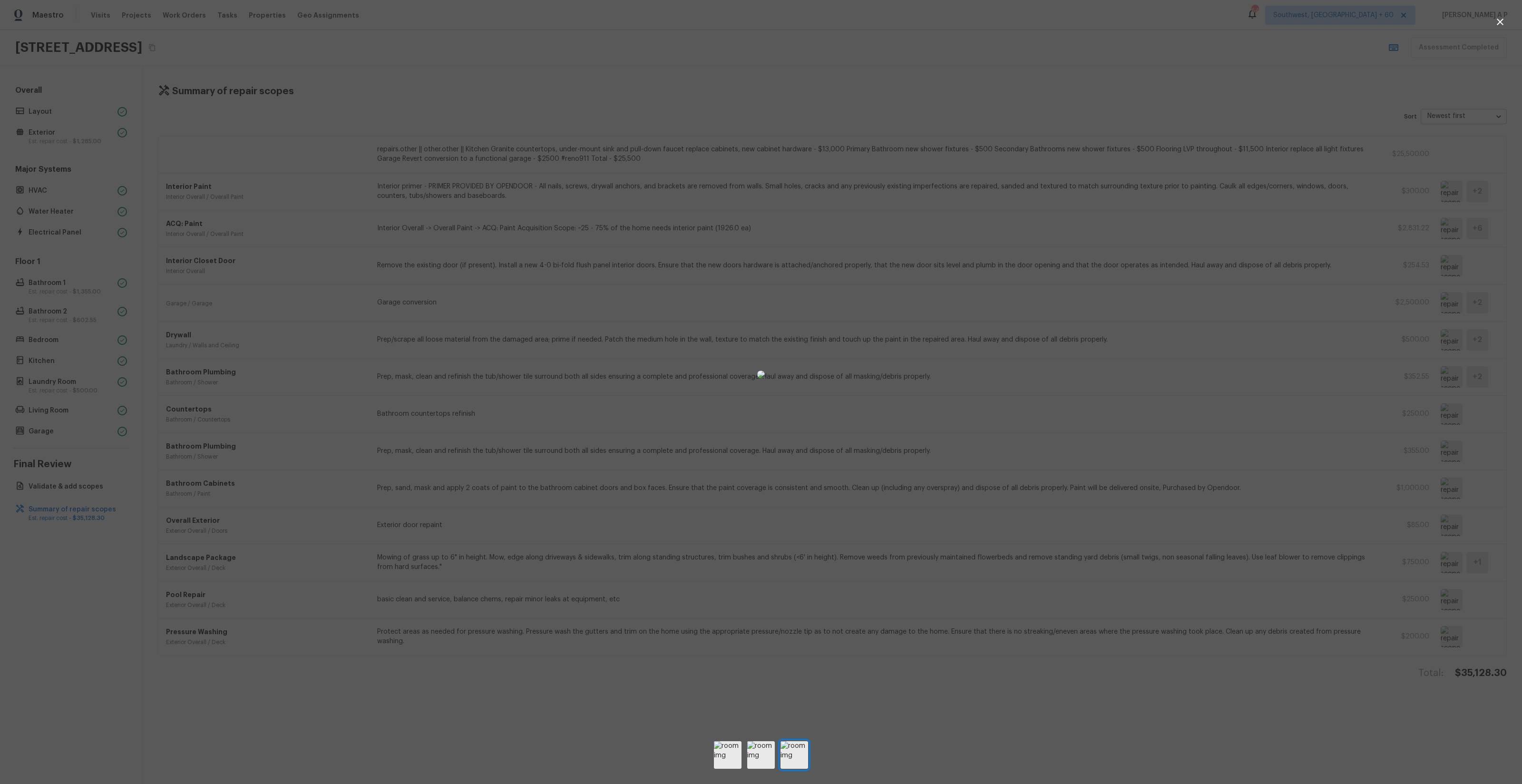
click at [1318, 396] on div at bounding box center [761, 375] width 1522 height 718
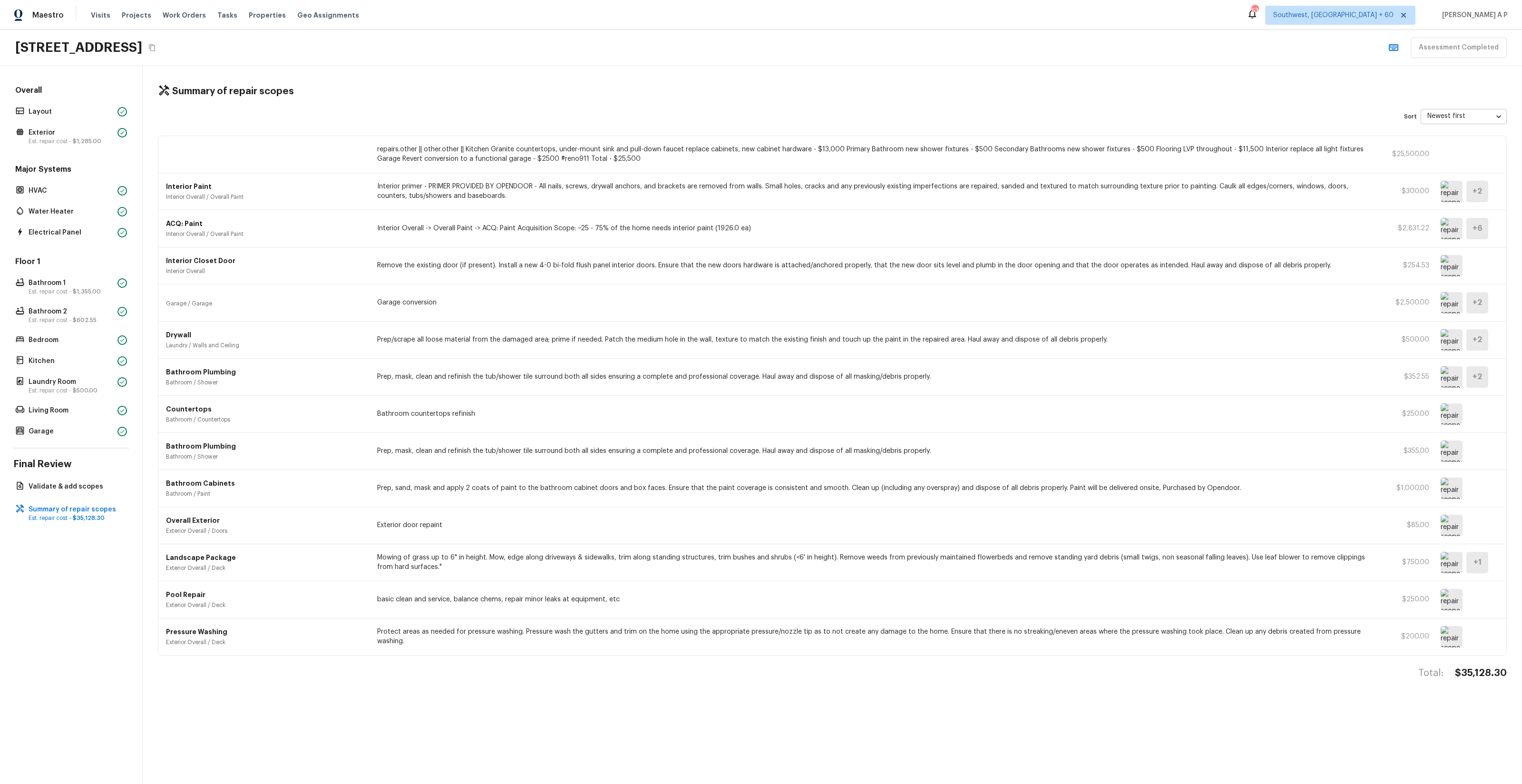
click at [627, 160] on p "repairs.other || other.other || Kitchen Granite countertops, under-mount sink a…" at bounding box center [876, 154] width 998 height 19
click at [1270, 39] on div "4614 E Cypress St, Phoenix, AZ 85008 Assessment Completed" at bounding box center [761, 48] width 1522 height 36
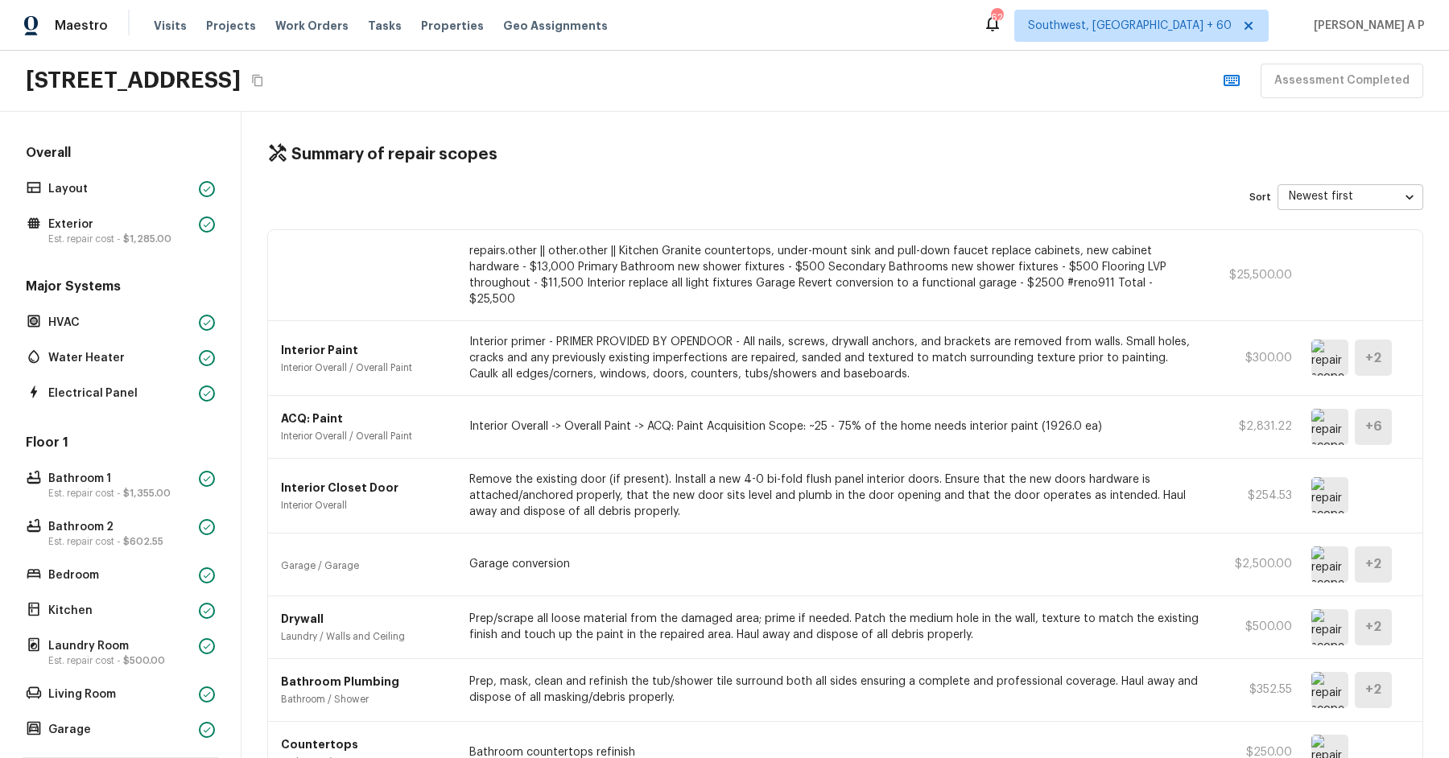
click at [910, 35] on div "Maestro Visits Projects Work Orders Tasks Properties Geo Assignments 625 Southw…" at bounding box center [724, 25] width 1449 height 51
